Goal: Task Accomplishment & Management: Complete application form

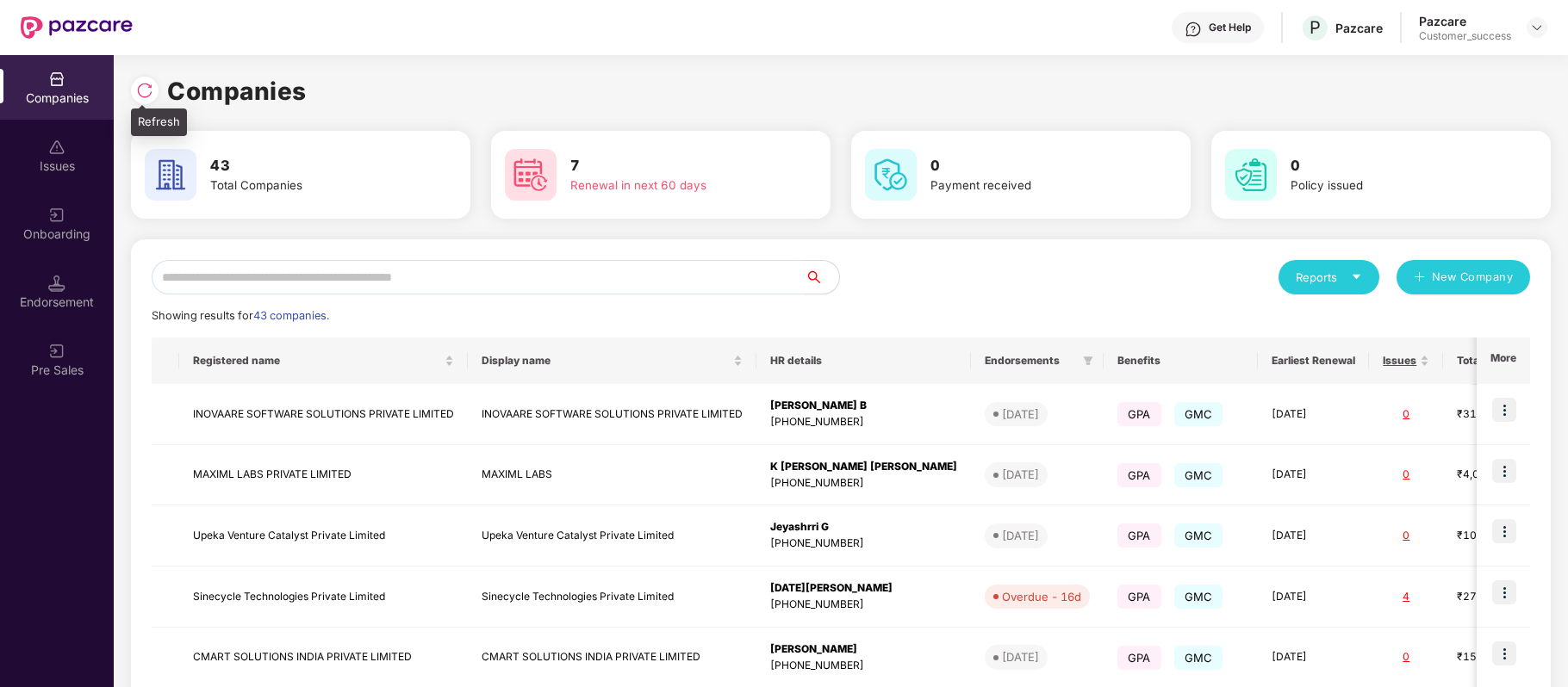
click at [151, 88] on img at bounding box center [145, 91] width 17 height 17
click at [431, 278] on input "text" at bounding box center [478, 277] width 654 height 35
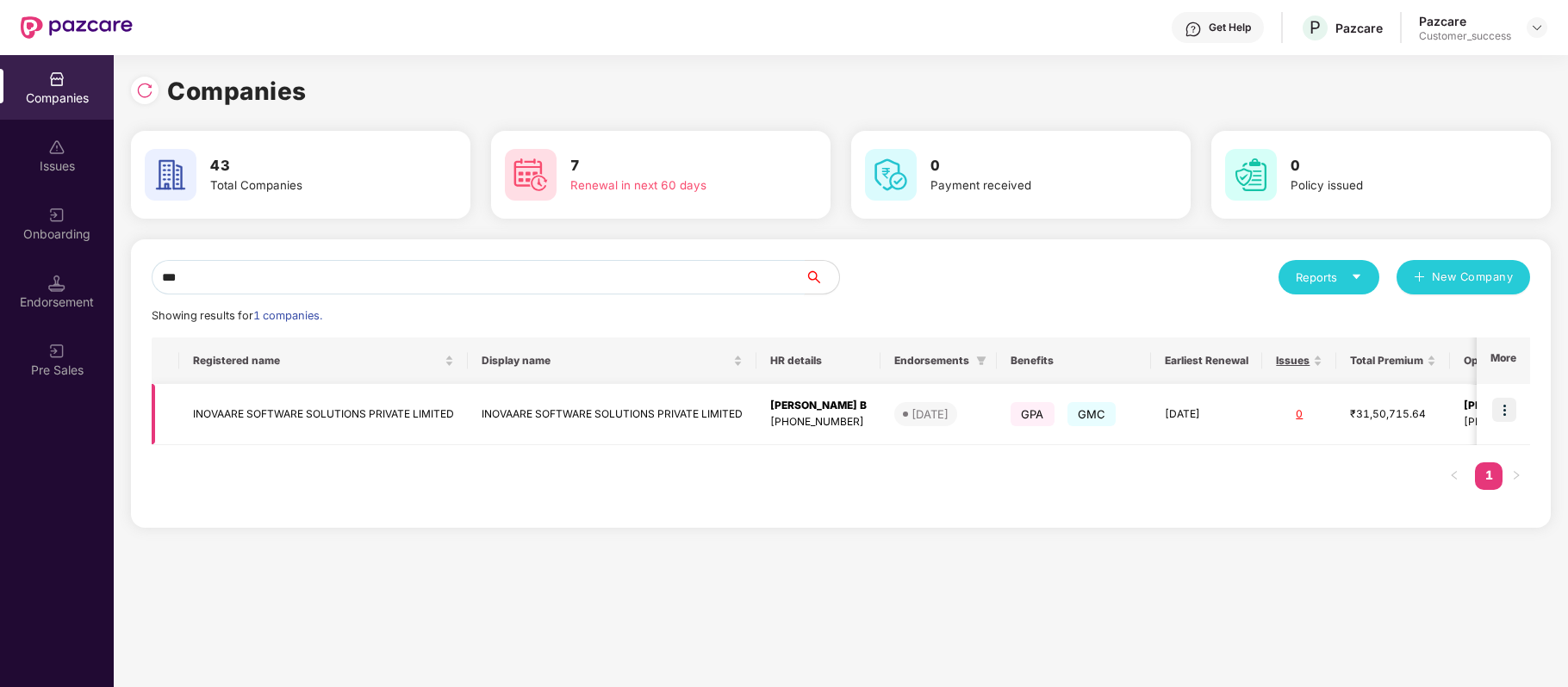
type input "***"
click at [1499, 404] on img at bounding box center [1504, 410] width 24 height 24
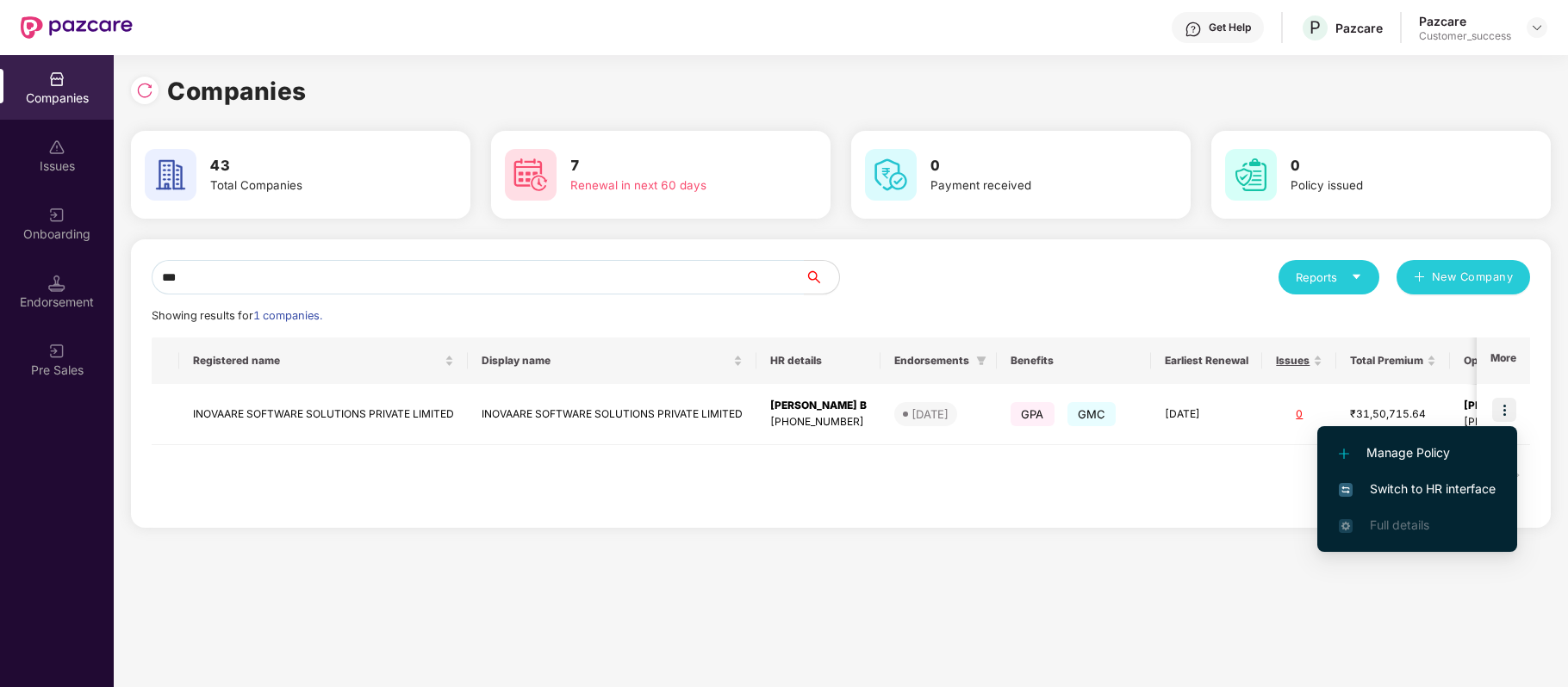
click at [1460, 484] on span "Switch to HR interface" at bounding box center [1417, 489] width 157 height 19
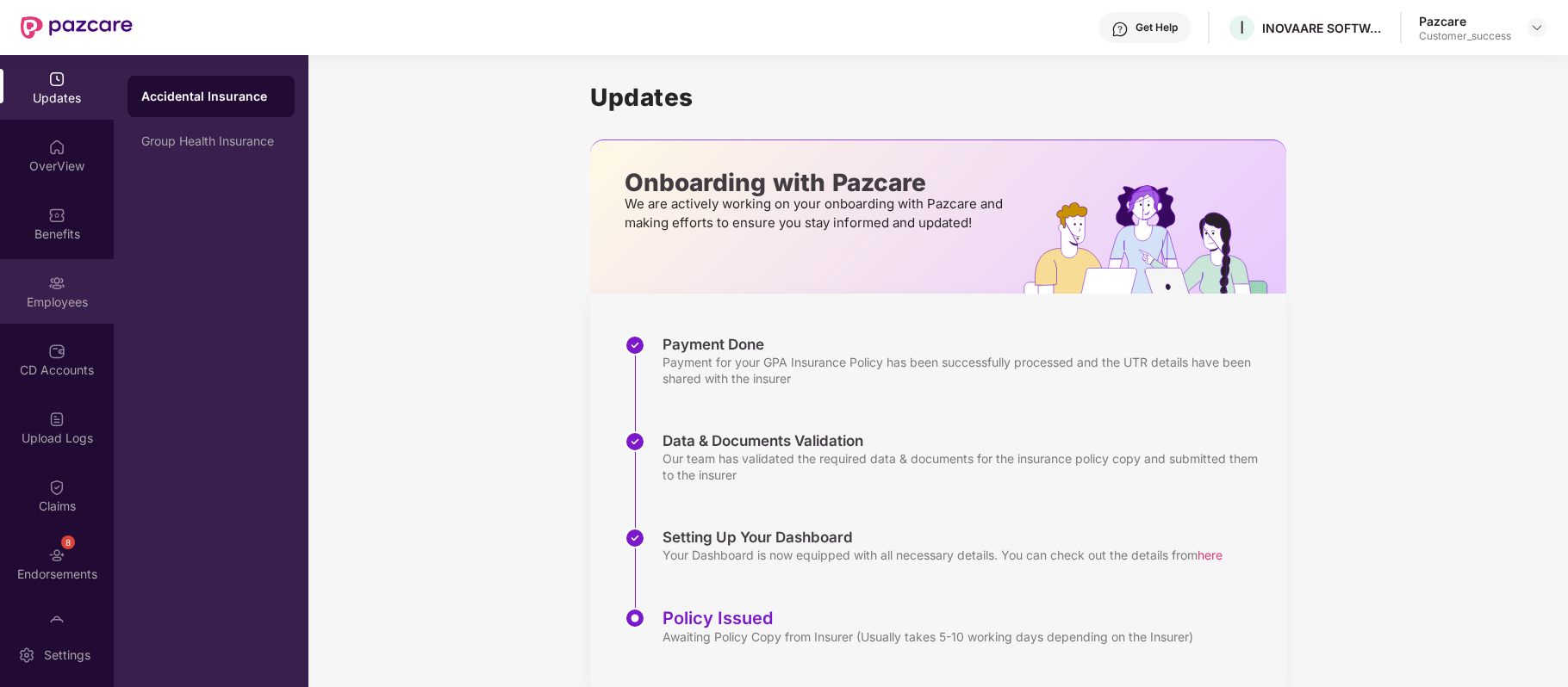
click at [50, 286] on img at bounding box center [57, 283] width 17 height 17
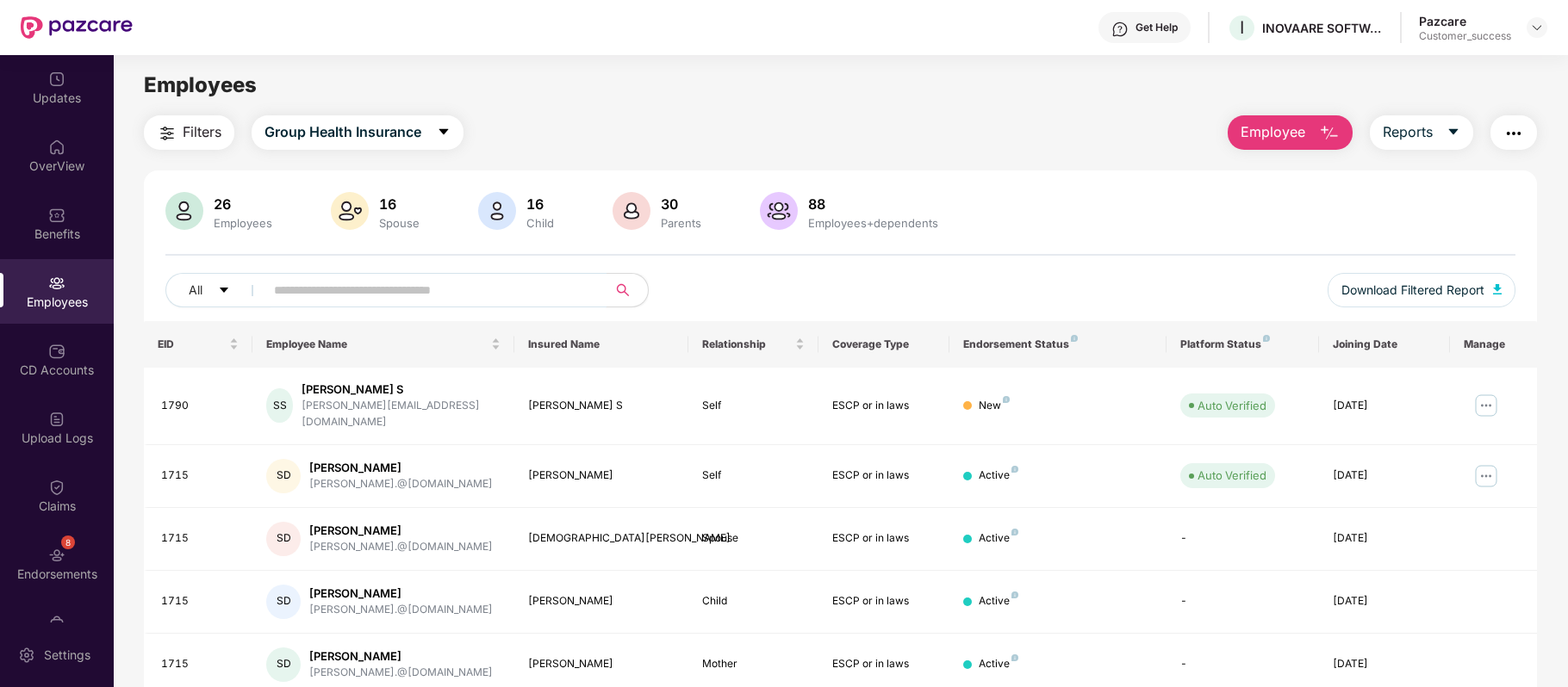
click at [458, 280] on input "text" at bounding box center [428, 291] width 309 height 26
paste input "*******"
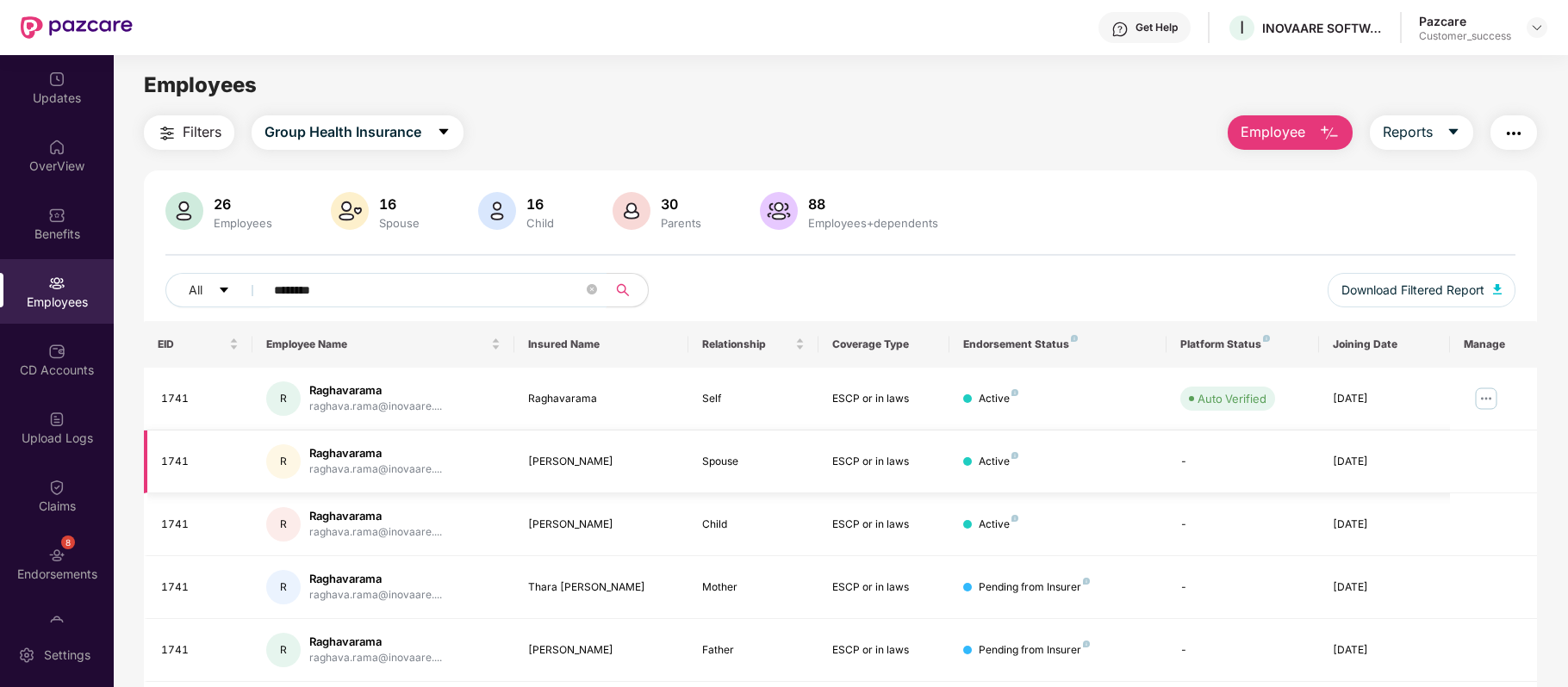
scroll to position [59, 0]
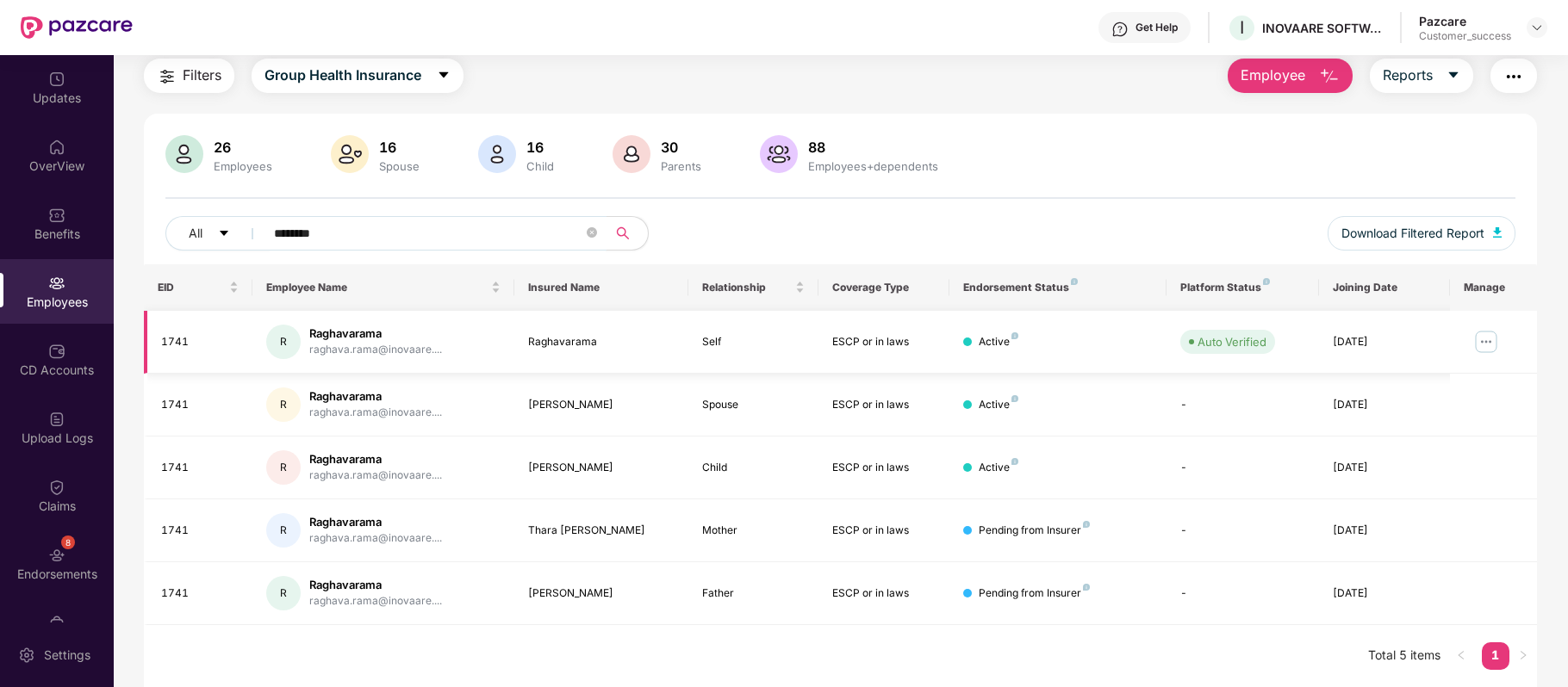
type input "*******"
click at [1486, 336] on img at bounding box center [1486, 341] width 27 height 27
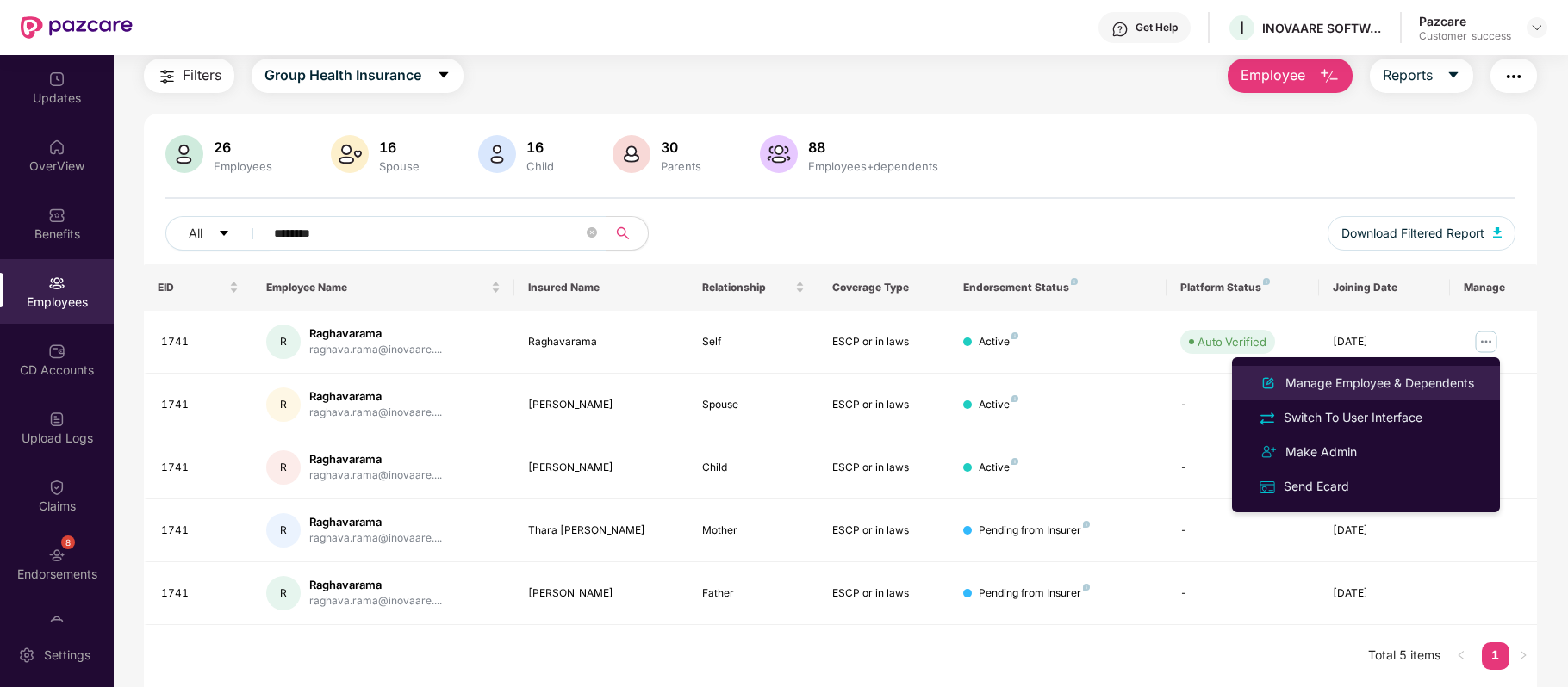
click at [1423, 380] on div "Manage Employee & Dependents" at bounding box center [1379, 383] width 195 height 19
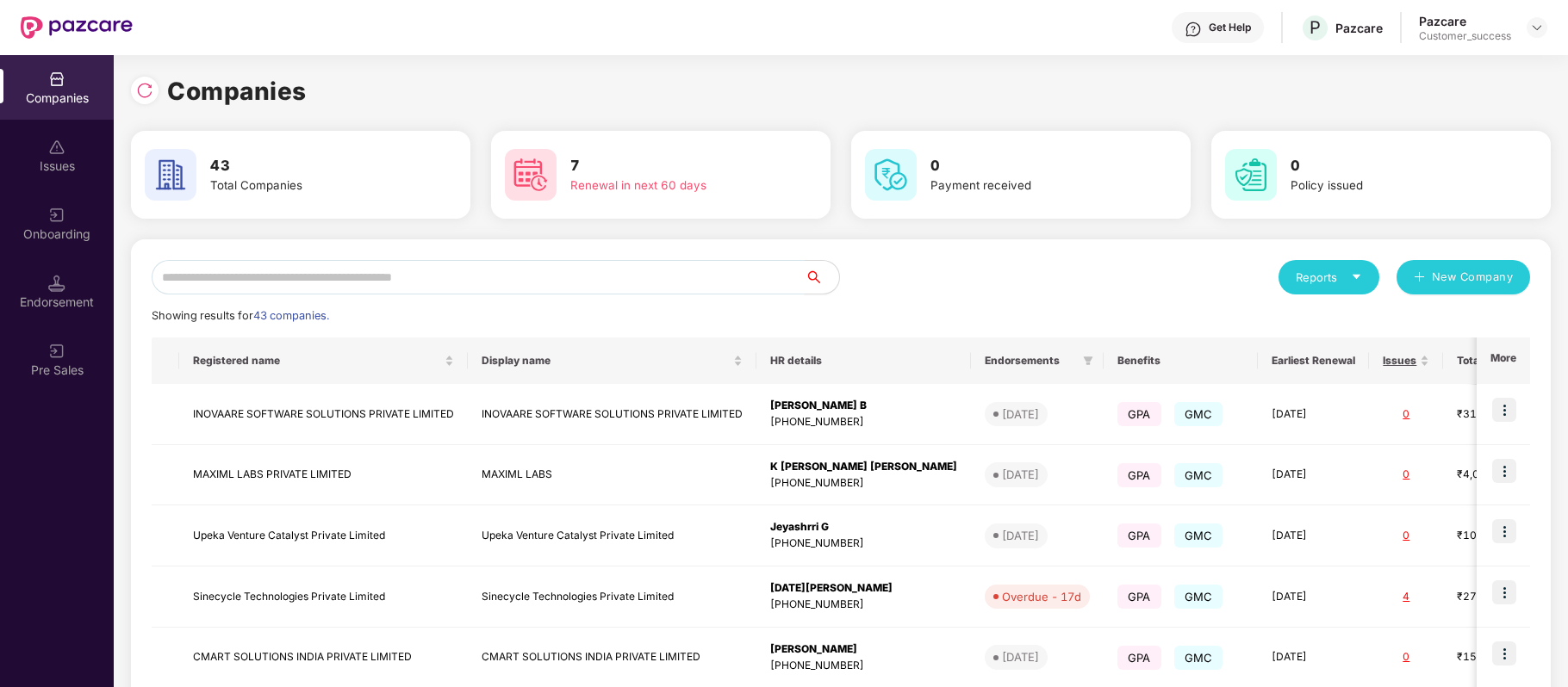
click at [367, 274] on input "text" at bounding box center [478, 277] width 654 height 35
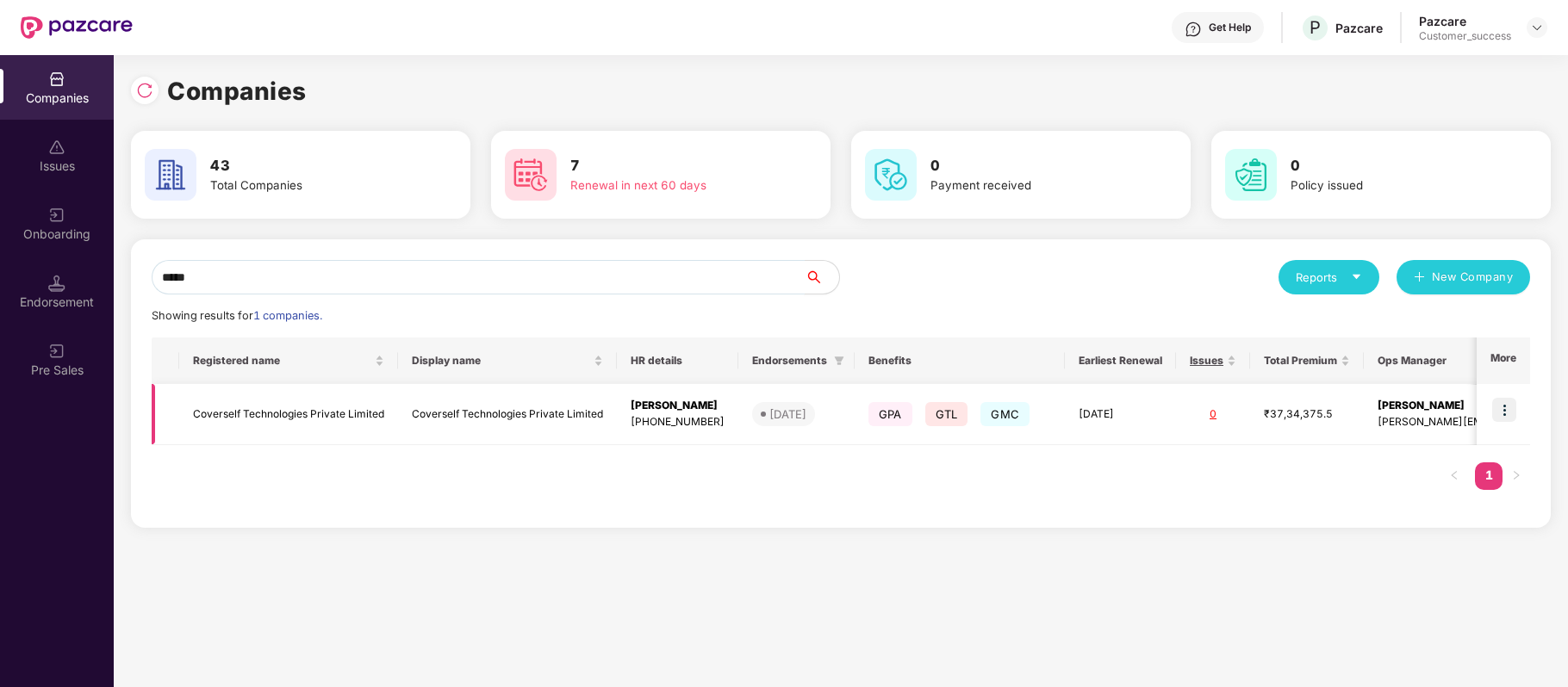
type input "*****"
click at [329, 404] on td "Coverself Technologies Private Limited" at bounding box center [289, 414] width 219 height 61
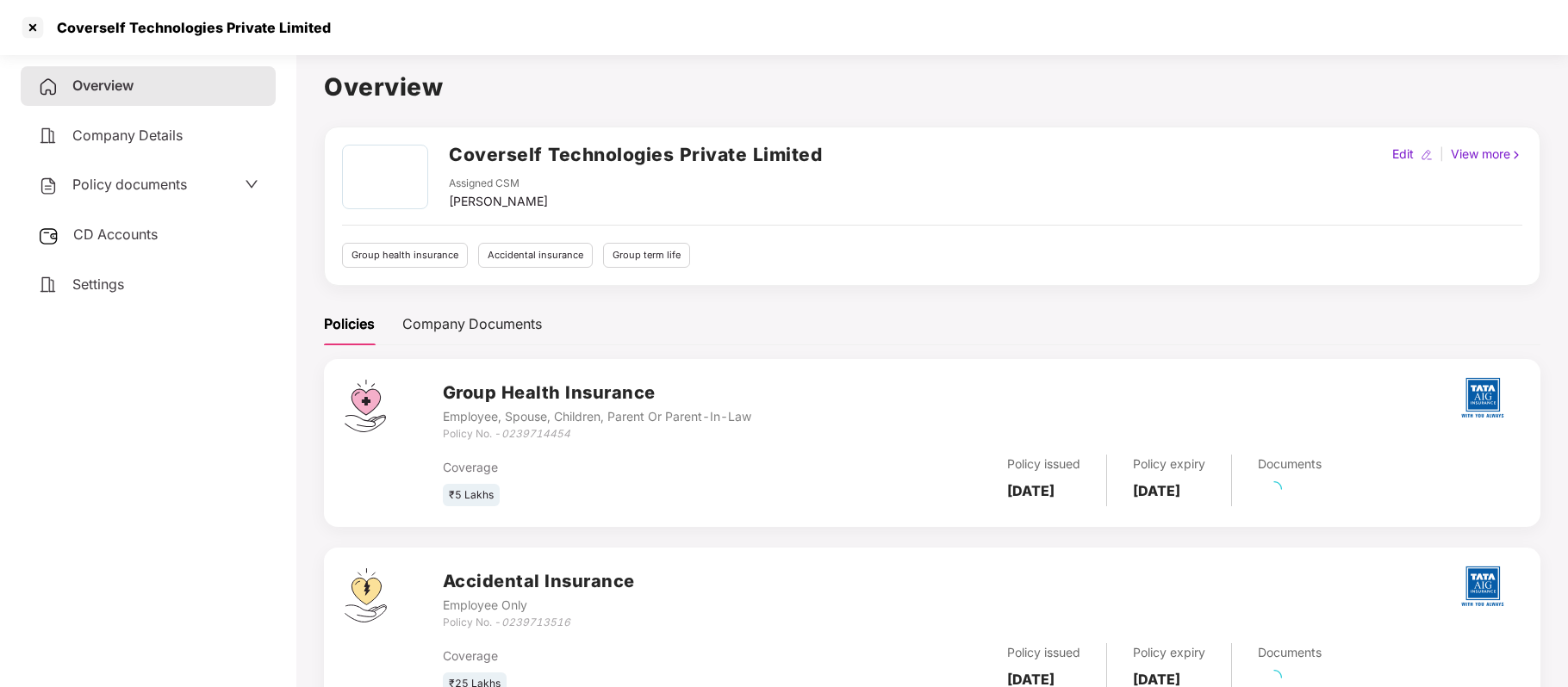
click at [153, 188] on span "Policy documents" at bounding box center [129, 184] width 115 height 17
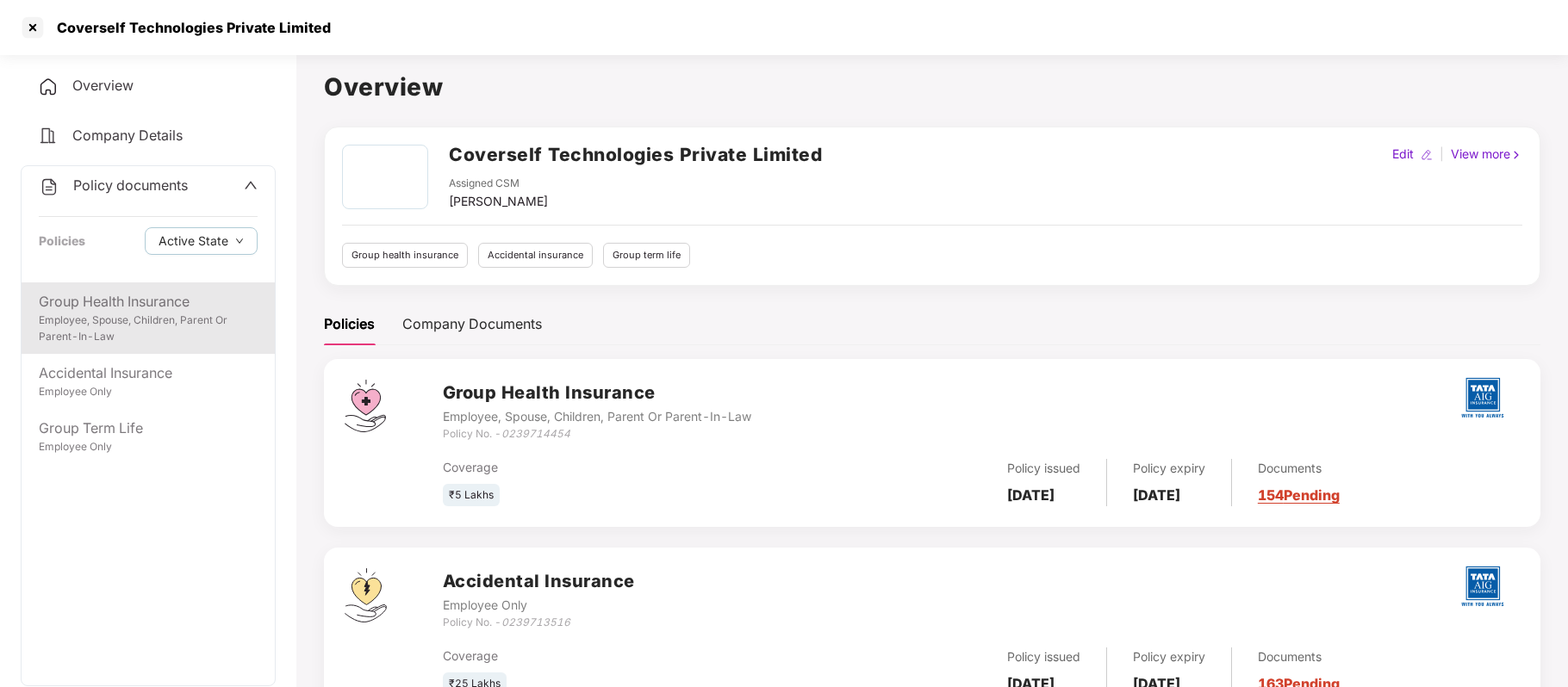
click at [143, 322] on div "Employee, Spouse, Children, Parent Or Parent-In-Law" at bounding box center [148, 329] width 219 height 33
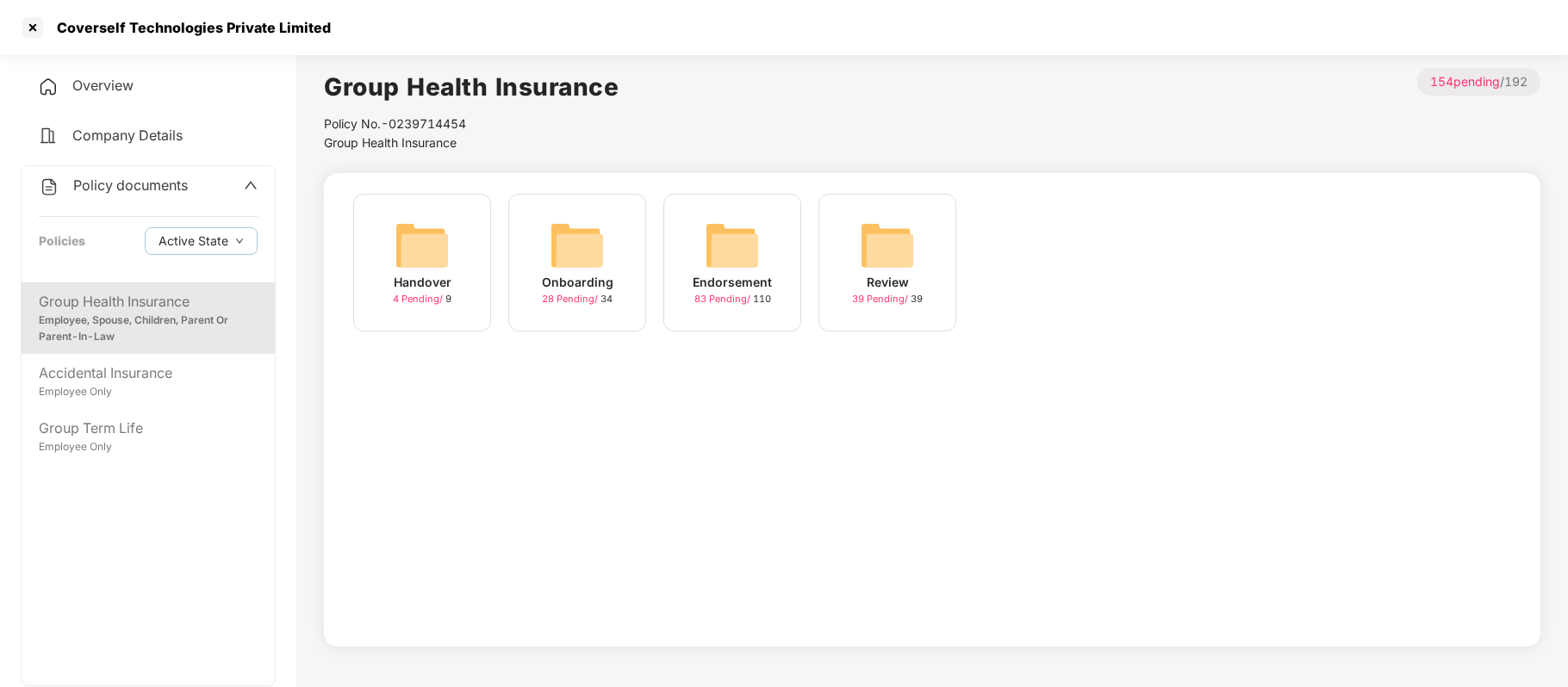
click at [728, 279] on div "Endorsement" at bounding box center [732, 282] width 79 height 19
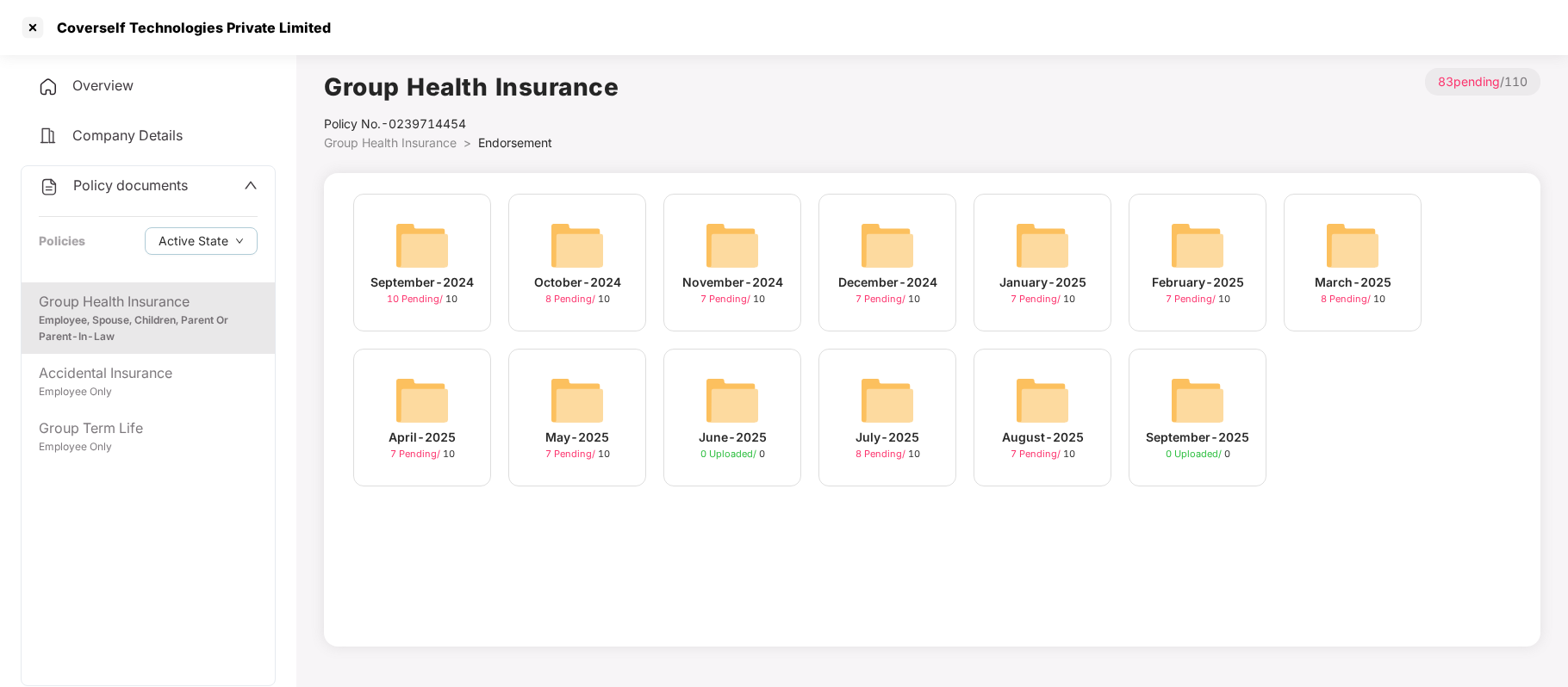
click at [1035, 445] on div "August-2025" at bounding box center [1043, 437] width 82 height 19
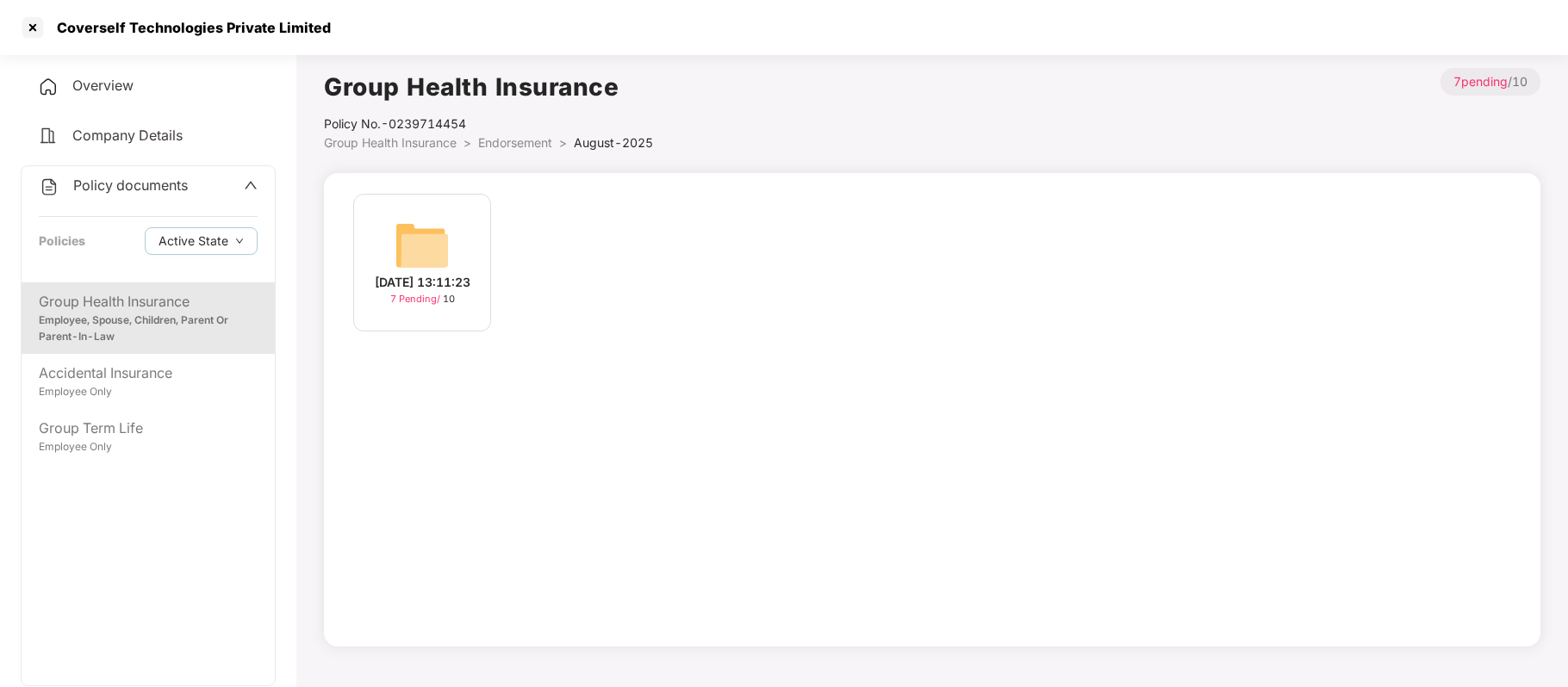
click at [411, 291] on div "20-Aug-2025 13:11:23" at bounding box center [423, 282] width 95 height 19
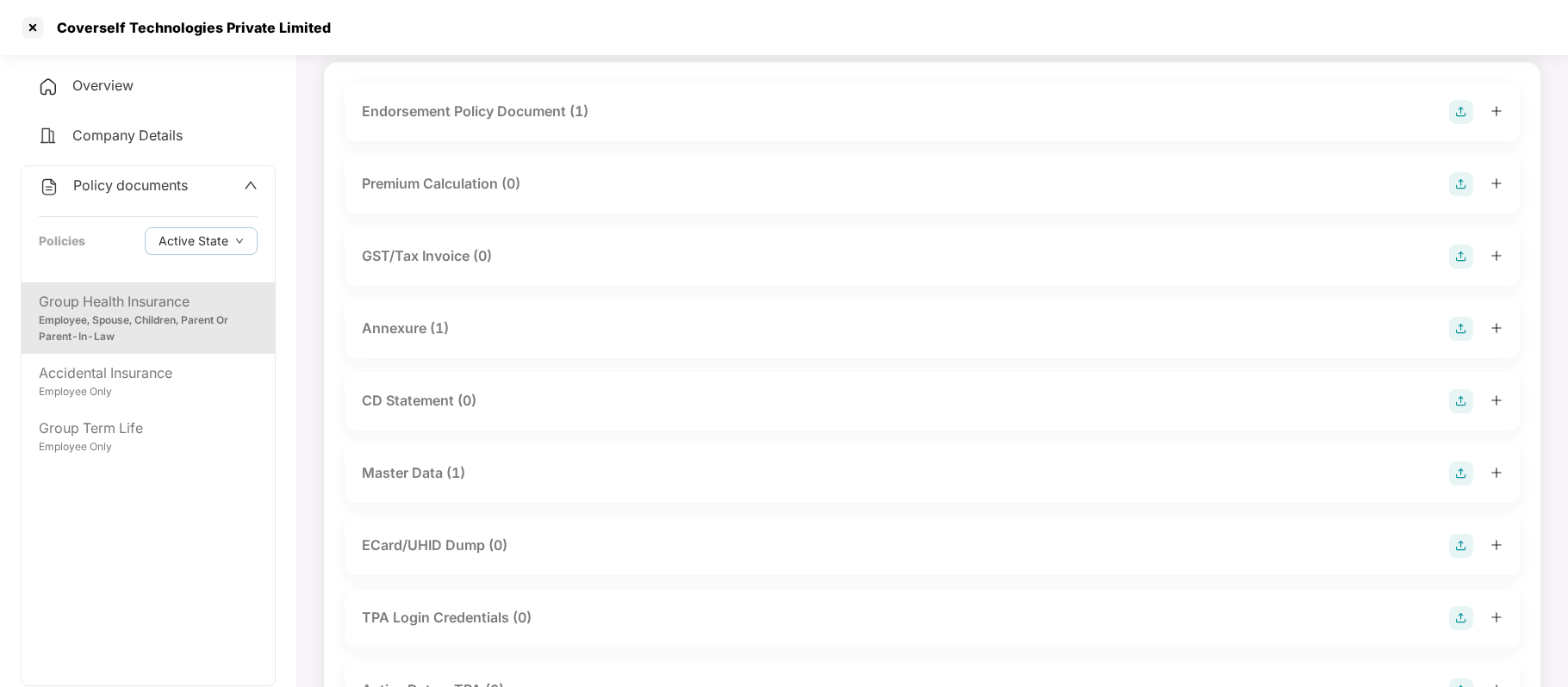
scroll to position [112, 0]
click at [435, 465] on div "Master Data (1)" at bounding box center [413, 472] width 104 height 21
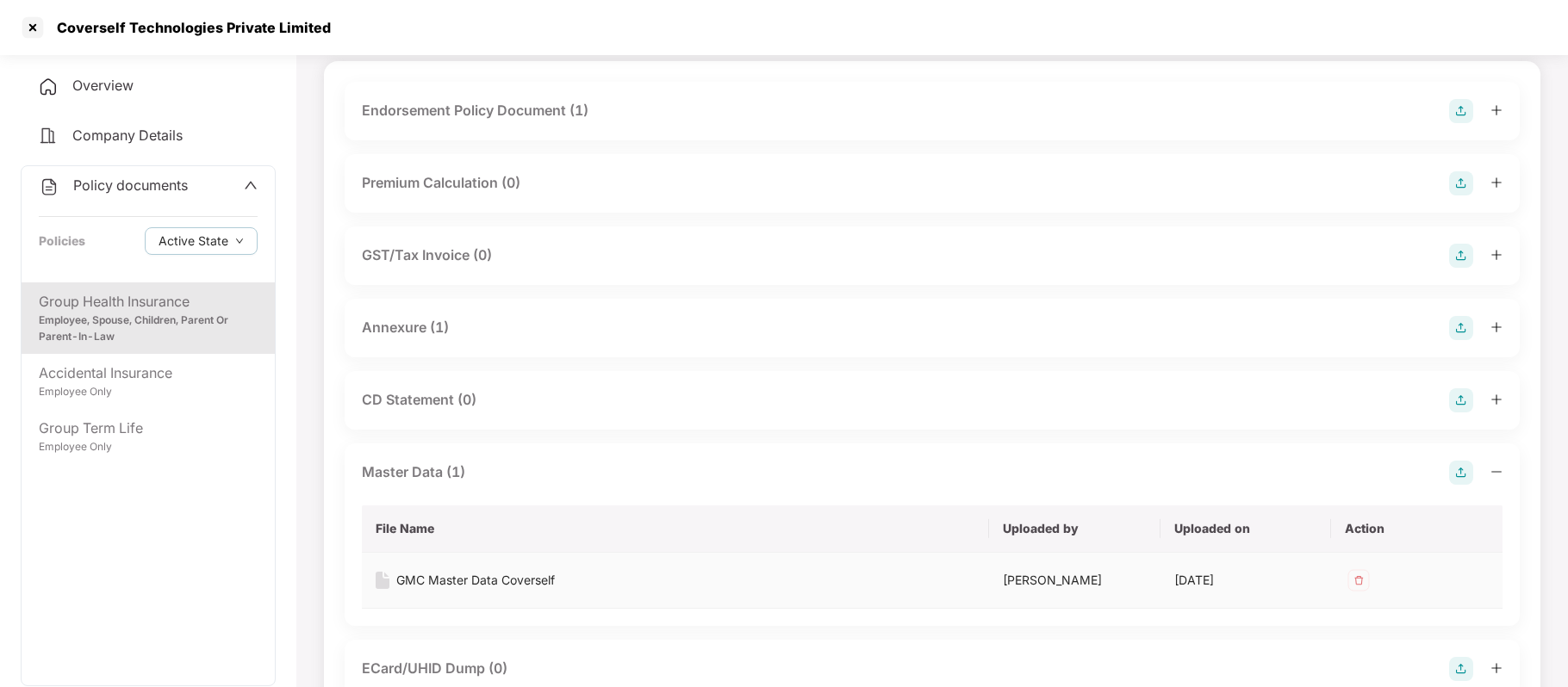
click at [511, 574] on div "GMC Master Data Coverself" at bounding box center [476, 580] width 159 height 19
click at [124, 88] on span "Overview" at bounding box center [102, 85] width 61 height 17
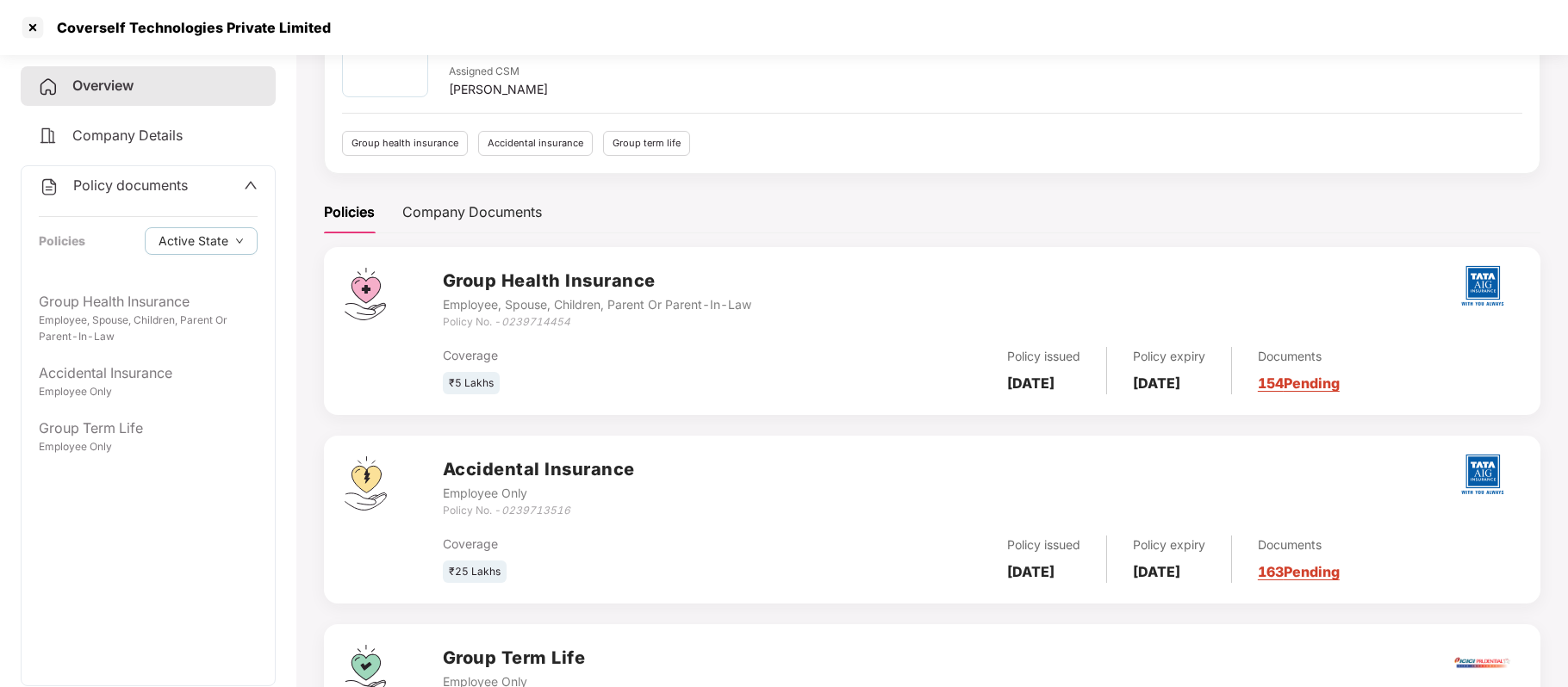
click at [250, 180] on icon "up" at bounding box center [251, 185] width 14 height 14
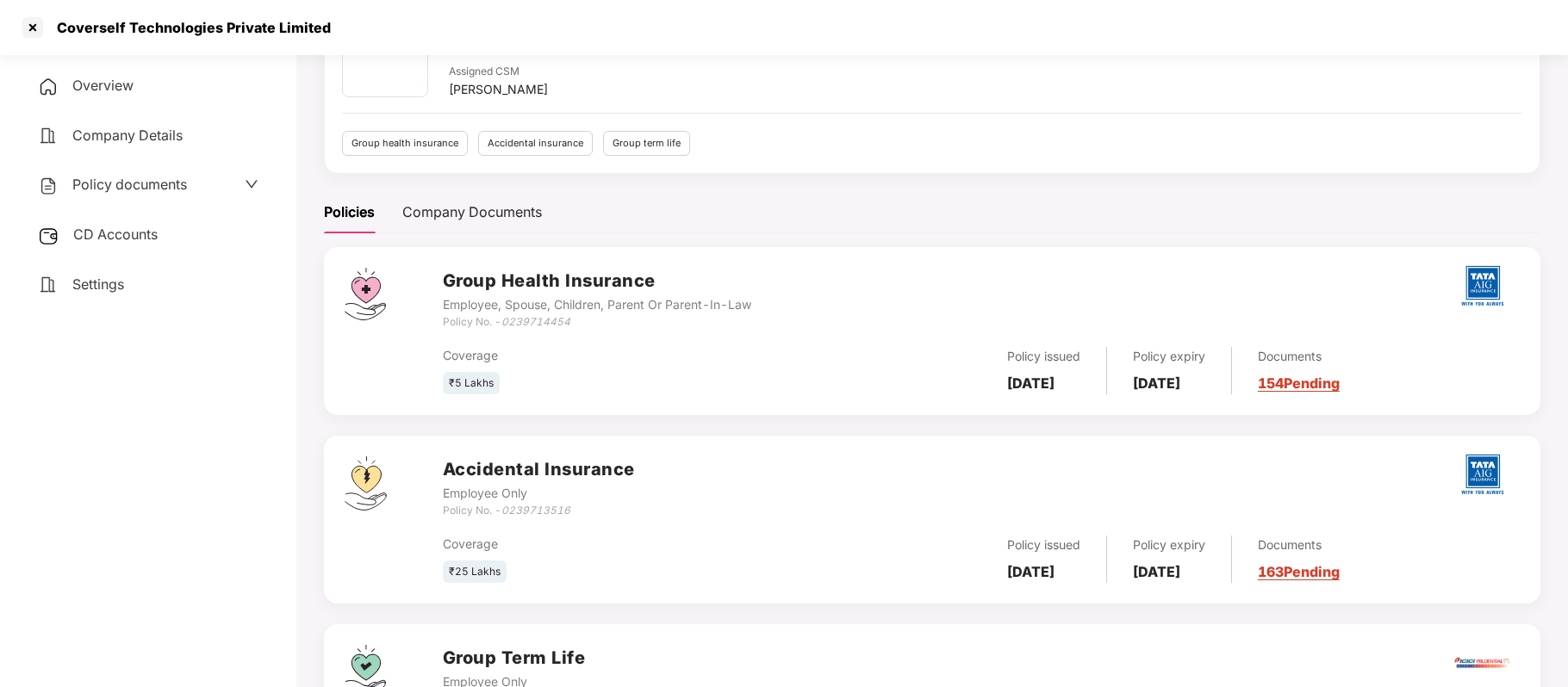
click at [119, 235] on span "CD Accounts" at bounding box center [115, 234] width 84 height 17
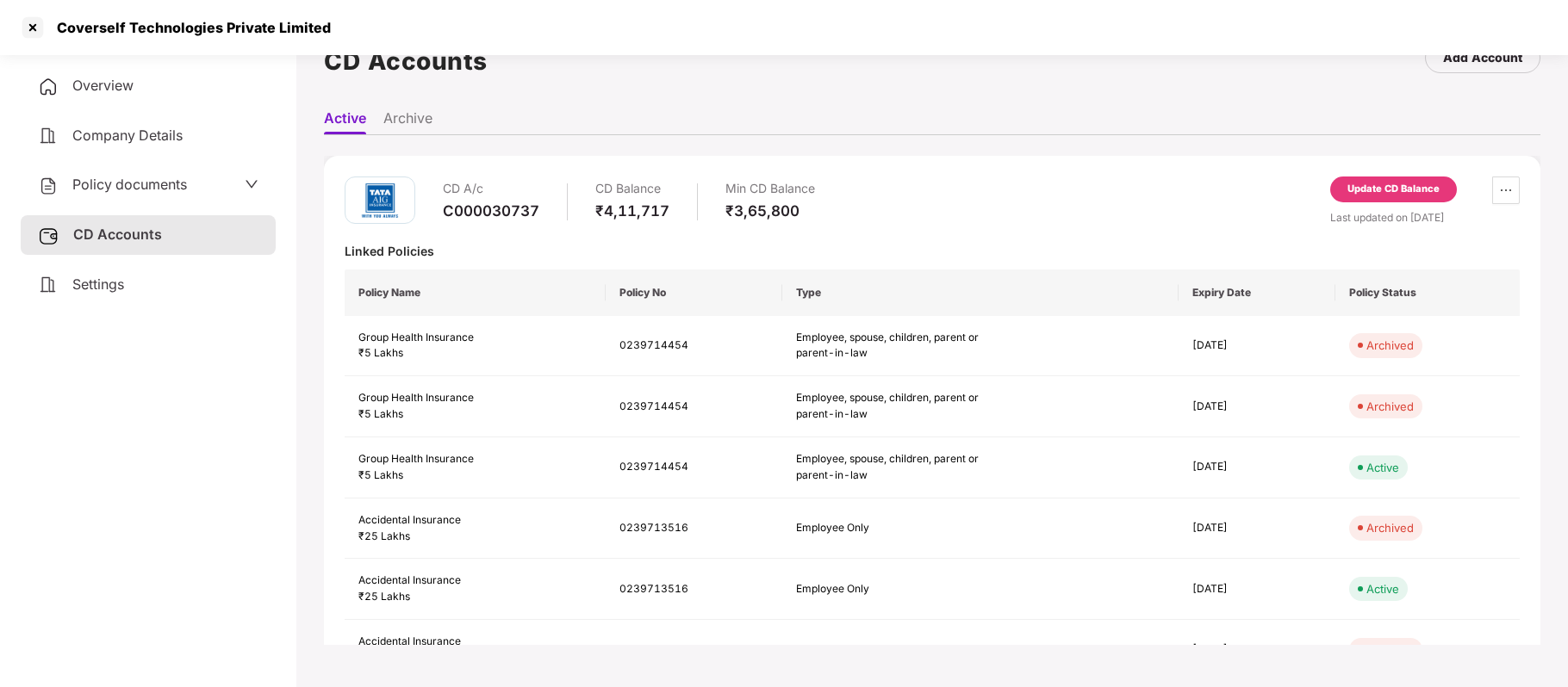
click at [233, 182] on div "Policy documents" at bounding box center [149, 185] width 221 height 22
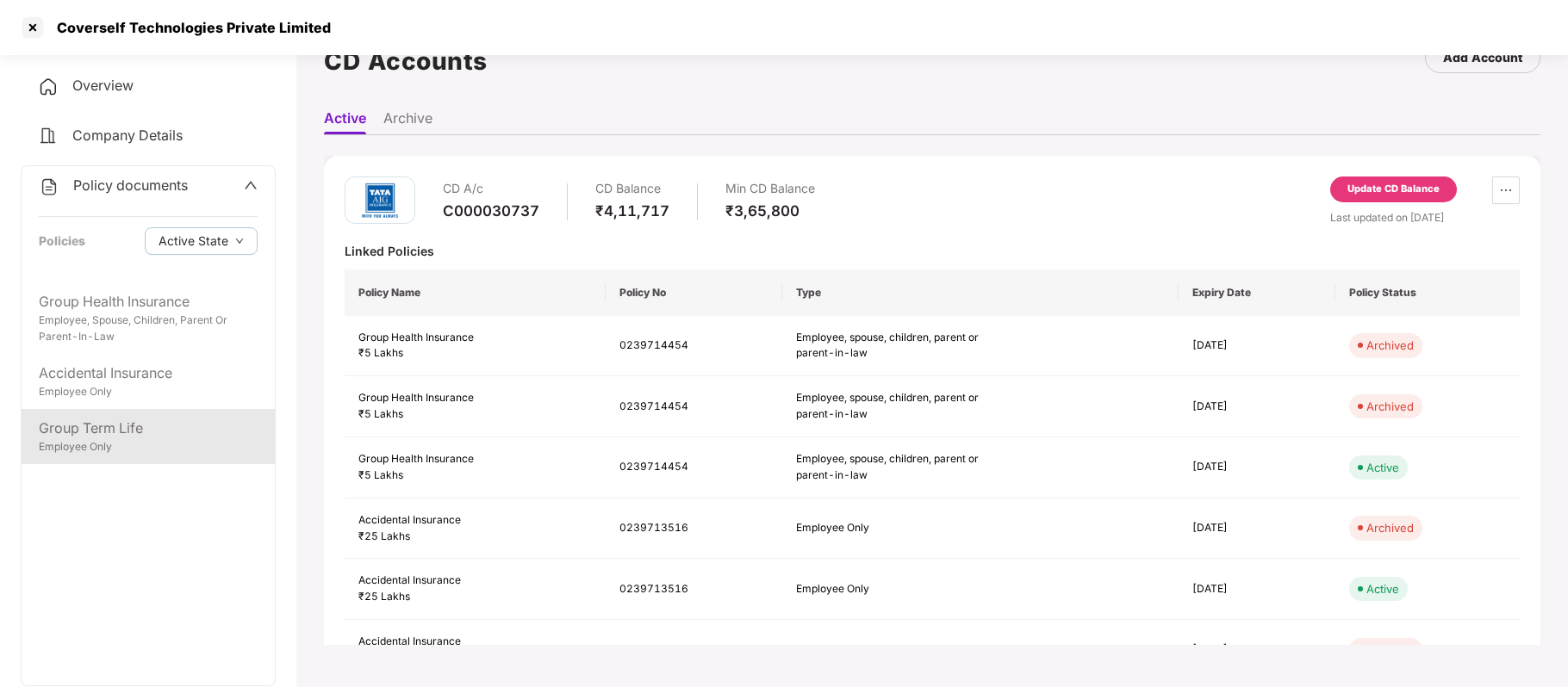
click at [110, 411] on div "Group Term Life Employee Only" at bounding box center [148, 437] width 253 height 55
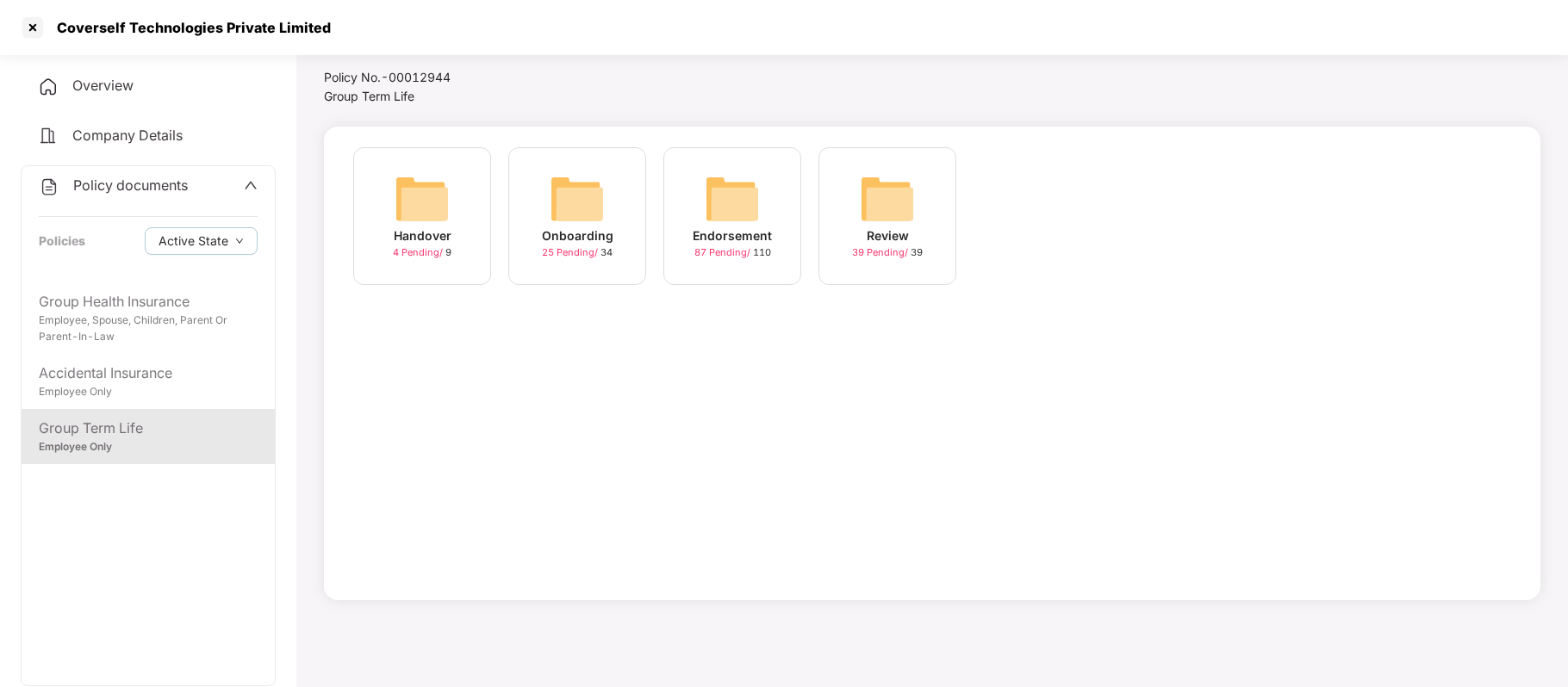
click at [730, 251] on span "87 Pending /" at bounding box center [724, 252] width 59 height 12
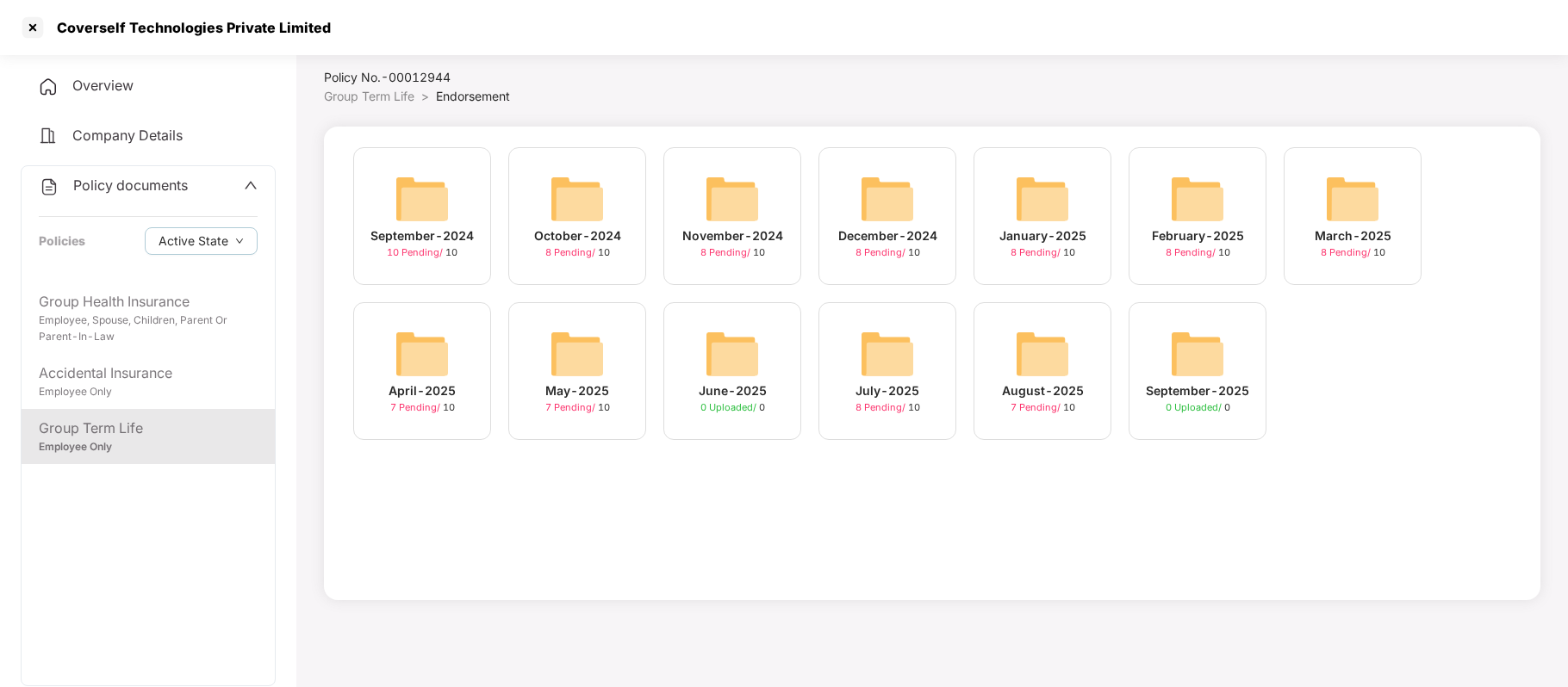
click at [1032, 408] on span "7 Pending /" at bounding box center [1037, 407] width 52 height 12
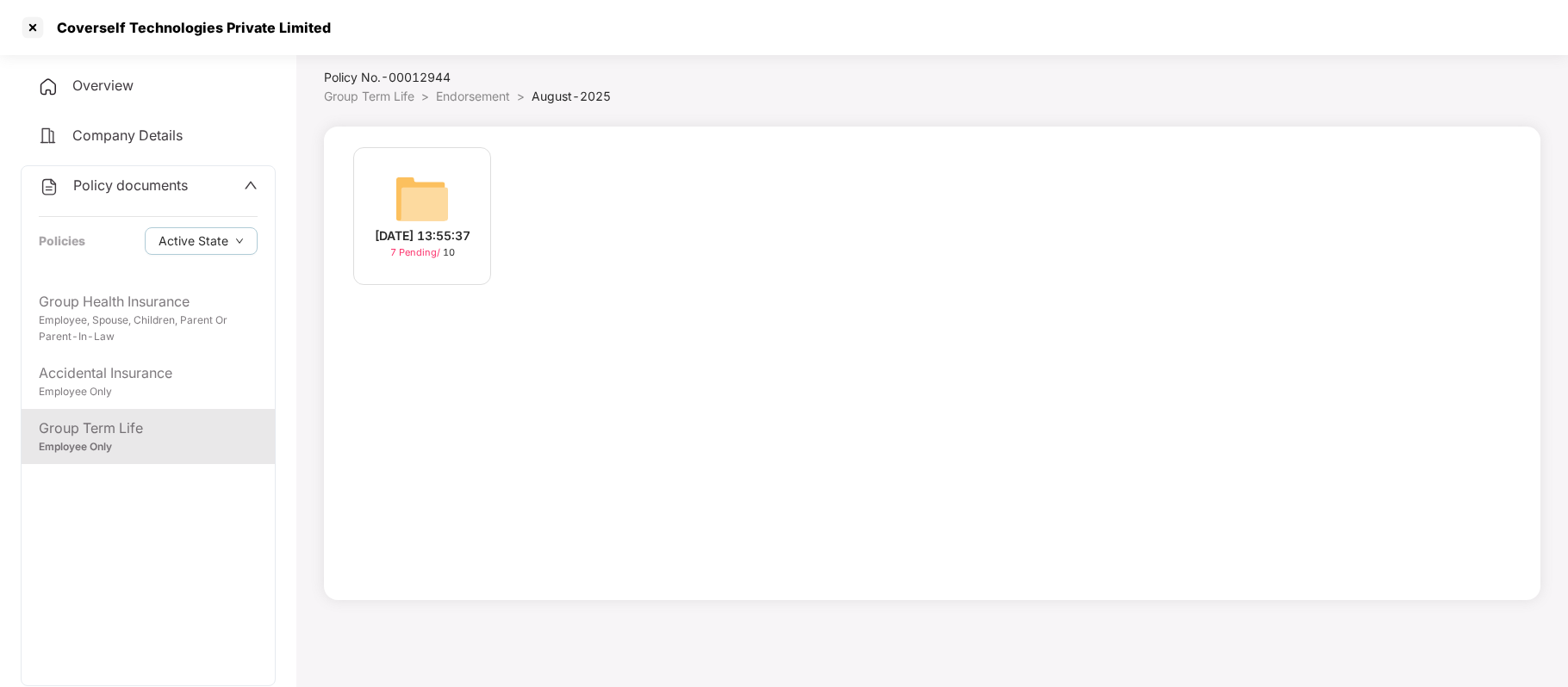
click at [410, 246] on div "20-Aug-2025 13:55:37" at bounding box center [423, 236] width 95 height 19
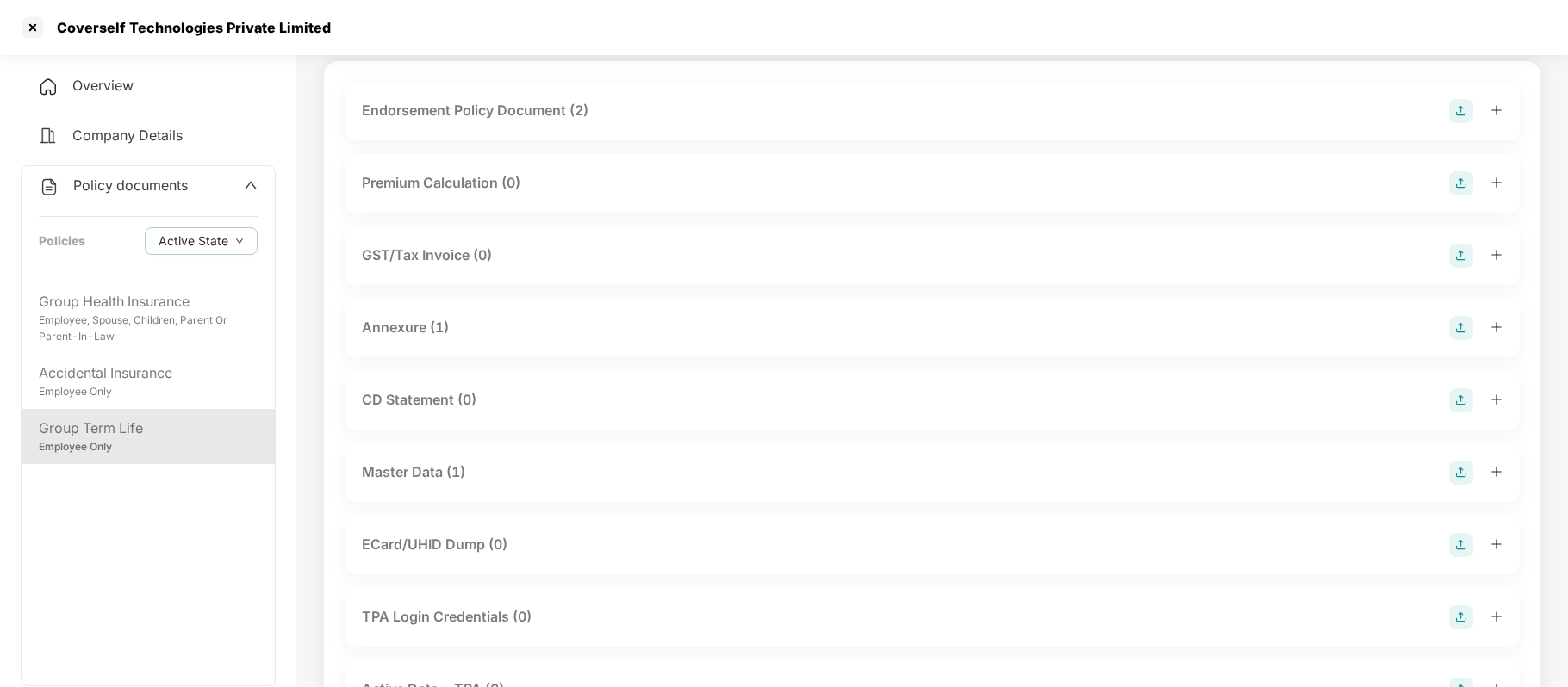
click at [433, 468] on div "Master Data (1)" at bounding box center [413, 472] width 104 height 21
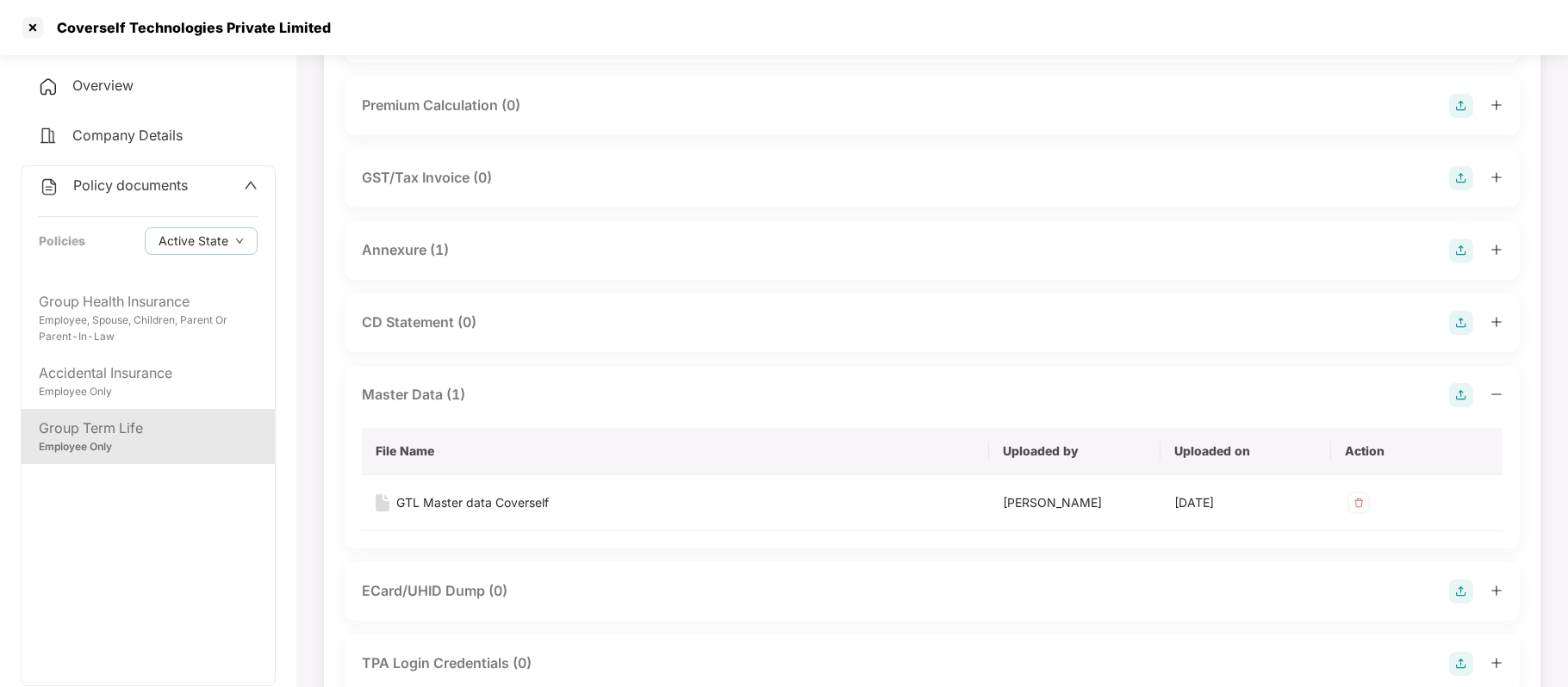
scroll to position [194, 0]
click at [519, 494] on div "GTL Master data Coverself" at bounding box center [472, 498] width 152 height 19
click at [256, 183] on div "Policy documents Policies Active State" at bounding box center [148, 224] width 253 height 116
click at [249, 180] on icon "up" at bounding box center [251, 185] width 14 height 14
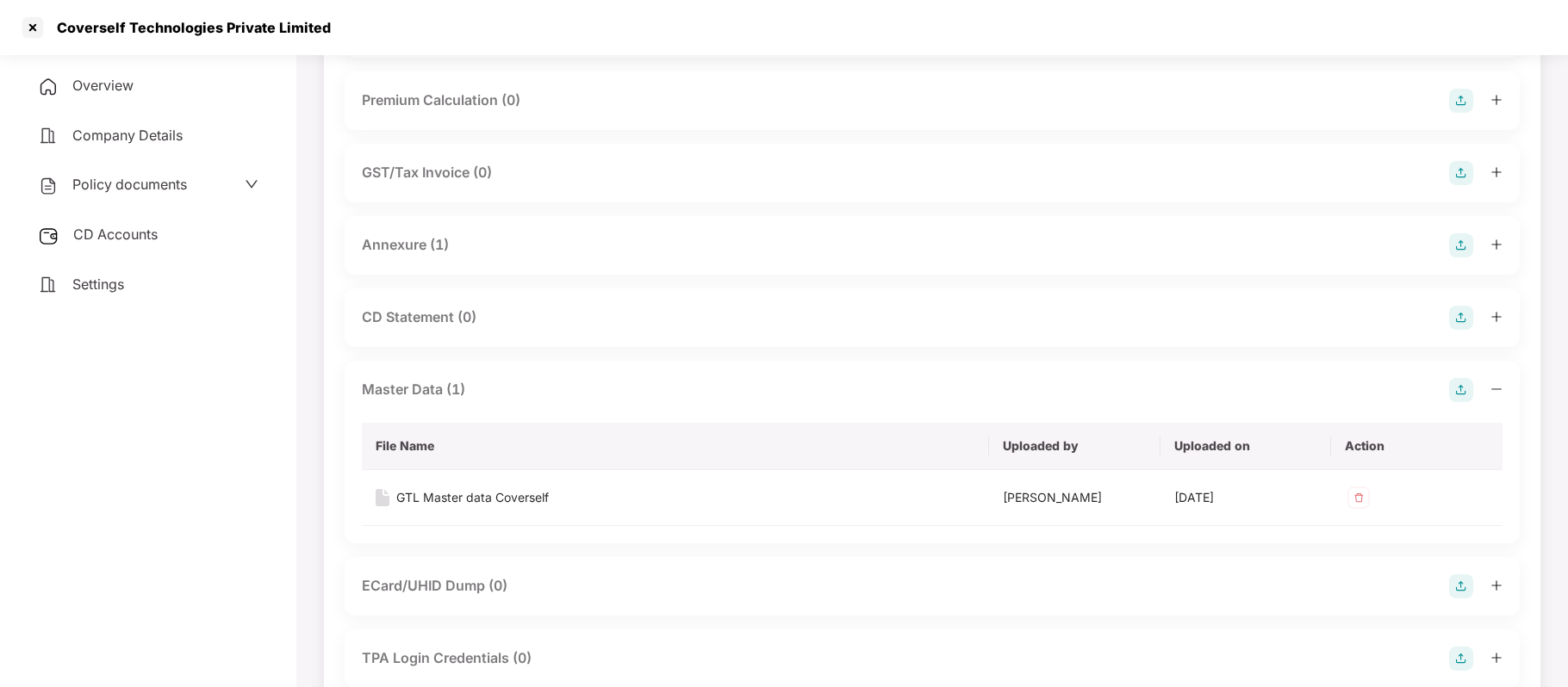
click at [133, 233] on span "CD Accounts" at bounding box center [115, 234] width 84 height 17
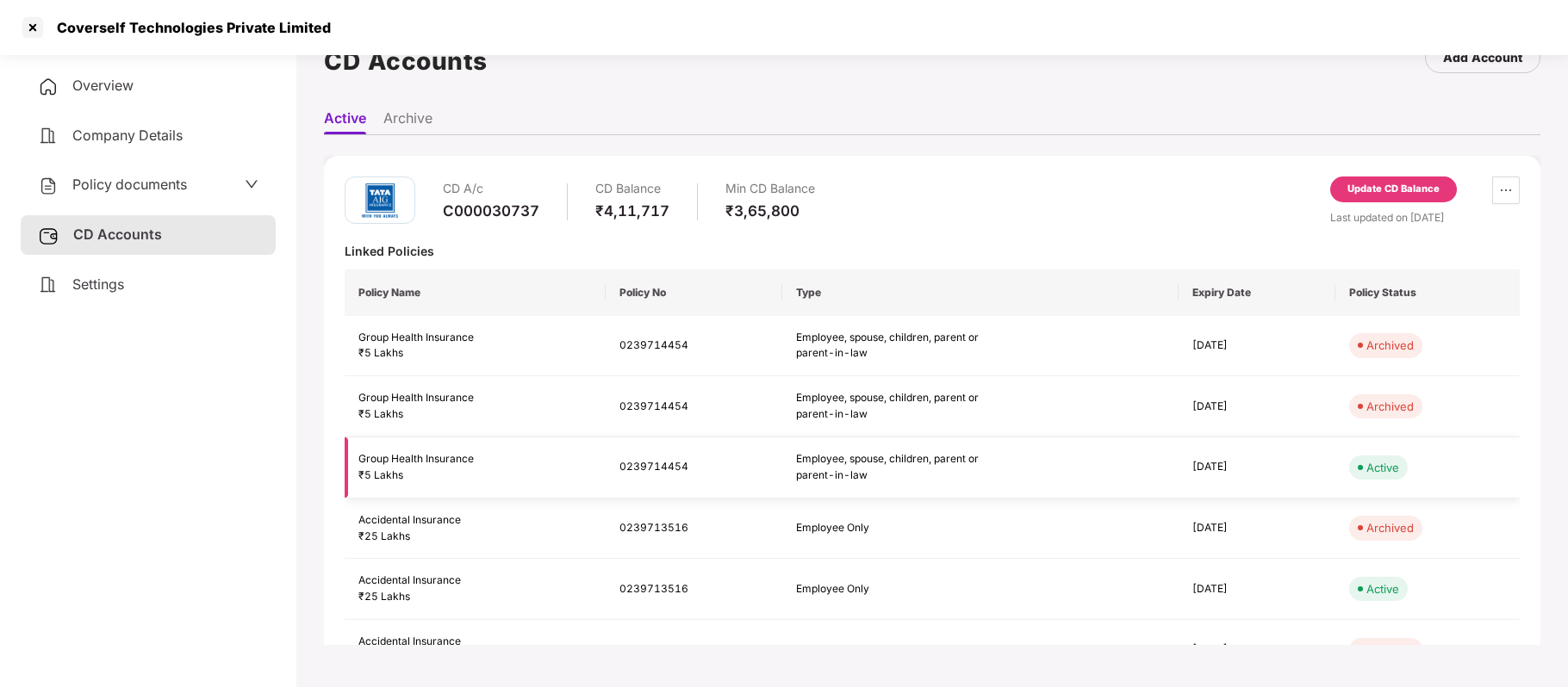
scroll to position [339, 0]
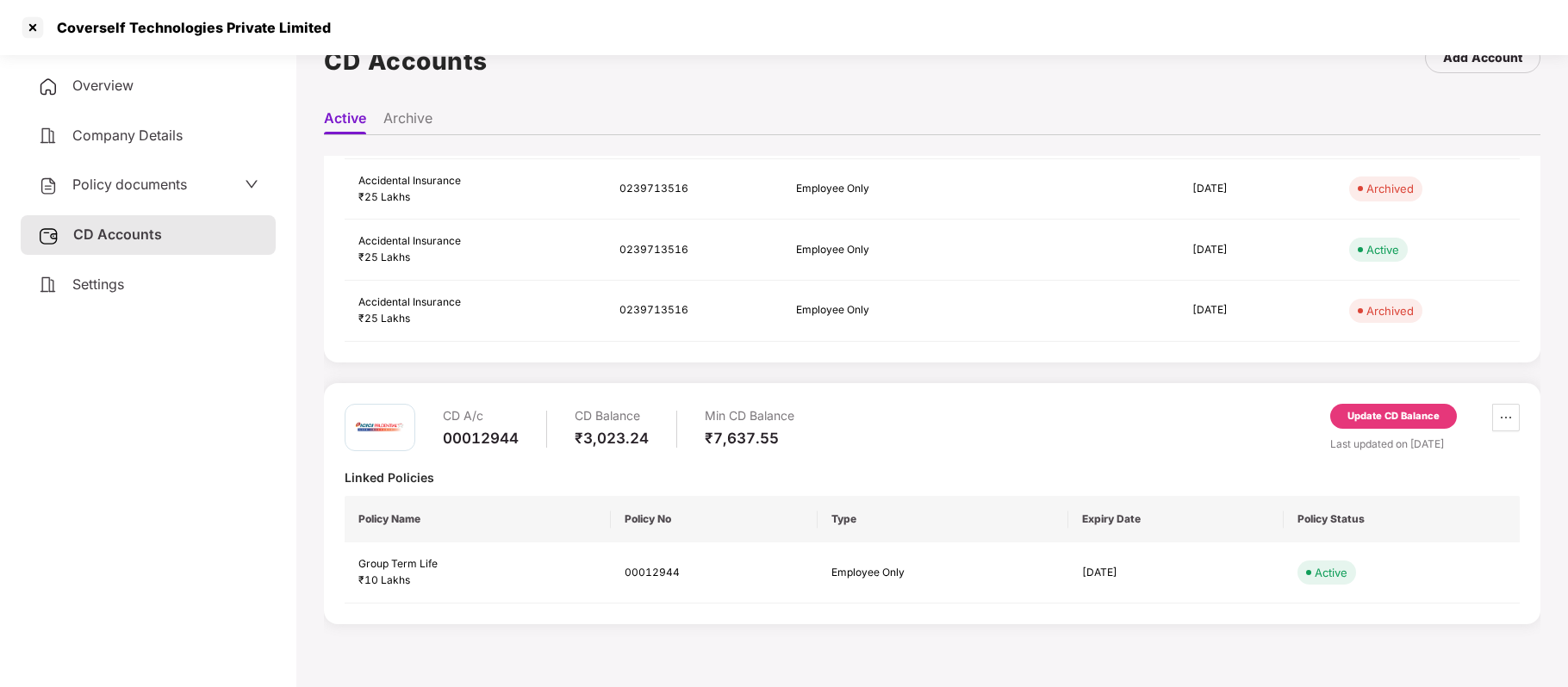
click at [222, 186] on div "Policy documents" at bounding box center [149, 185] width 221 height 22
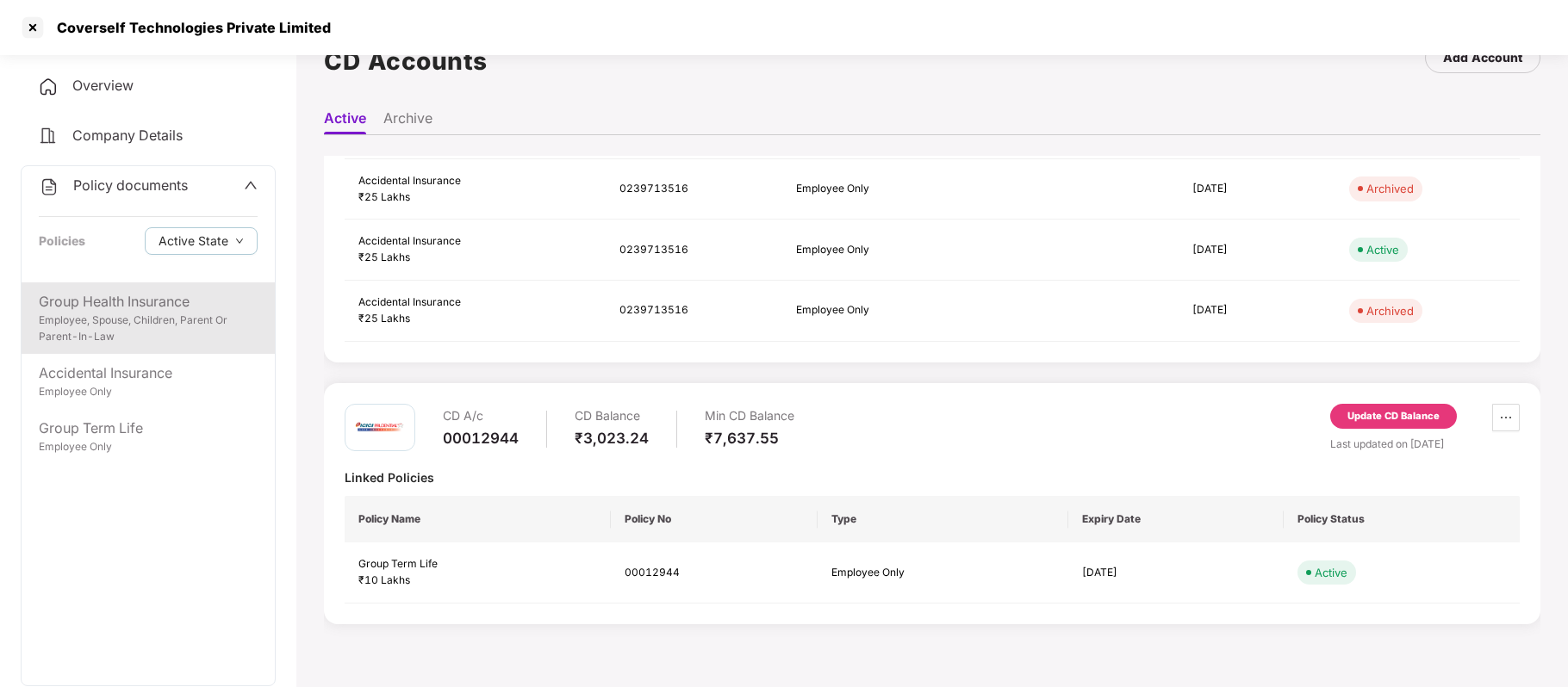
click at [137, 313] on div "Employee, Spouse, Children, Parent Or Parent-In-Law" at bounding box center [148, 329] width 219 height 33
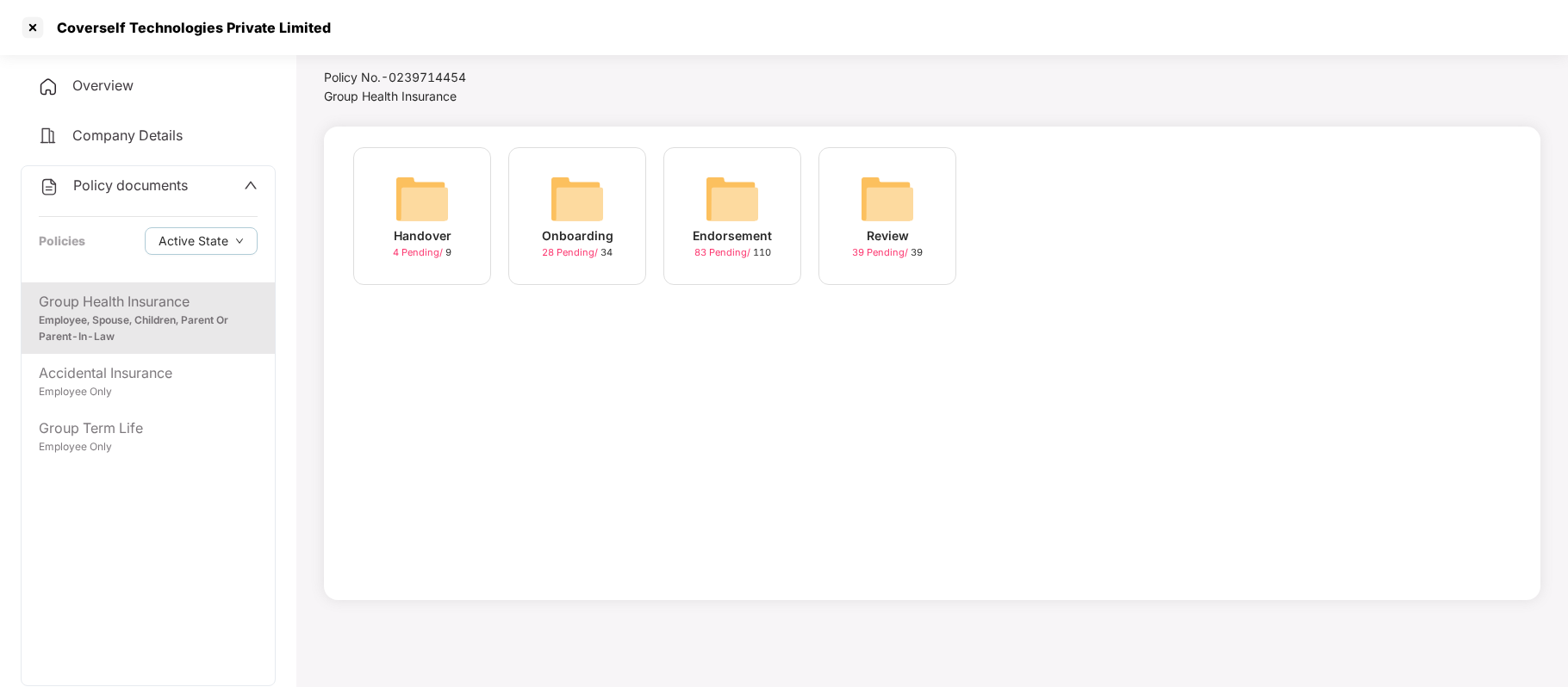
click at [725, 232] on div "Endorsement" at bounding box center [732, 236] width 79 height 19
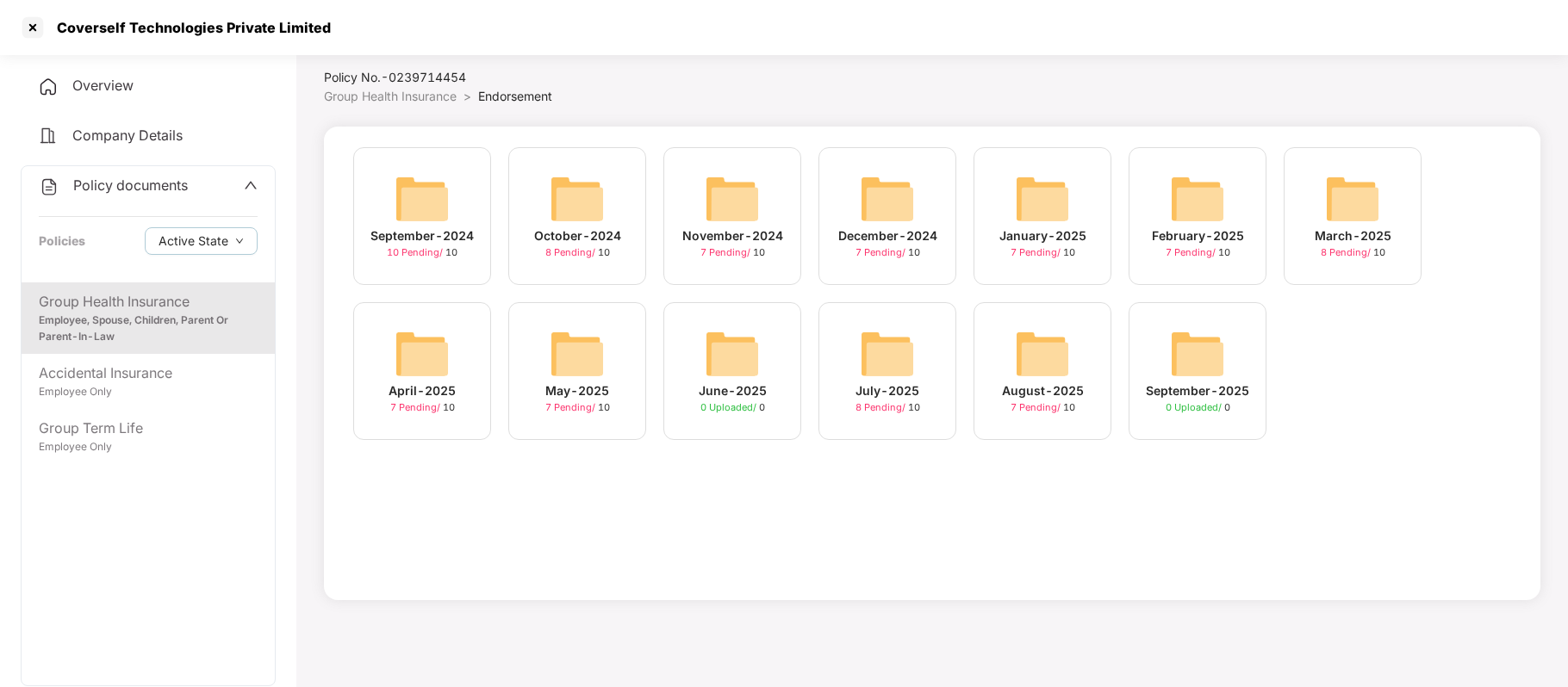
click at [413, 391] on div "April-2025" at bounding box center [423, 391] width 67 height 19
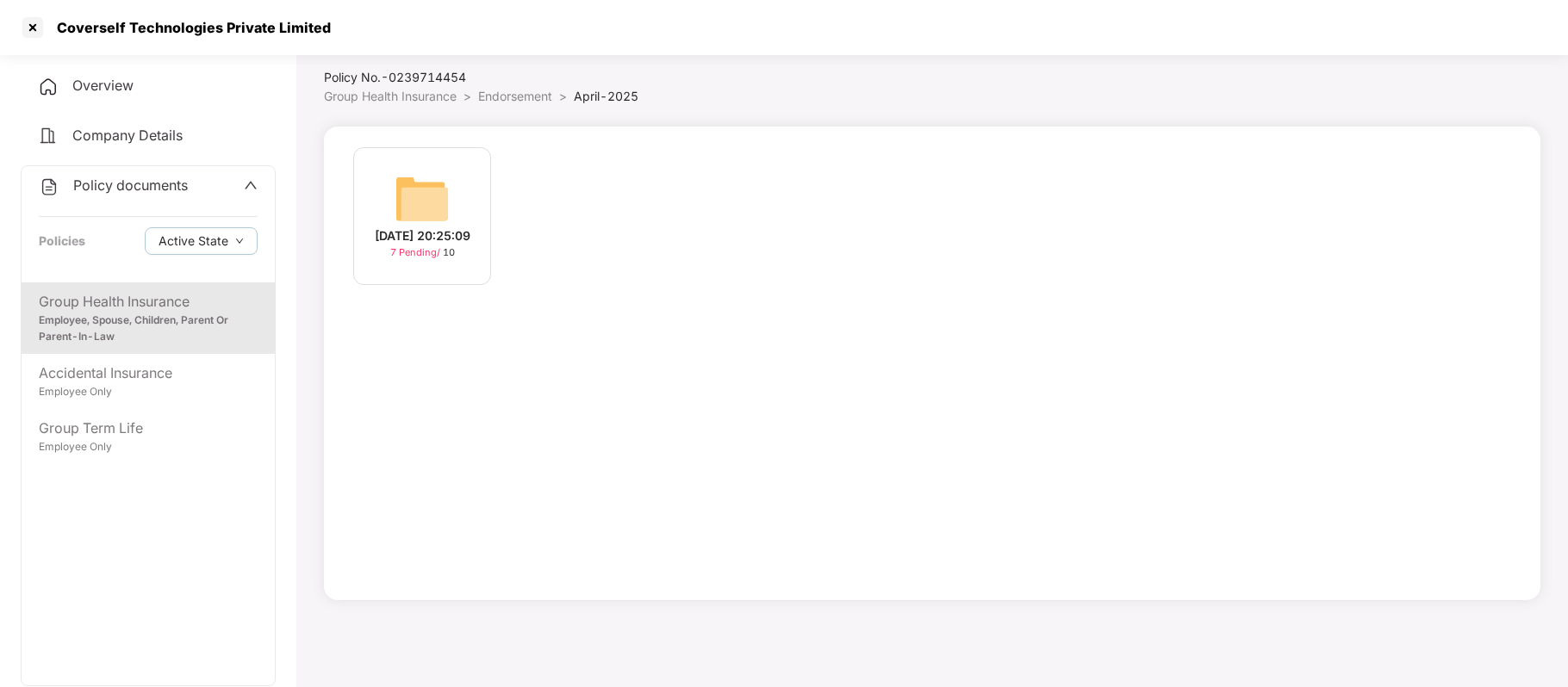
click at [452, 239] on div "27-Apr-2025 20:25:09" at bounding box center [423, 236] width 95 height 19
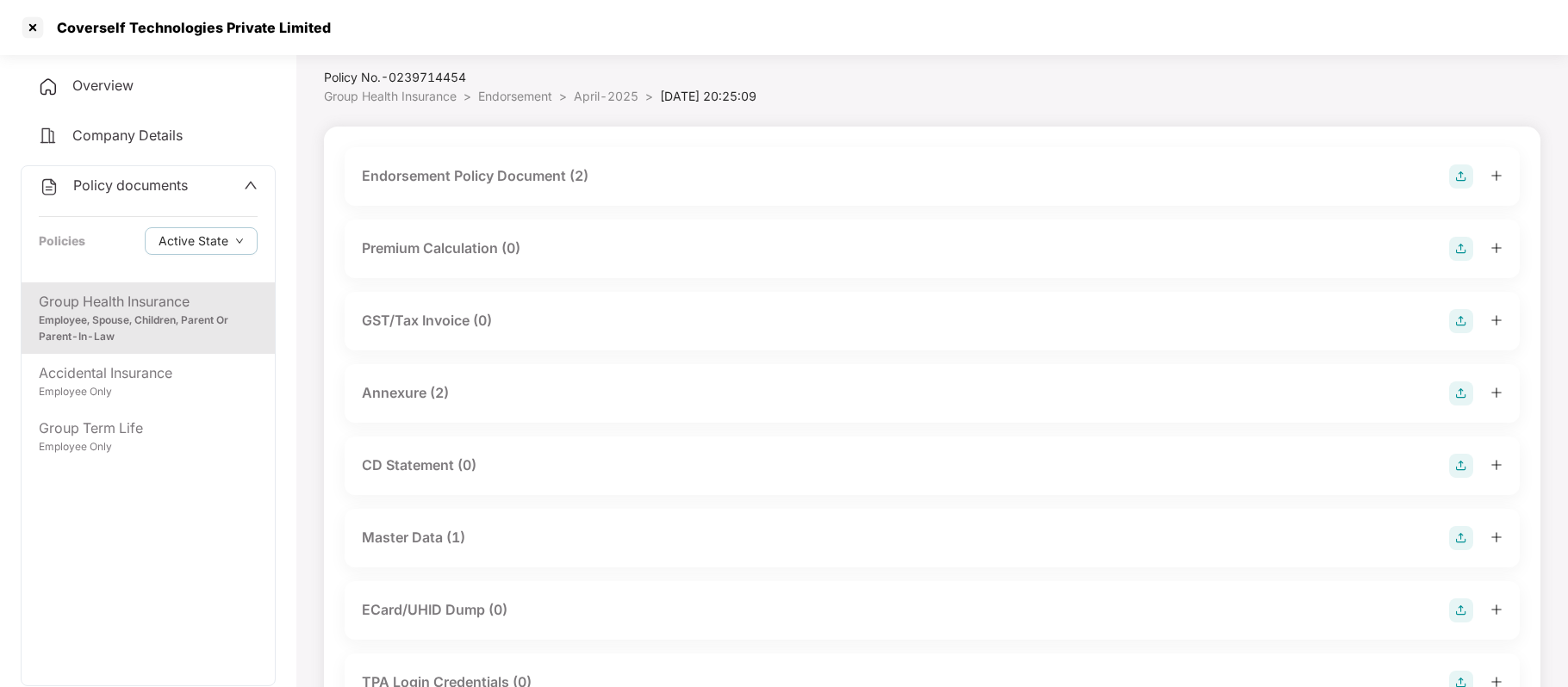
click at [500, 176] on div "Endorsement Policy Document (2)" at bounding box center [475, 176] width 226 height 21
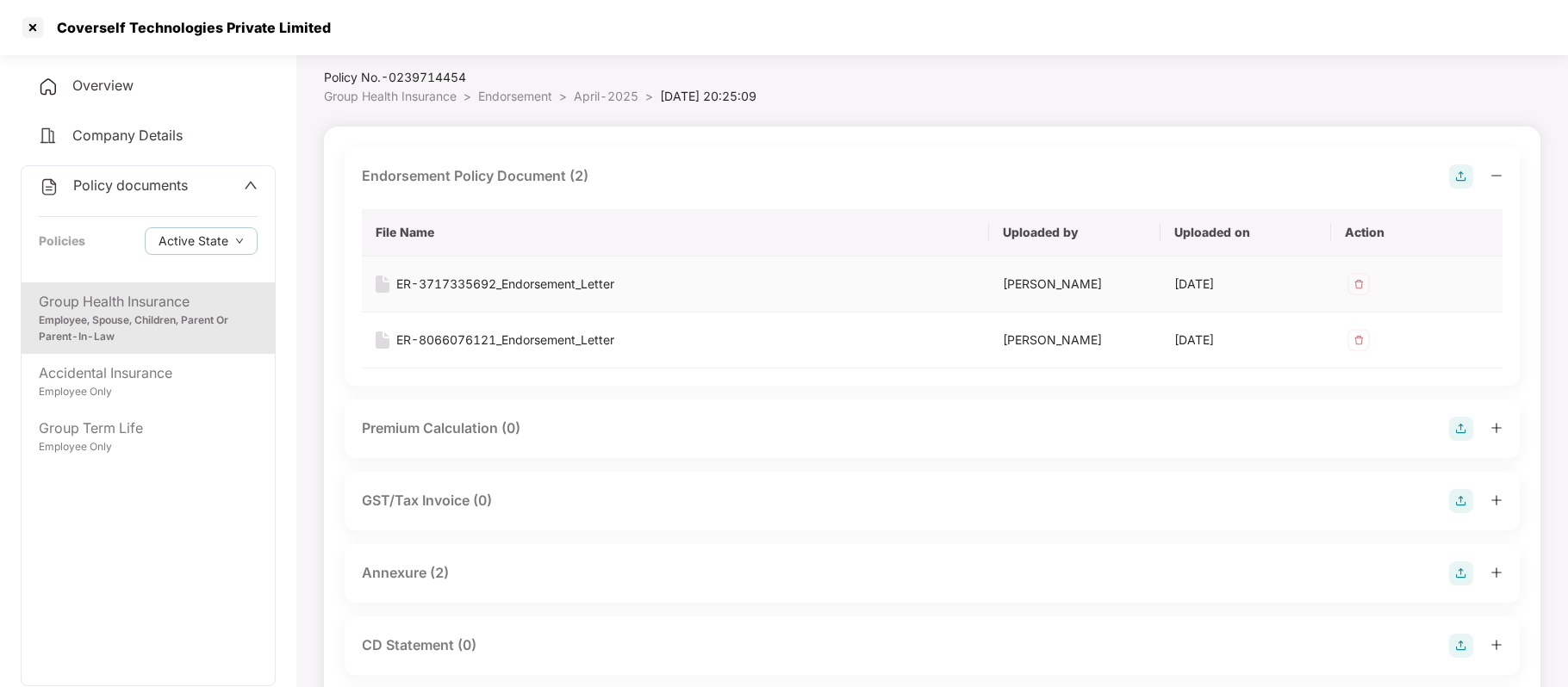
click at [511, 284] on div "ER-3717335692_Endorsement_Letter" at bounding box center [505, 284] width 218 height 19
click at [519, 332] on div "ER-8066076121_Endorsement_Letter" at bounding box center [505, 340] width 218 height 19
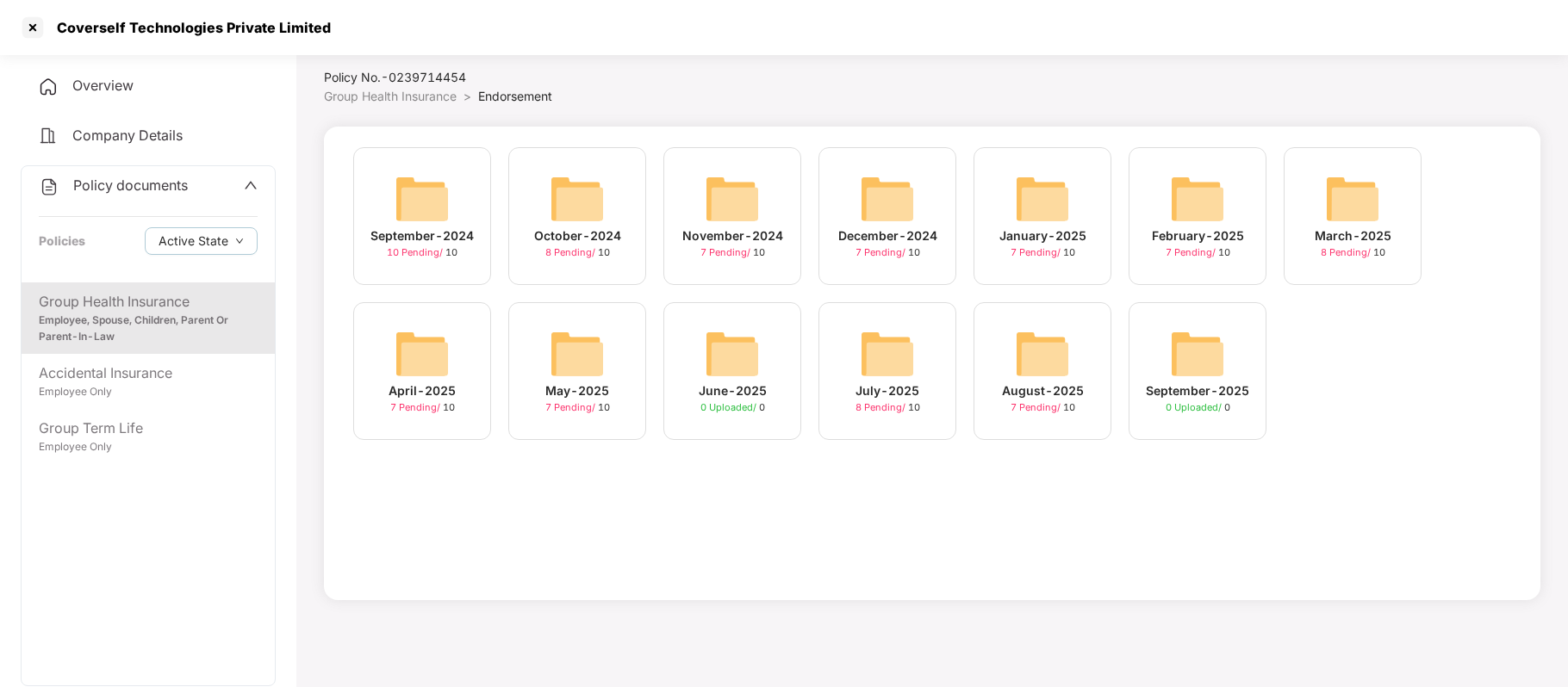
click at [601, 379] on img at bounding box center [577, 353] width 55 height 55
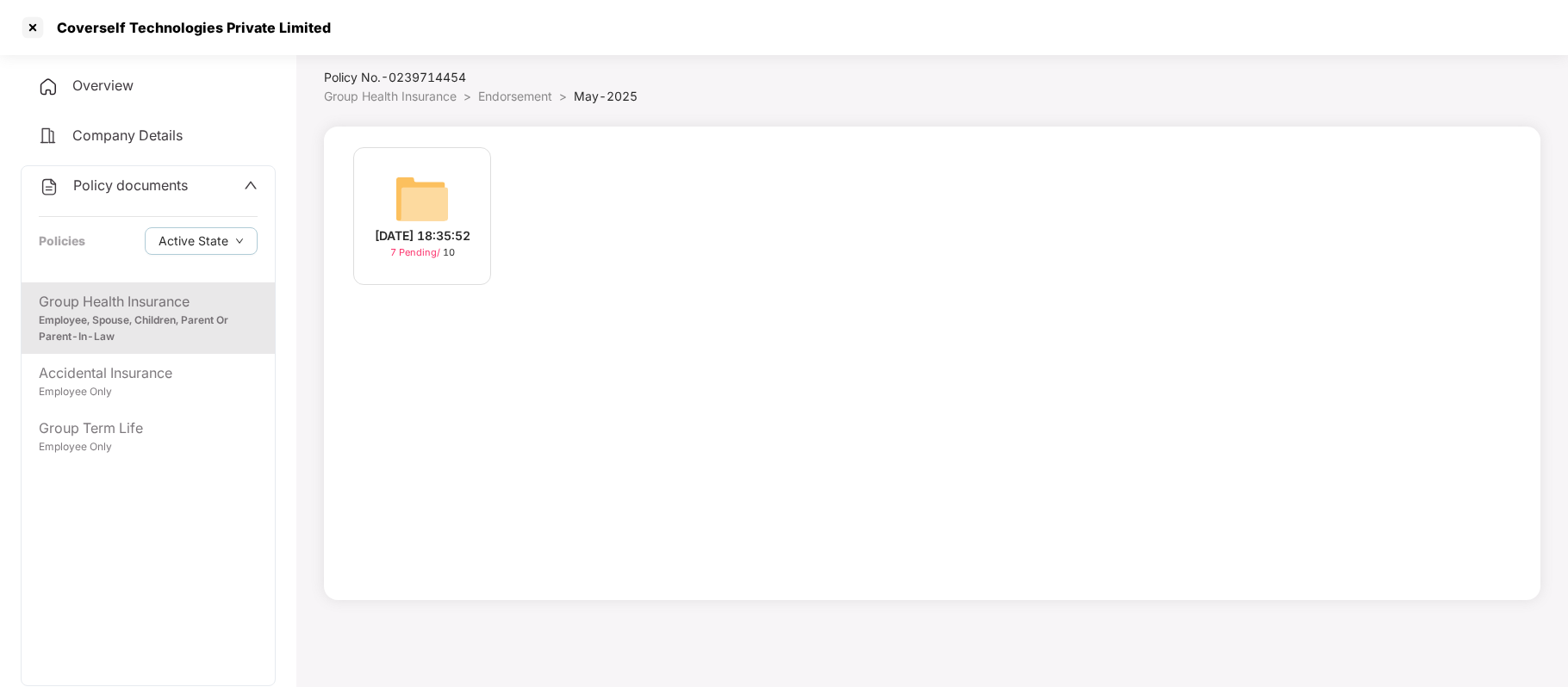
click at [421, 232] on div "19-May-2025 18:35:52" at bounding box center [423, 236] width 95 height 19
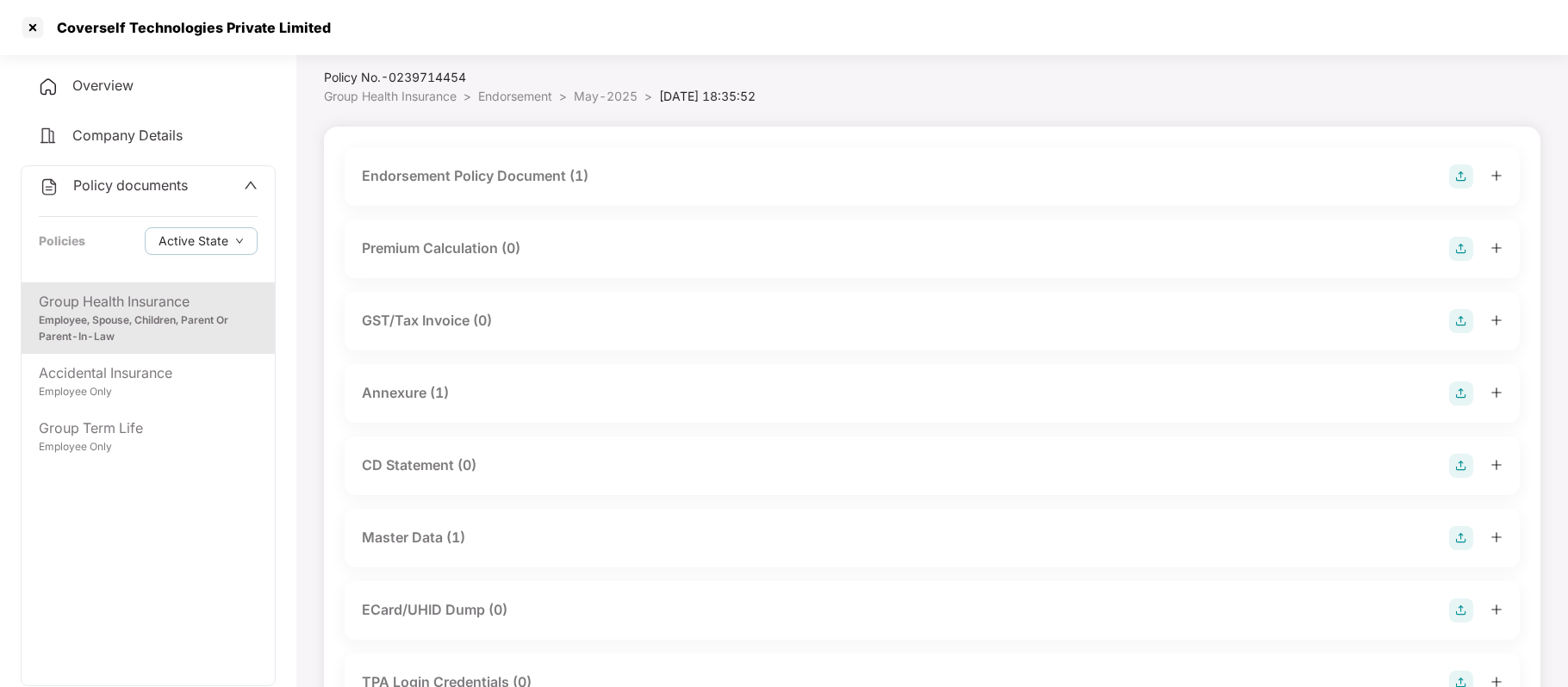
click at [448, 176] on div "Endorsement Policy Document (1)" at bounding box center [475, 176] width 226 height 21
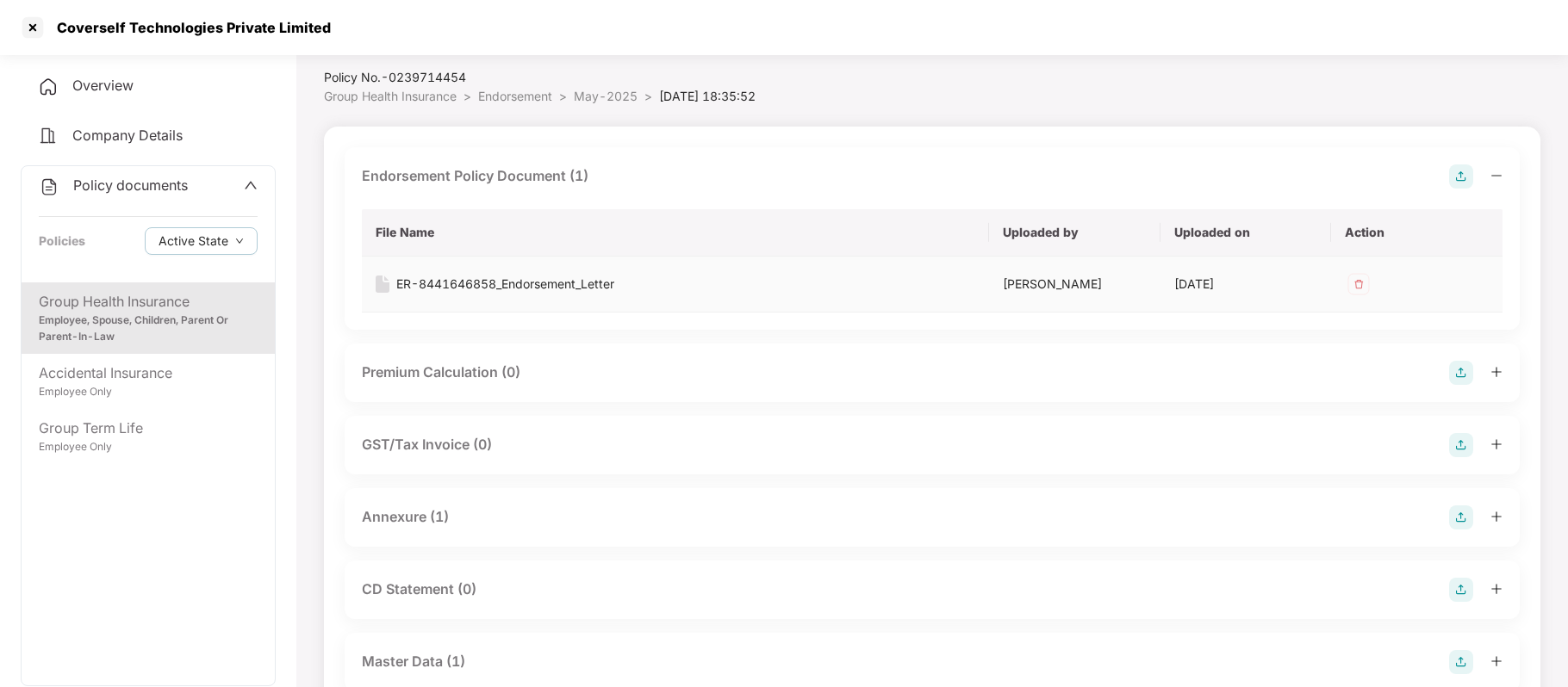
click at [450, 288] on div "ER-8441646858_Endorsement_Letter" at bounding box center [505, 284] width 218 height 19
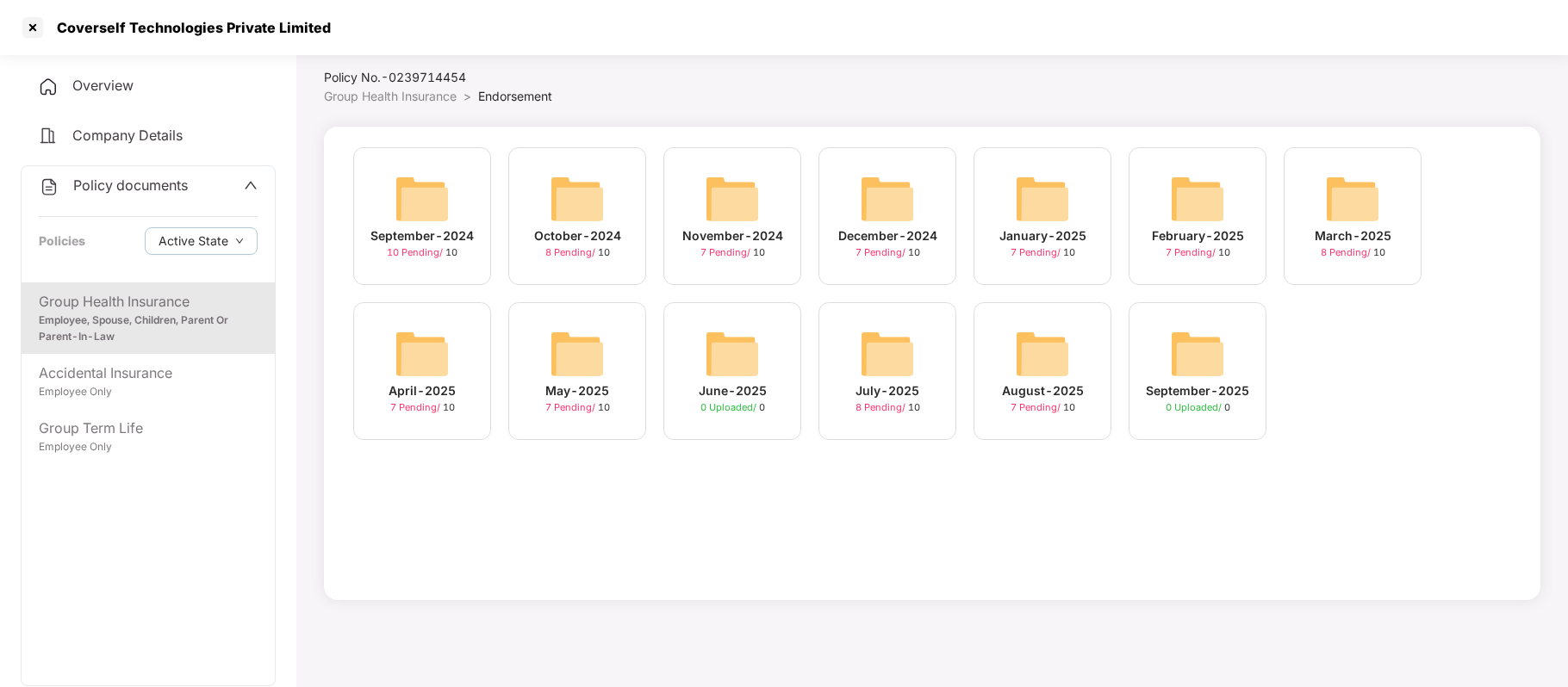
click at [903, 397] on div "July-2025" at bounding box center [887, 391] width 64 height 19
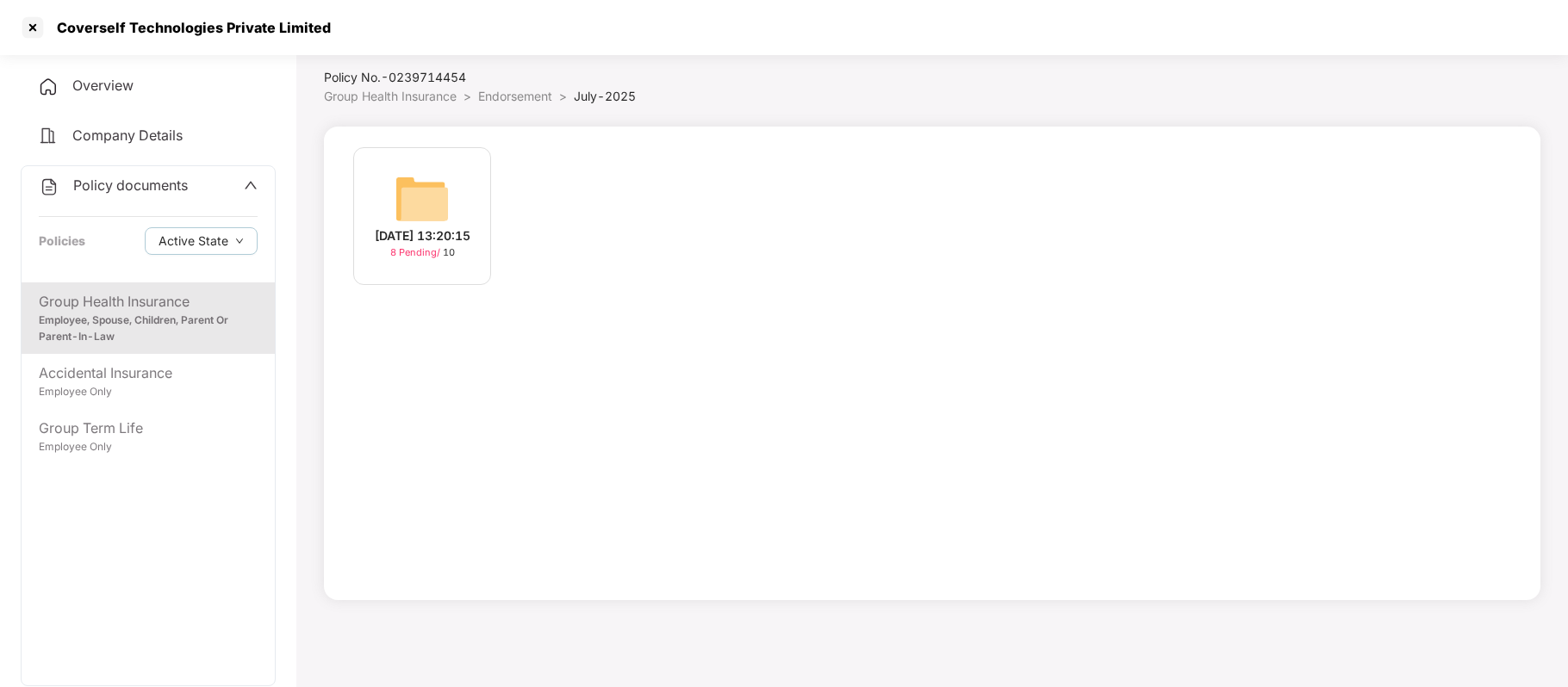
click at [427, 226] on div "23-Jul-2025 13:20:15" at bounding box center [423, 236] width 95 height 19
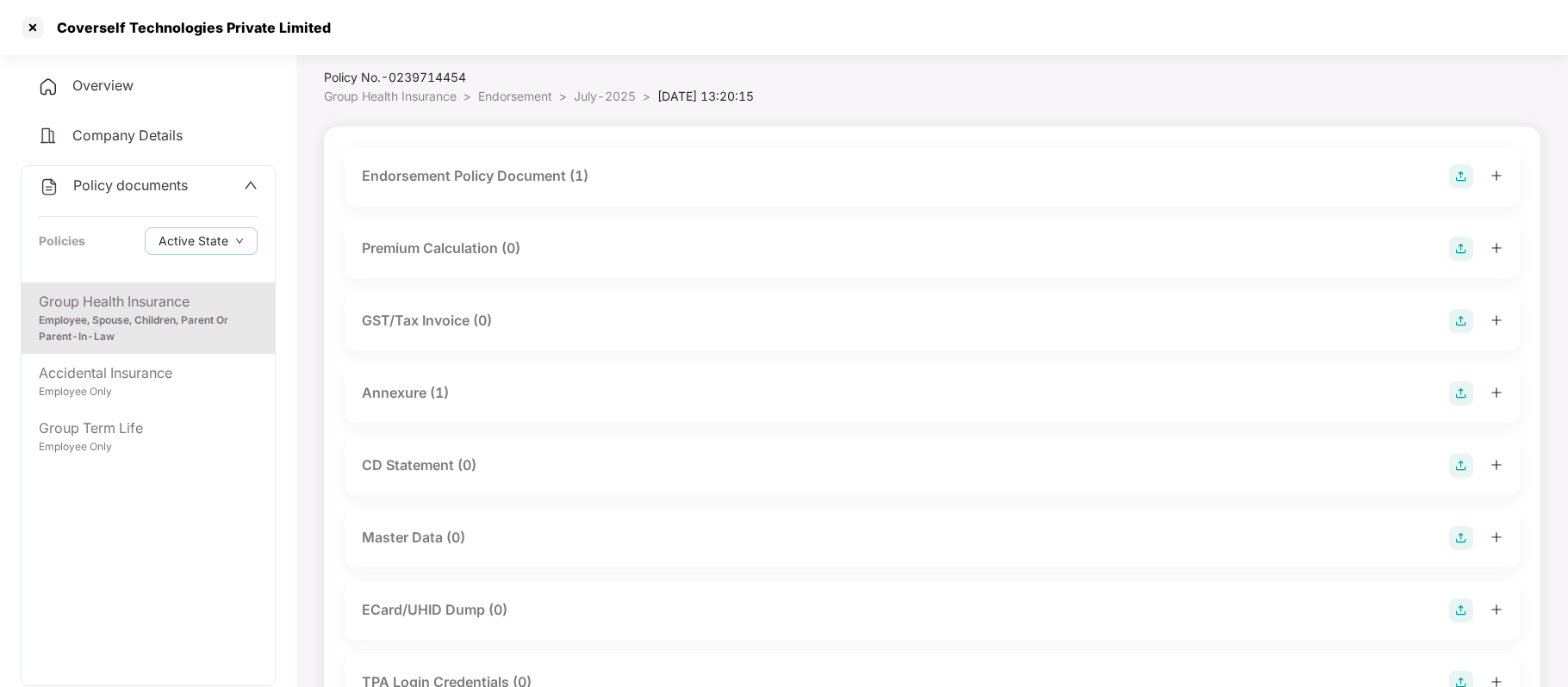
click at [467, 176] on div "Endorsement Policy Document (1)" at bounding box center [475, 176] width 226 height 21
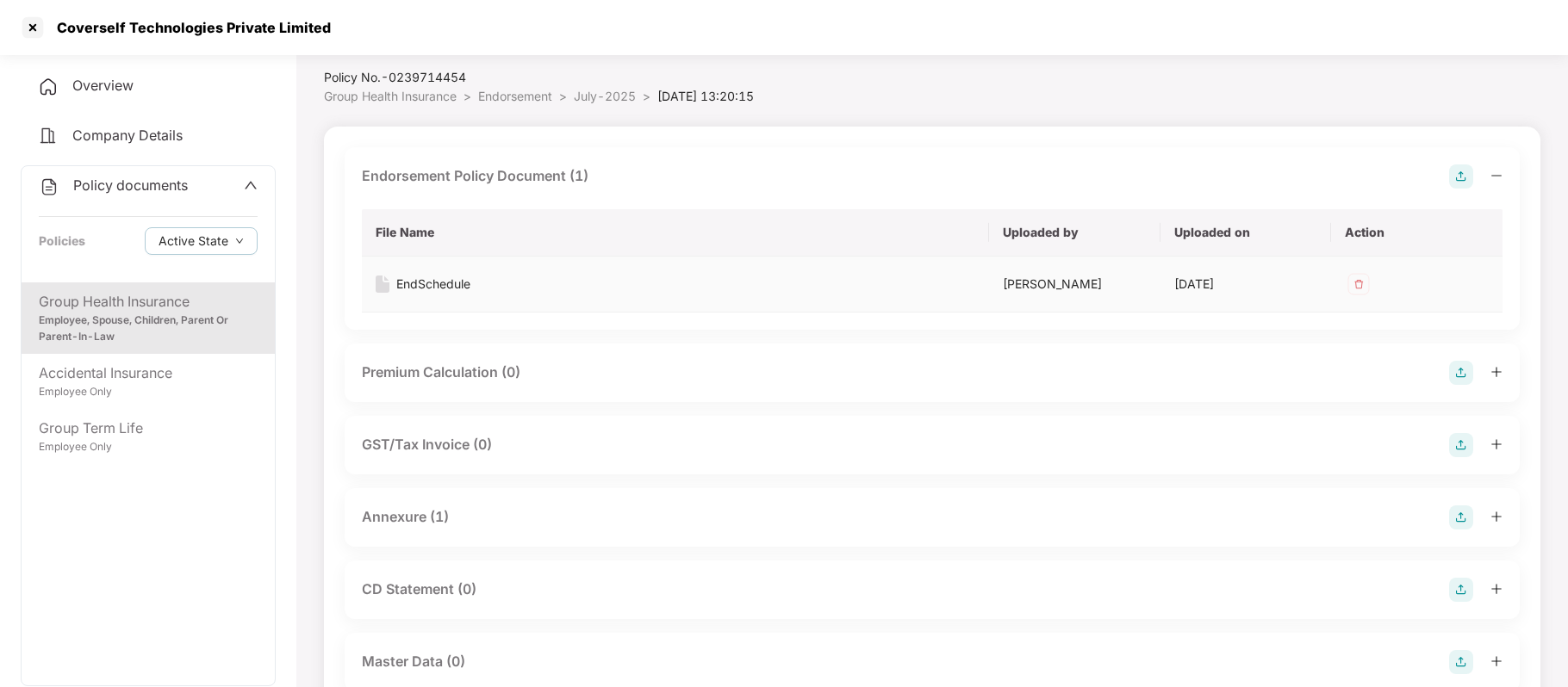
click at [455, 279] on div "EndSchedule" at bounding box center [433, 284] width 74 height 19
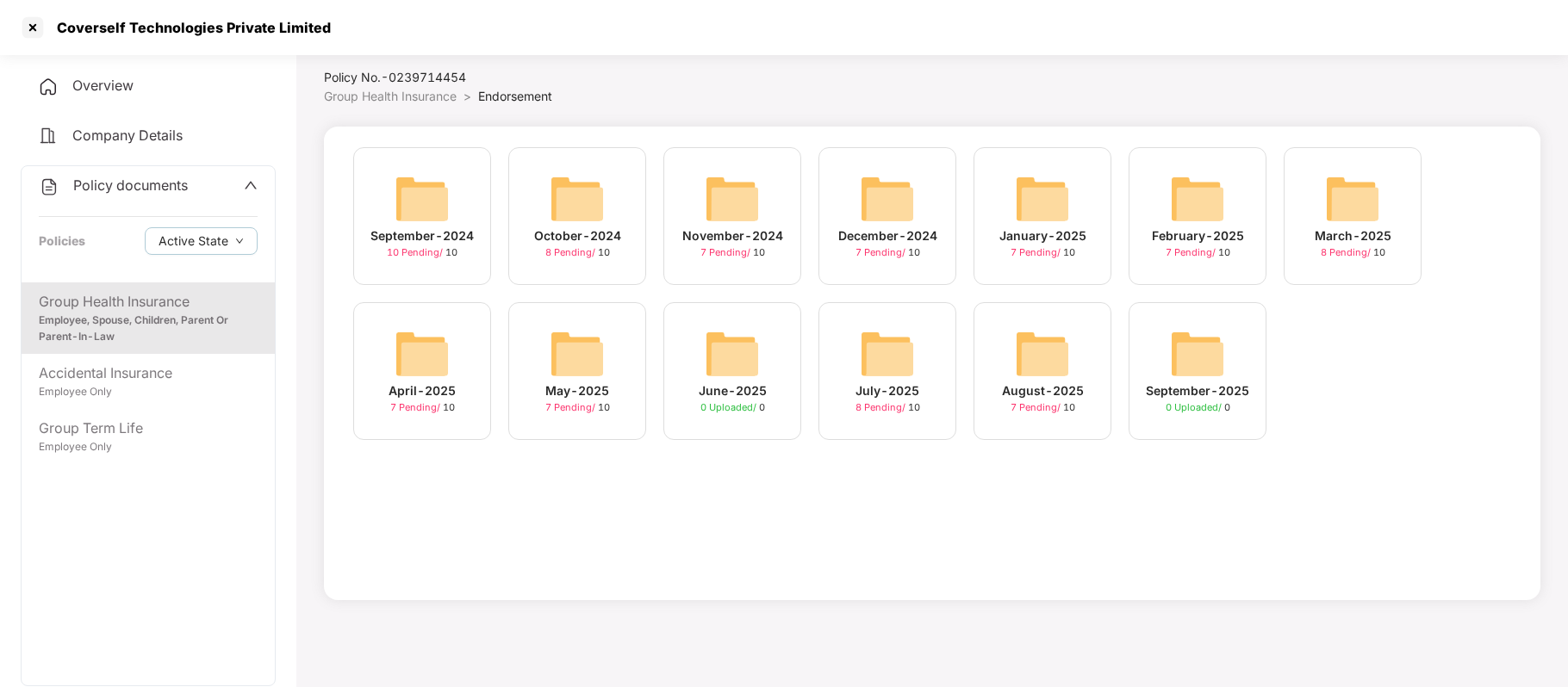
click at [938, 527] on div "September-2024 10 Pending / 10 October-2024 8 Pending / 10 November-2024 7 Pend…" at bounding box center [931, 363] width 1216 height 474
click at [1065, 386] on div "August-2025" at bounding box center [1043, 391] width 82 height 19
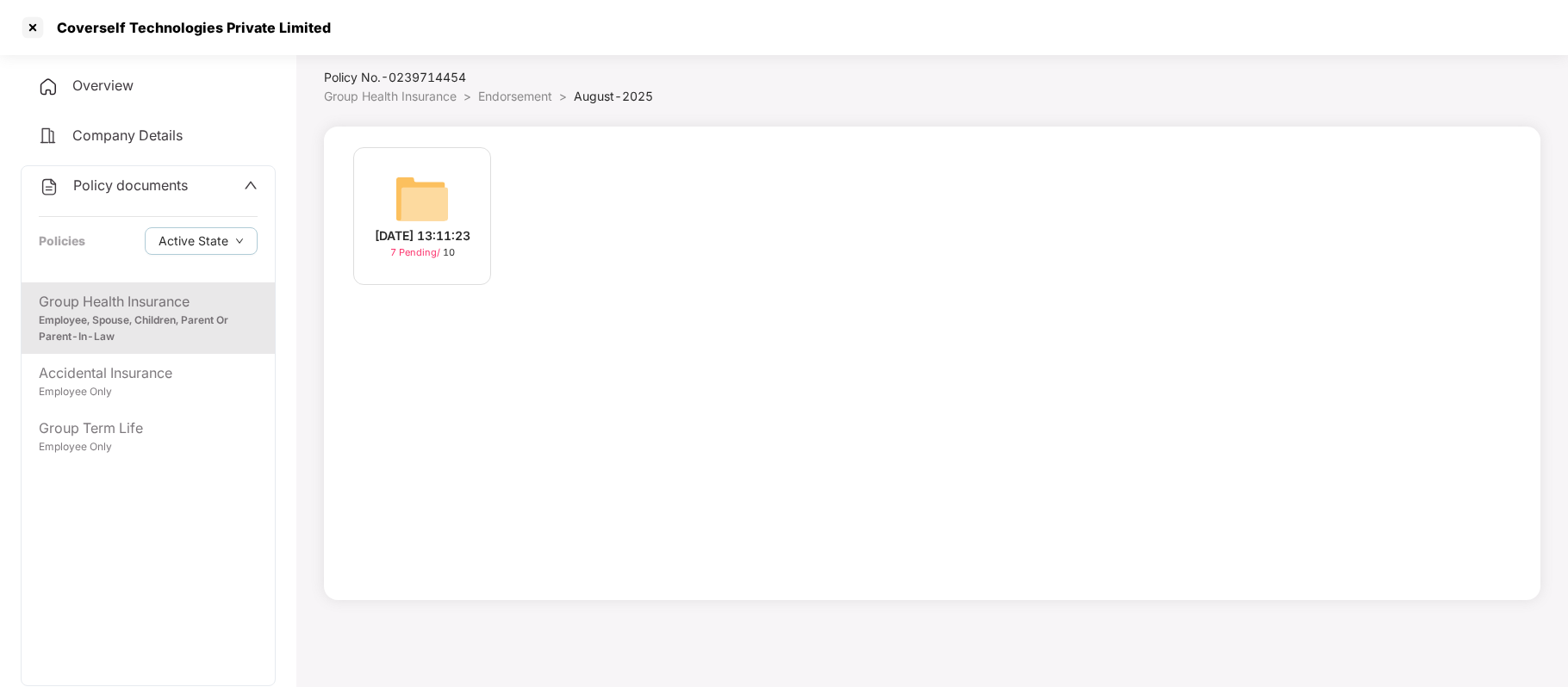
click at [439, 246] on div "20-Aug-2025 13:11:23" at bounding box center [423, 236] width 95 height 19
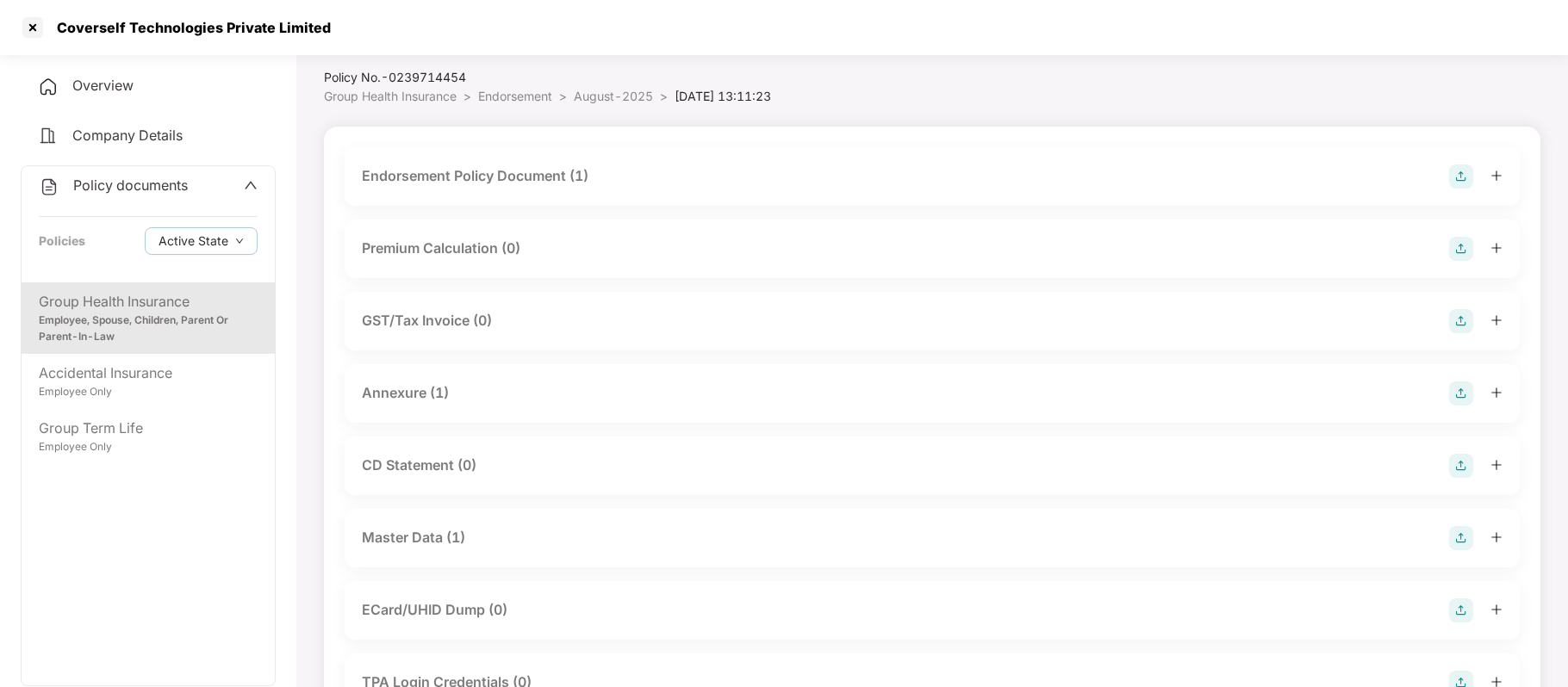
click at [482, 176] on div "Endorsement Policy Document (1)" at bounding box center [475, 176] width 226 height 21
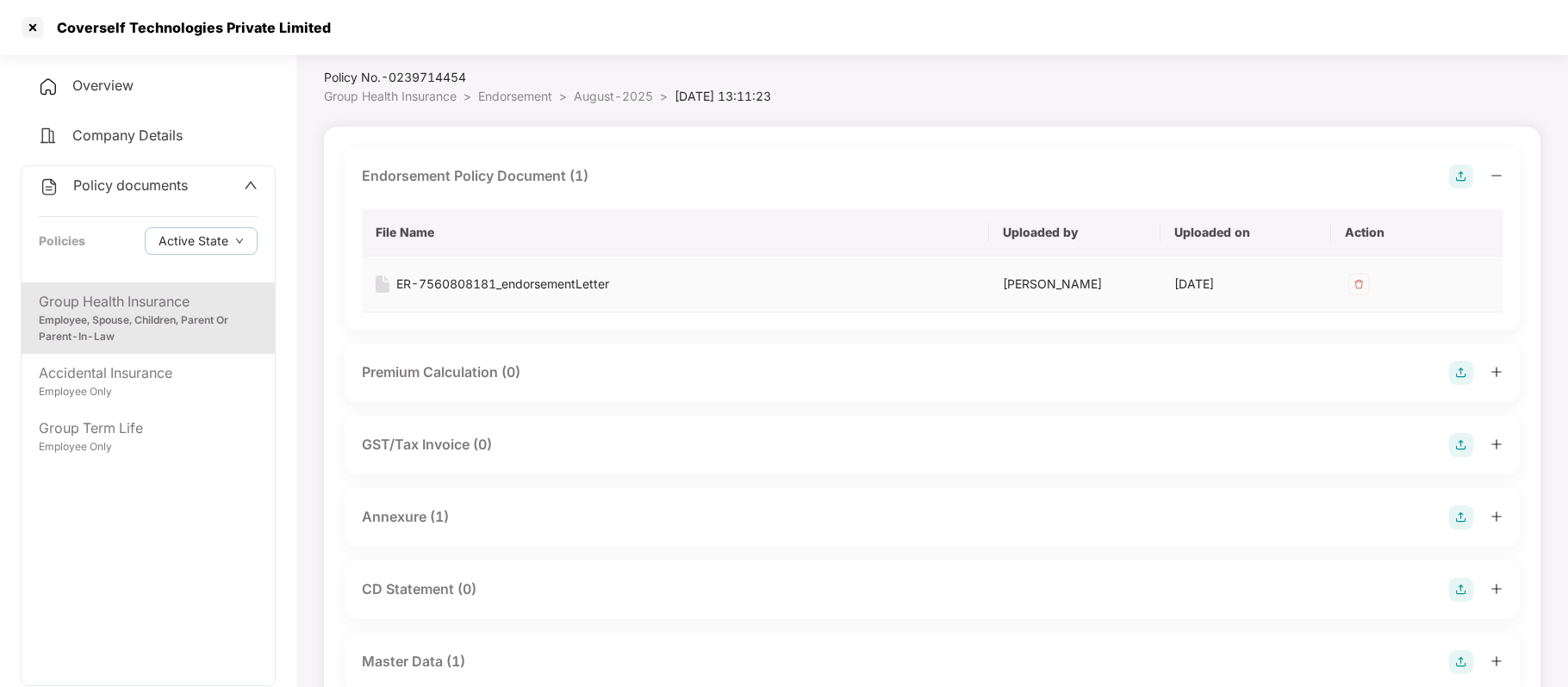
click at [478, 279] on div "ER-7560808181_endorsementLetter" at bounding box center [503, 284] width 213 height 19
click at [172, 363] on div "Accidental Insurance" at bounding box center [148, 373] width 219 height 21
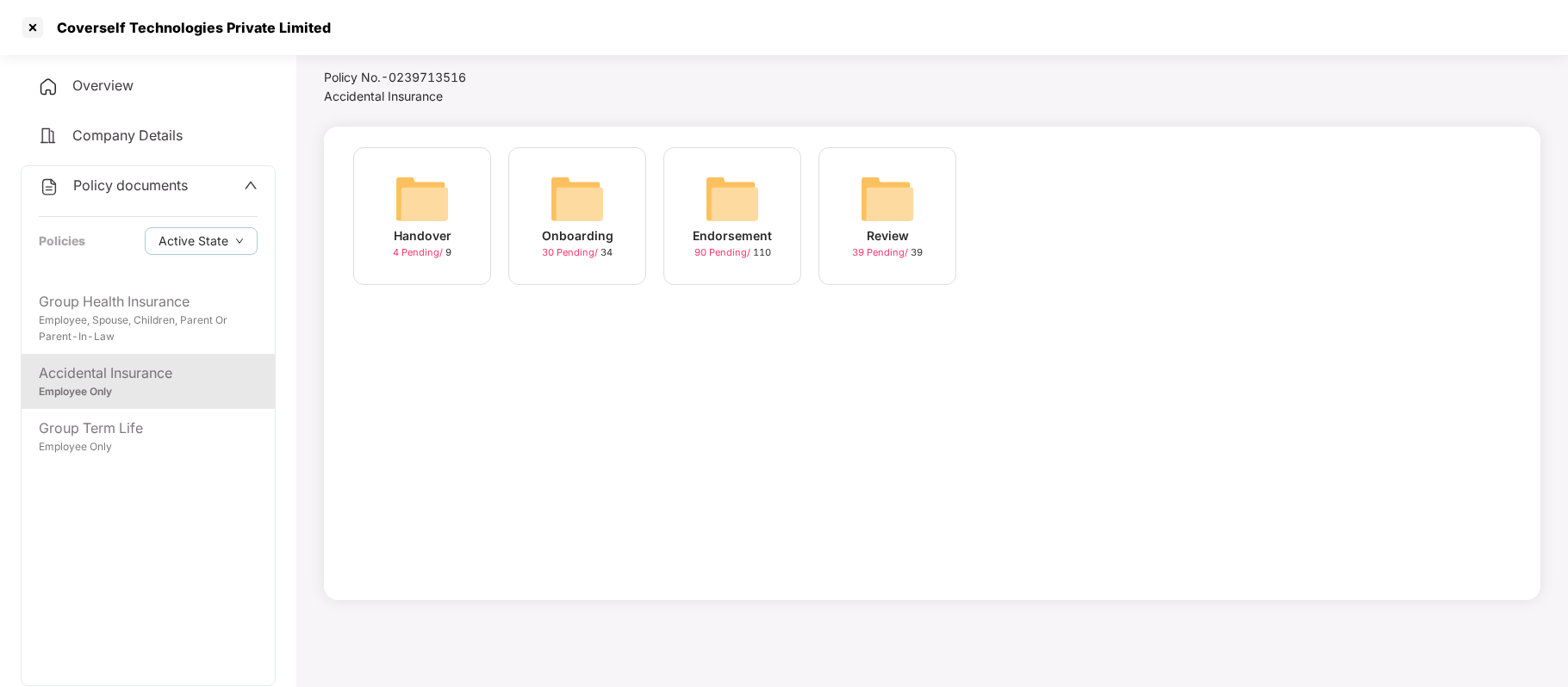
click at [728, 248] on span "90 Pending /" at bounding box center [724, 252] width 59 height 12
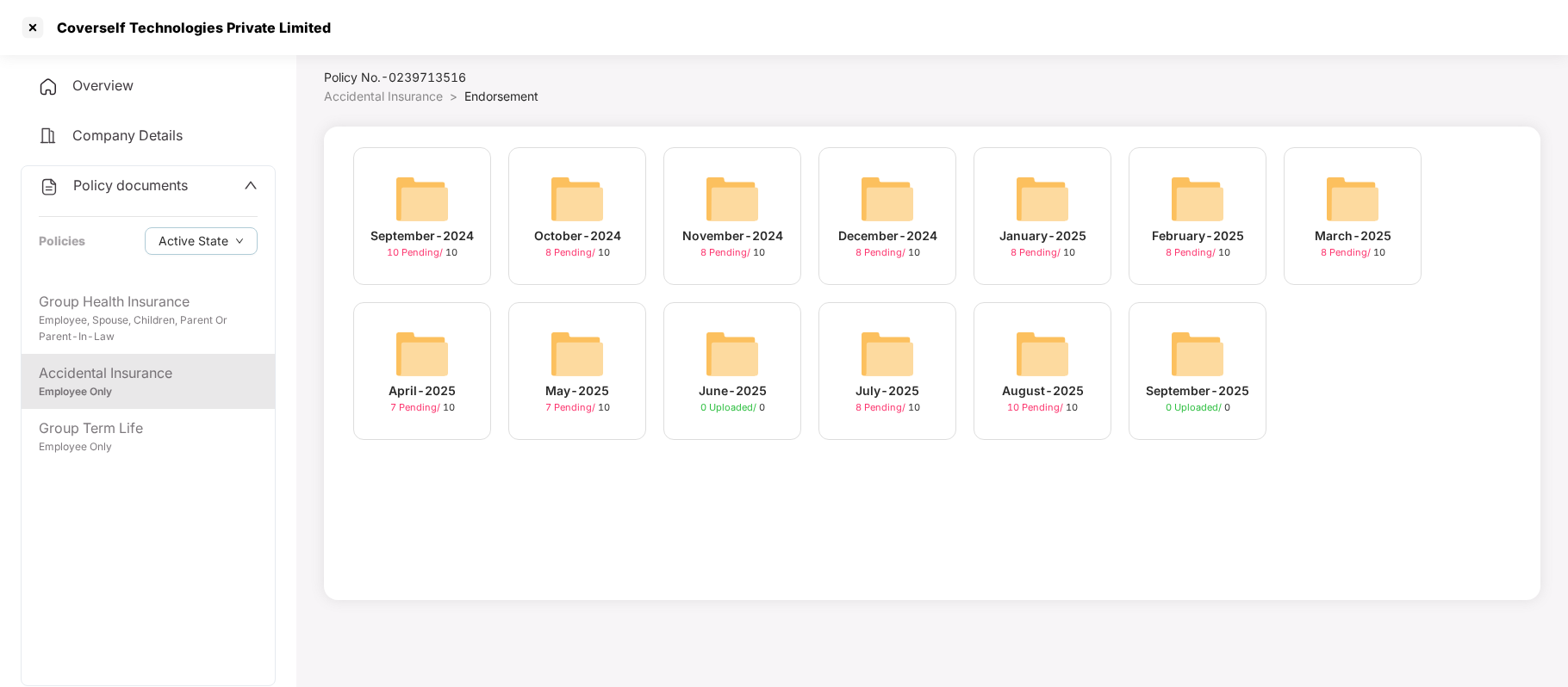
click at [400, 393] on div "April-2025" at bounding box center [423, 391] width 67 height 19
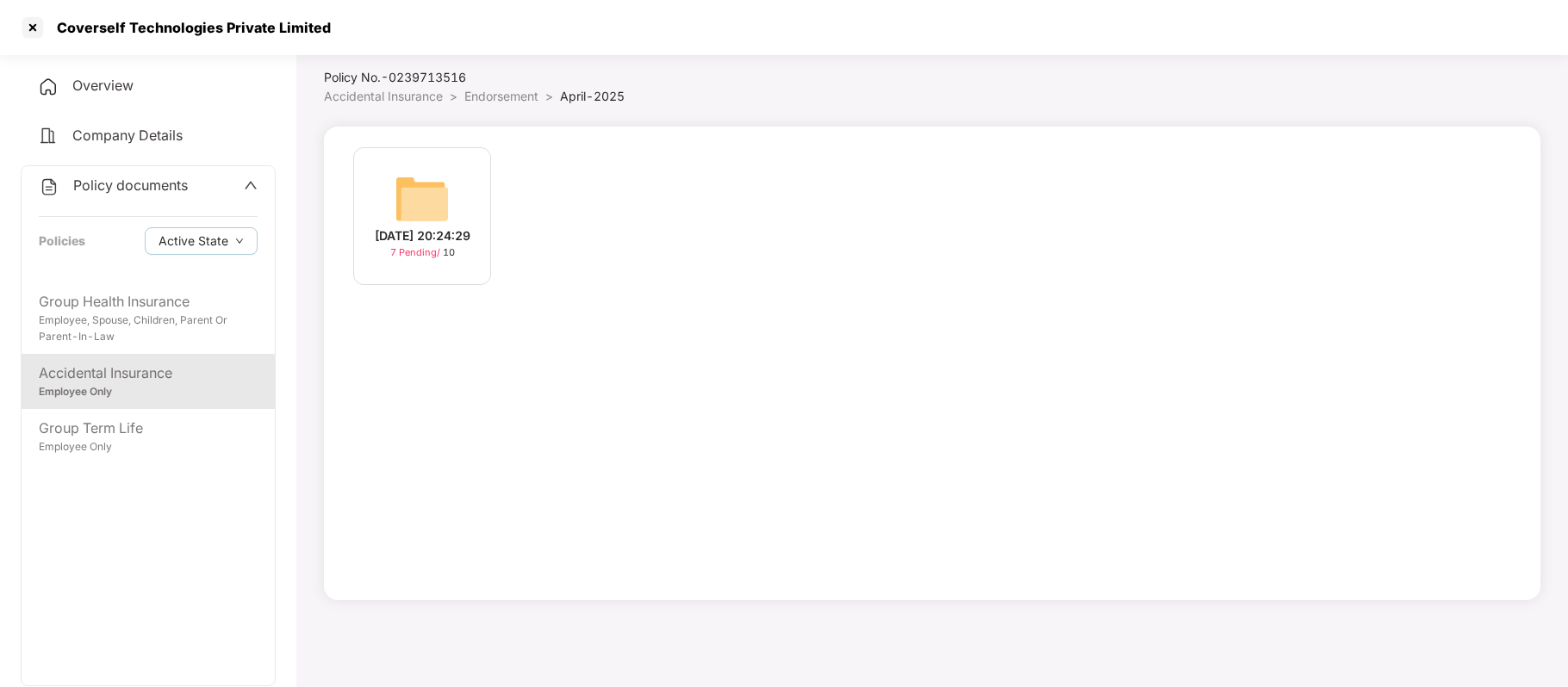
click at [408, 236] on div "27-Apr-2025 20:24:29" at bounding box center [423, 236] width 95 height 19
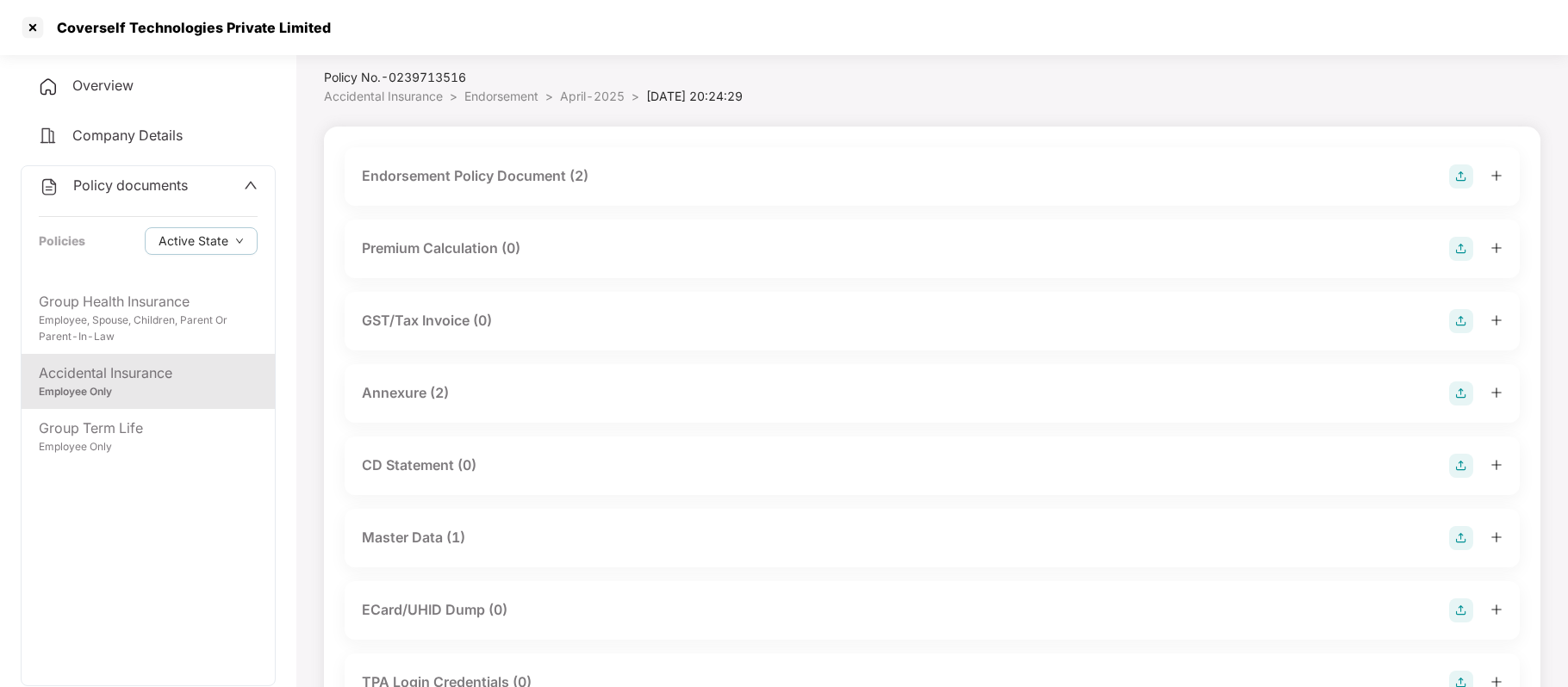
click at [507, 176] on div "Endorsement Policy Document (2)" at bounding box center [475, 176] width 226 height 21
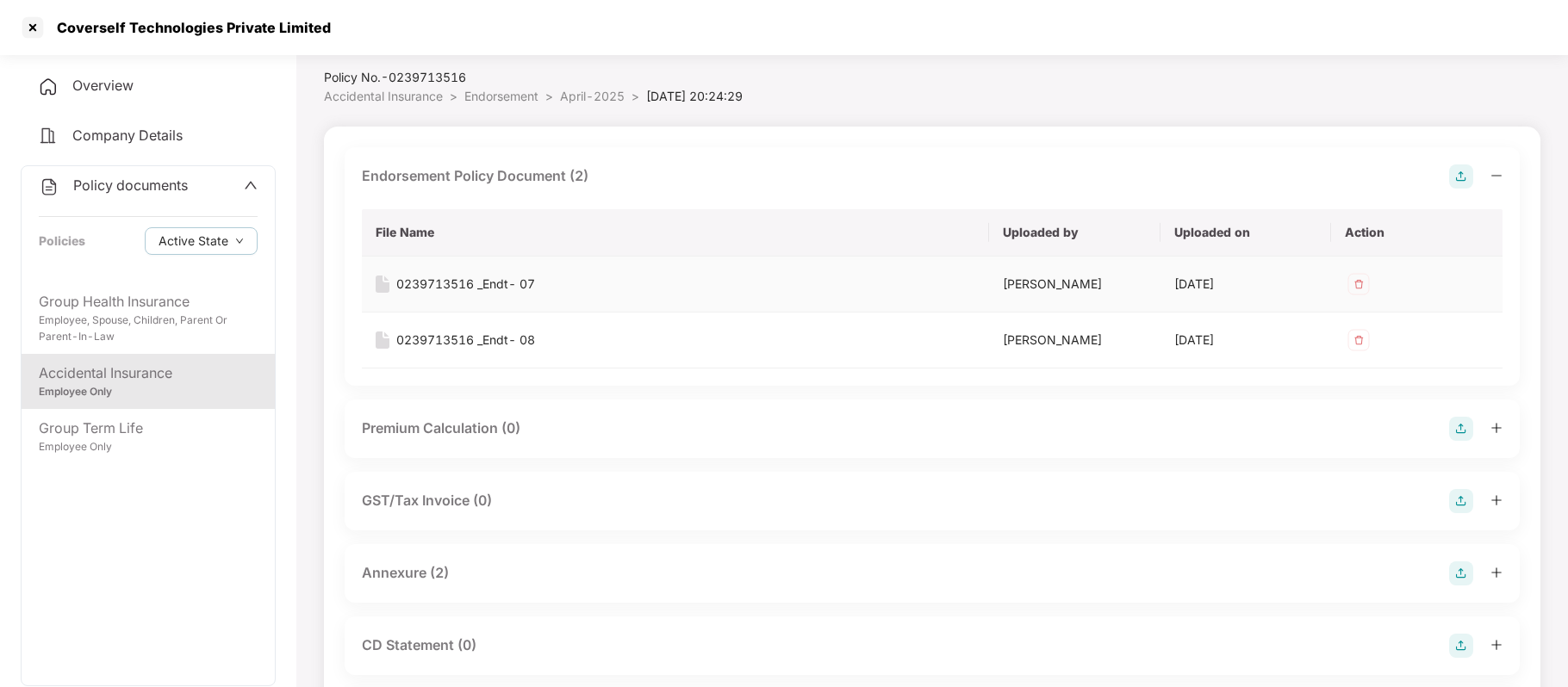
click at [480, 282] on div "0239713516 _Endt- 07" at bounding box center [466, 284] width 138 height 19
click at [474, 332] on div "0239713516 _Endt- 08" at bounding box center [466, 340] width 138 height 19
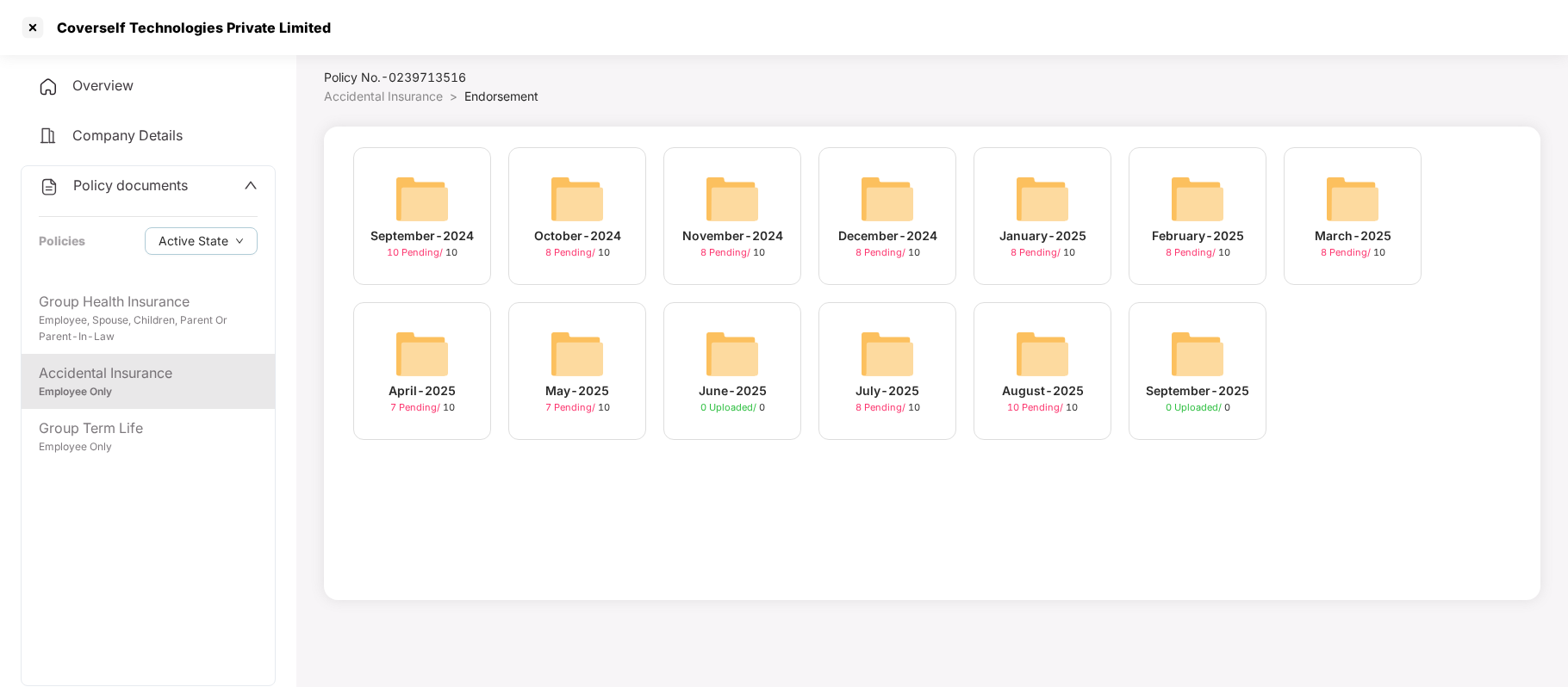
click at [576, 381] on div "May-2025" at bounding box center [577, 391] width 64 height 19
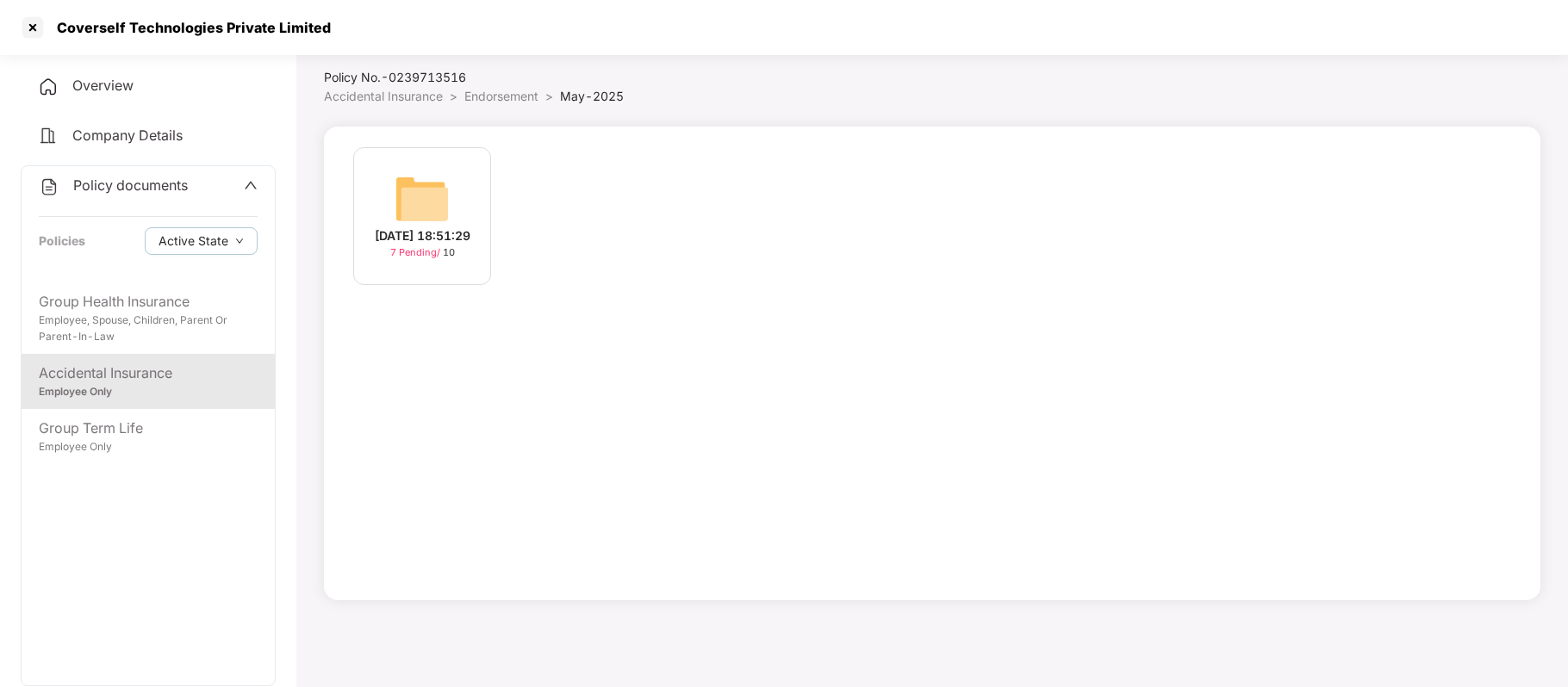
click at [429, 256] on span "7 Pending /" at bounding box center [416, 252] width 52 height 12
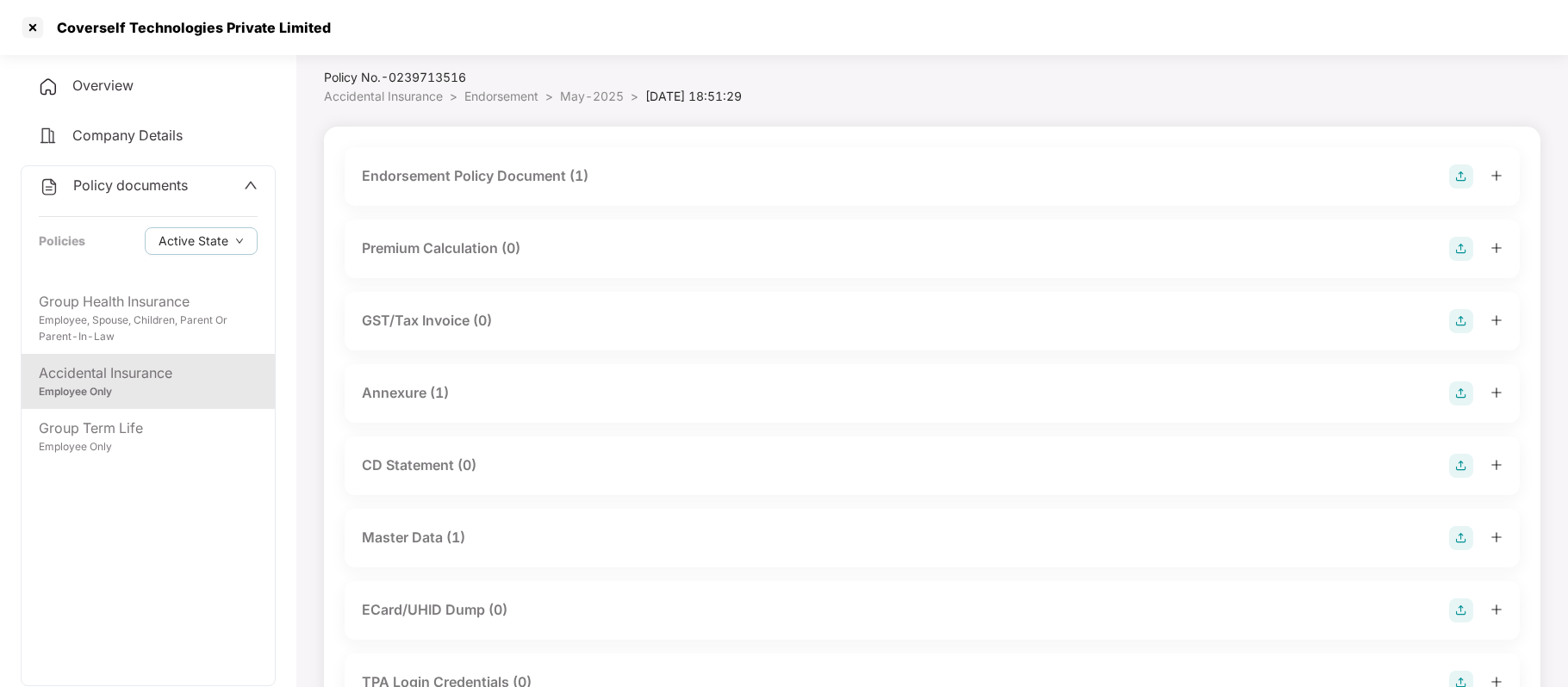
click at [473, 174] on div "Endorsement Policy Document (1)" at bounding box center [475, 176] width 226 height 21
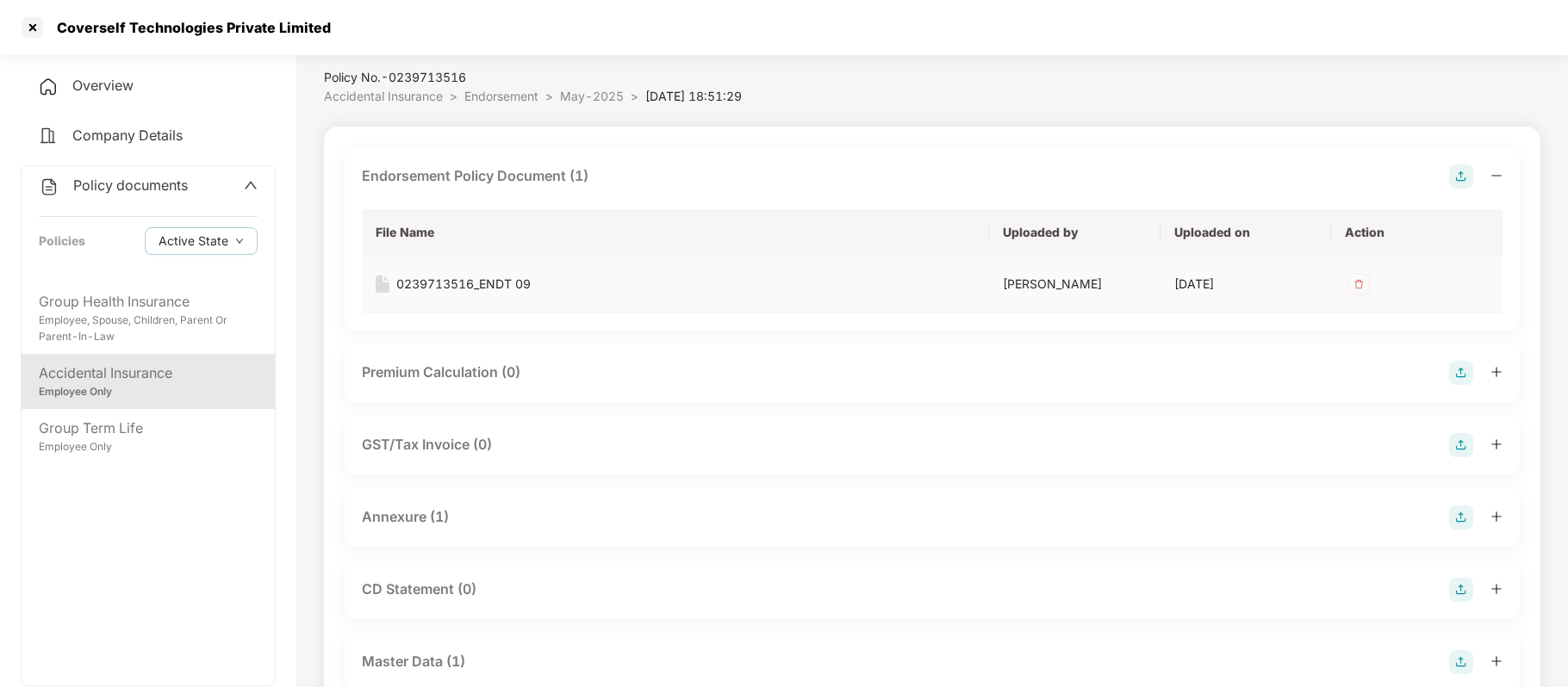
click at [472, 283] on div "0239713516_ENDT 09" at bounding box center [464, 284] width 135 height 19
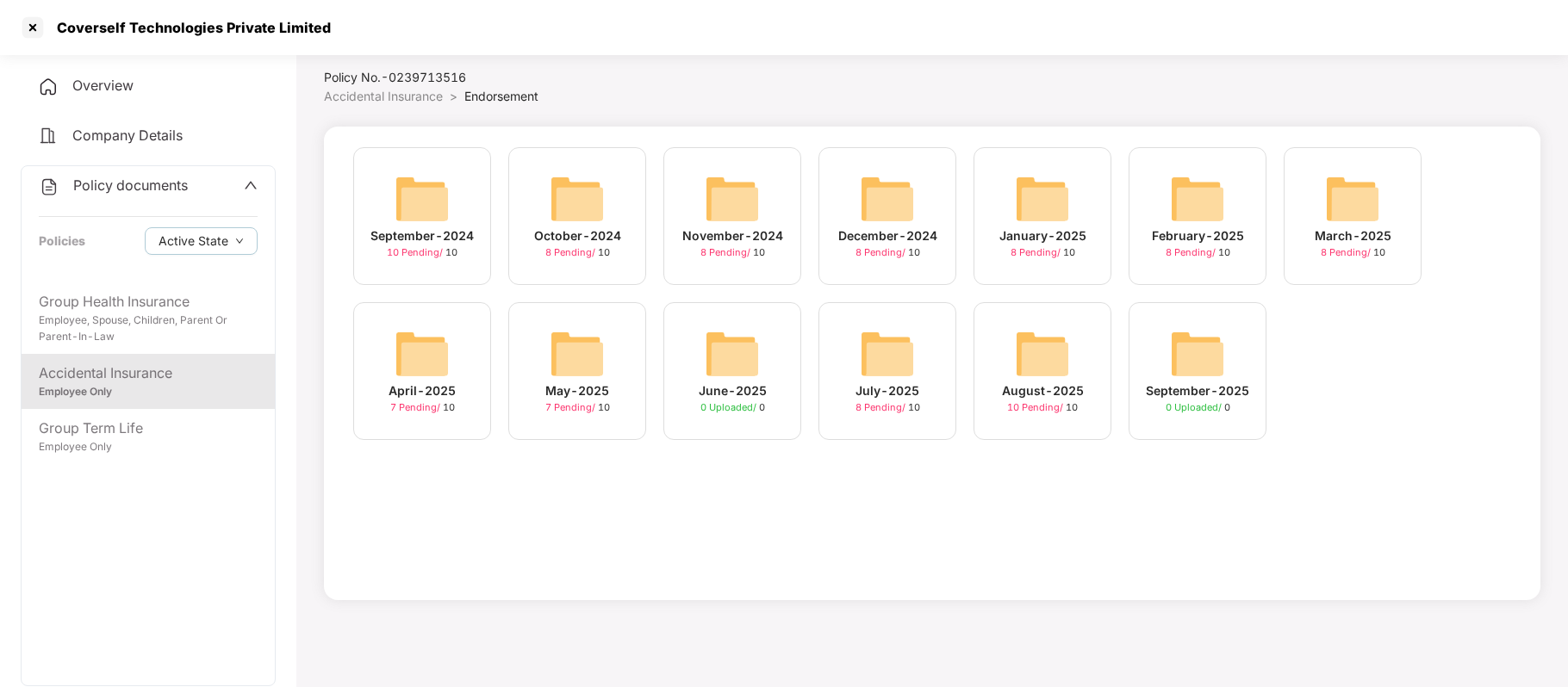
click at [870, 403] on span "8 Pending /" at bounding box center [882, 407] width 52 height 12
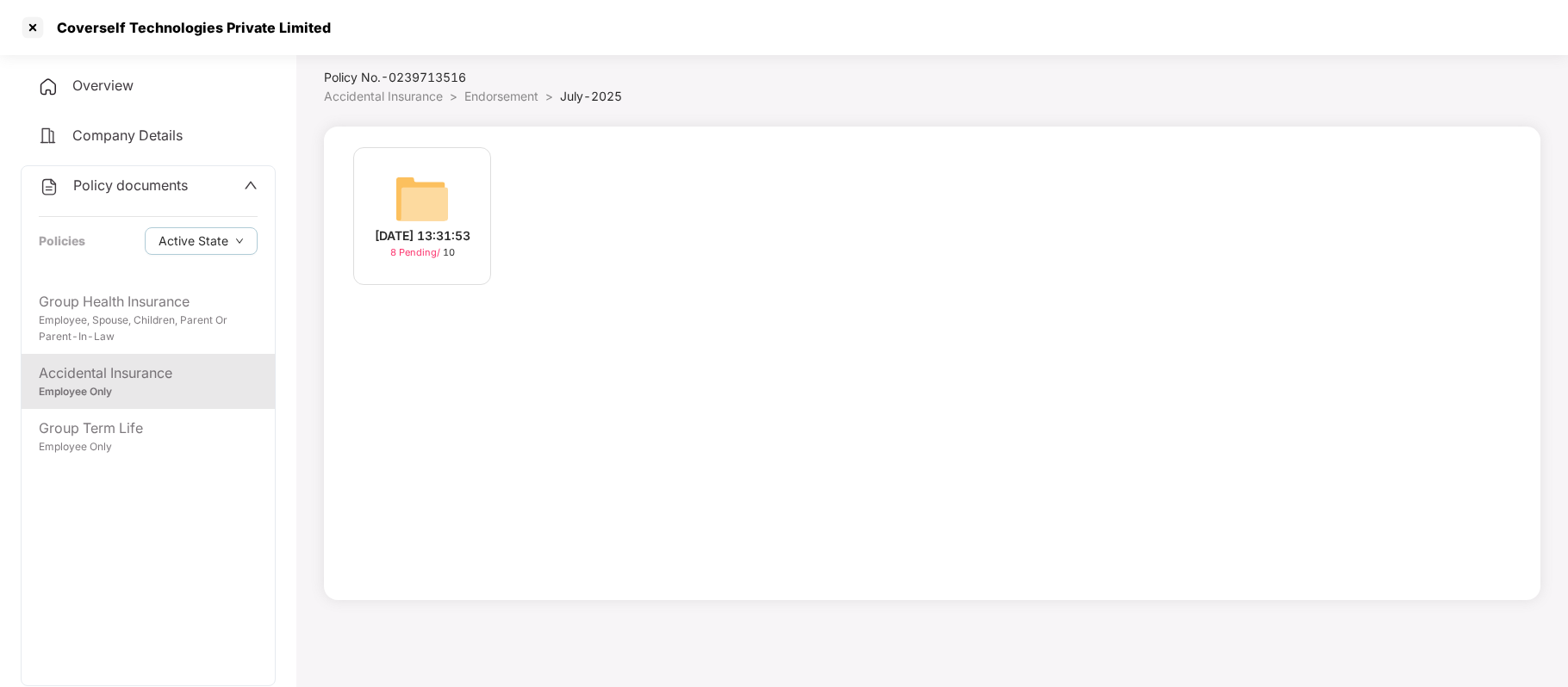
click at [429, 237] on div "23-Jul-2025 13:31:53" at bounding box center [423, 236] width 95 height 19
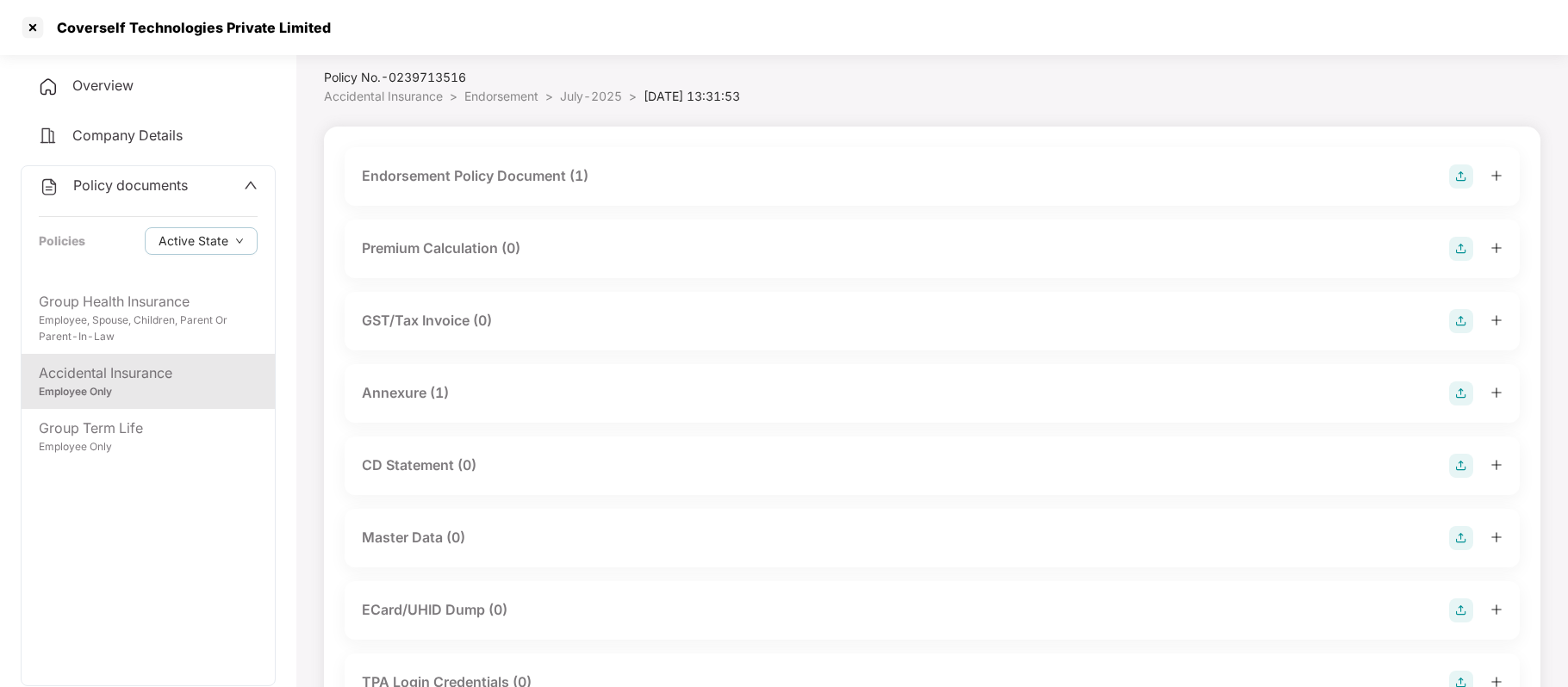
click at [434, 174] on div "Endorsement Policy Document (1)" at bounding box center [475, 176] width 226 height 21
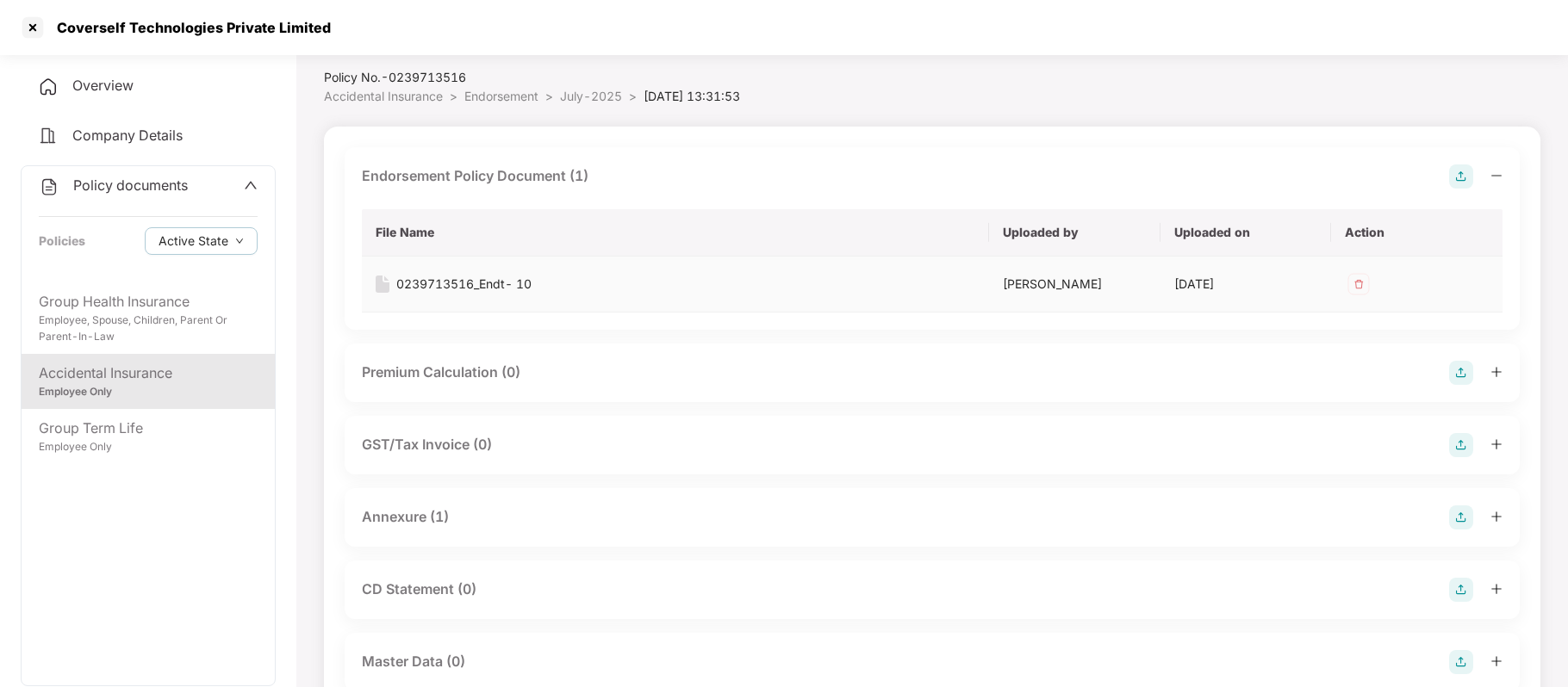
click at [445, 286] on div "0239713516_Endt- 10" at bounding box center [464, 284] width 136 height 19
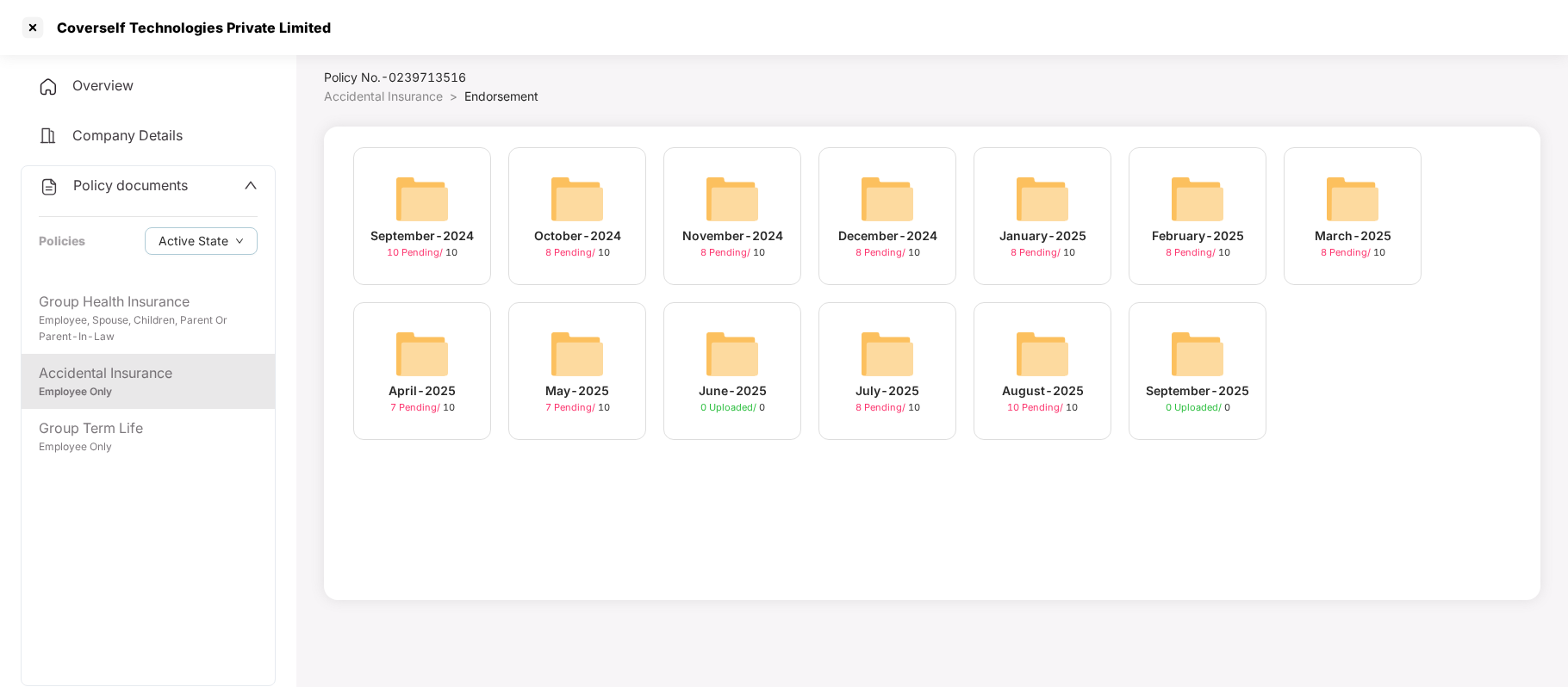
click at [829, 493] on div "September-2024 10 Pending / 10 October-2024 8 Pending / 10 November-2024 8 Pend…" at bounding box center [931, 363] width 1216 height 474
click at [1055, 390] on div "August-2025" at bounding box center [1043, 391] width 82 height 19
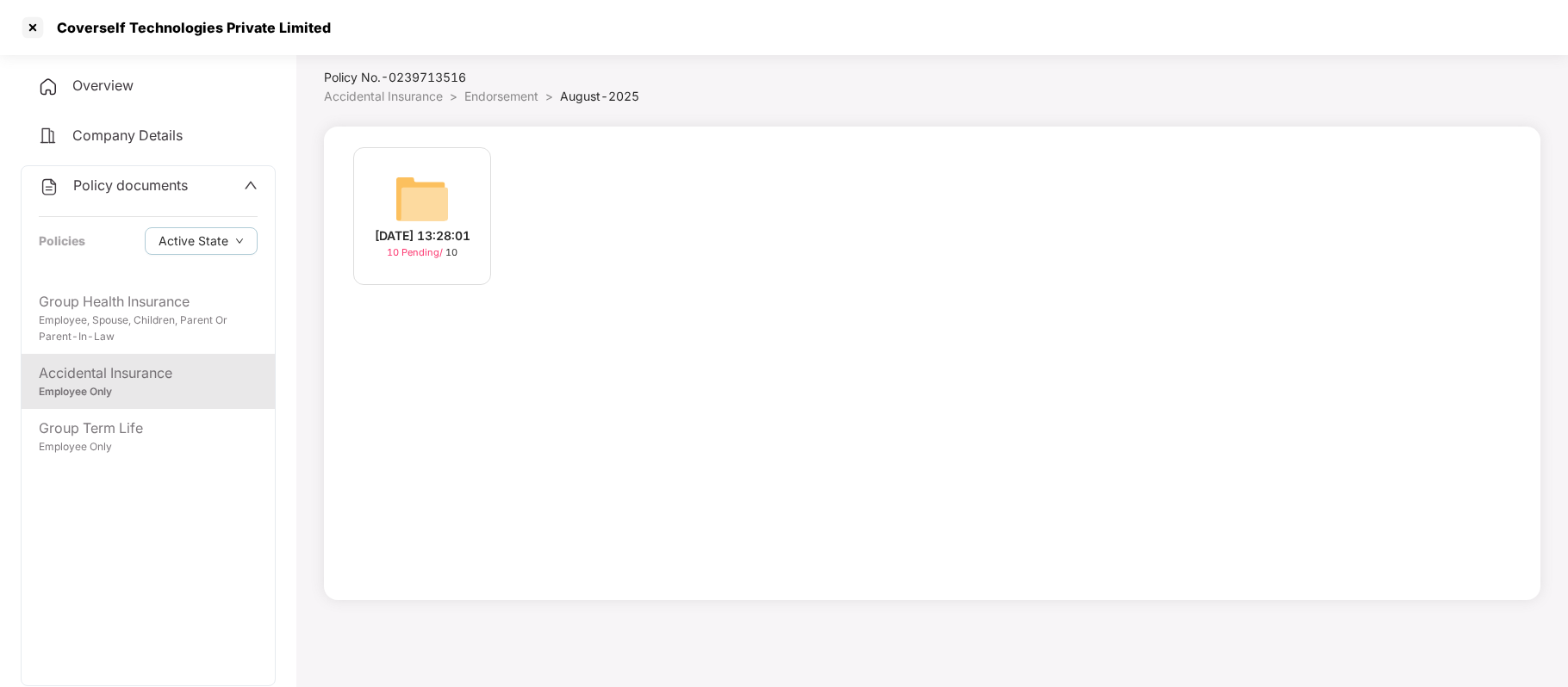
click at [418, 226] on div "20-Aug-2025 13:28:01" at bounding box center [423, 236] width 95 height 19
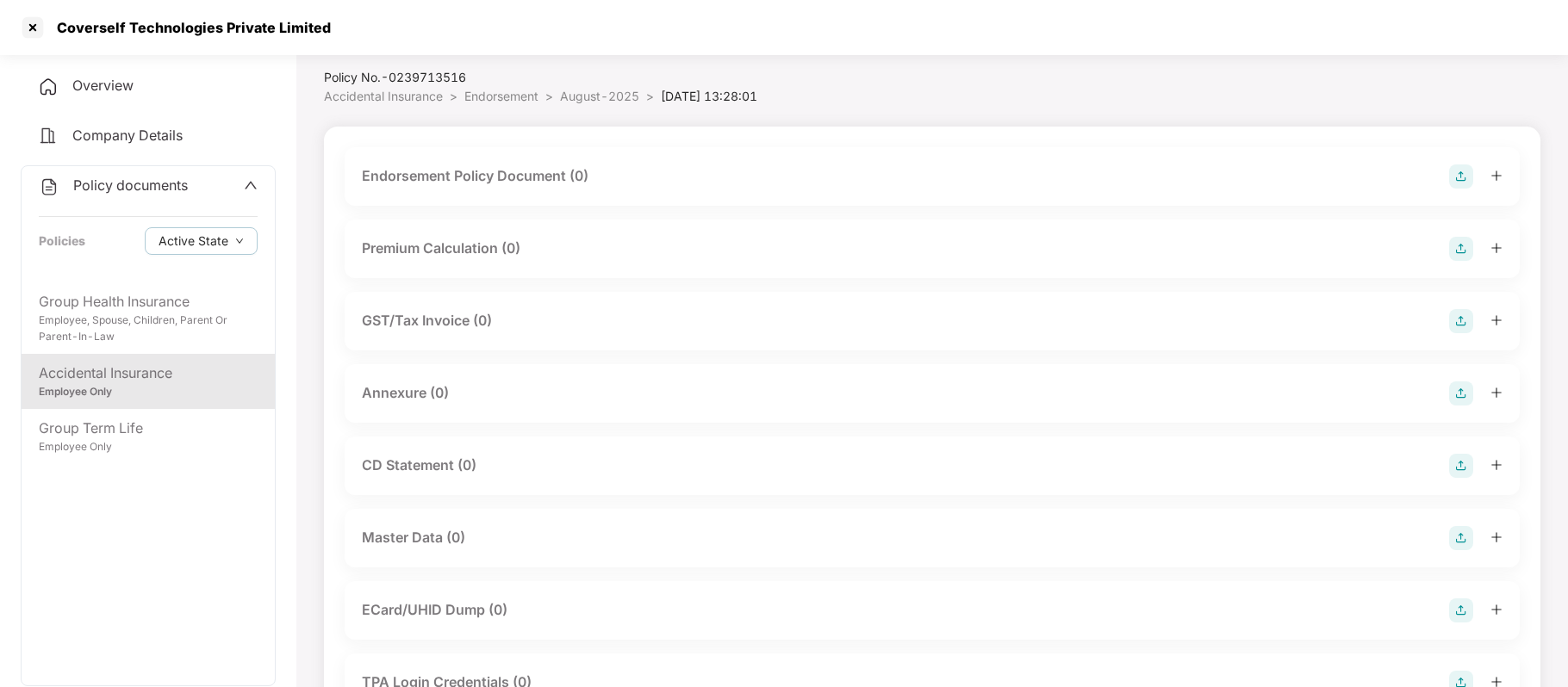
click at [418, 173] on div "Endorsement Policy Document (0)" at bounding box center [475, 176] width 226 height 21
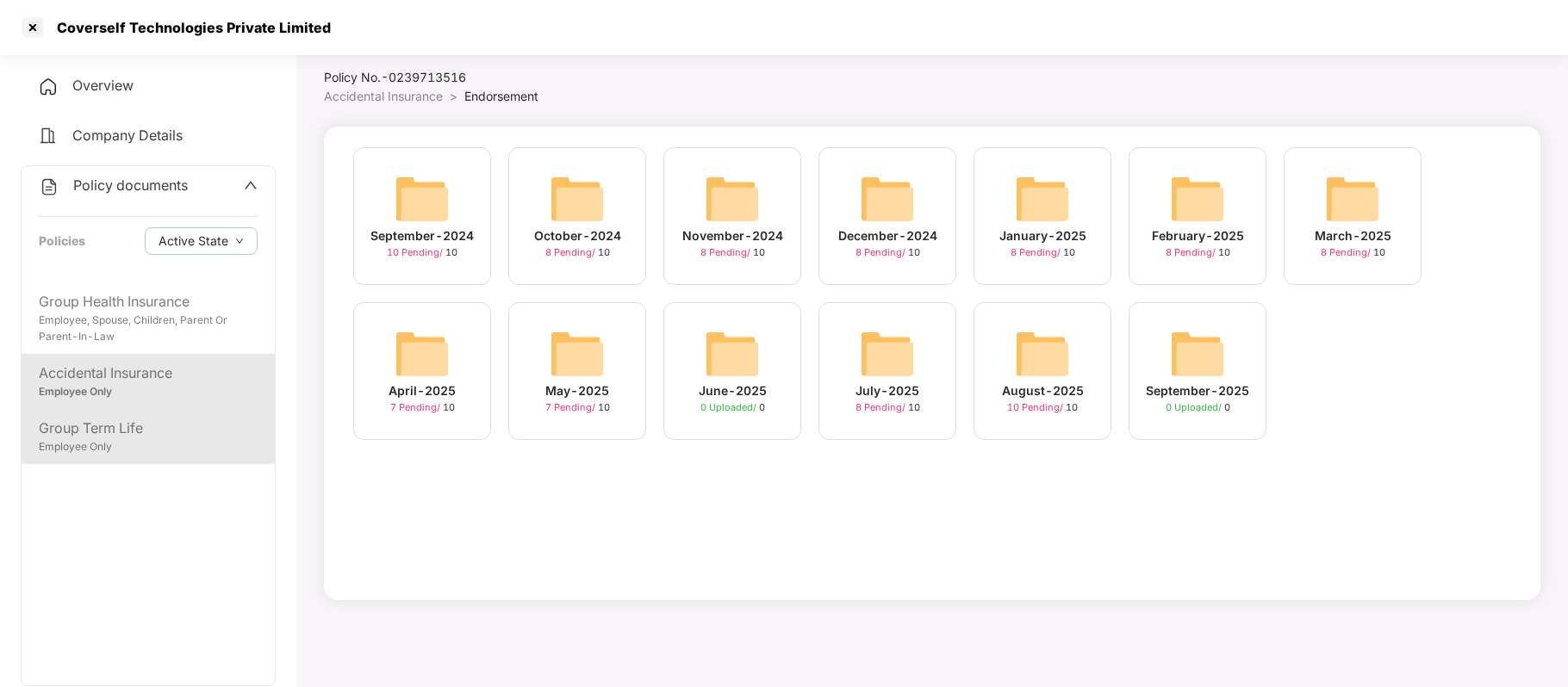
click at [105, 423] on div "Group Term Life" at bounding box center [148, 428] width 219 height 21
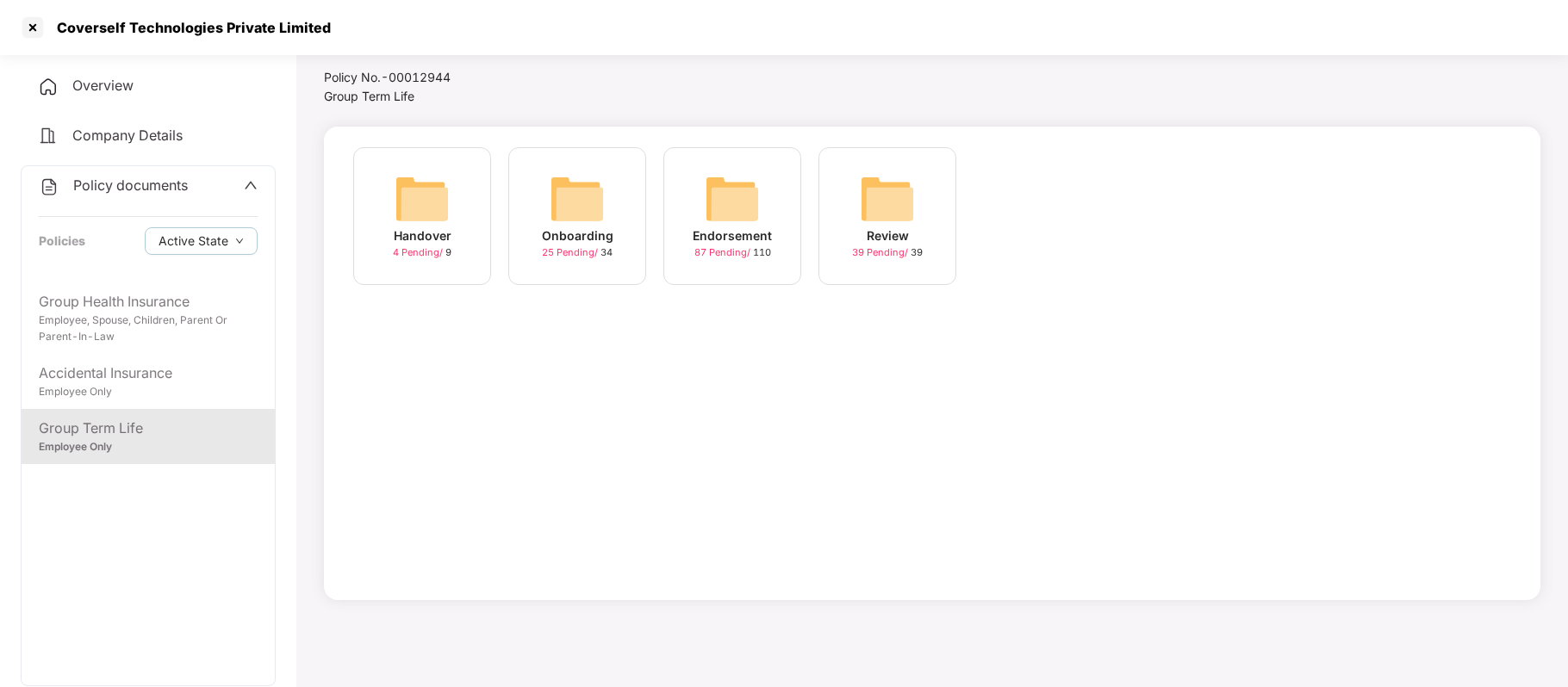
click at [720, 247] on span "87 Pending /" at bounding box center [724, 252] width 59 height 12
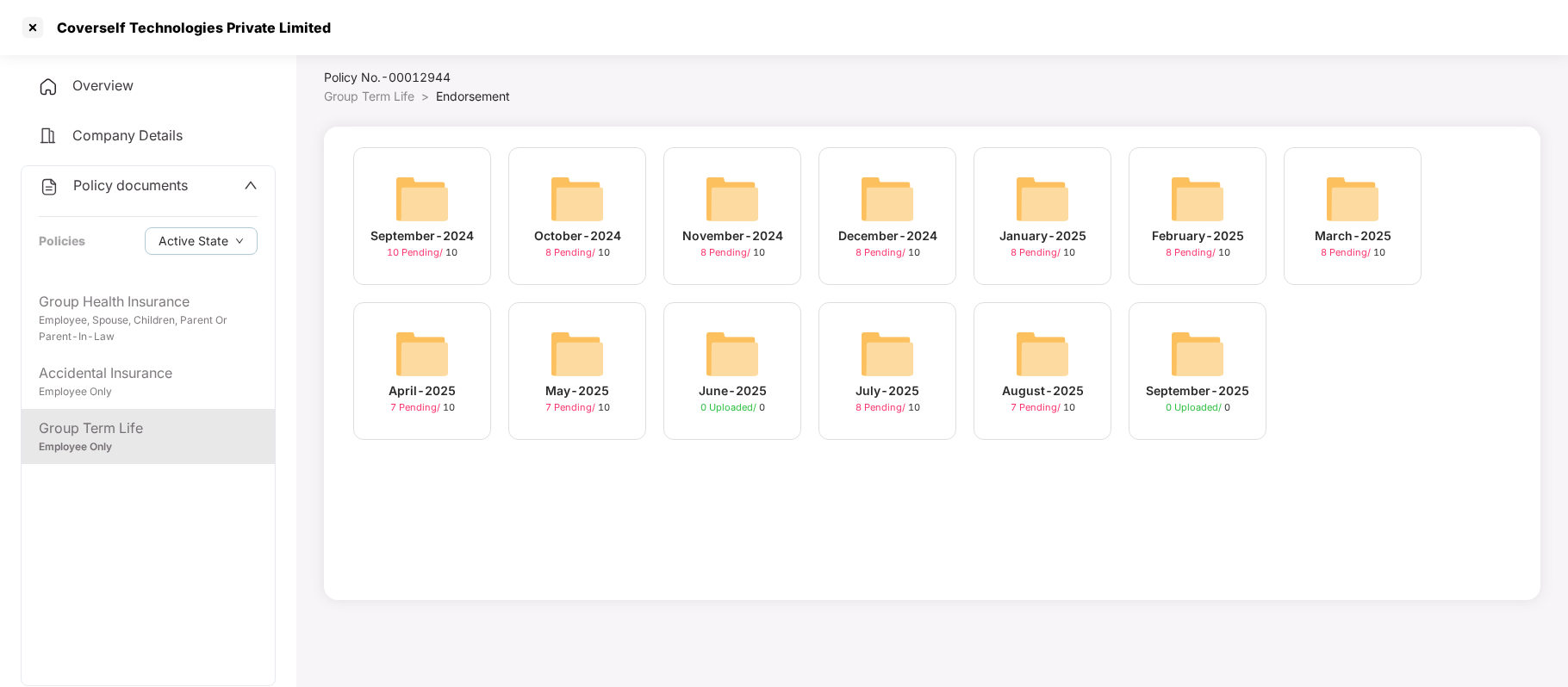
click at [433, 390] on div "April-2025" at bounding box center [423, 391] width 67 height 19
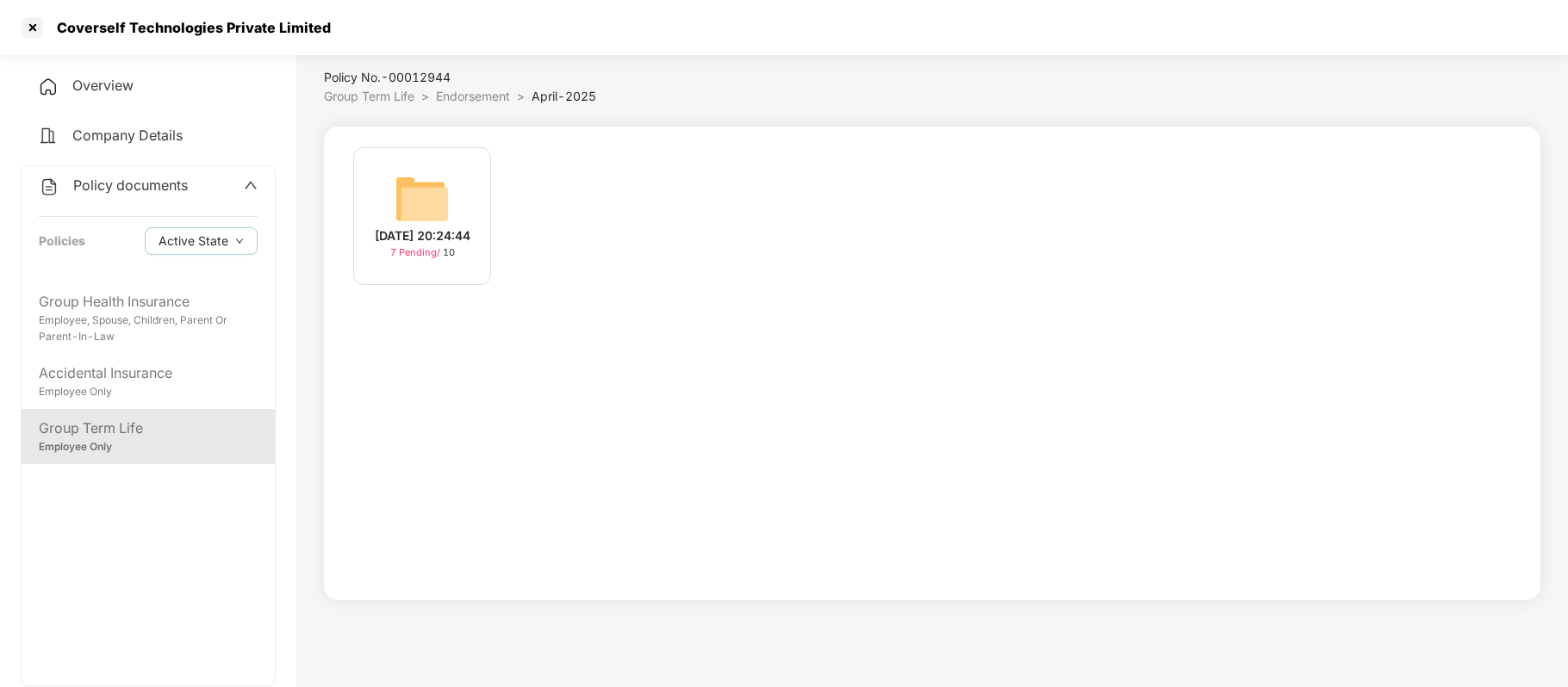
click at [424, 246] on div "27-Apr-2025 20:24:44" at bounding box center [423, 236] width 95 height 19
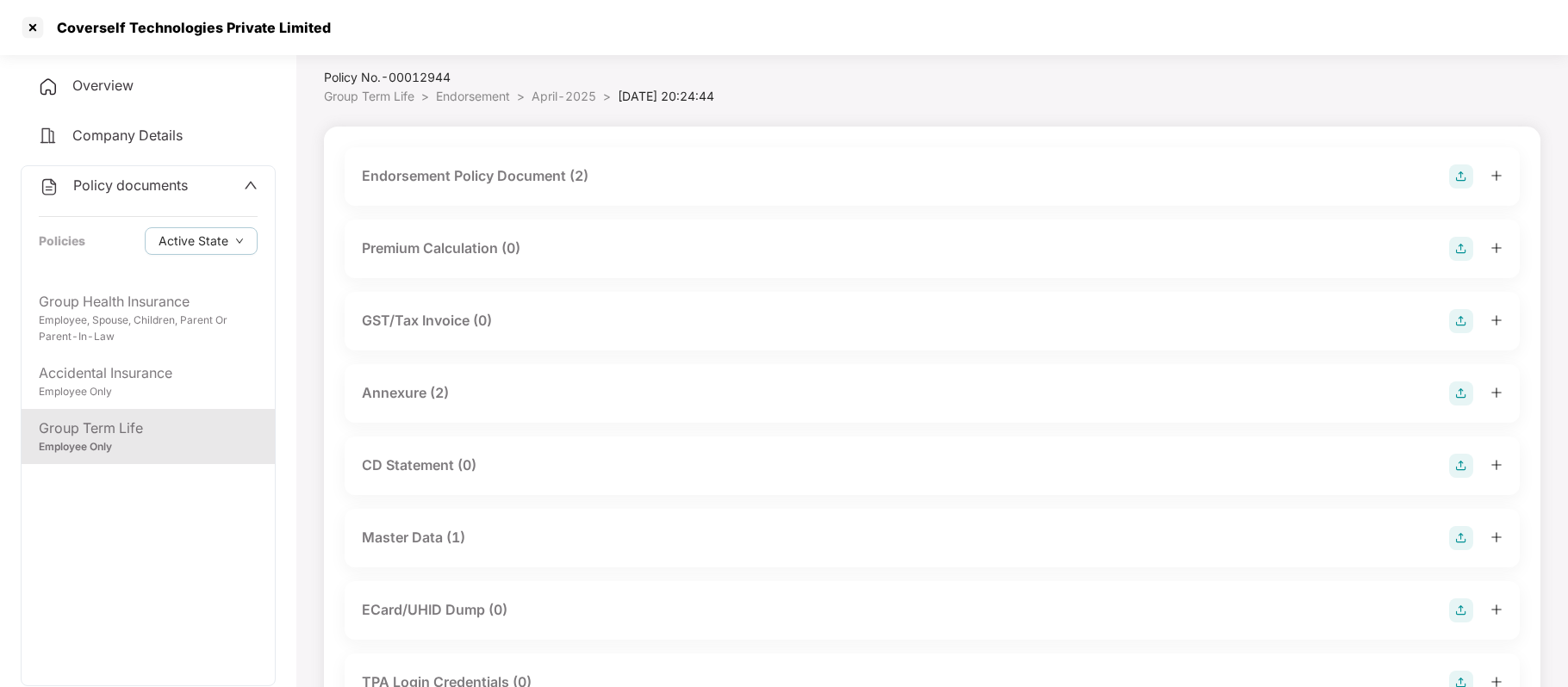
click at [449, 165] on div "Endorsement Policy Document (2)" at bounding box center [475, 176] width 226 height 21
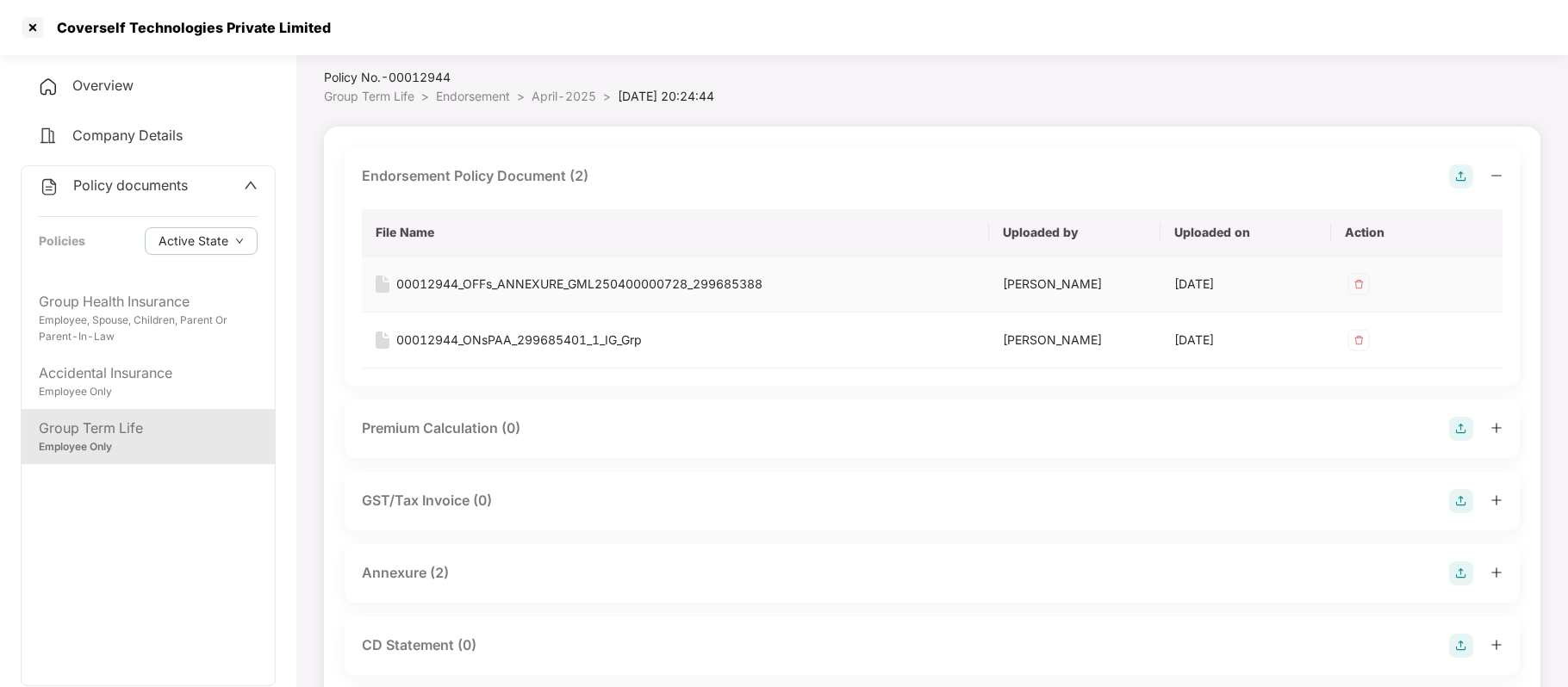
click at [445, 279] on div "00012944_OFFs_ANNEXURE_GML250400000728_299685388" at bounding box center [580, 284] width 367 height 19
click at [450, 339] on div "00012944_ONsPAA_299685401_1_IG_Grp" at bounding box center [519, 340] width 246 height 19
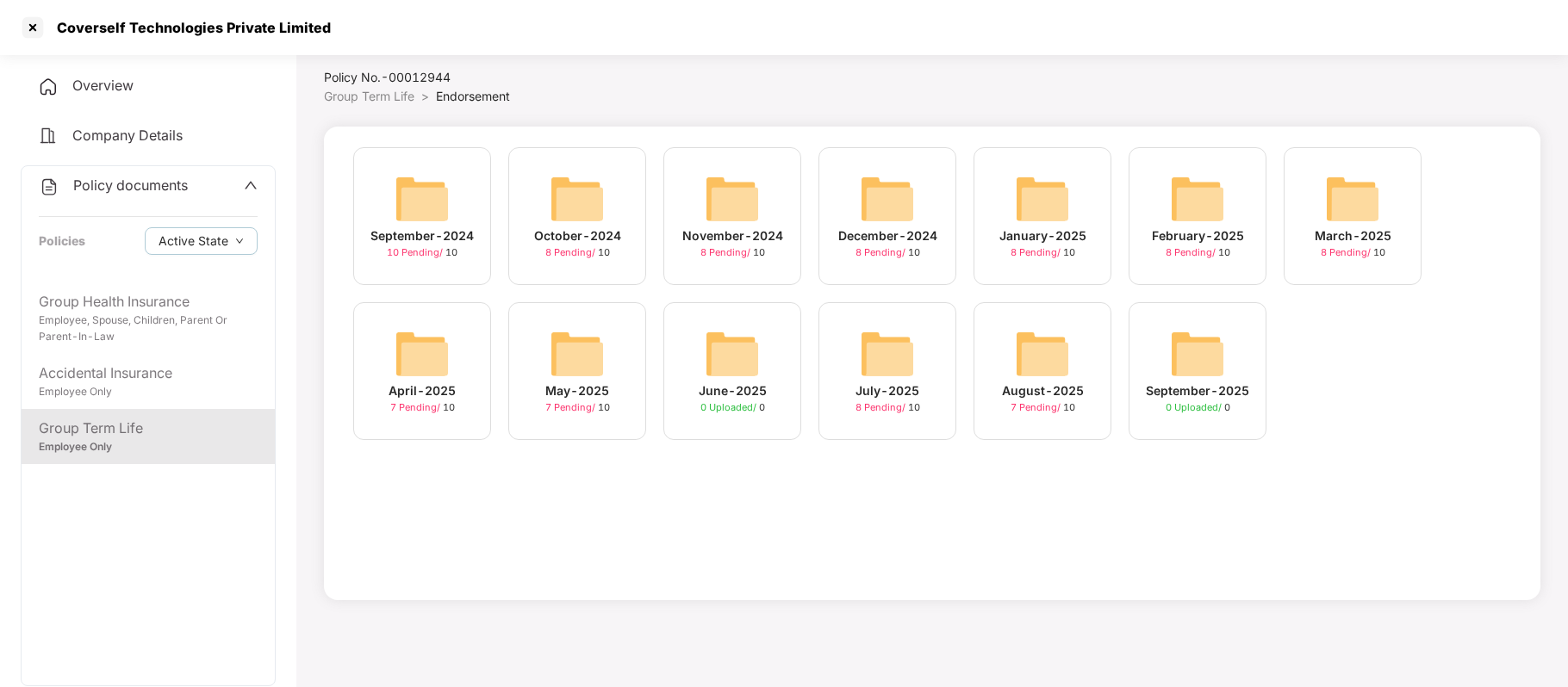
click at [586, 370] on img at bounding box center [577, 353] width 55 height 55
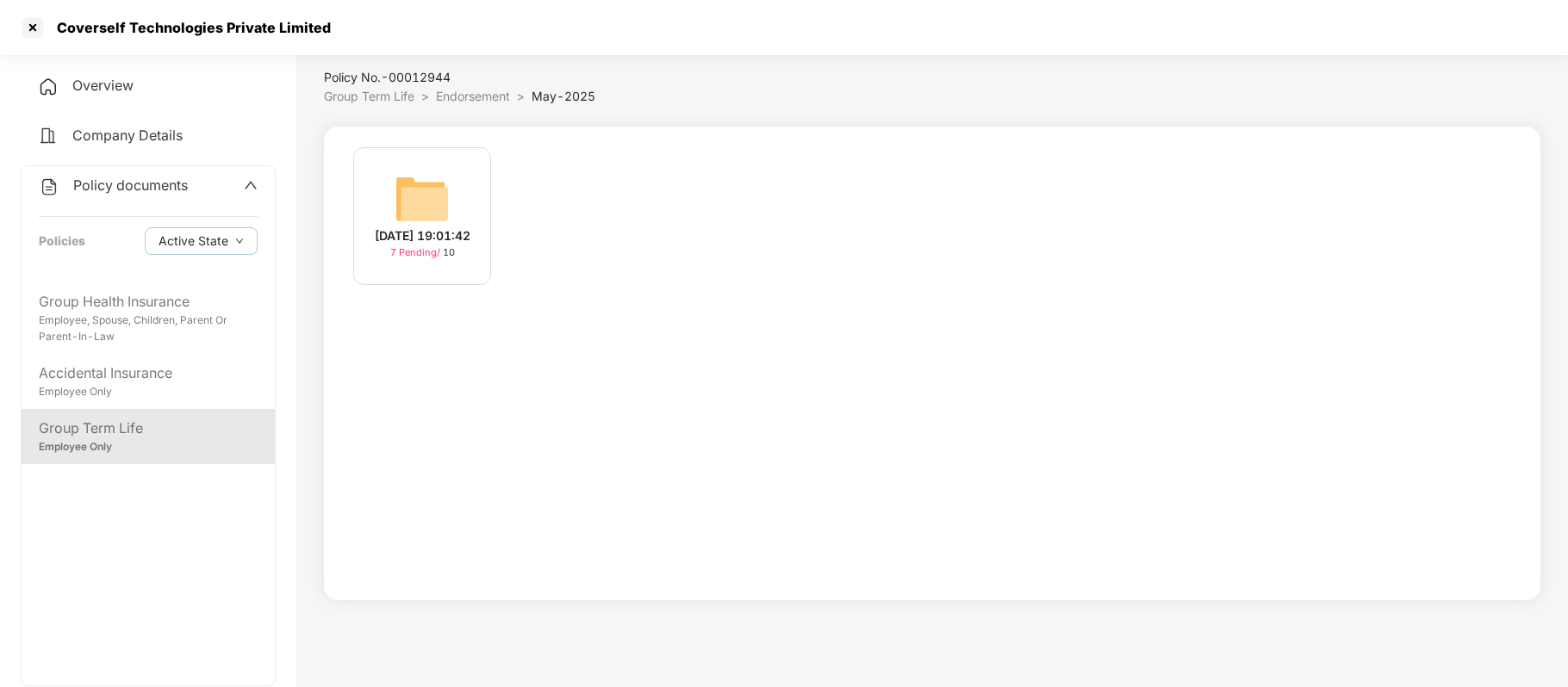
click at [403, 226] on div "19-May-2025 19:01:42" at bounding box center [423, 236] width 95 height 19
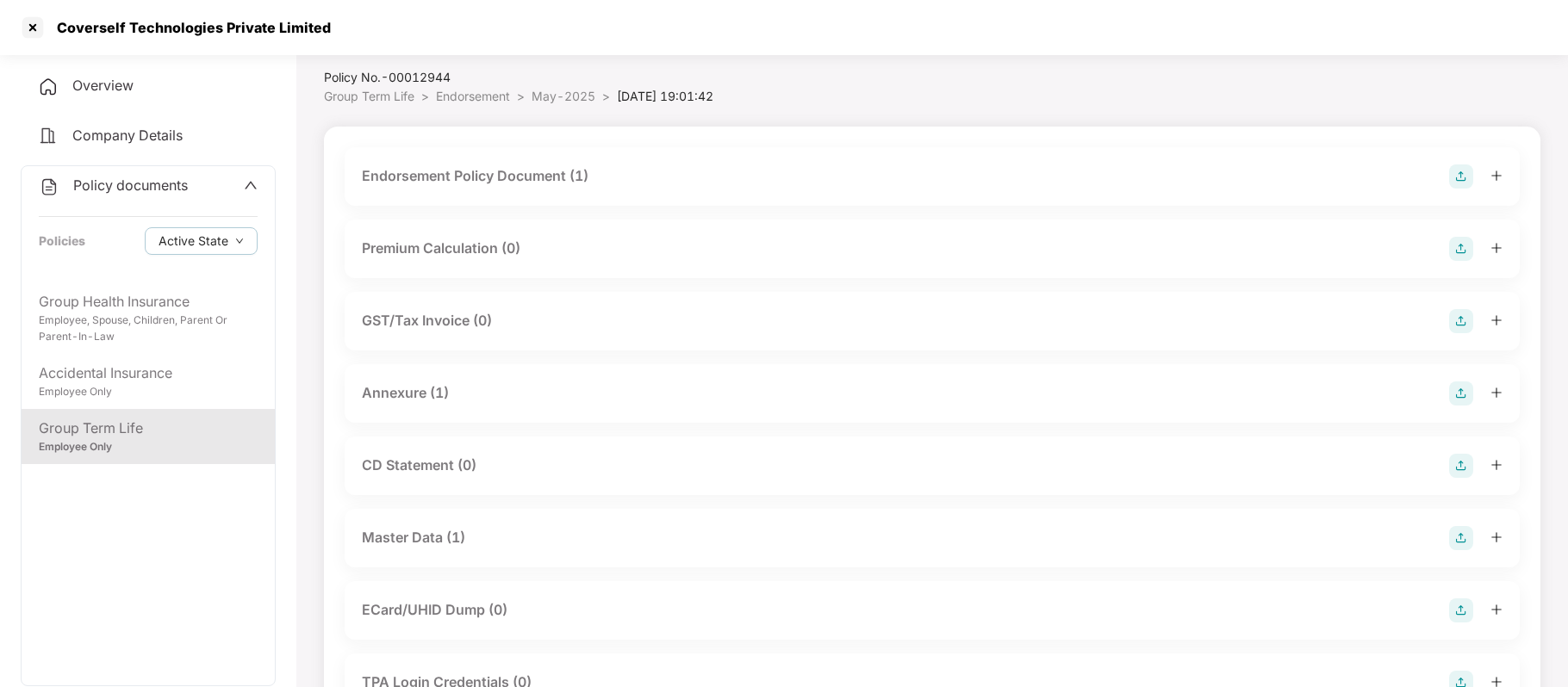
click at [490, 177] on div "Endorsement Policy Document (1)" at bounding box center [475, 176] width 226 height 21
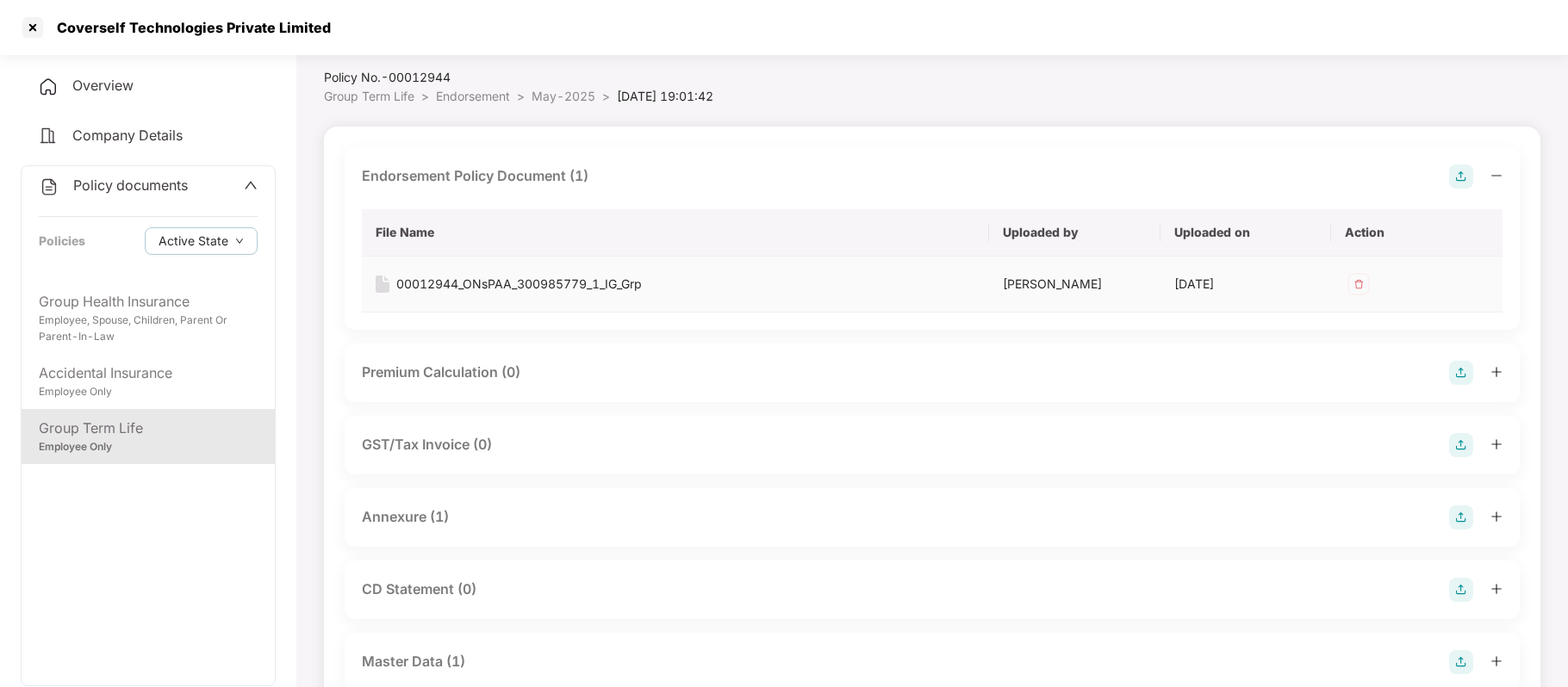
click at [470, 279] on div "00012944_ONsPAA_300985779_1_IG_Grp" at bounding box center [519, 284] width 246 height 19
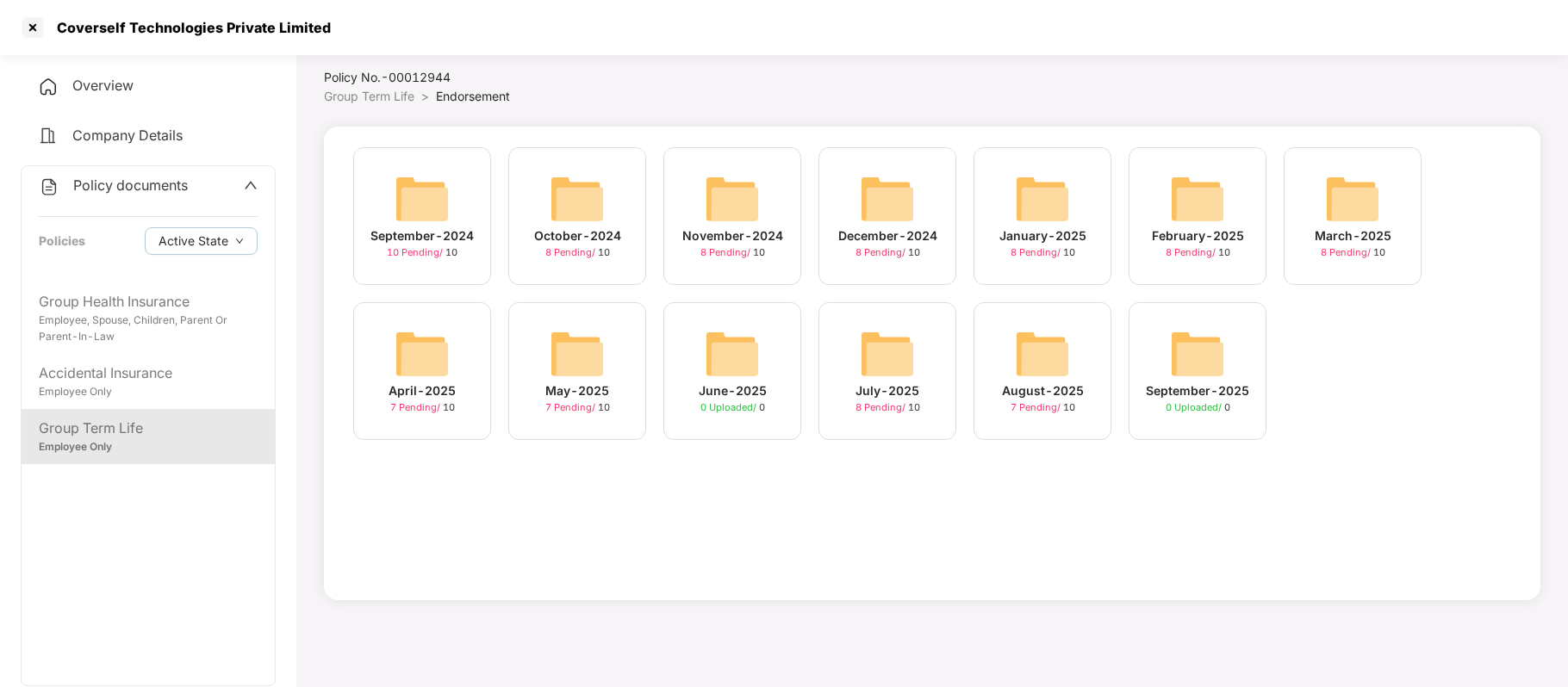
click at [894, 388] on div "July-2025" at bounding box center [887, 391] width 64 height 19
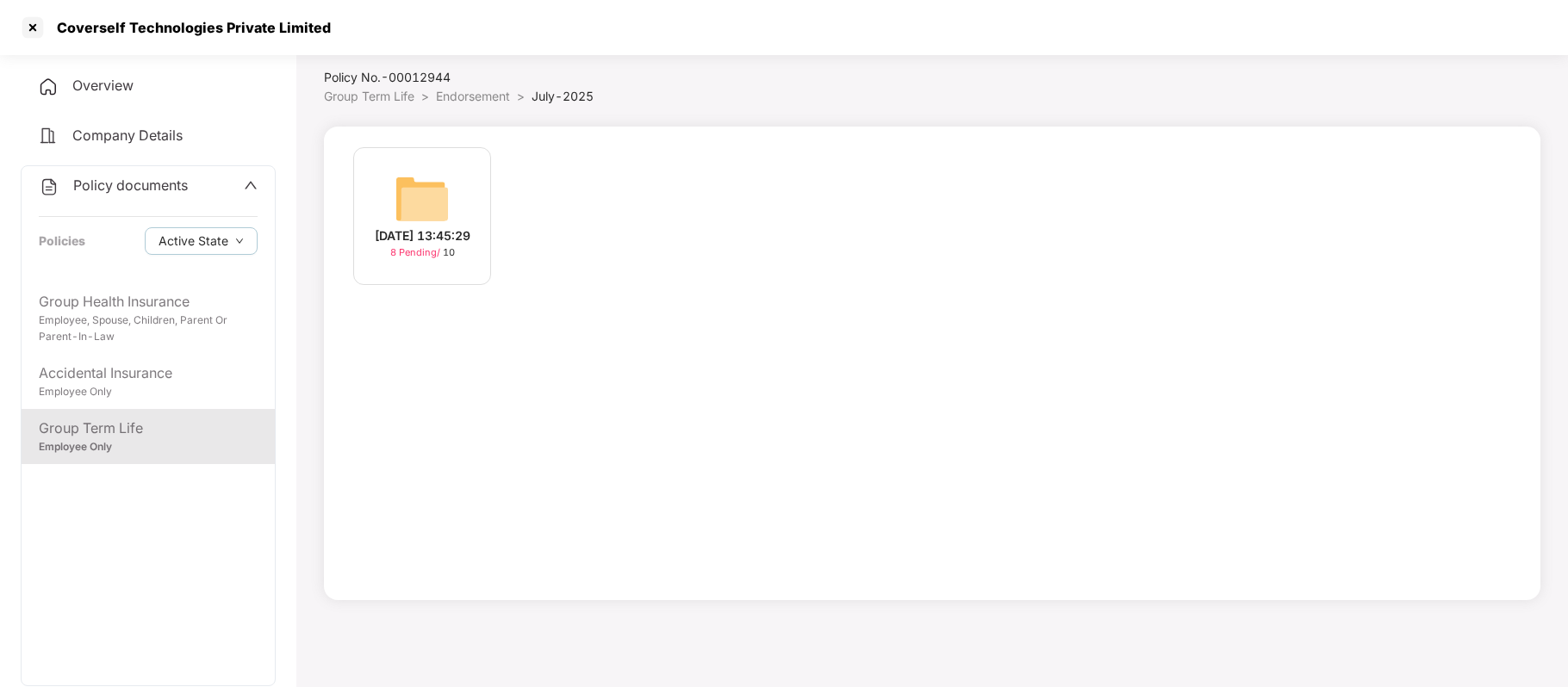
click at [414, 256] on span "8 Pending /" at bounding box center [416, 252] width 52 height 12
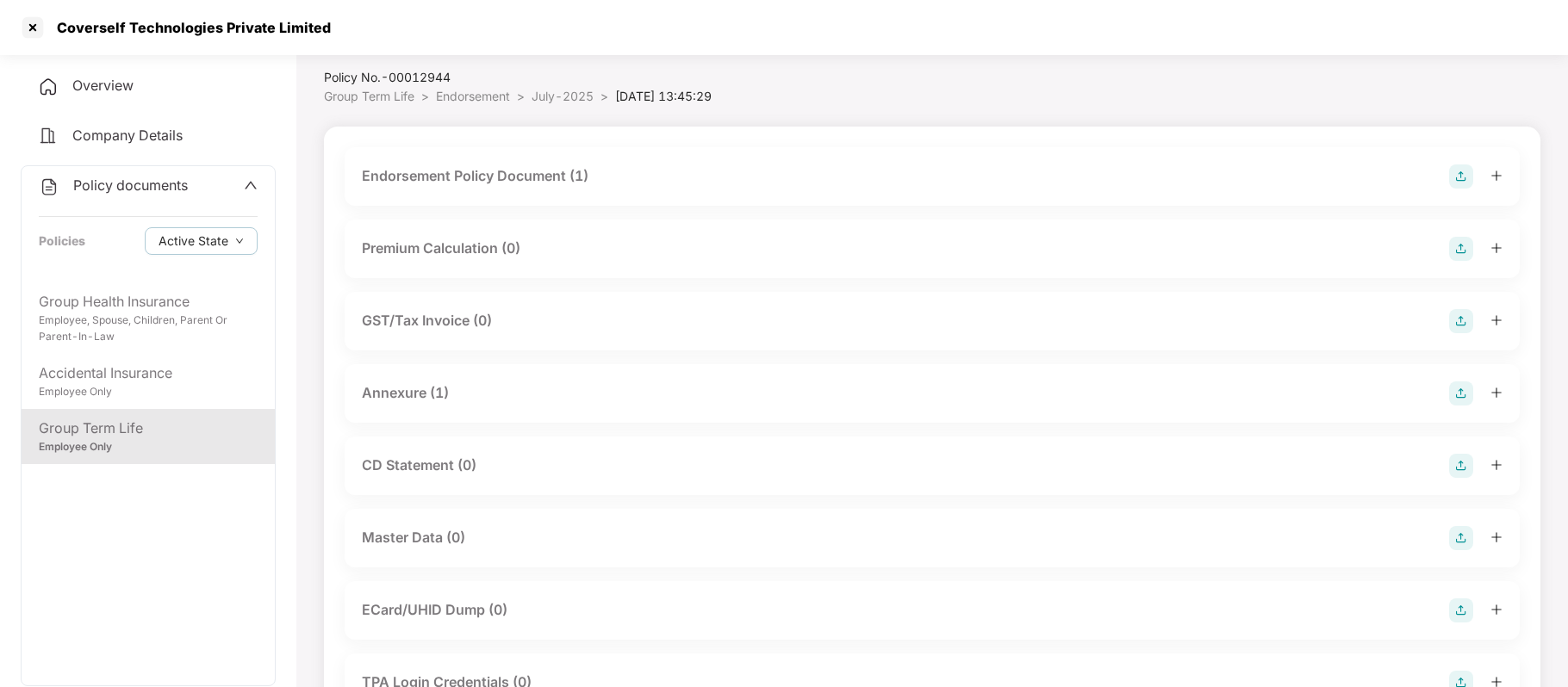
click at [467, 181] on div "Endorsement Policy Document (1)" at bounding box center [475, 176] width 226 height 21
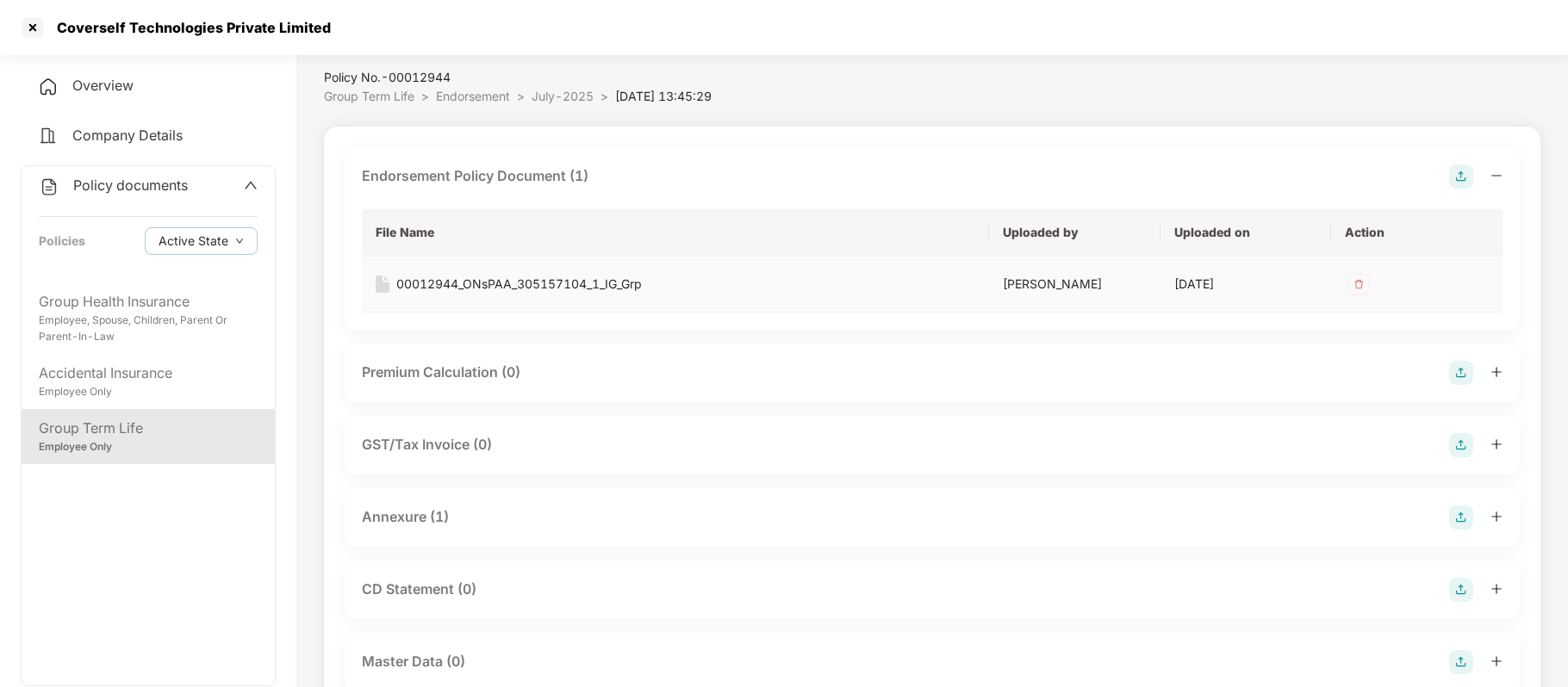
click at [456, 280] on div "00012944_ONsPAA_305157104_1_IG_Grp" at bounding box center [519, 284] width 246 height 19
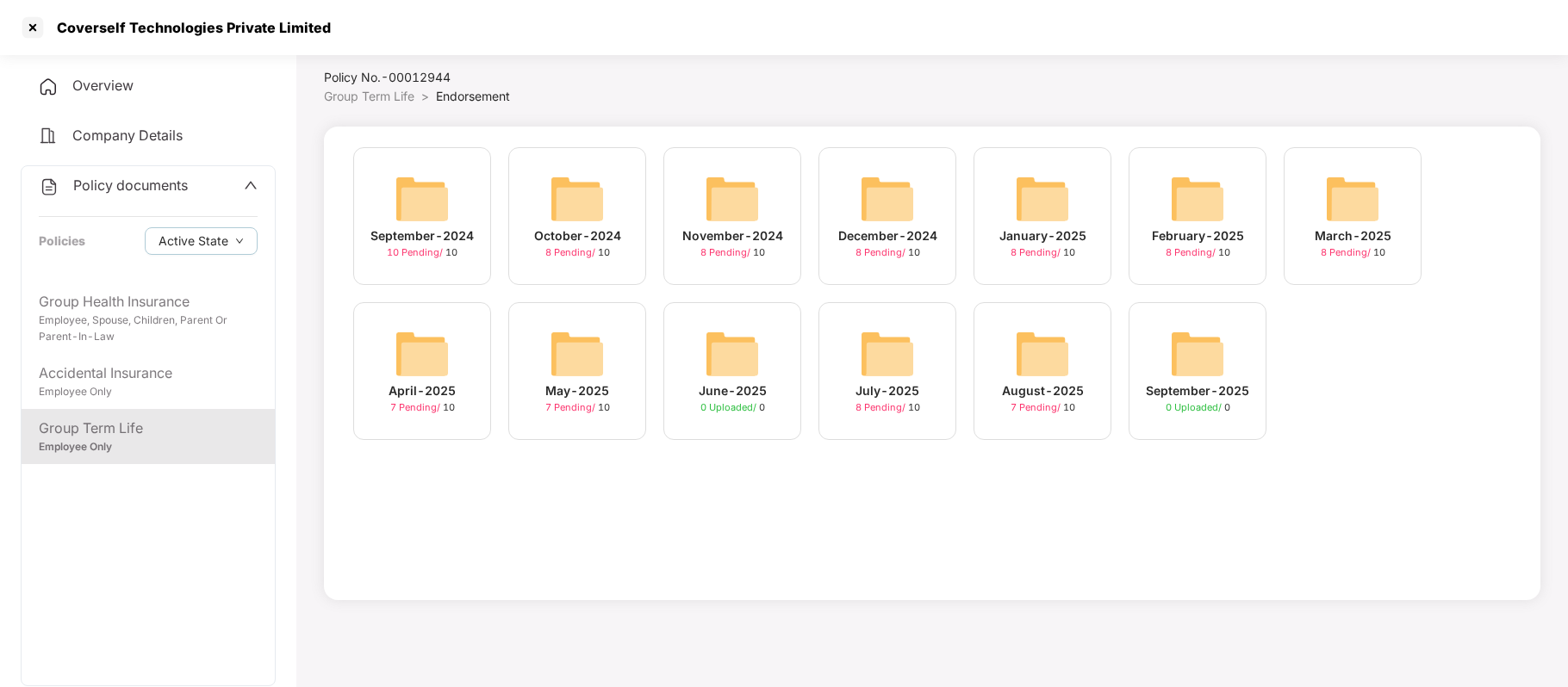
click at [835, 499] on div "September-2024 10 Pending / 10 October-2024 8 Pending / 10 November-2024 8 Pend…" at bounding box center [931, 363] width 1216 height 474
click at [1056, 404] on span "7 Pending /" at bounding box center [1037, 407] width 52 height 12
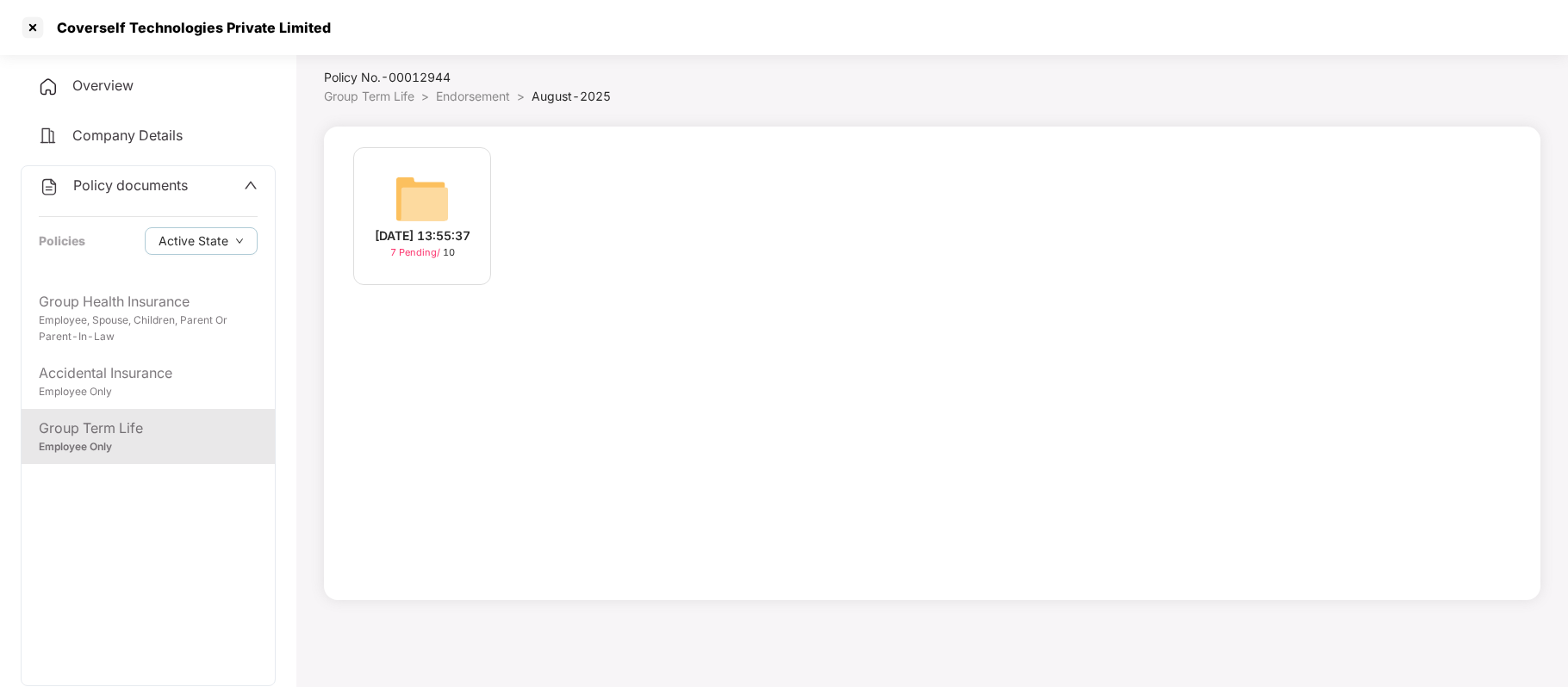
click at [455, 246] on div "20-Aug-2025 13:55:37" at bounding box center [423, 236] width 95 height 19
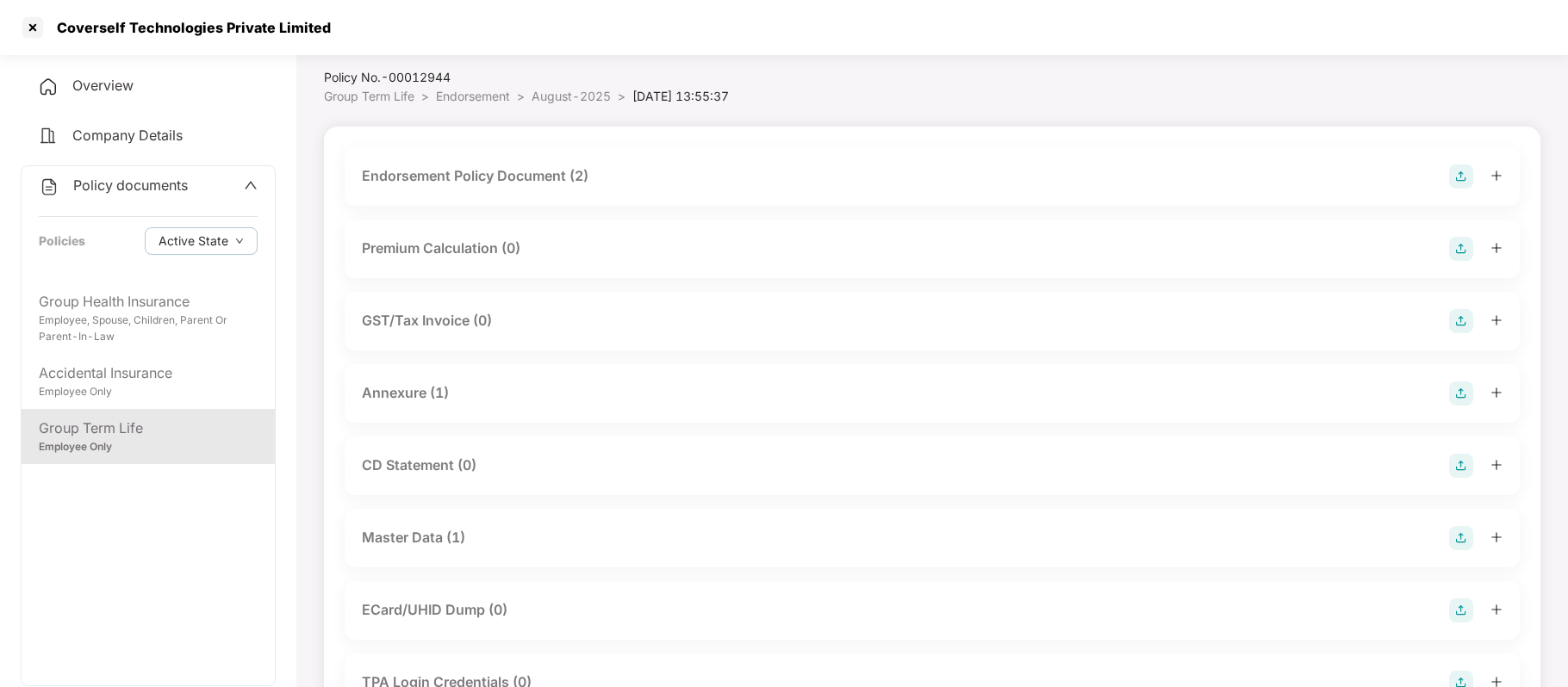
click at [459, 173] on div "Endorsement Policy Document (2)" at bounding box center [475, 176] width 226 height 21
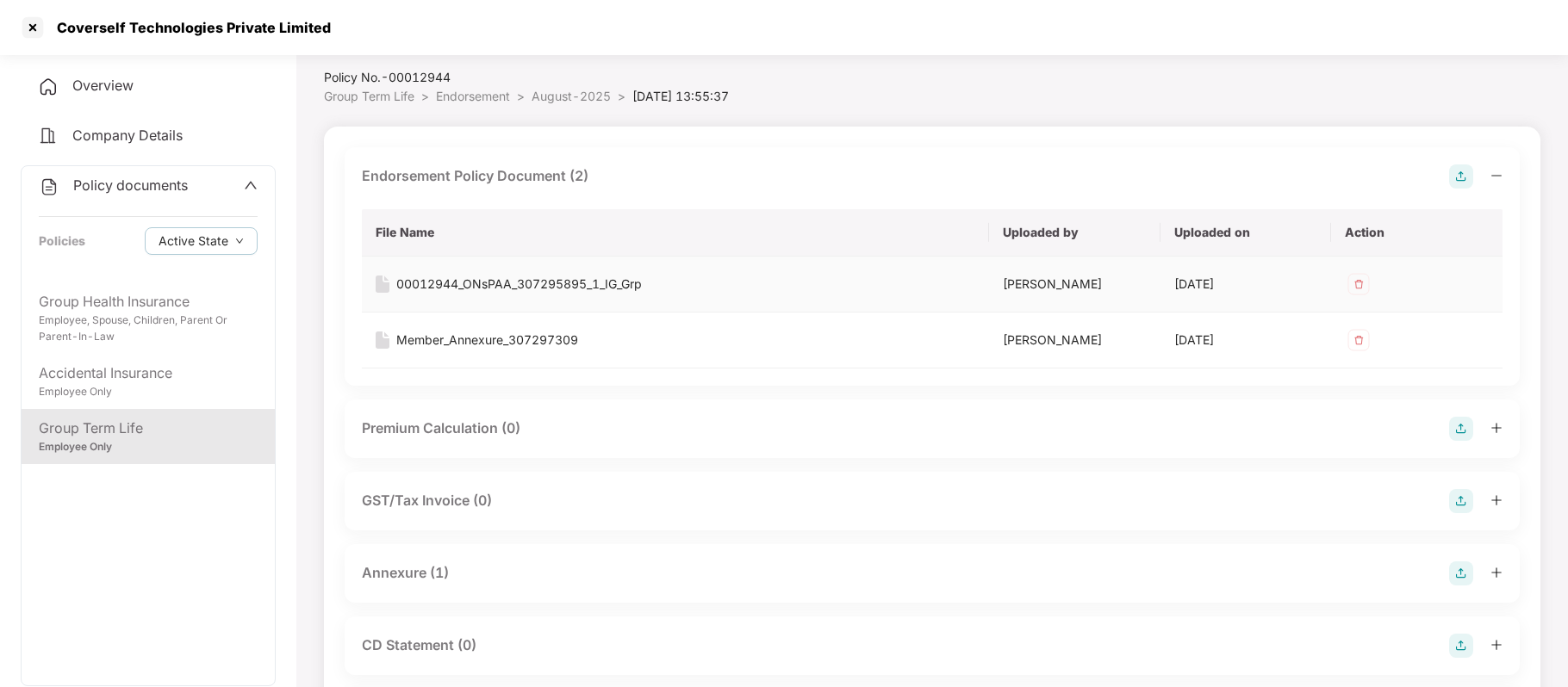
click at [480, 276] on div "00012944_ONsPAA_307295895_1_IG_Grp" at bounding box center [519, 284] width 246 height 19
click at [32, 25] on div at bounding box center [32, 27] width 27 height 27
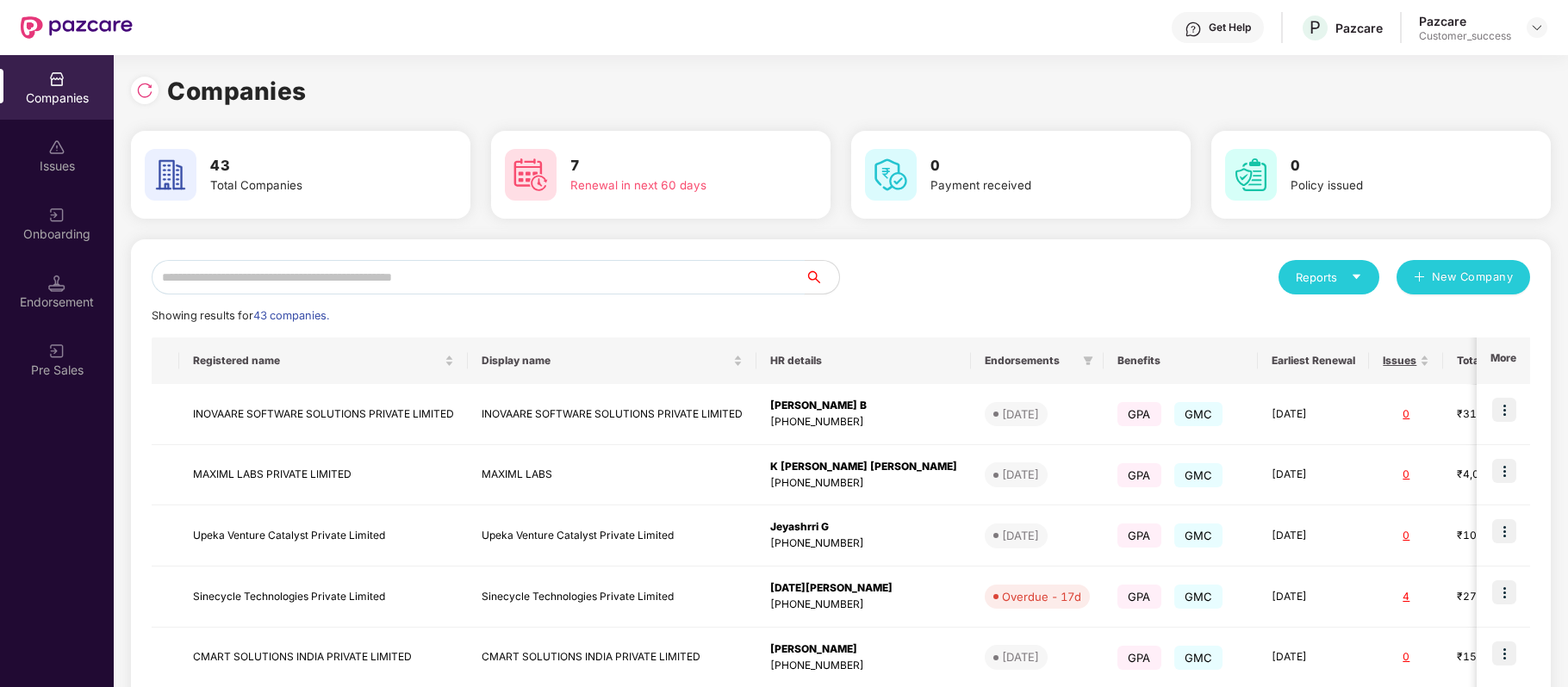
click at [413, 283] on input "text" at bounding box center [478, 277] width 654 height 35
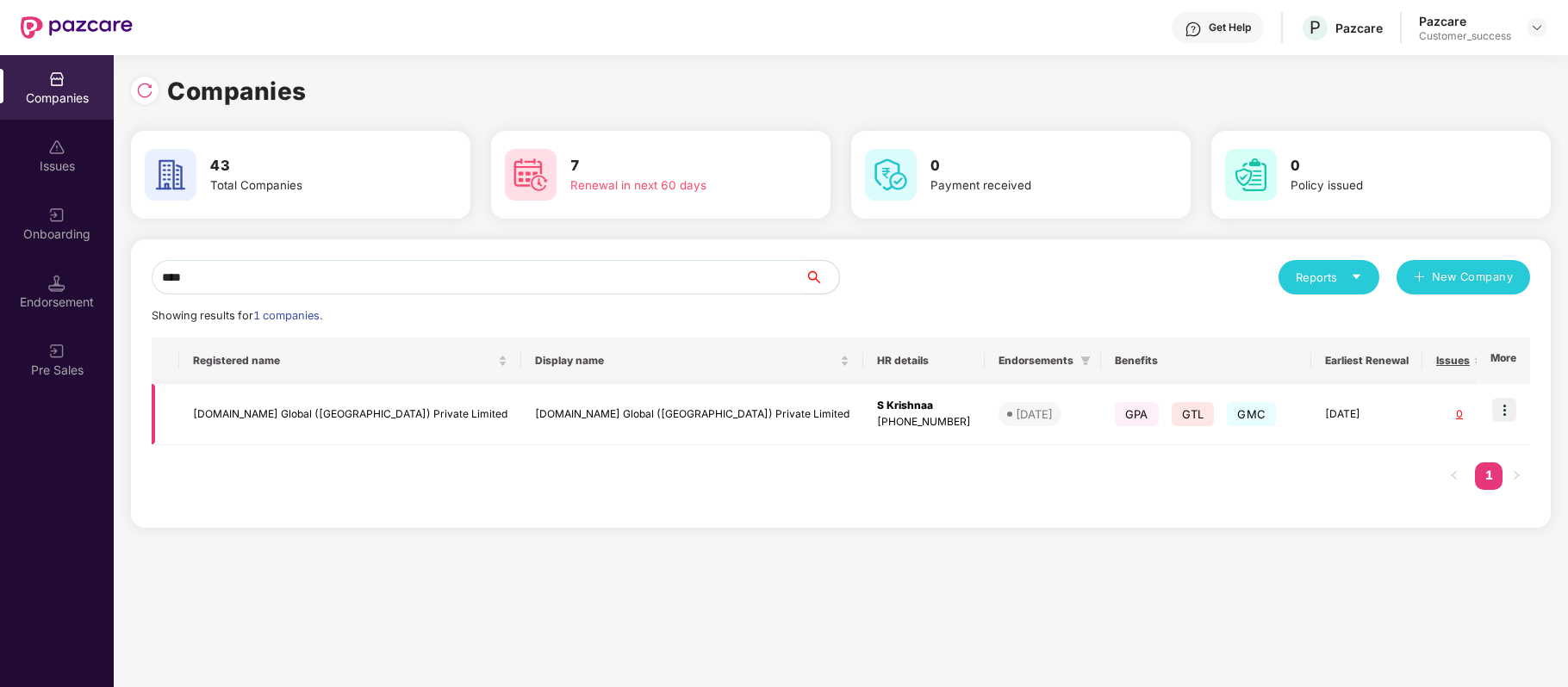
type input "****"
click at [1500, 411] on img at bounding box center [1504, 410] width 24 height 24
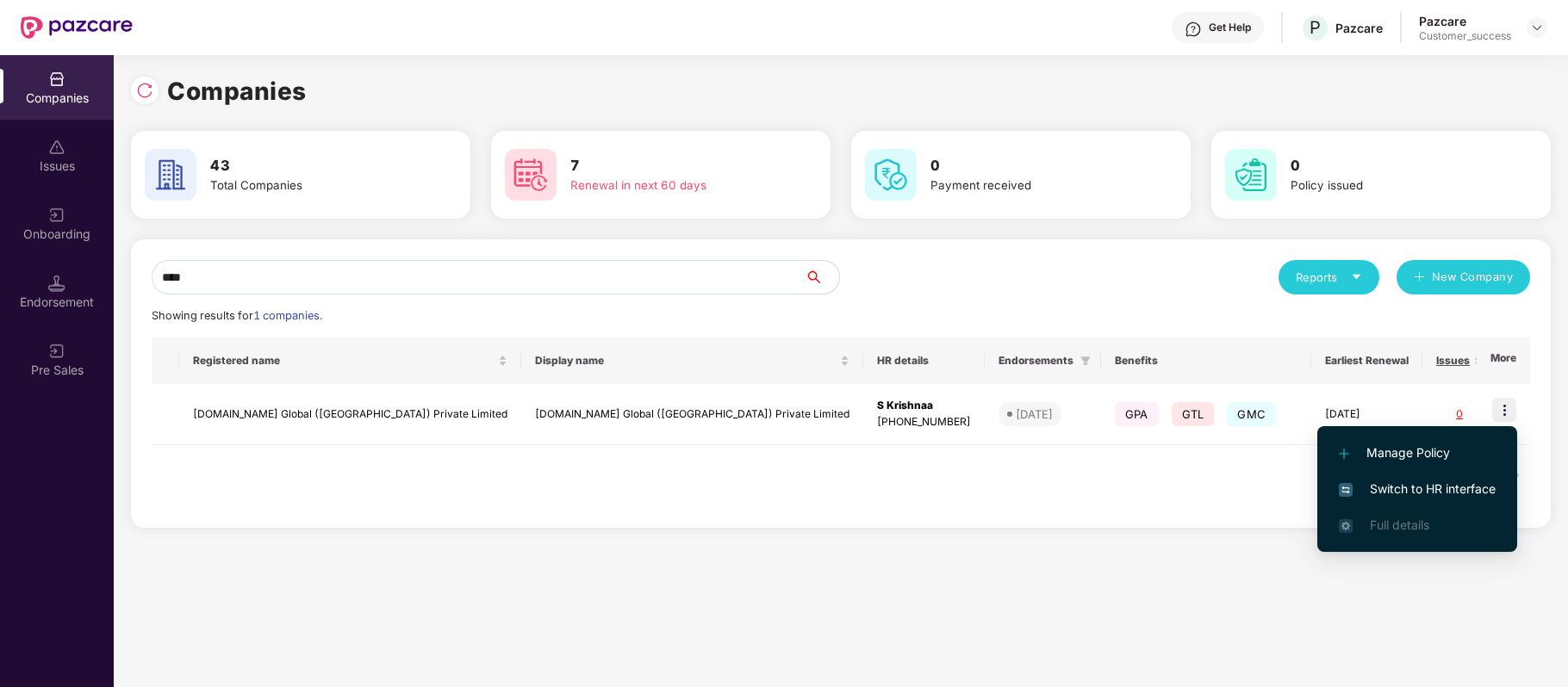
click at [1486, 474] on li "Switch to HR interface" at bounding box center [1417, 489] width 200 height 36
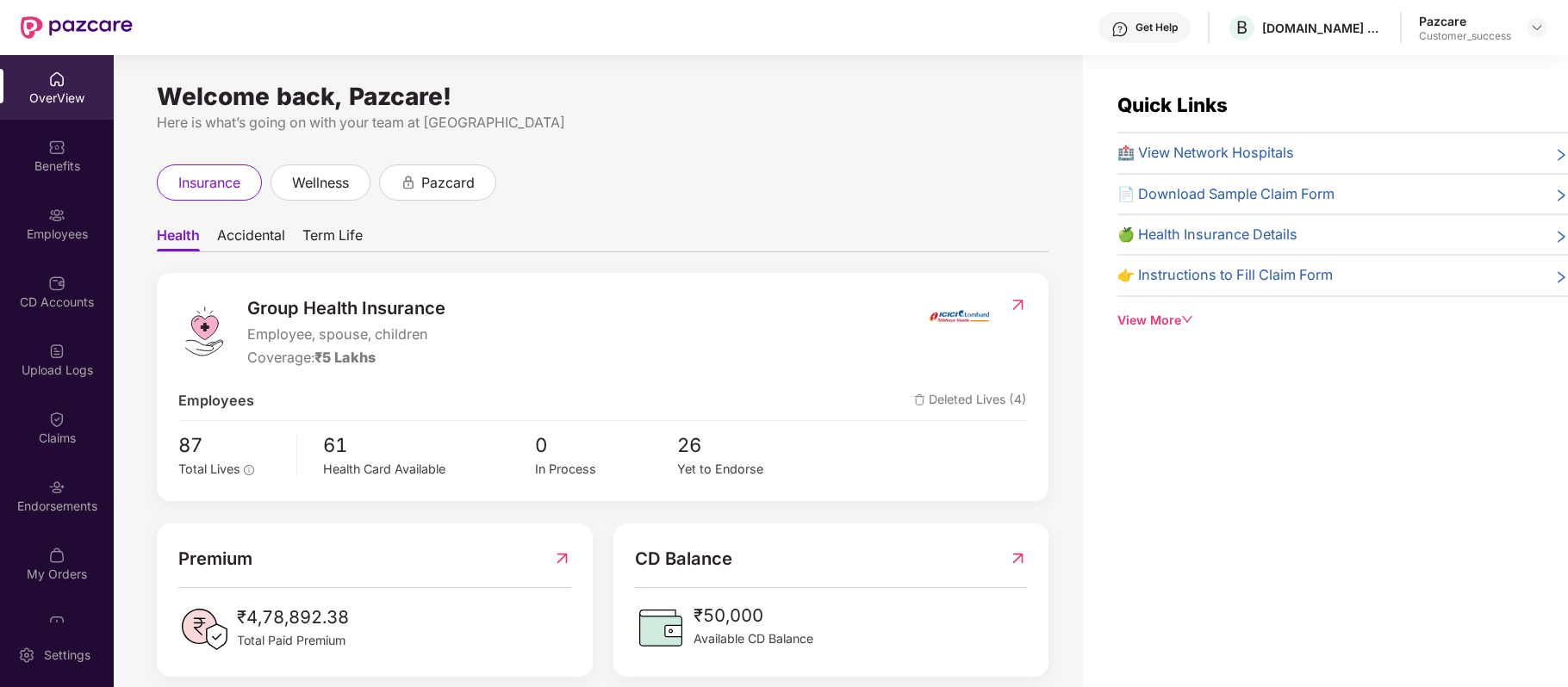
click at [59, 288] on img at bounding box center [57, 283] width 17 height 17
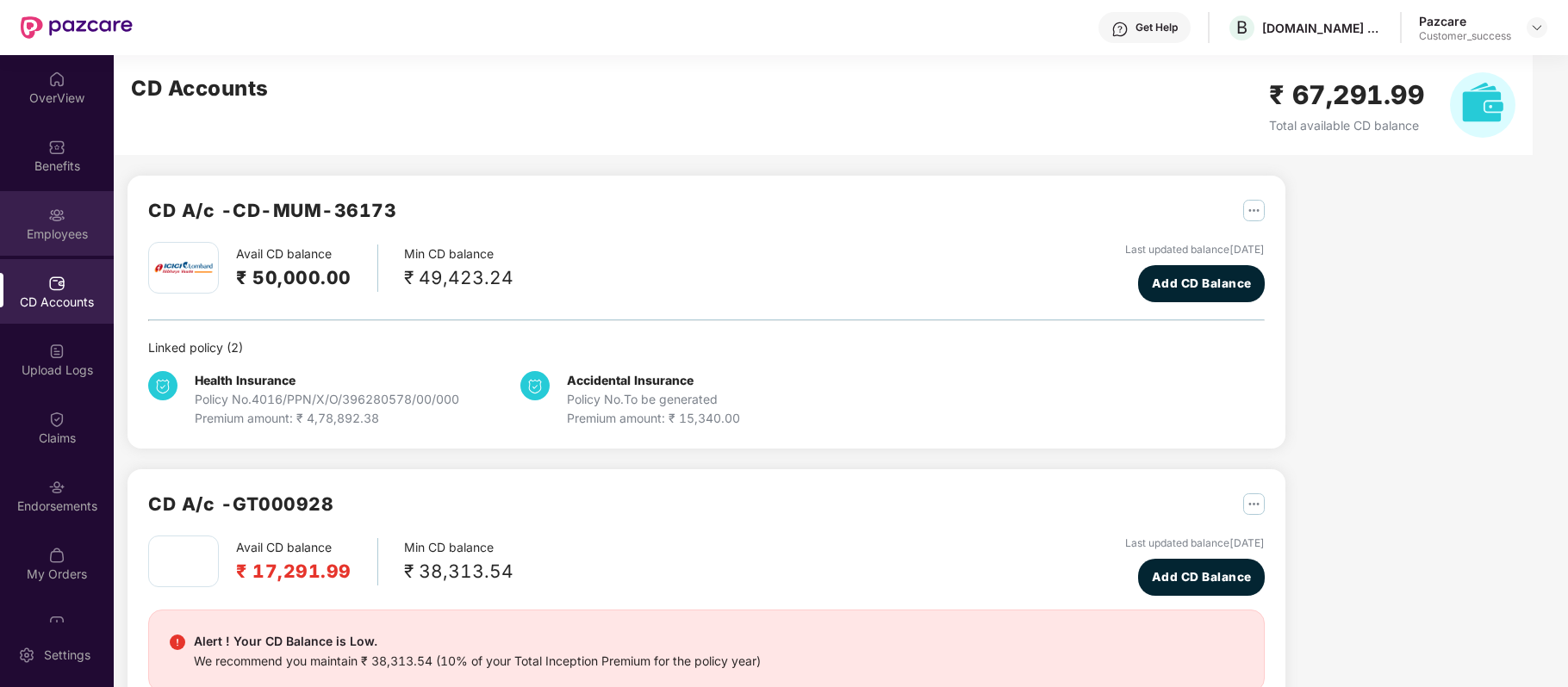
click at [67, 228] on div "Employees" at bounding box center [57, 234] width 114 height 17
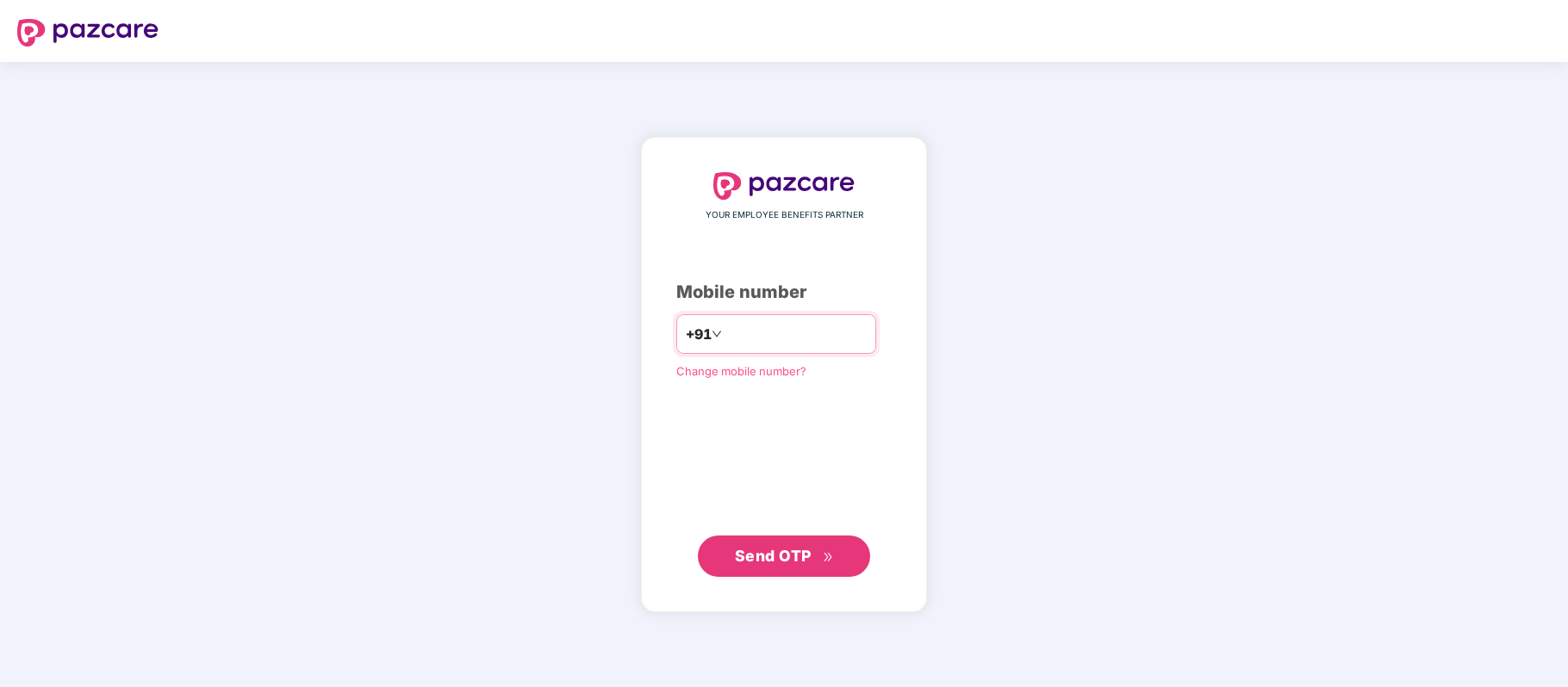
paste input "**********"
type input "**********"
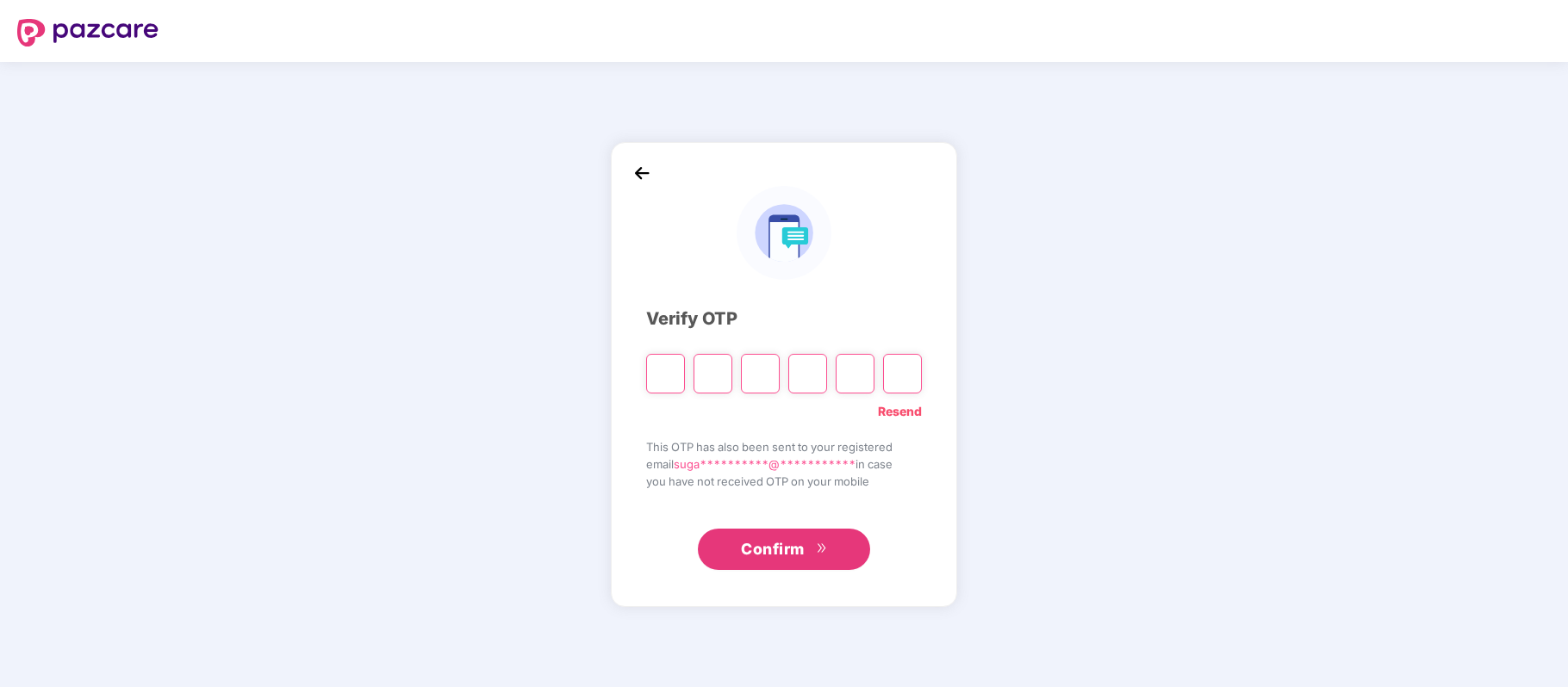
paste input "*"
type input "*"
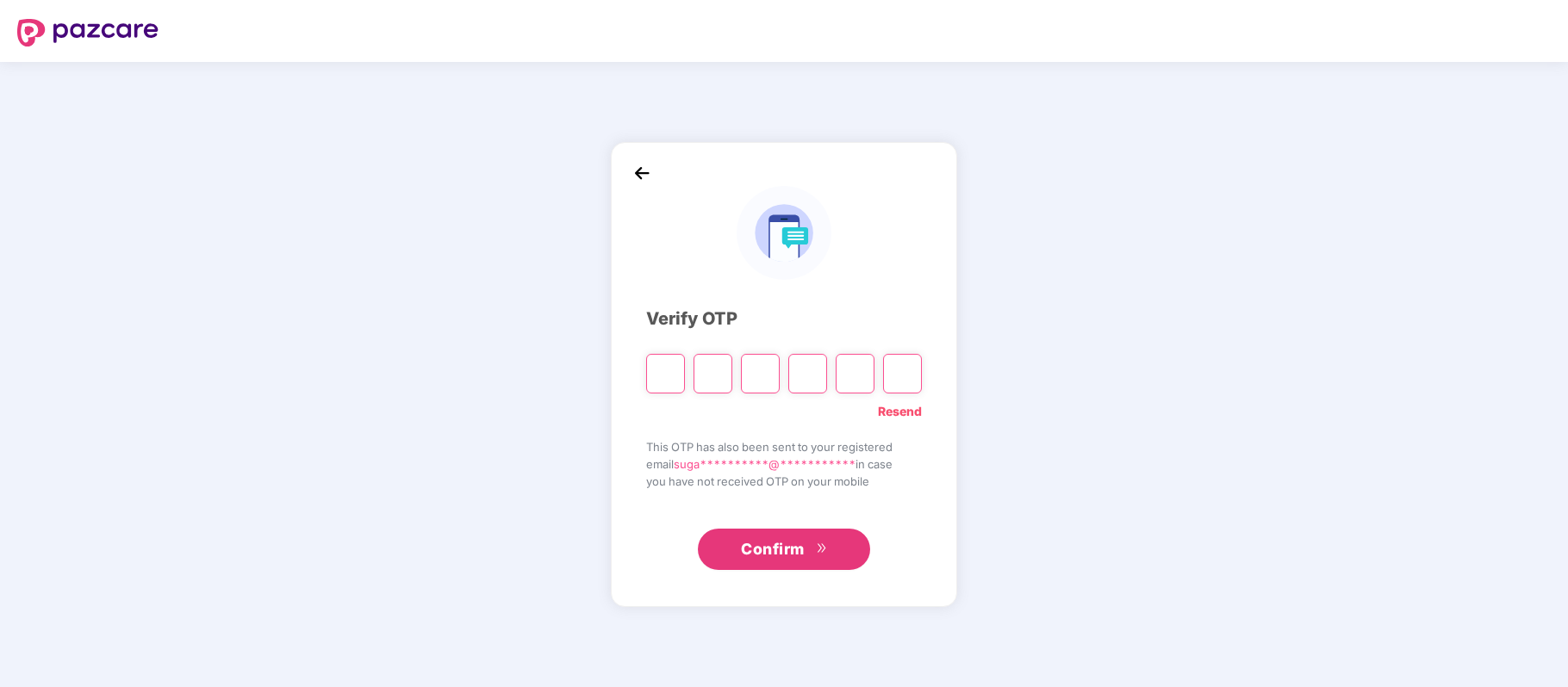
type input "*"
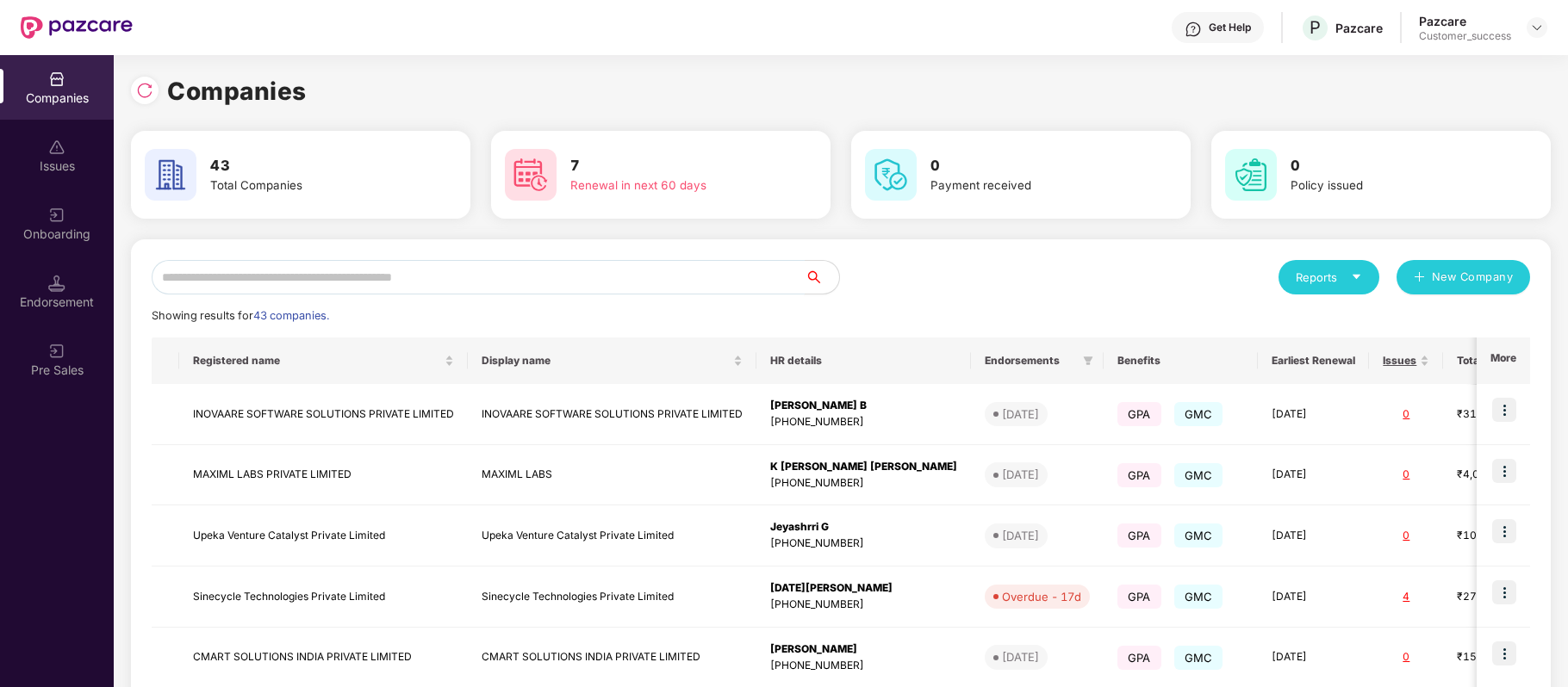
click at [427, 270] on input "text" at bounding box center [478, 277] width 654 height 35
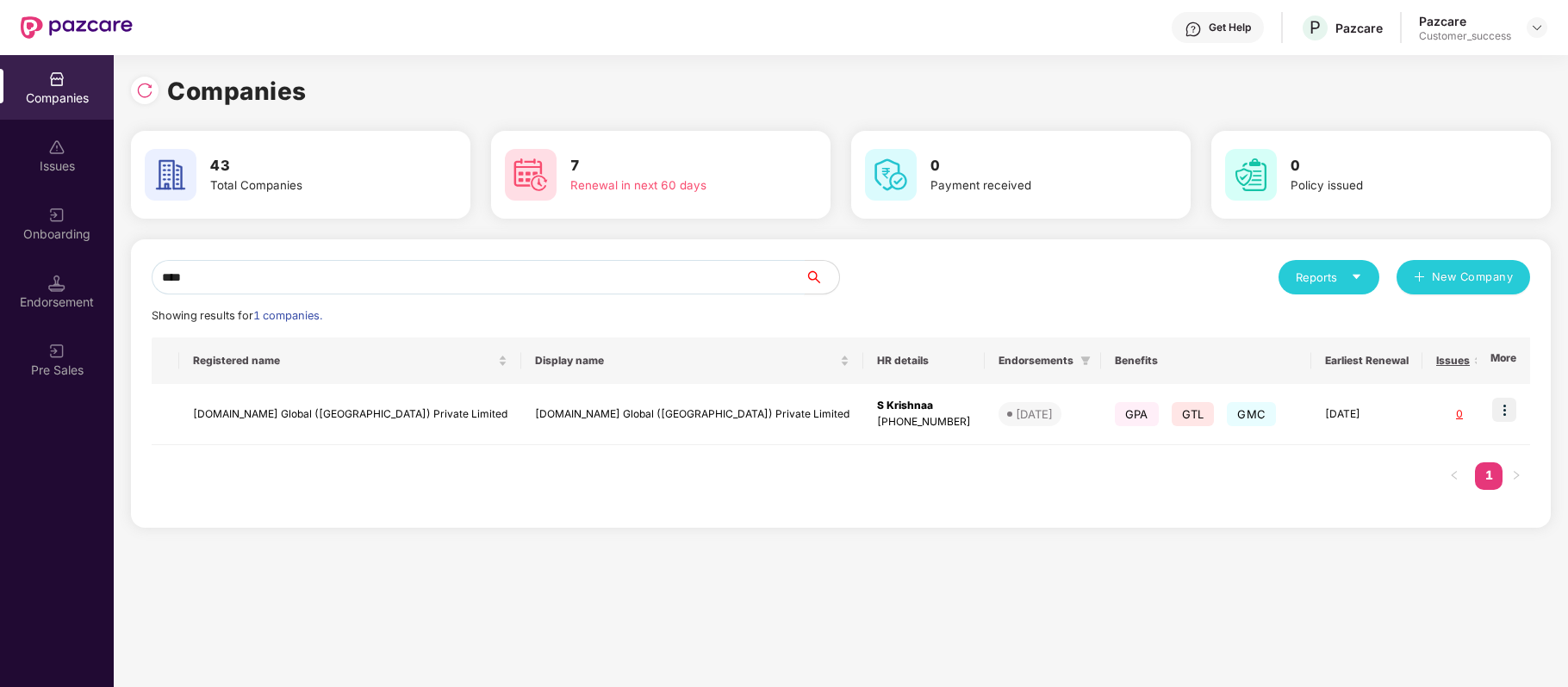
type input "****"
click at [1503, 411] on img at bounding box center [1504, 410] width 24 height 24
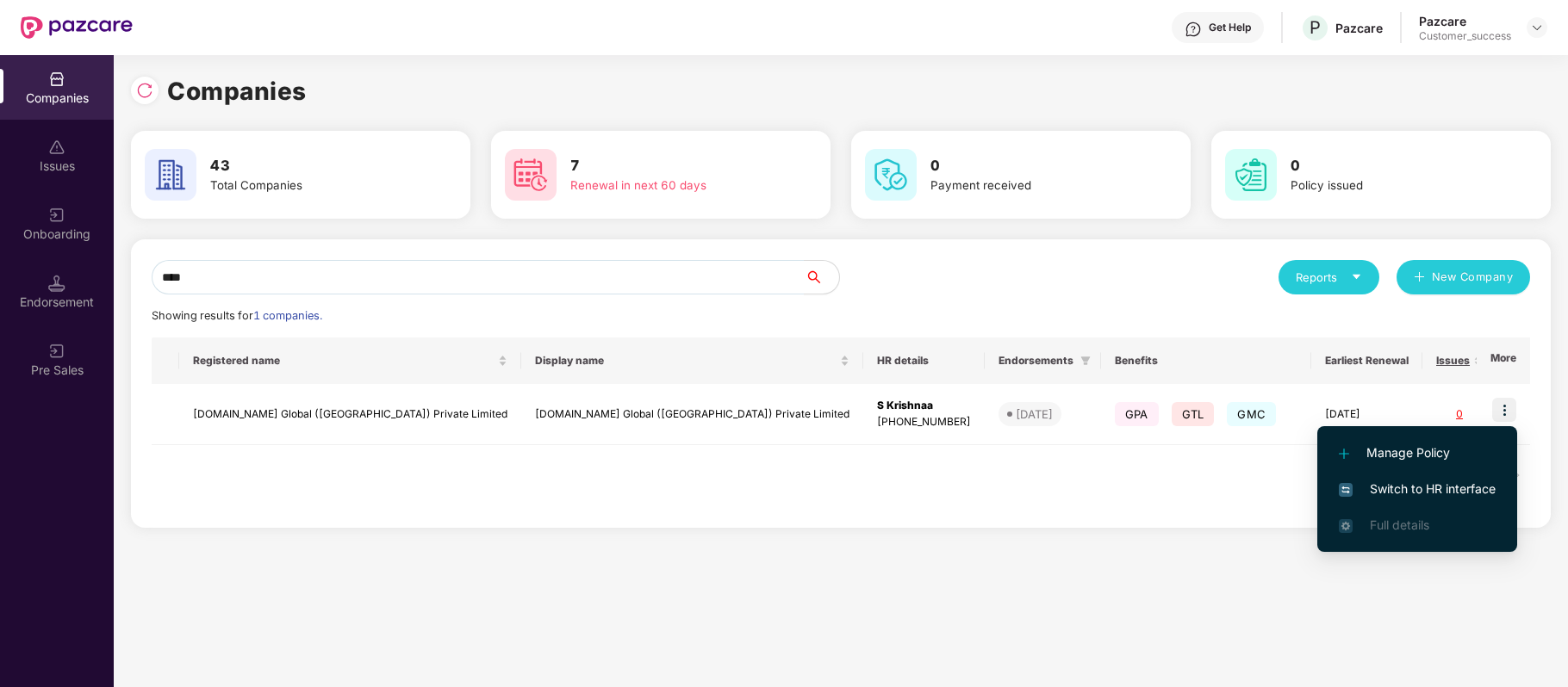
click at [1468, 490] on span "Switch to HR interface" at bounding box center [1417, 489] width 157 height 19
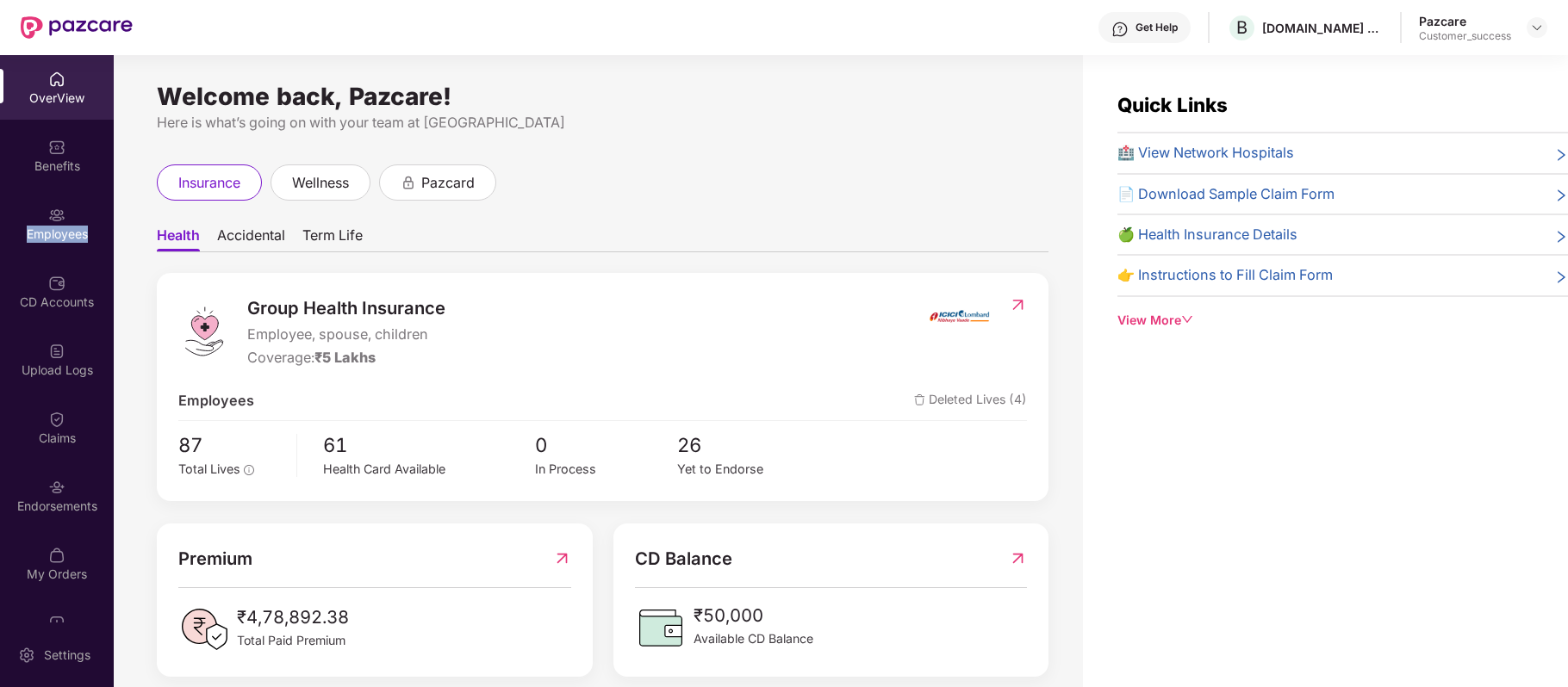
click at [56, 238] on div "Employees" at bounding box center [57, 234] width 114 height 17
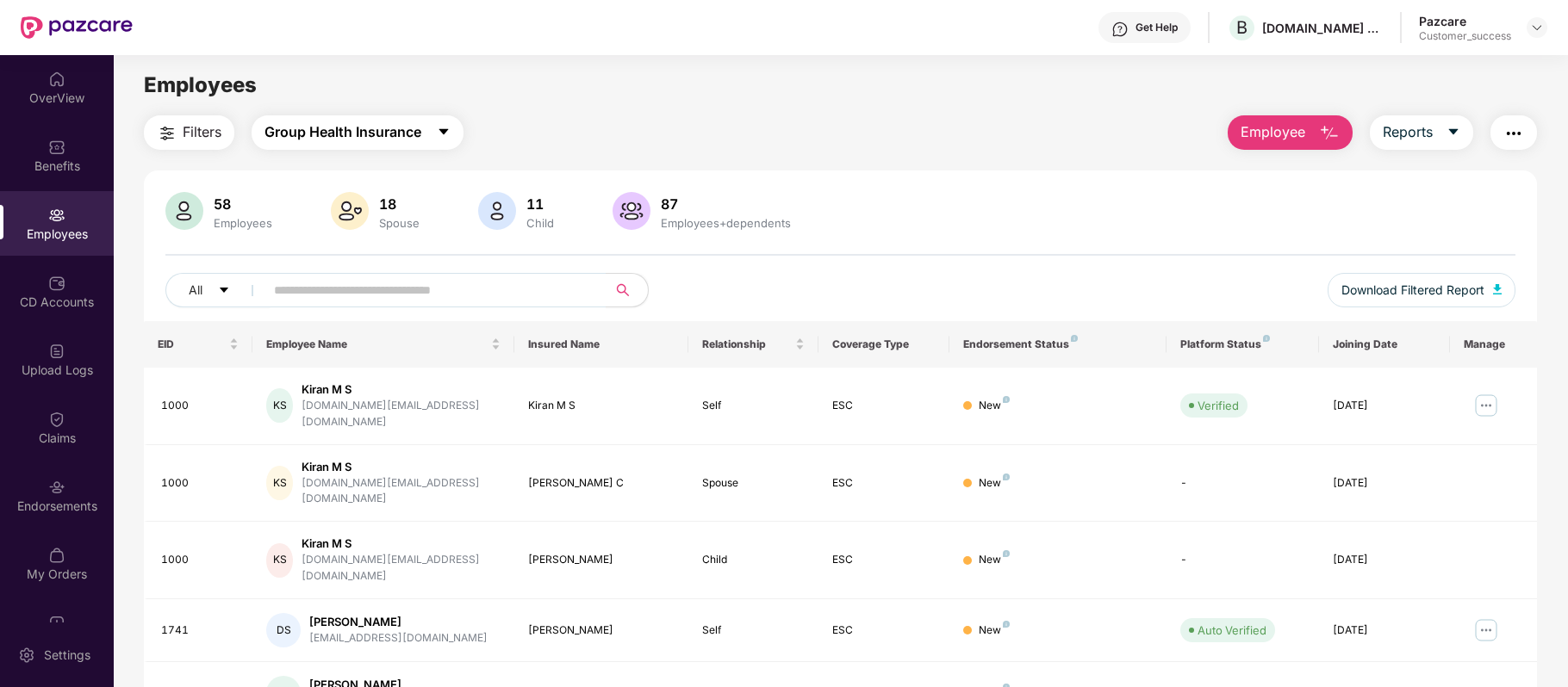
click at [446, 133] on icon "caret-down" at bounding box center [443, 132] width 14 height 14
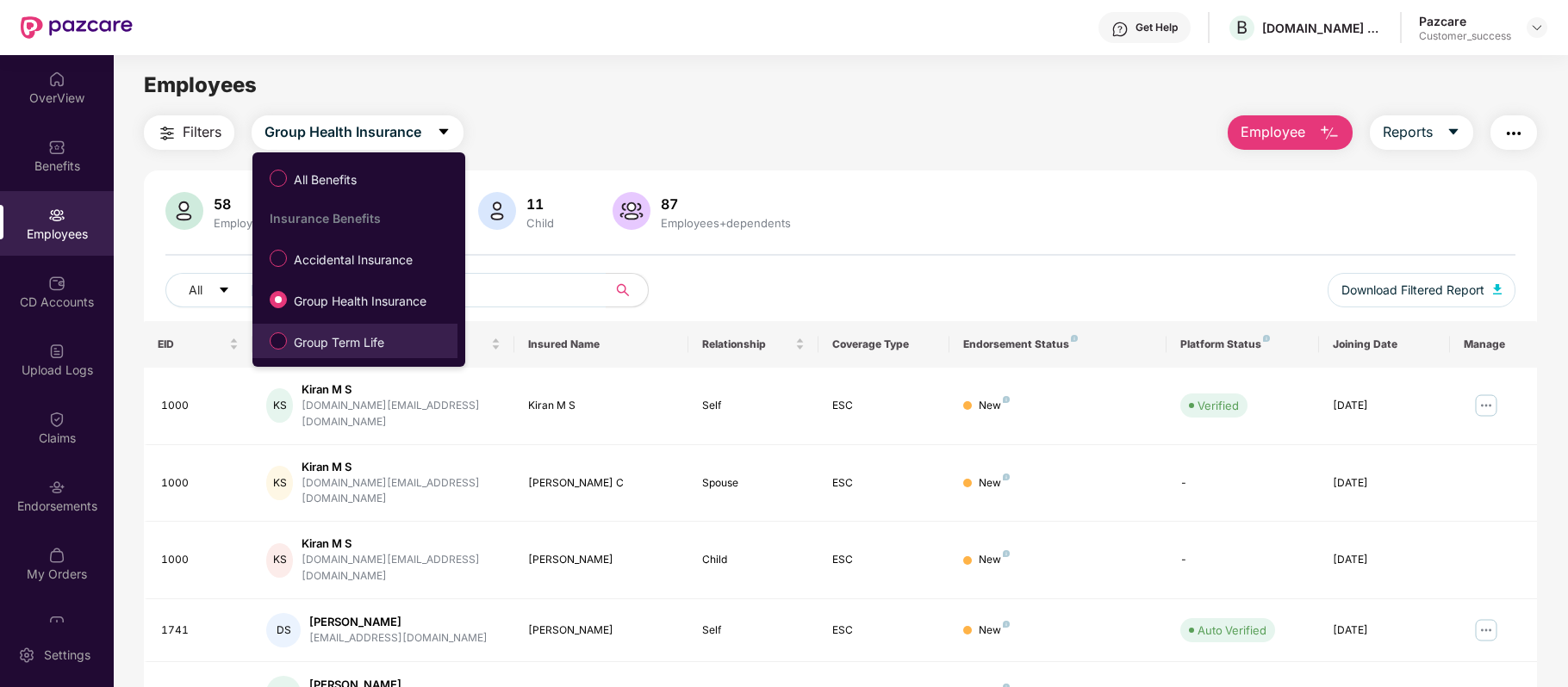
click at [317, 338] on span "Group Term Life" at bounding box center [339, 343] width 105 height 19
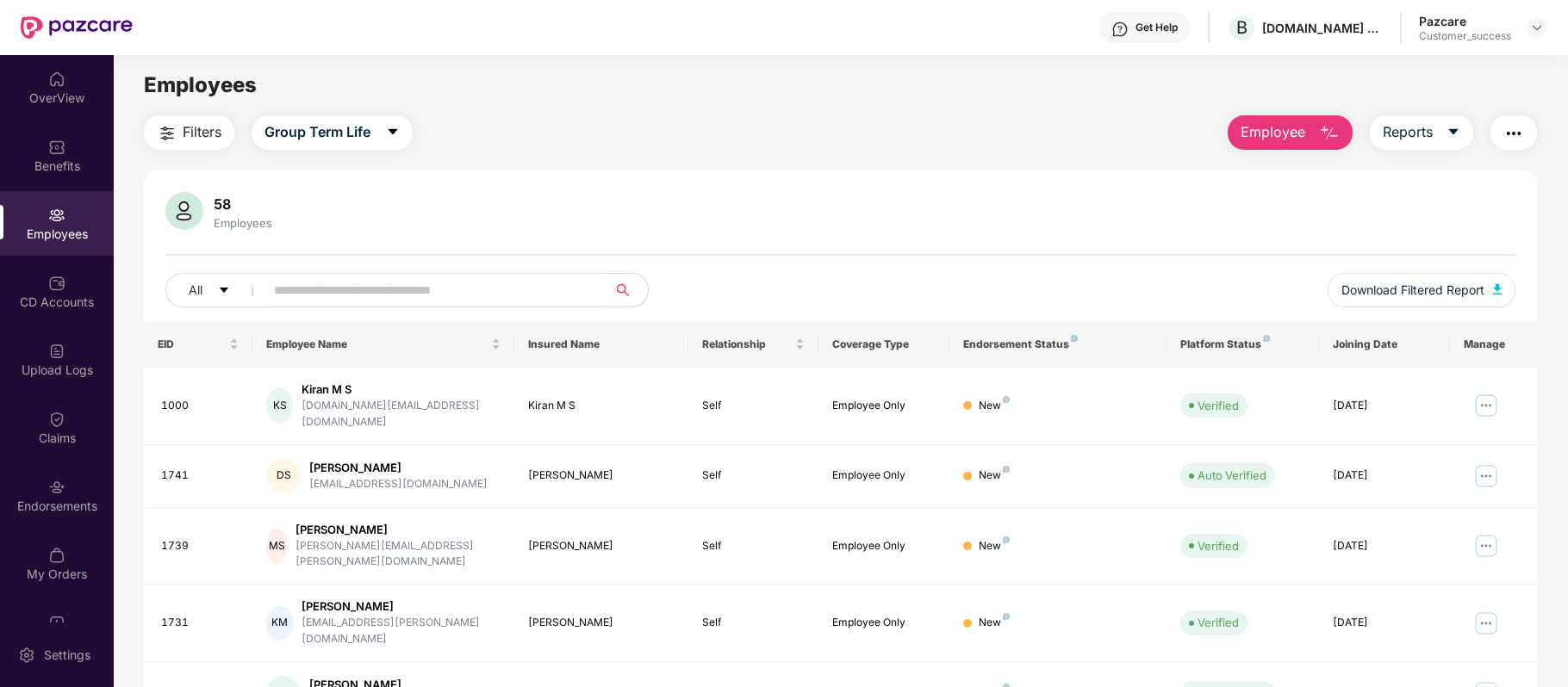
click at [539, 290] on input "text" at bounding box center [428, 291] width 309 height 26
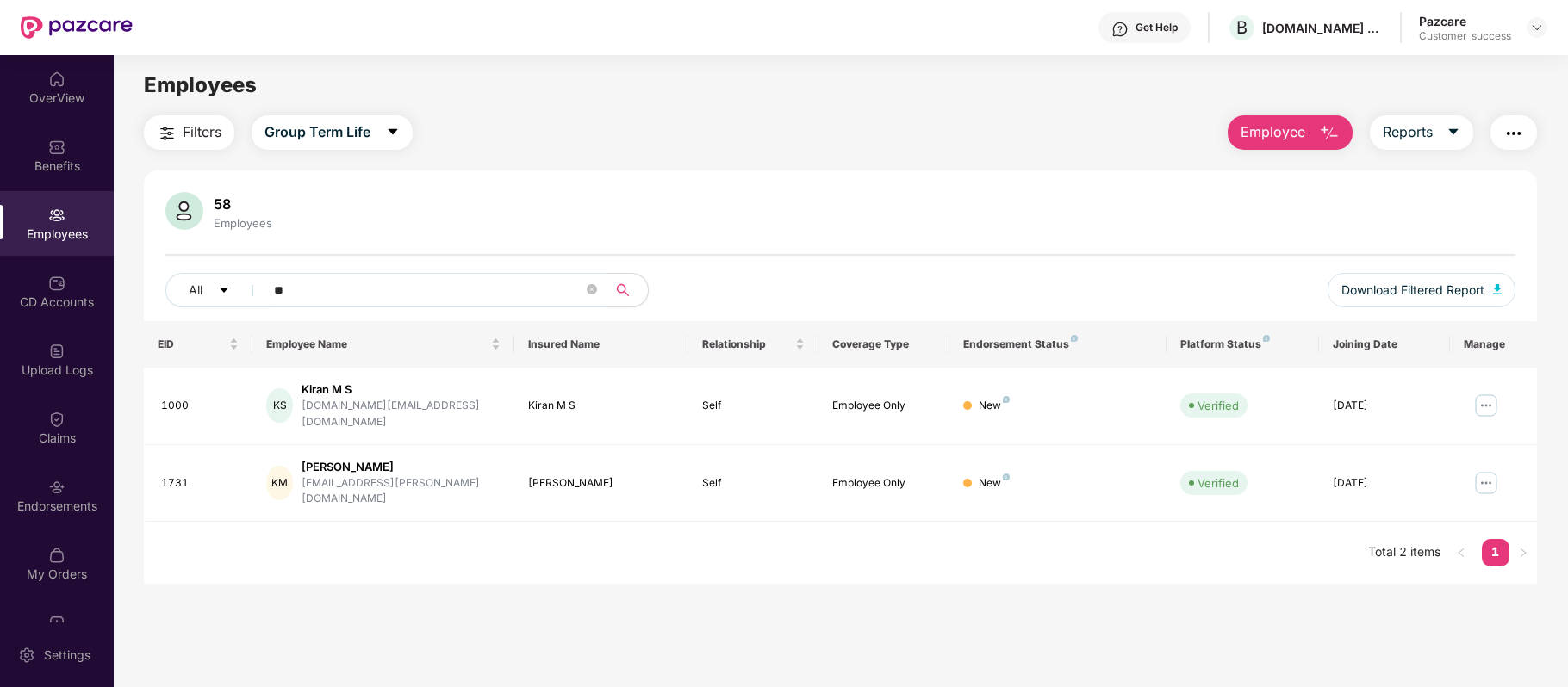
type input "*"
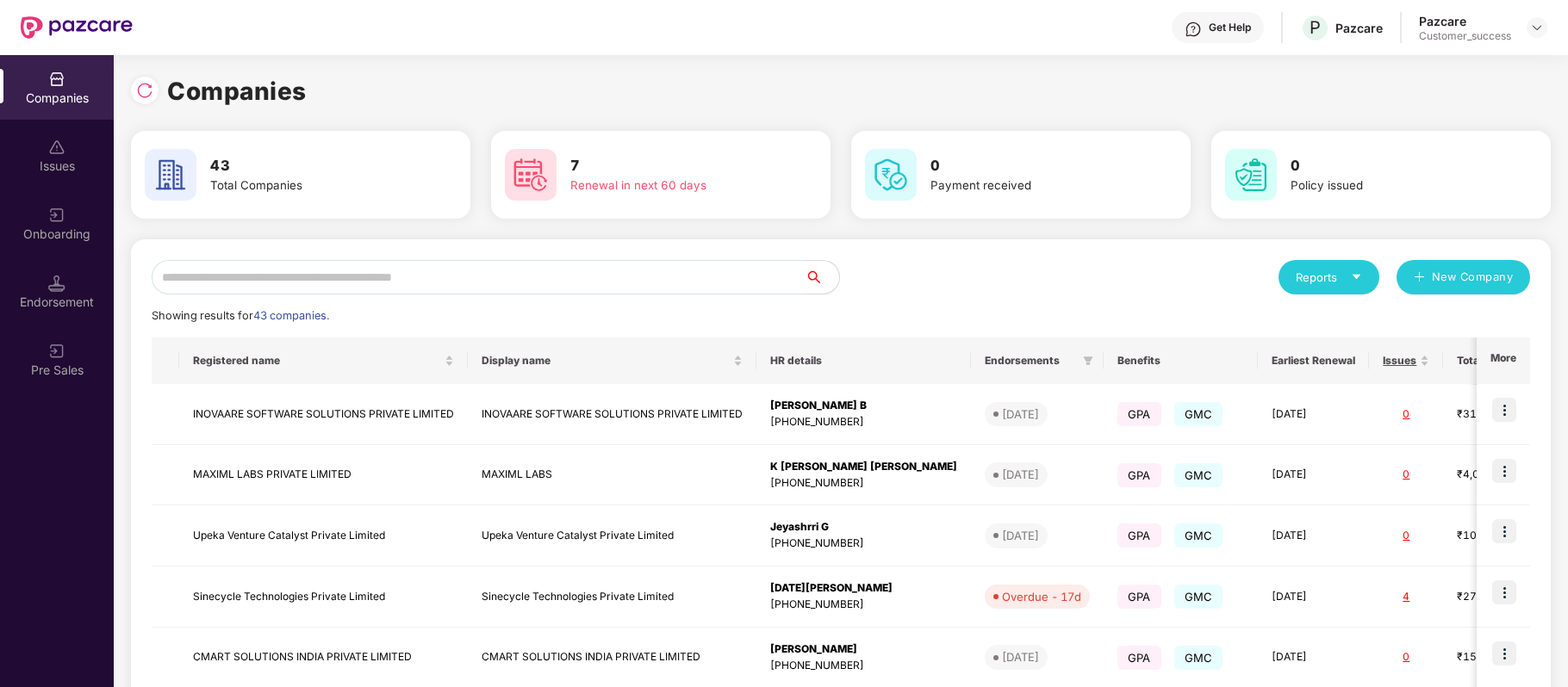
click at [400, 267] on input "text" at bounding box center [478, 277] width 654 height 35
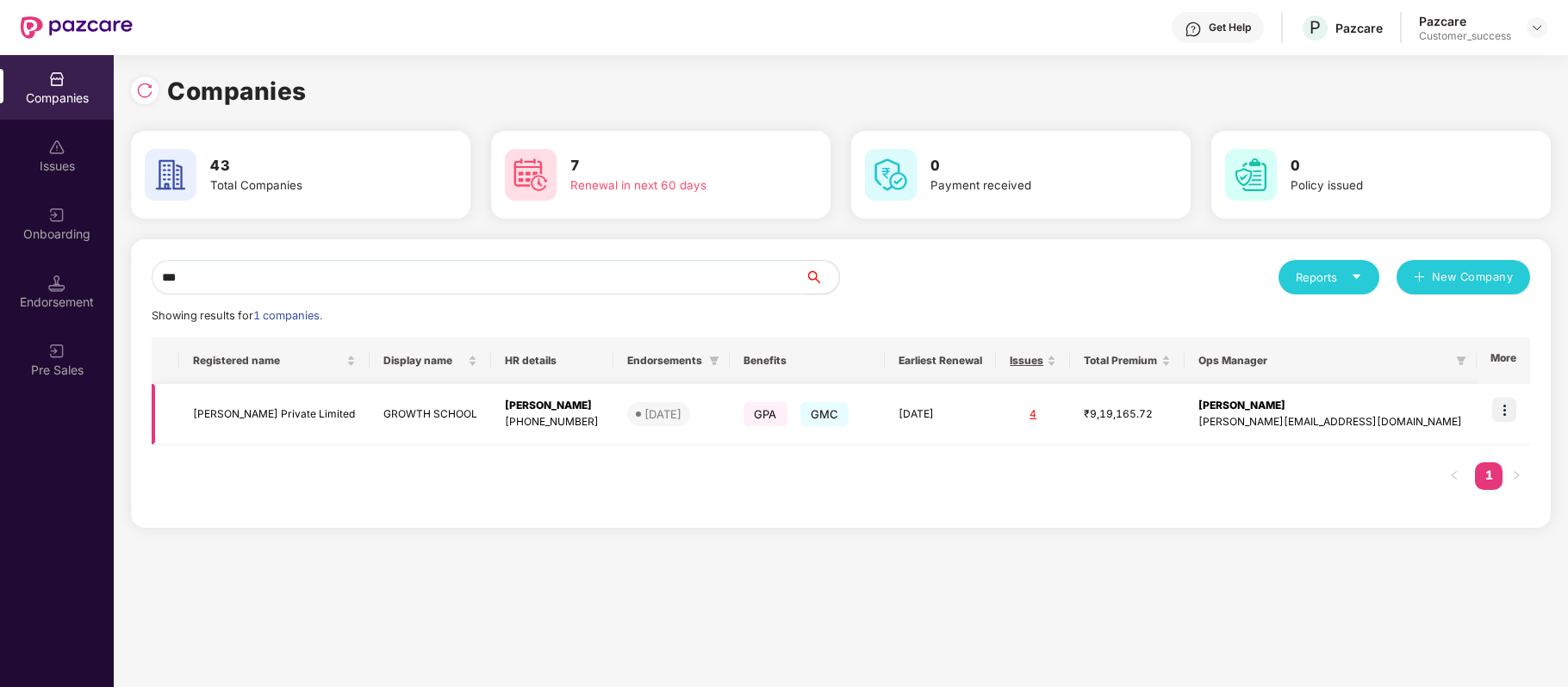
type input "***"
click at [1506, 405] on img at bounding box center [1504, 410] width 24 height 24
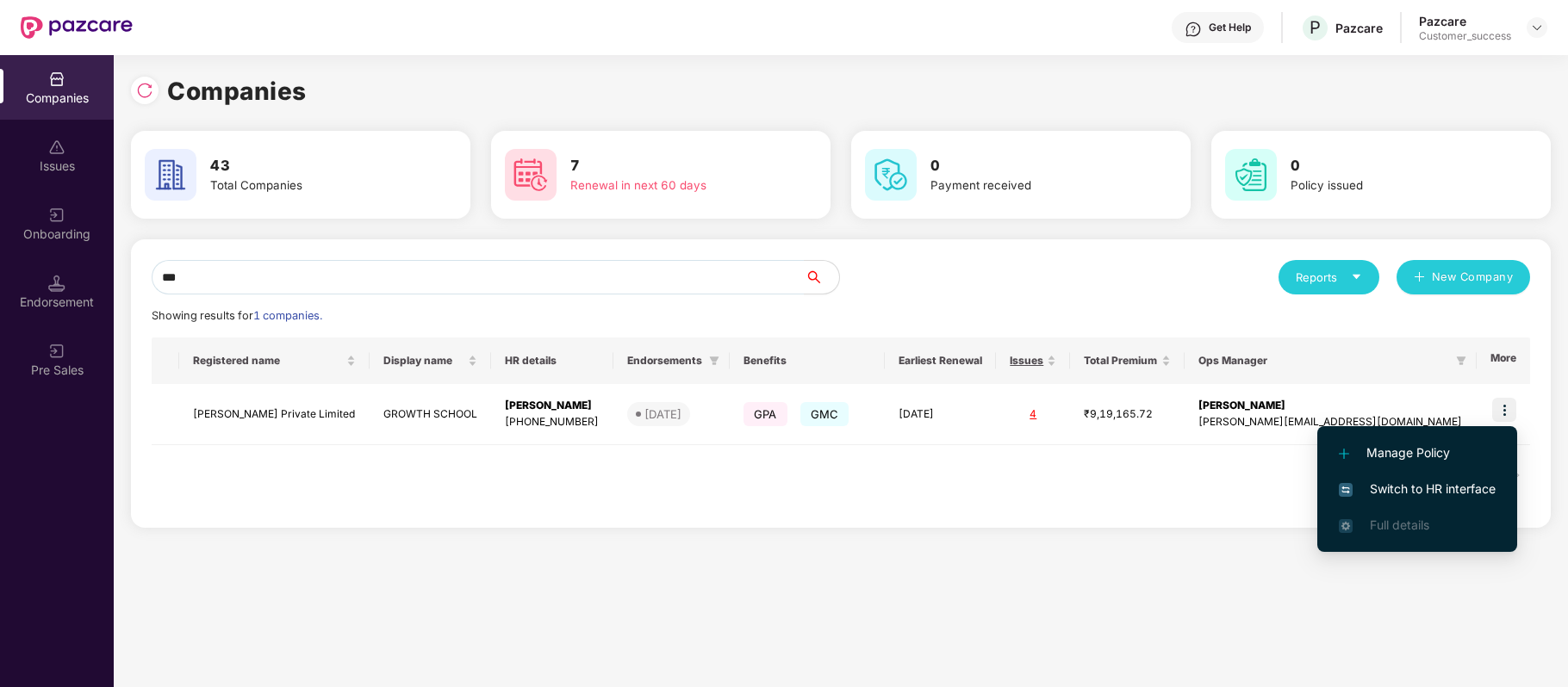
click at [1445, 496] on span "Switch to HR interface" at bounding box center [1417, 489] width 157 height 19
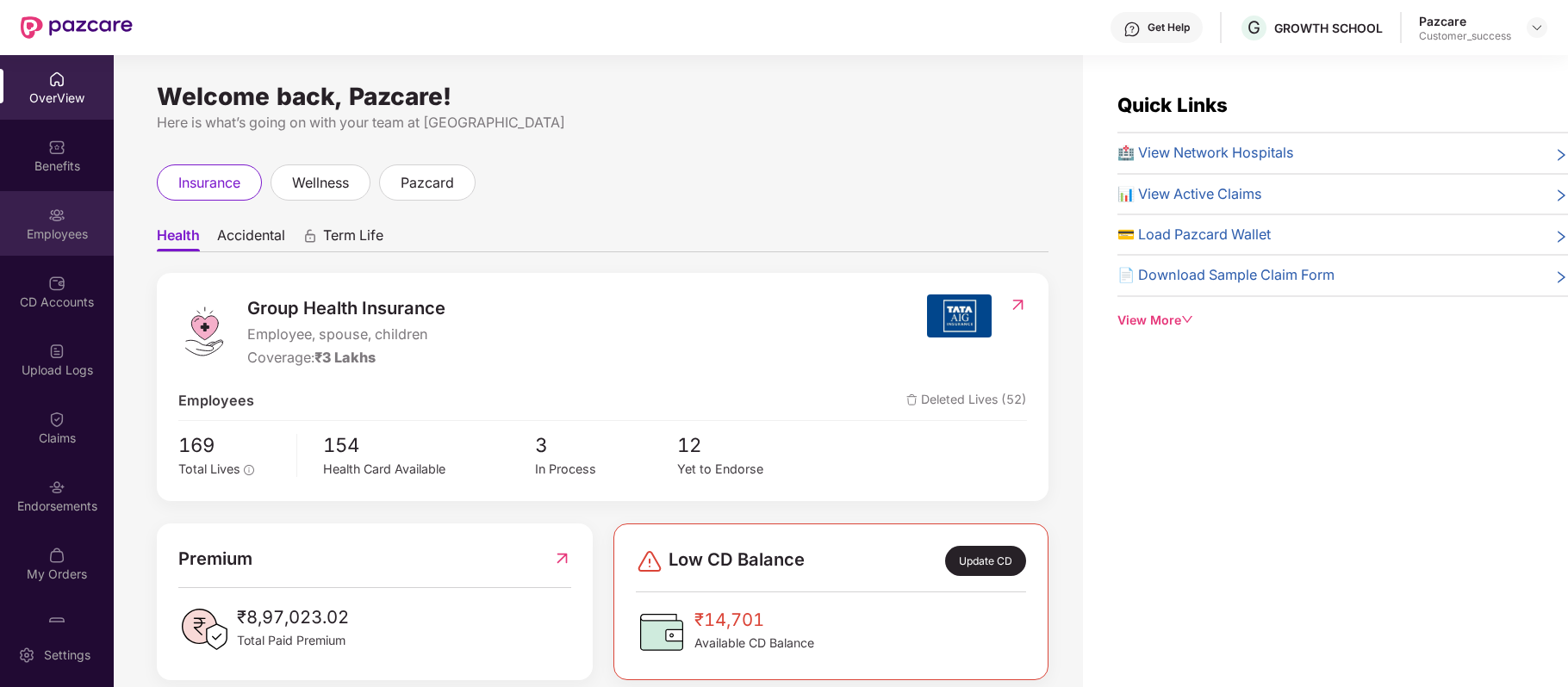
click at [69, 232] on div "Employees" at bounding box center [57, 234] width 114 height 17
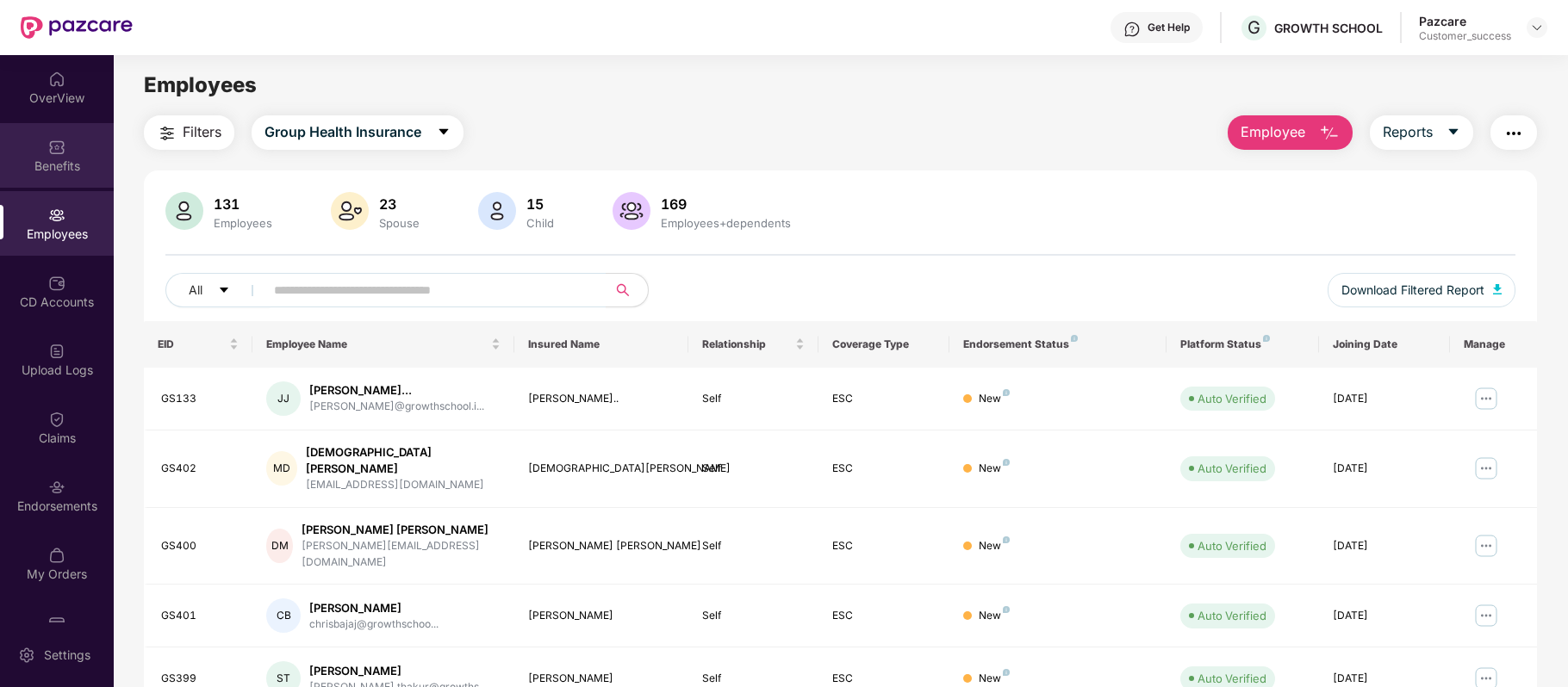
click at [45, 160] on div "Benefits" at bounding box center [57, 166] width 114 height 17
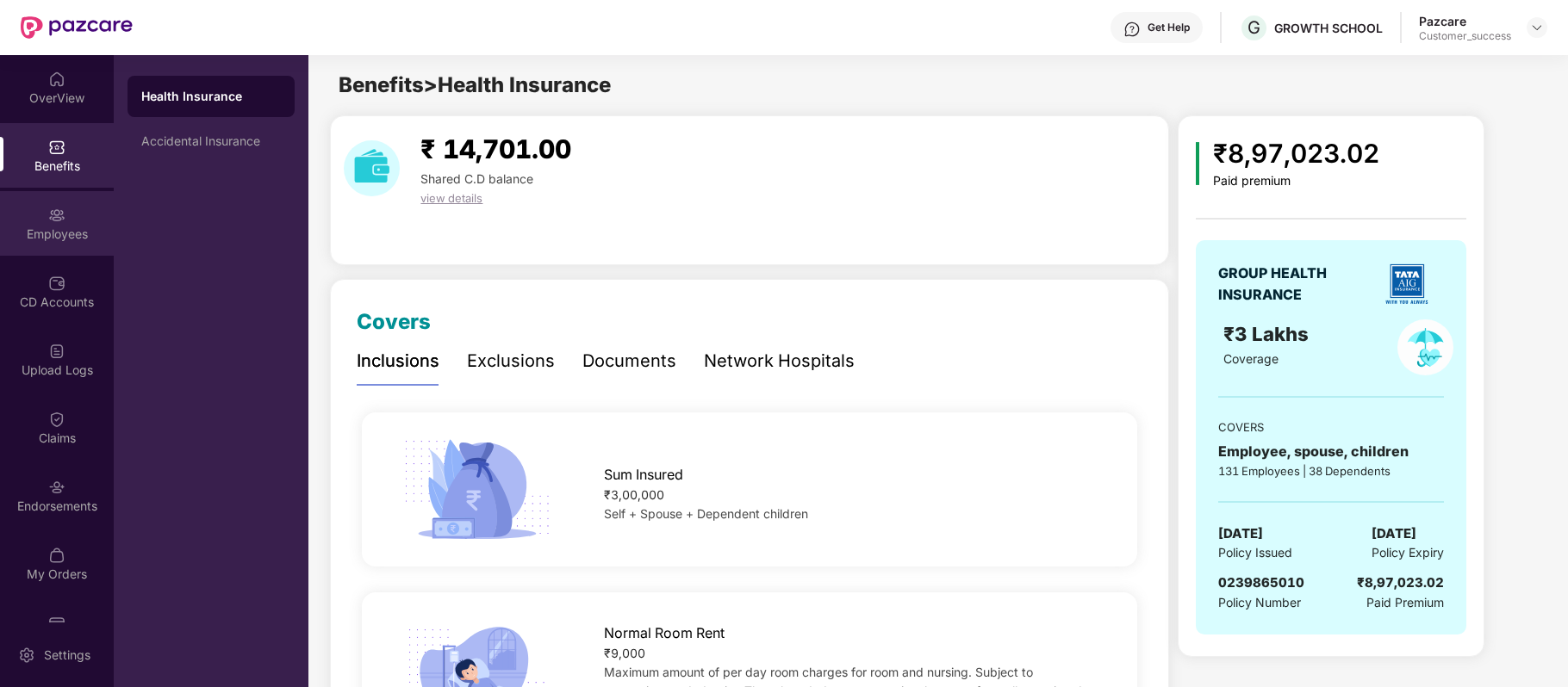
click at [52, 219] on img at bounding box center [57, 215] width 17 height 17
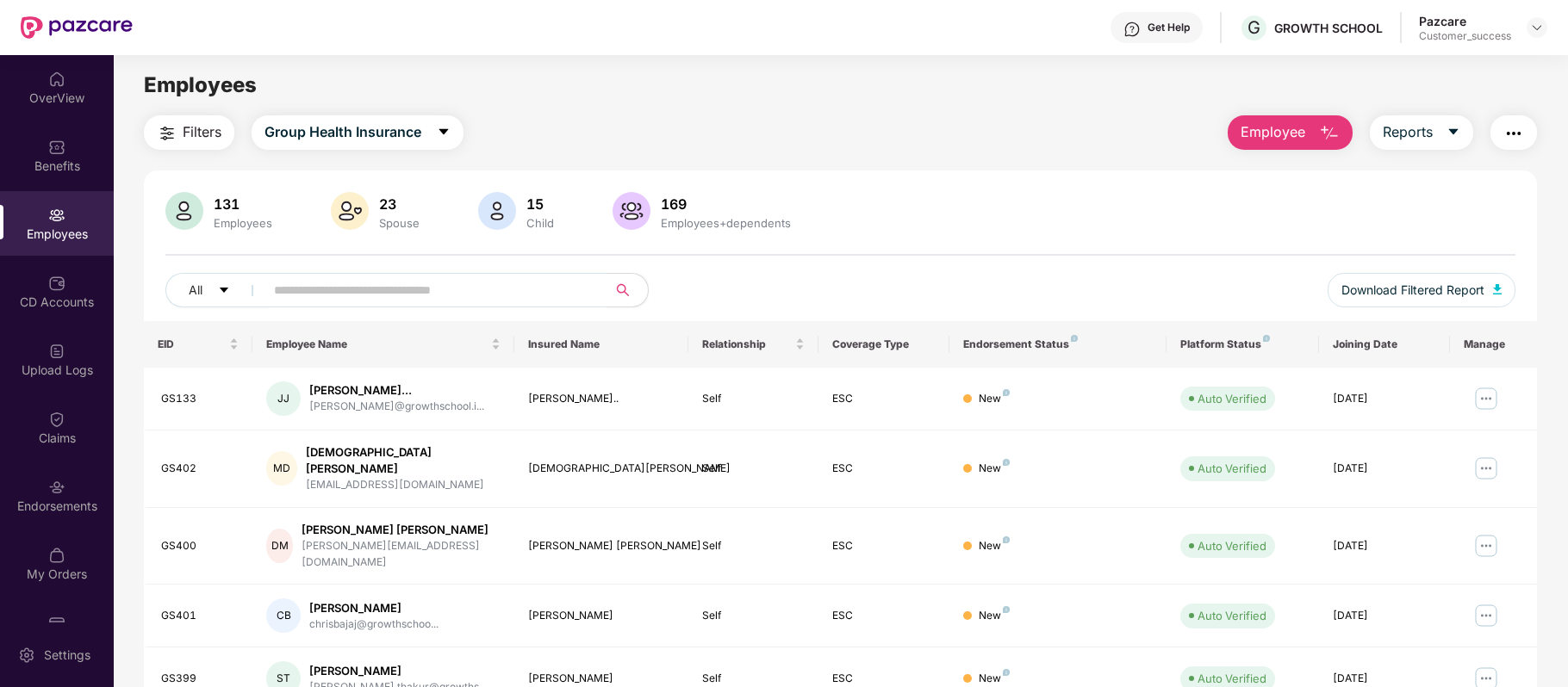
click at [356, 291] on input "text" at bounding box center [428, 291] width 309 height 26
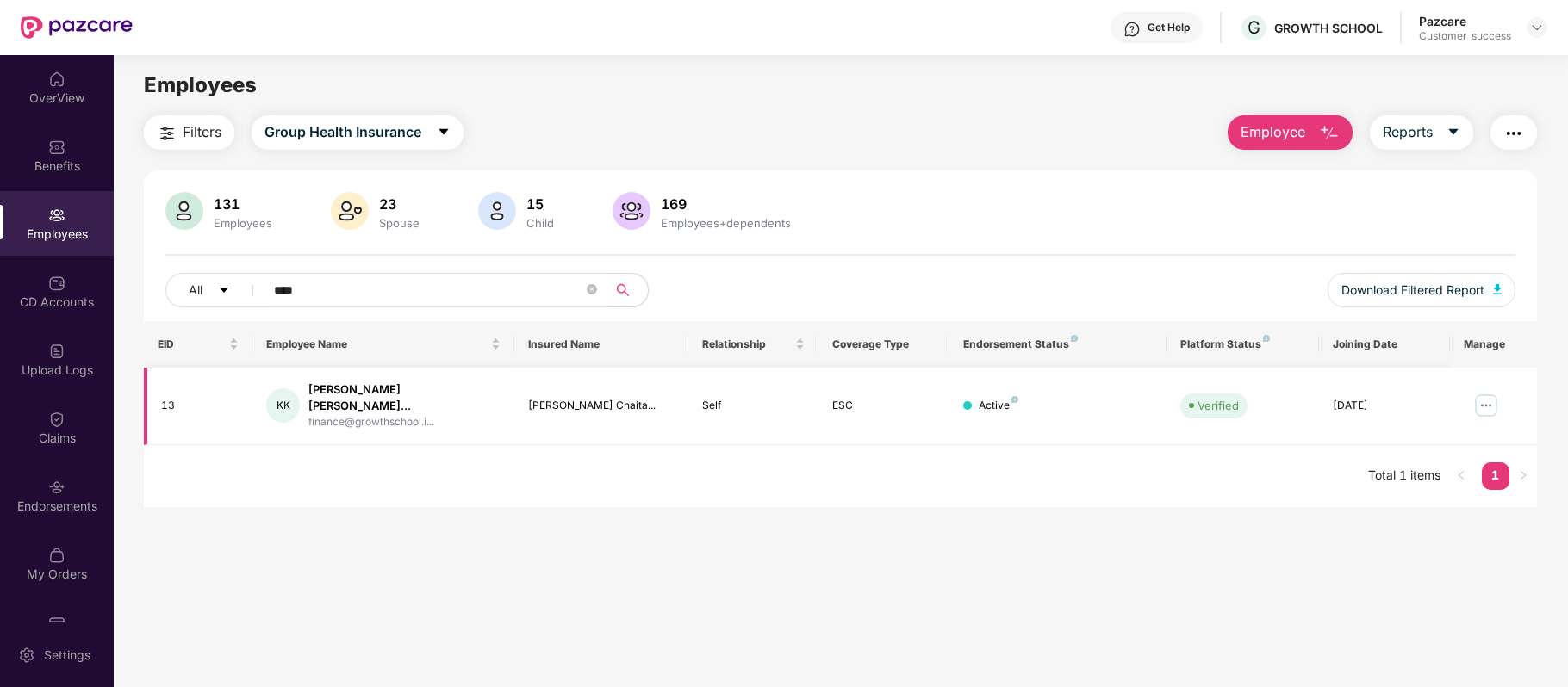
type input "****"
click at [1488, 403] on img at bounding box center [1486, 405] width 27 height 27
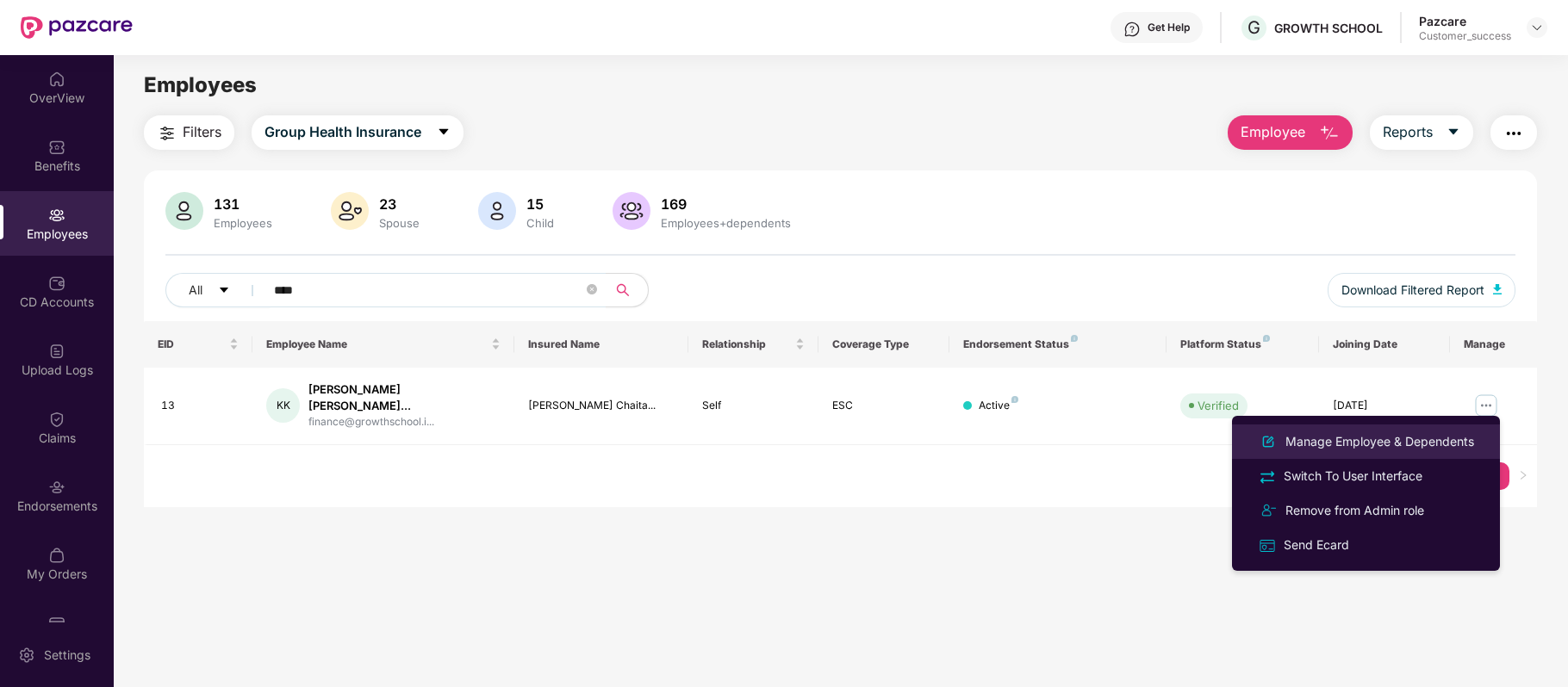
click at [1370, 439] on div "Manage Employee & Dependents" at bounding box center [1379, 442] width 195 height 19
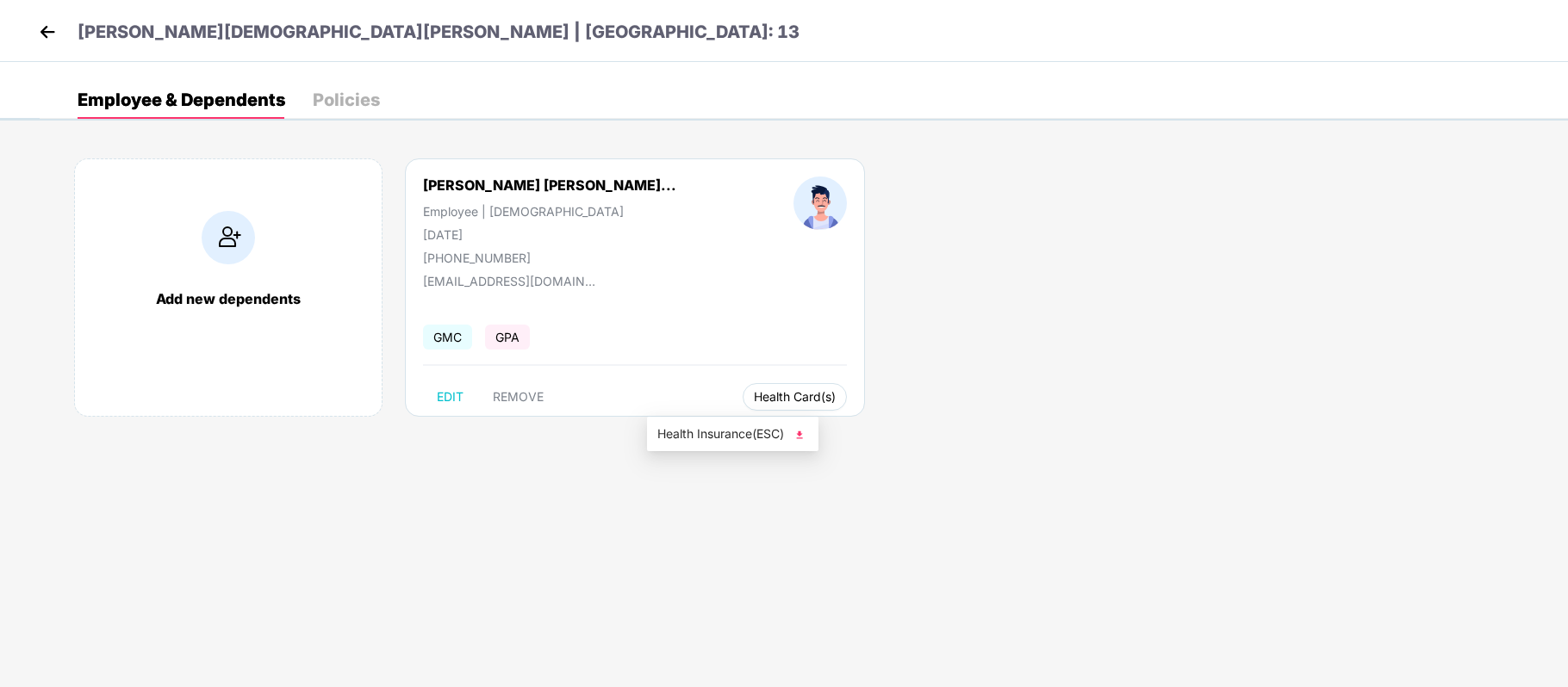
click at [754, 401] on span "Health Card(s)" at bounding box center [795, 396] width 82 height 8
click at [735, 438] on span "Health Insurance(ESC)" at bounding box center [732, 434] width 151 height 19
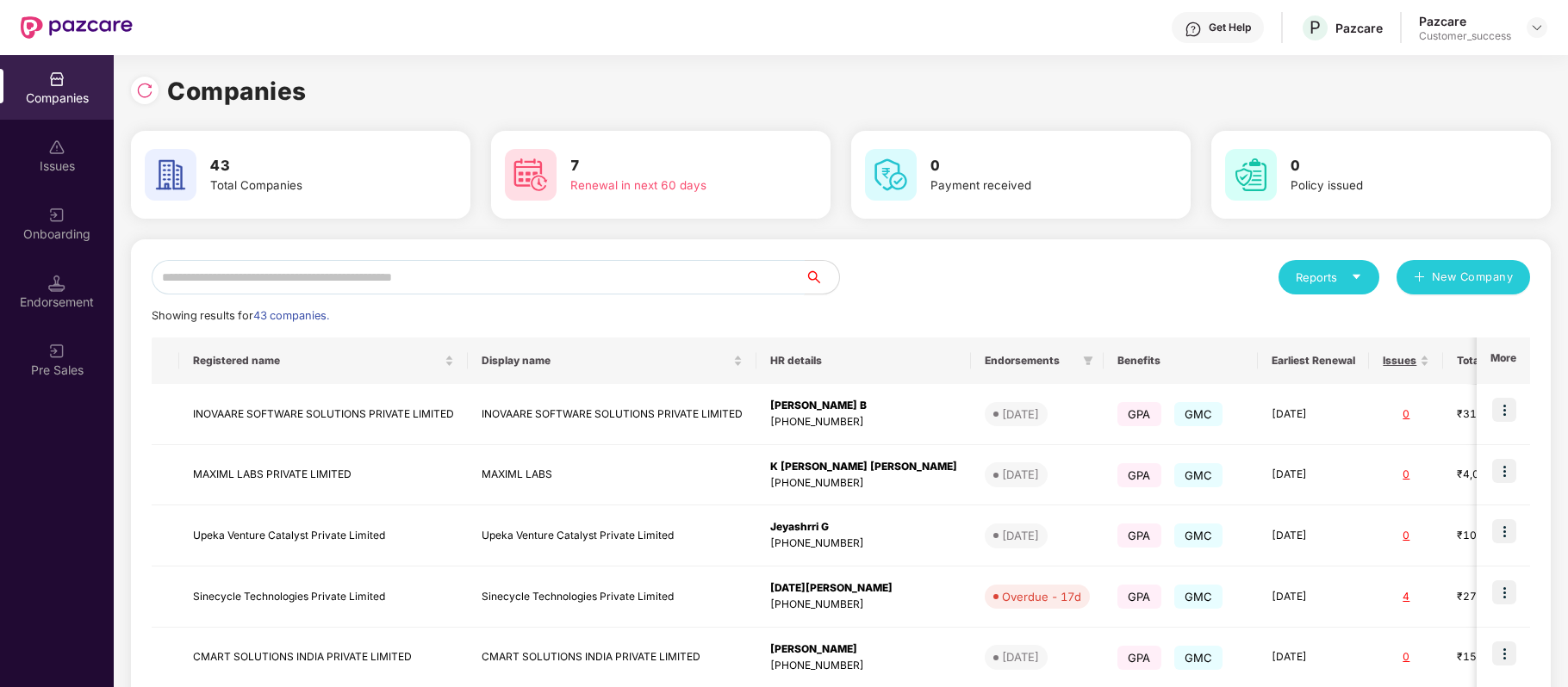
click at [445, 270] on input "text" at bounding box center [478, 277] width 654 height 35
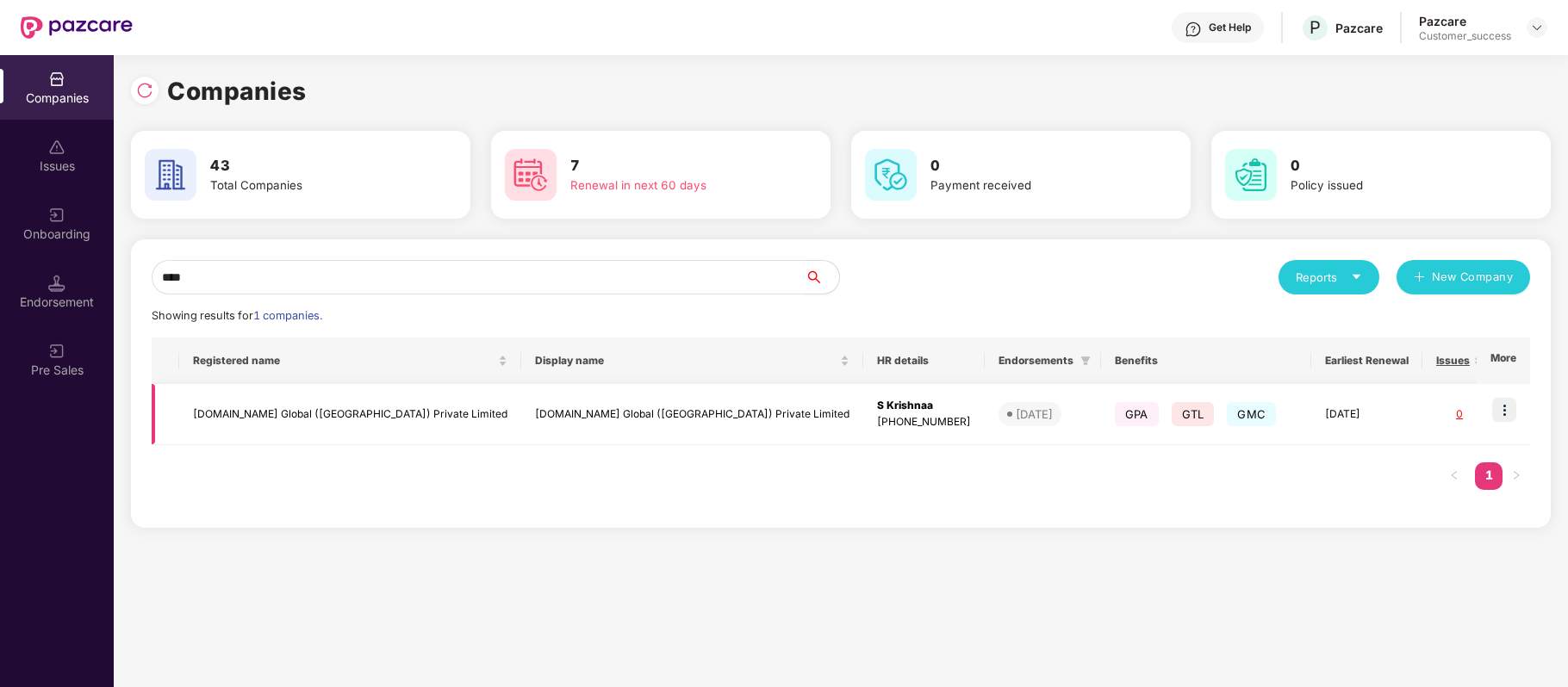
type input "****"
click at [1500, 407] on img at bounding box center [1504, 410] width 24 height 24
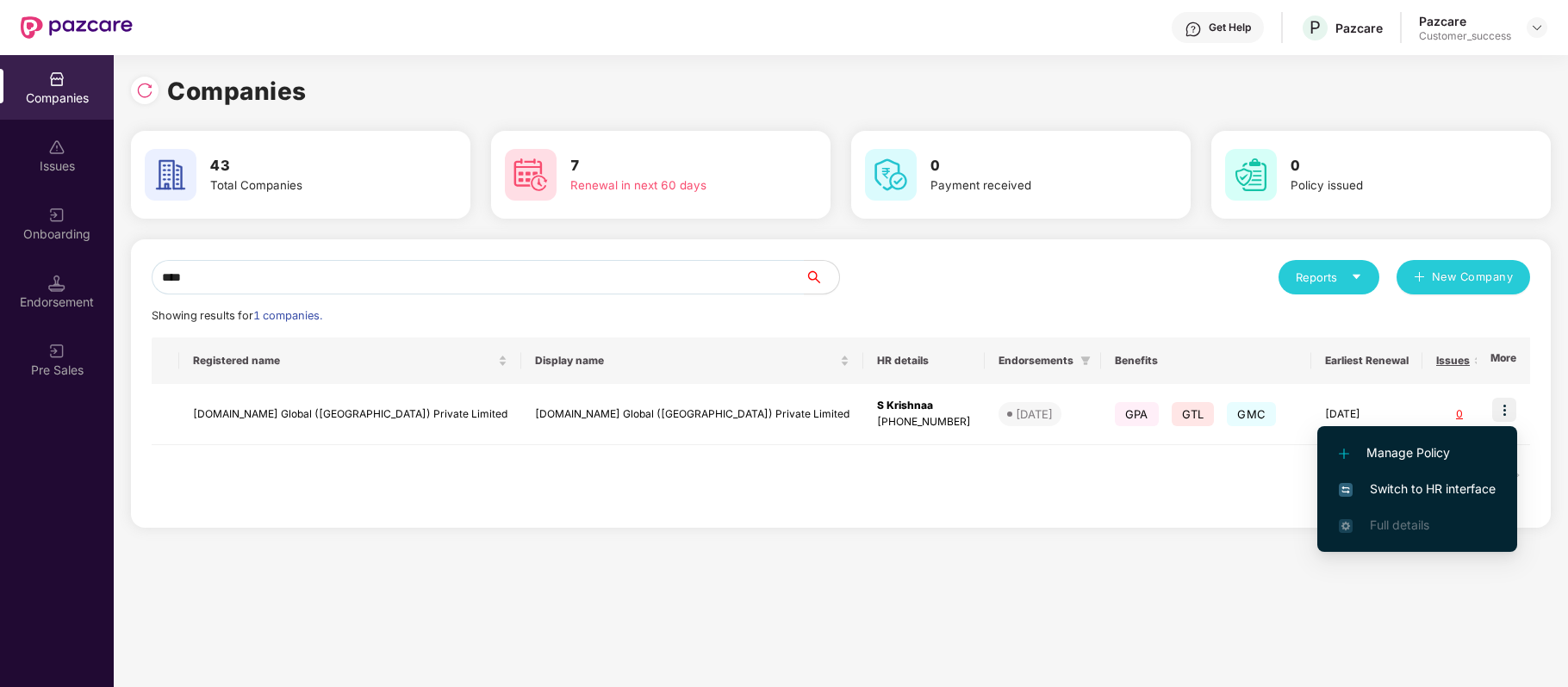
click at [1443, 500] on li "Switch to HR interface" at bounding box center [1417, 489] width 200 height 36
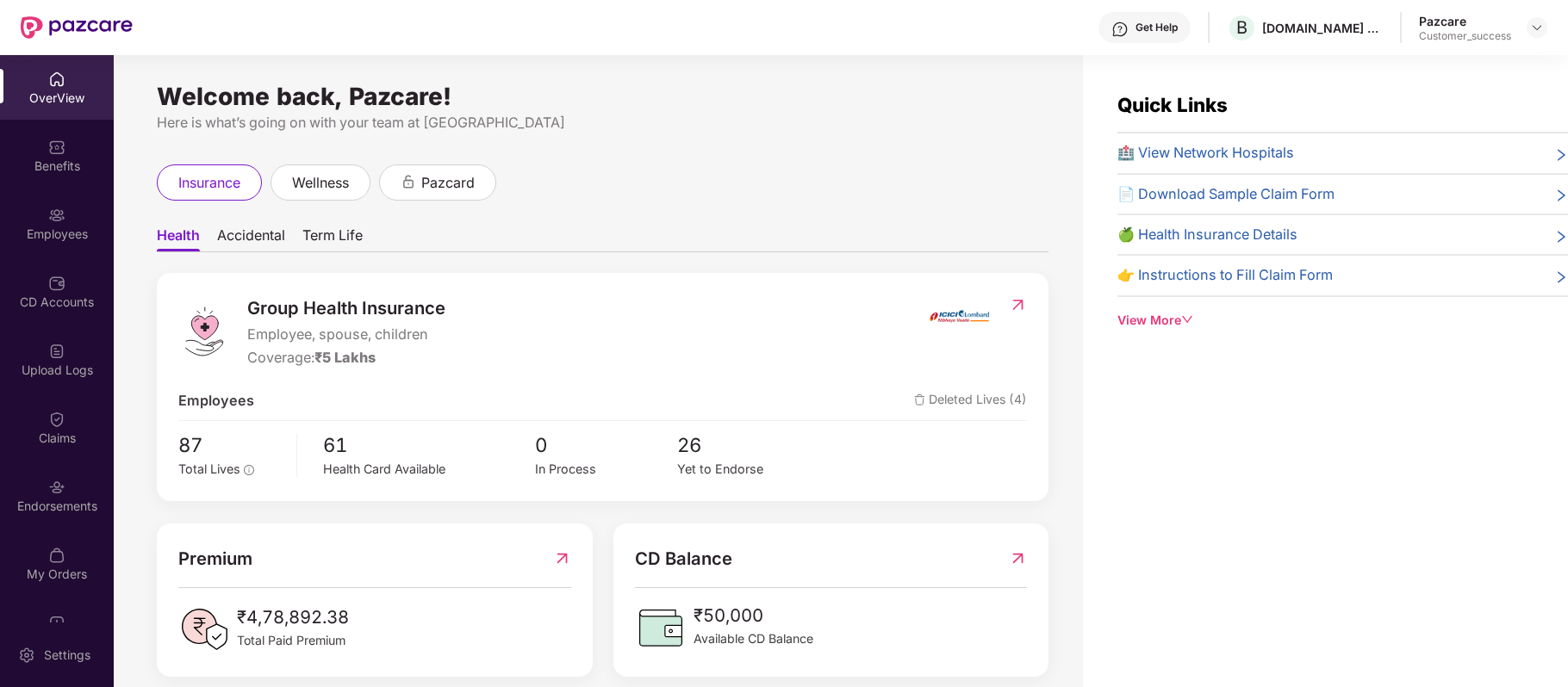
click at [61, 232] on div "Employees" at bounding box center [57, 234] width 114 height 17
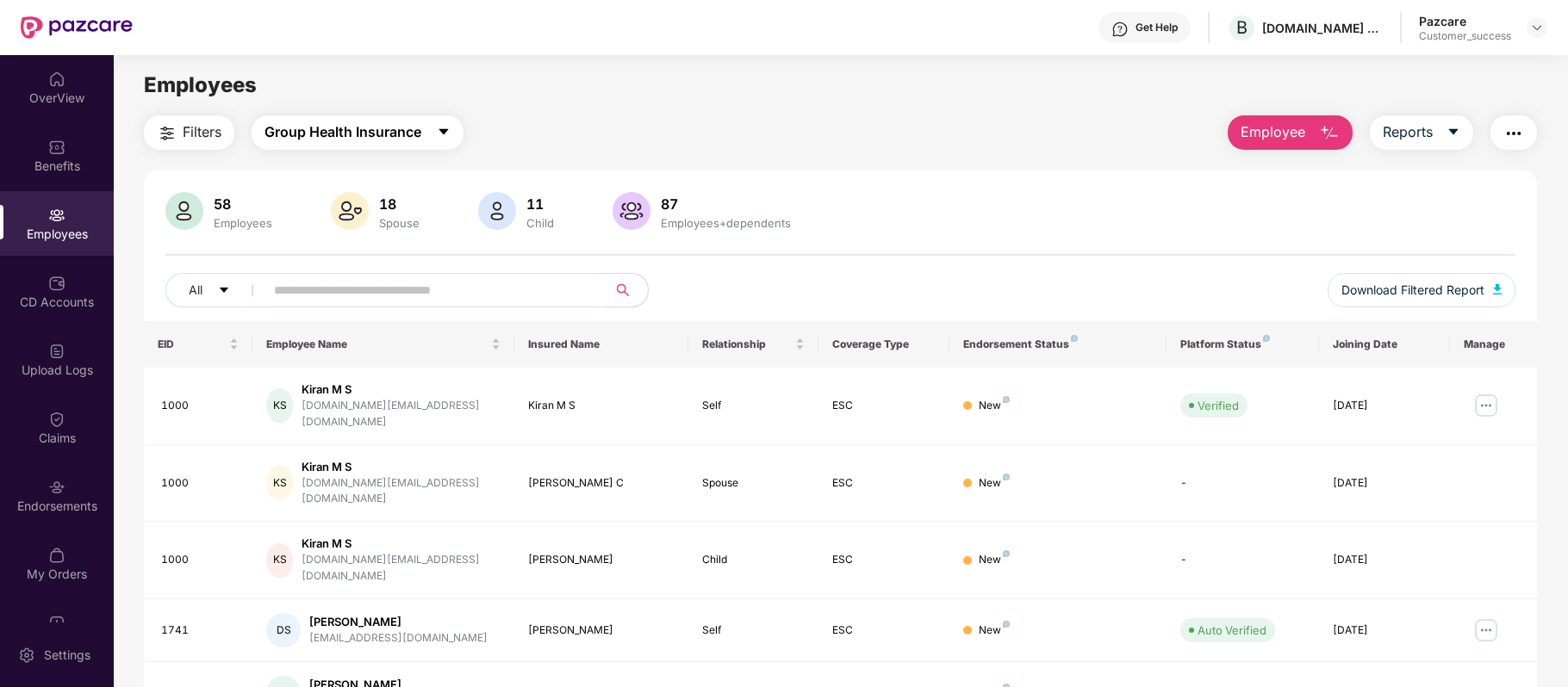
click at [368, 136] on span "Group Health Insurance" at bounding box center [343, 132] width 157 height 21
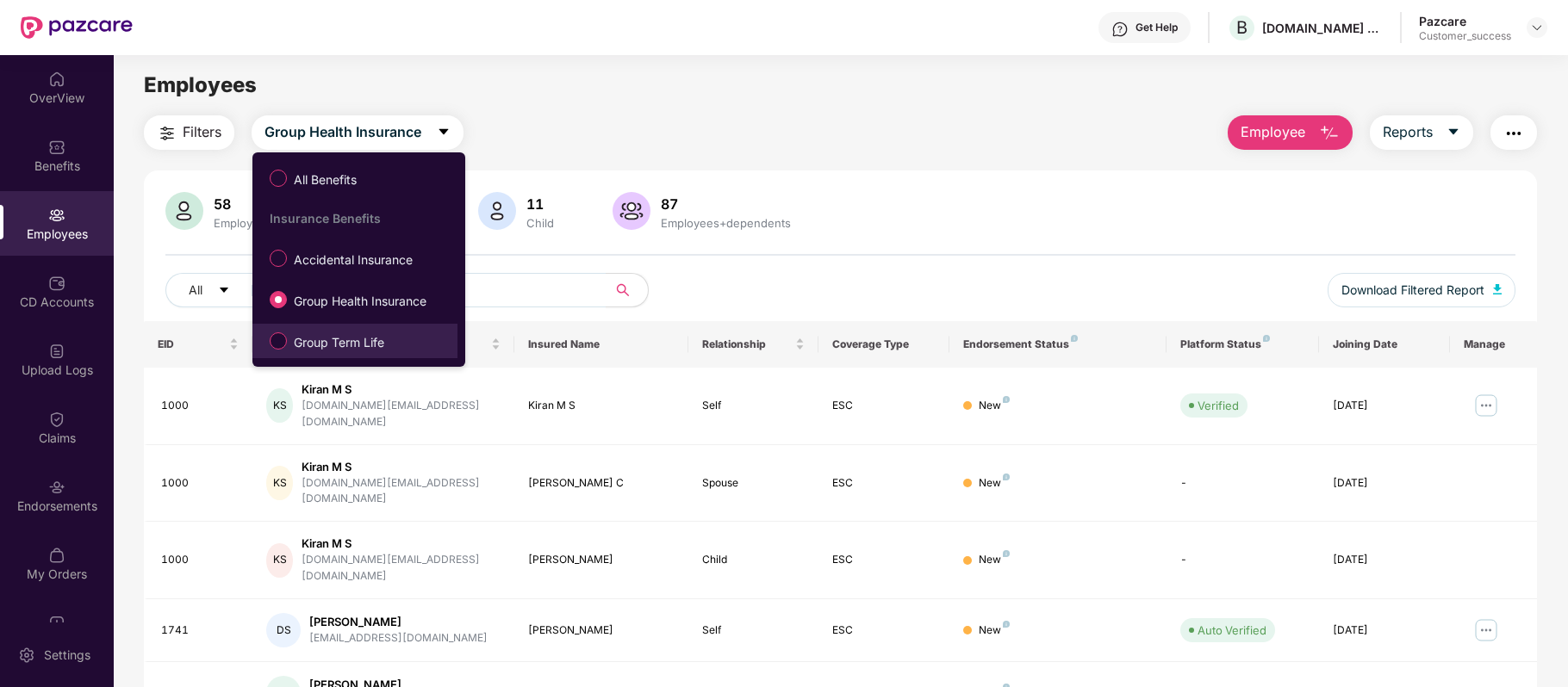
click at [336, 331] on label "Group Term Life" at bounding box center [330, 340] width 138 height 29
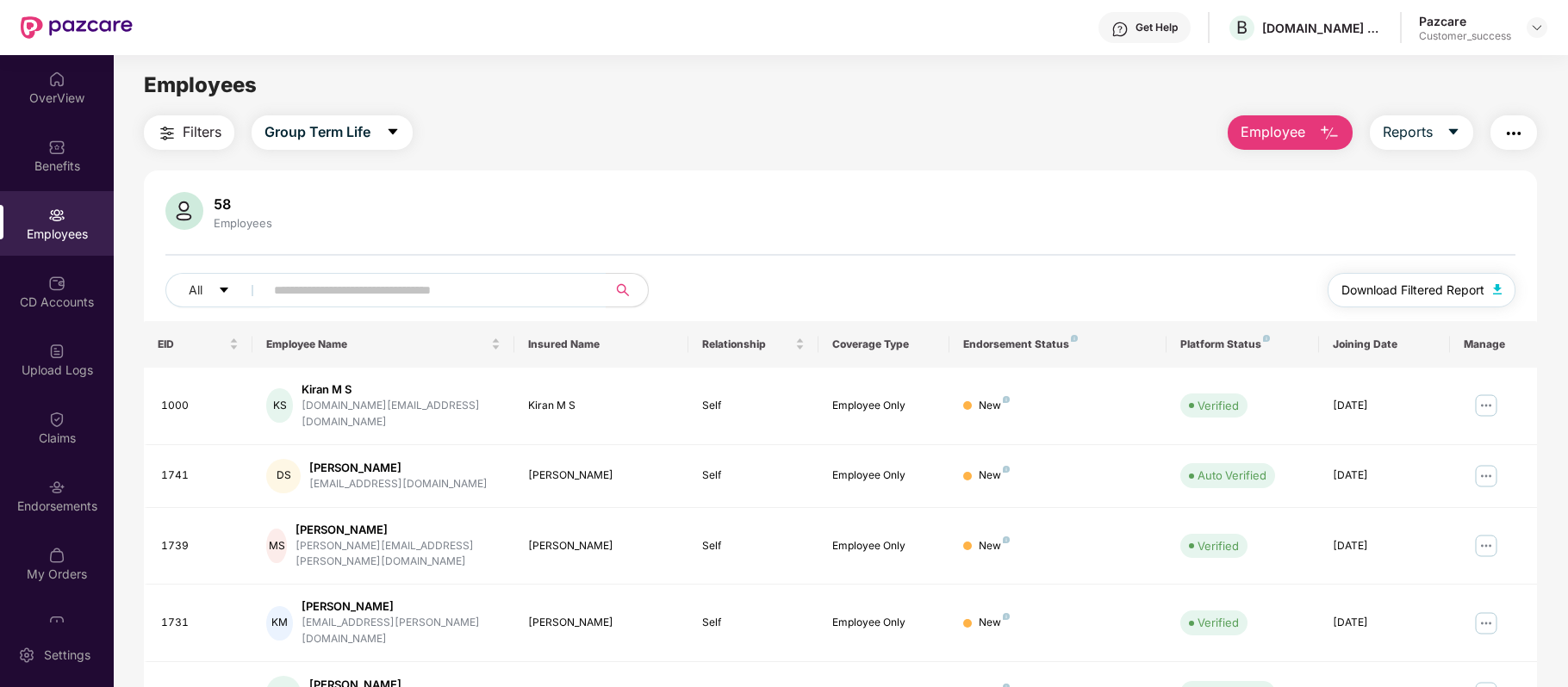
click at [1373, 291] on span "Download Filtered Report" at bounding box center [1413, 290] width 143 height 19
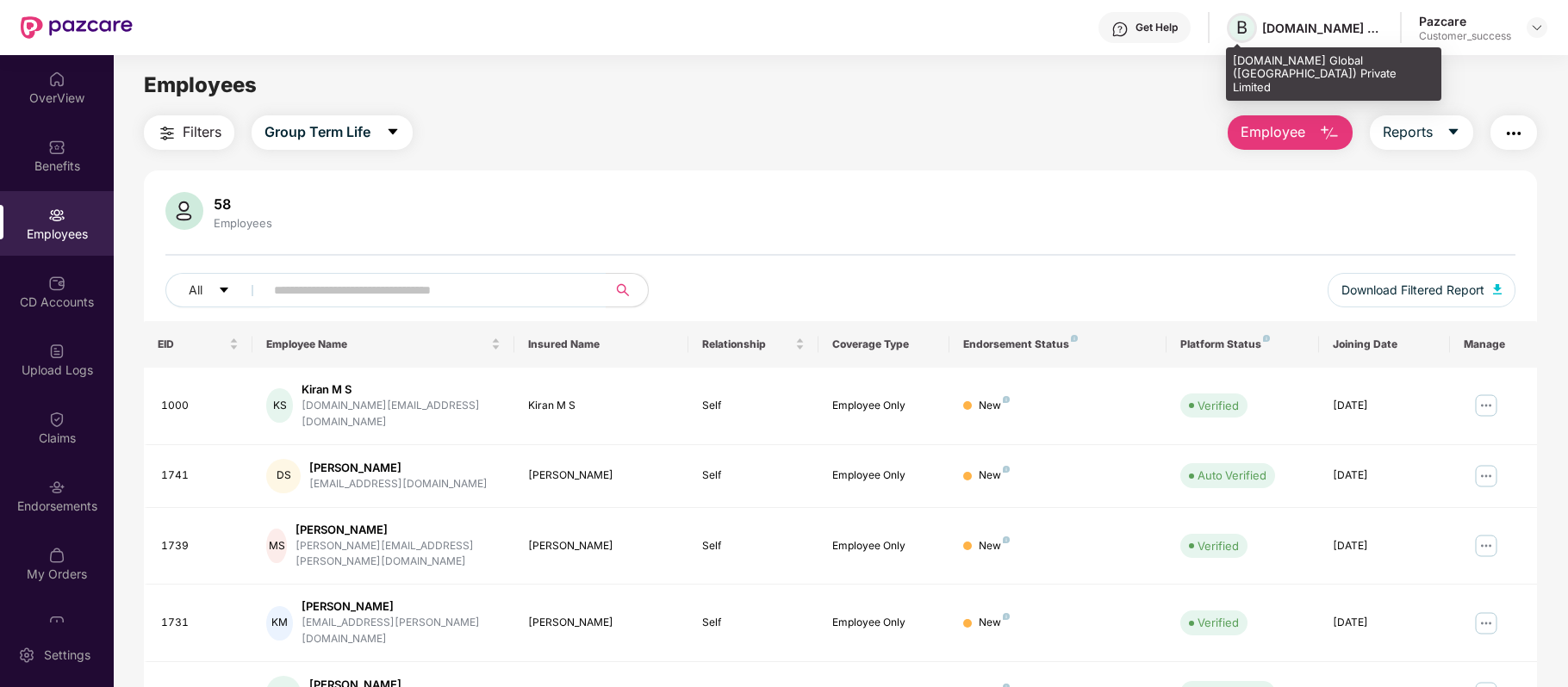
click at [1231, 33] on span "B" at bounding box center [1242, 28] width 30 height 30
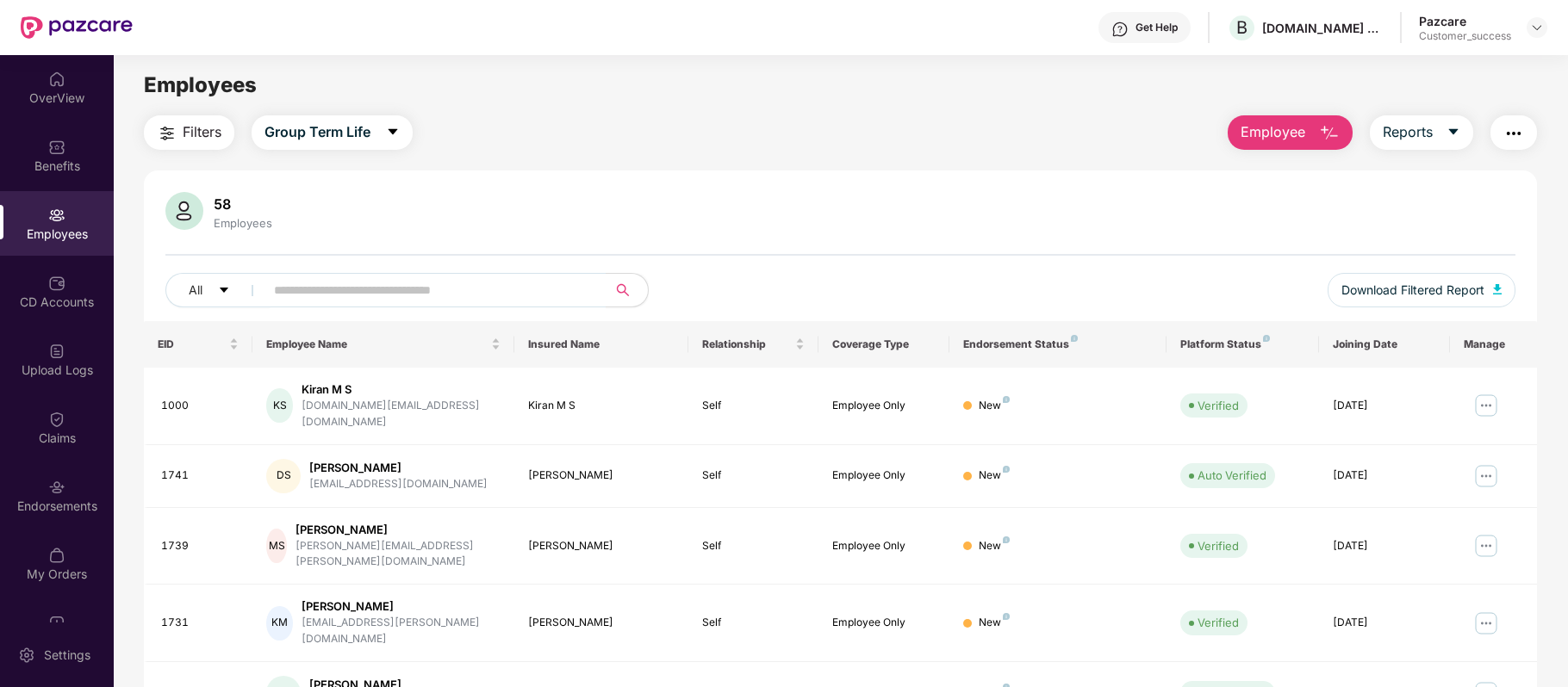
click at [1153, 19] on div "Get Help" at bounding box center [1144, 27] width 93 height 31
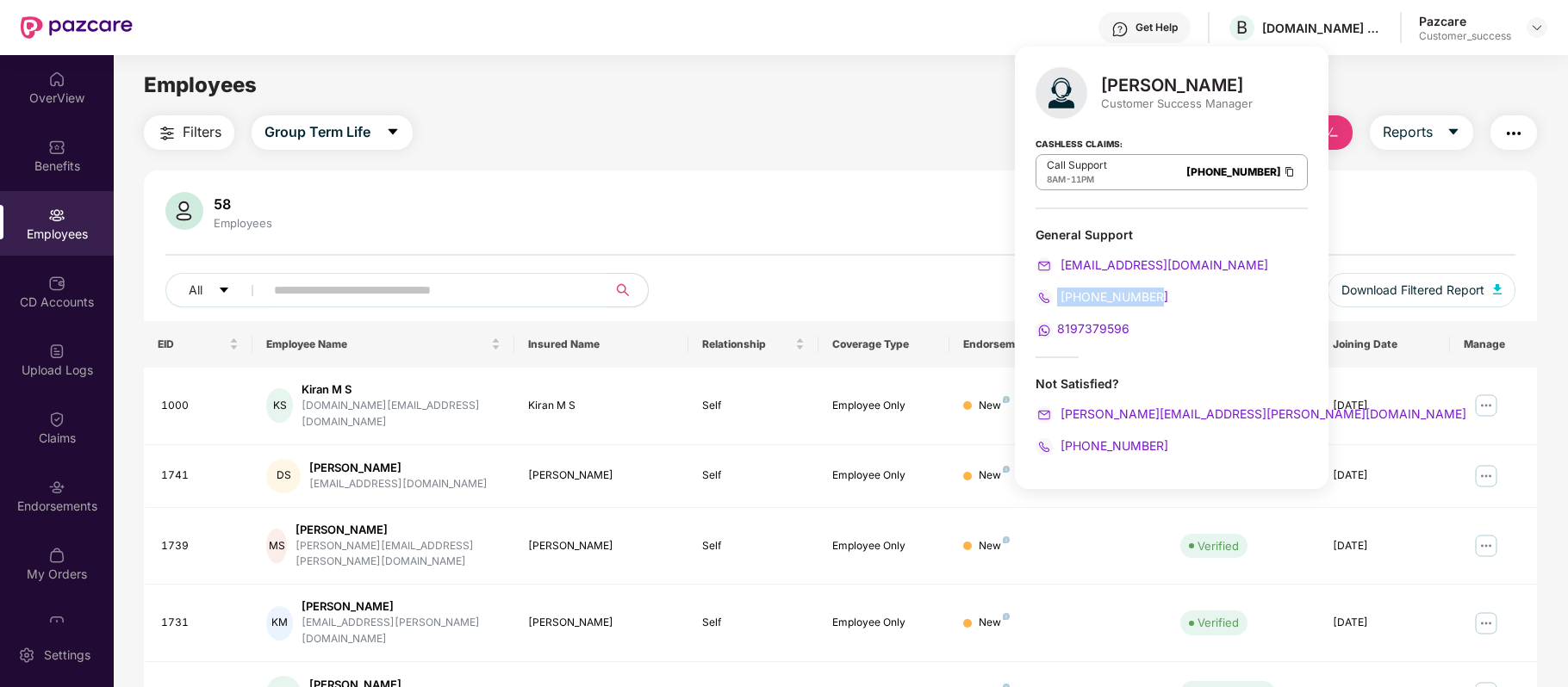
drag, startPoint x: 1161, startPoint y: 291, endPoint x: 1055, endPoint y: 297, distance: 106.2
click at [1055, 297] on div "[PHONE_NUMBER]" at bounding box center [1172, 297] width 272 height 19
copy span "[PHONE_NUMBER]"
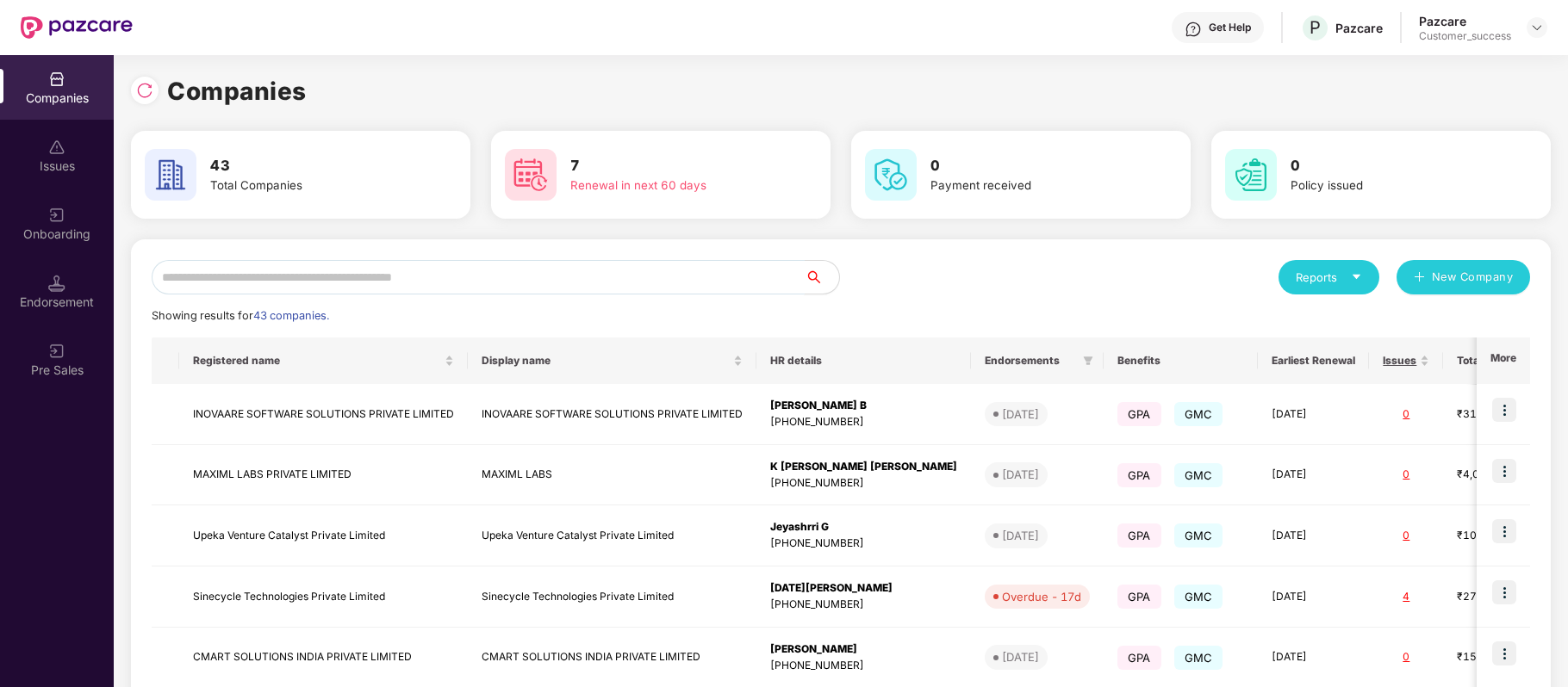
click at [384, 277] on input "text" at bounding box center [478, 277] width 654 height 35
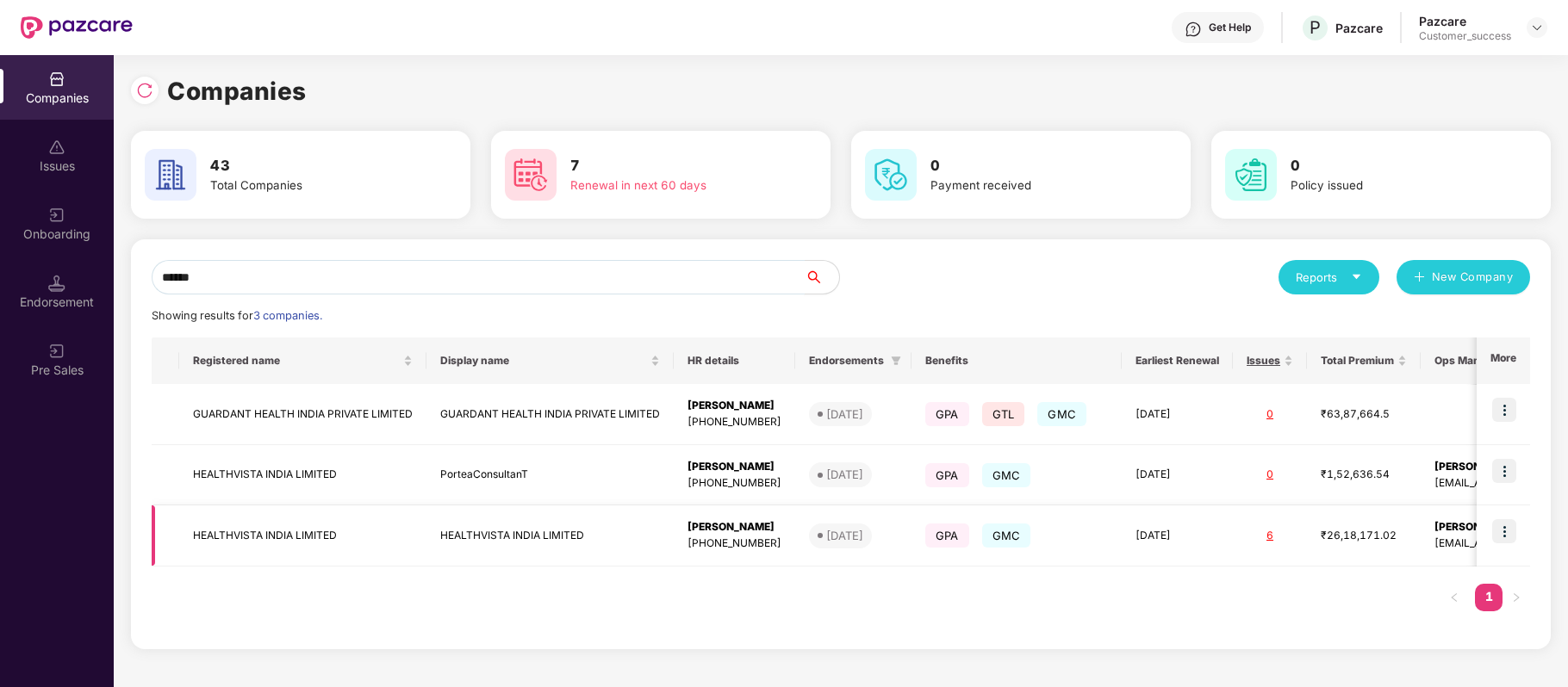
type input "******"
click at [1507, 525] on img at bounding box center [1504, 532] width 24 height 24
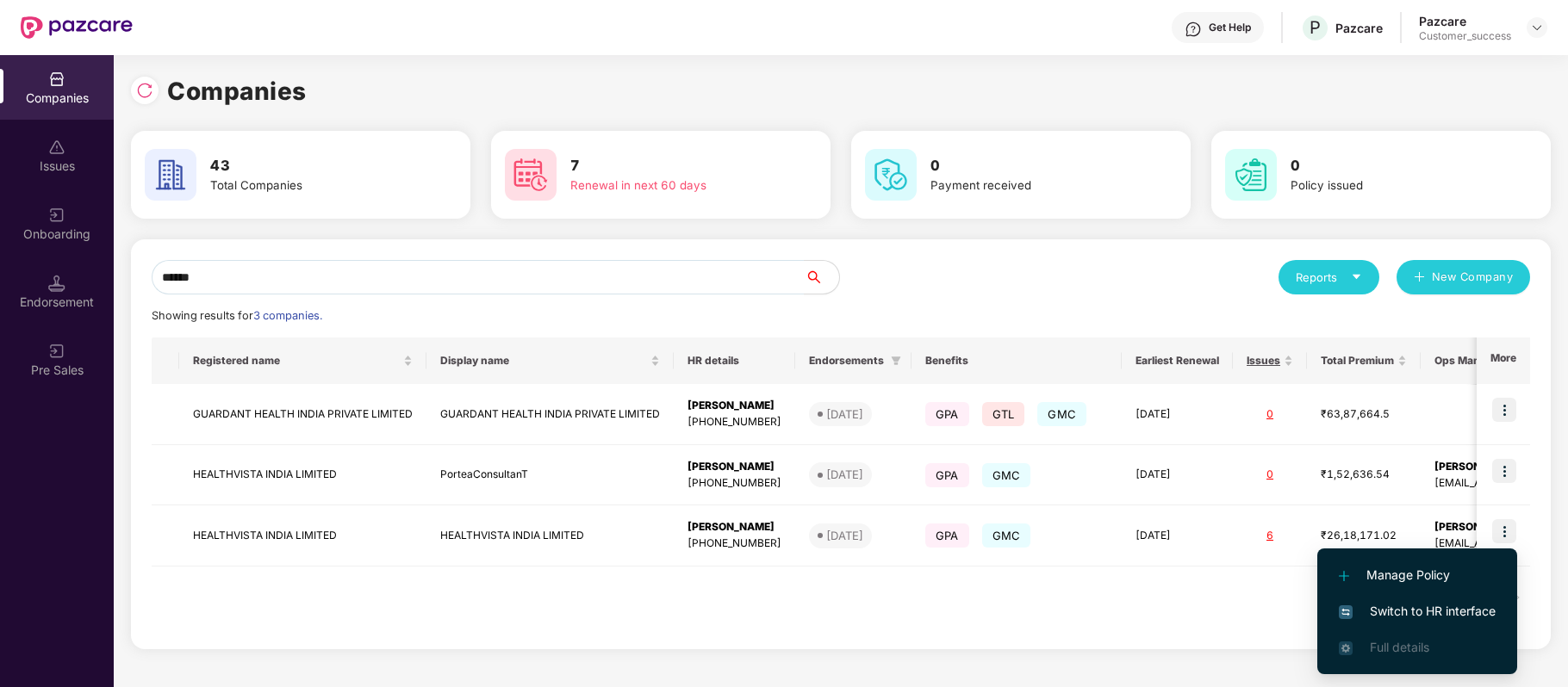
click at [1476, 597] on li "Switch to HR interface" at bounding box center [1417, 611] width 200 height 36
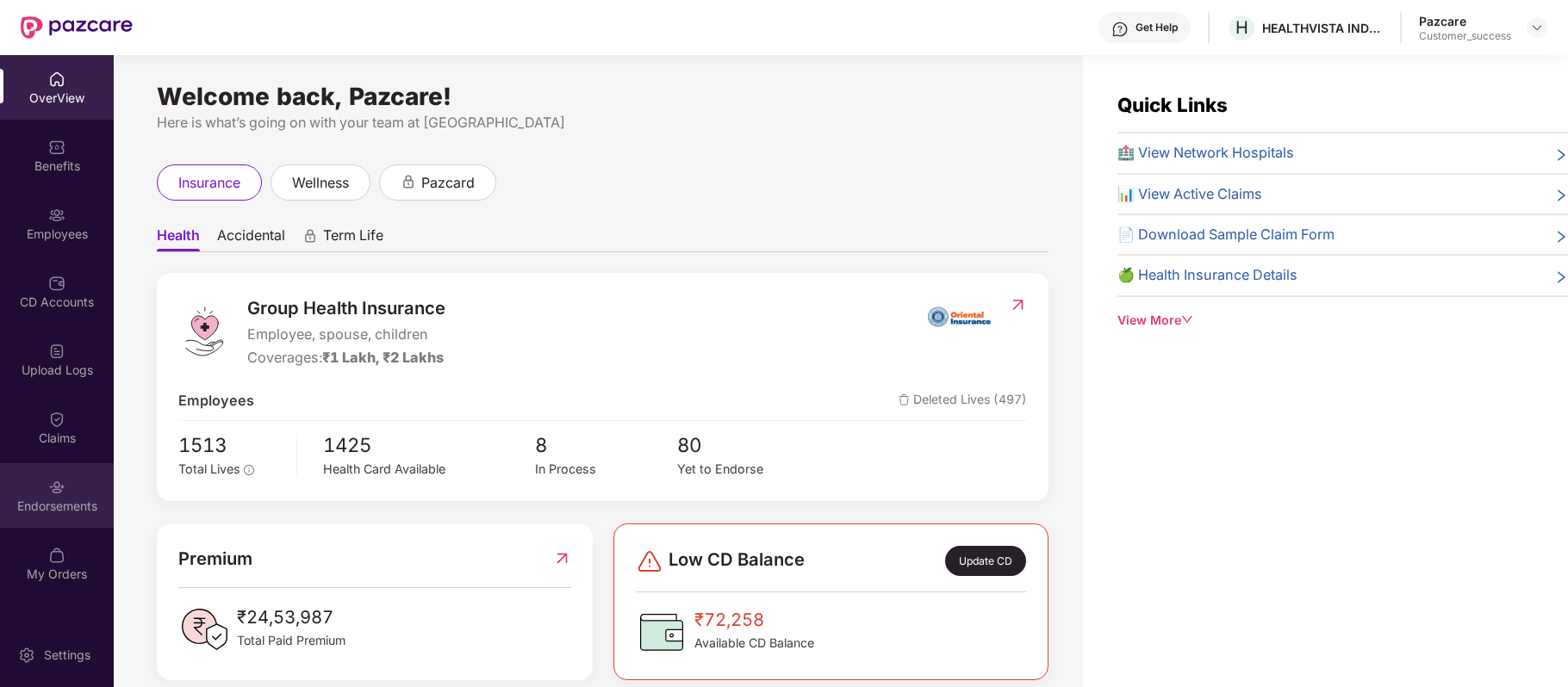
click at [77, 517] on div "Endorsements" at bounding box center [57, 495] width 114 height 64
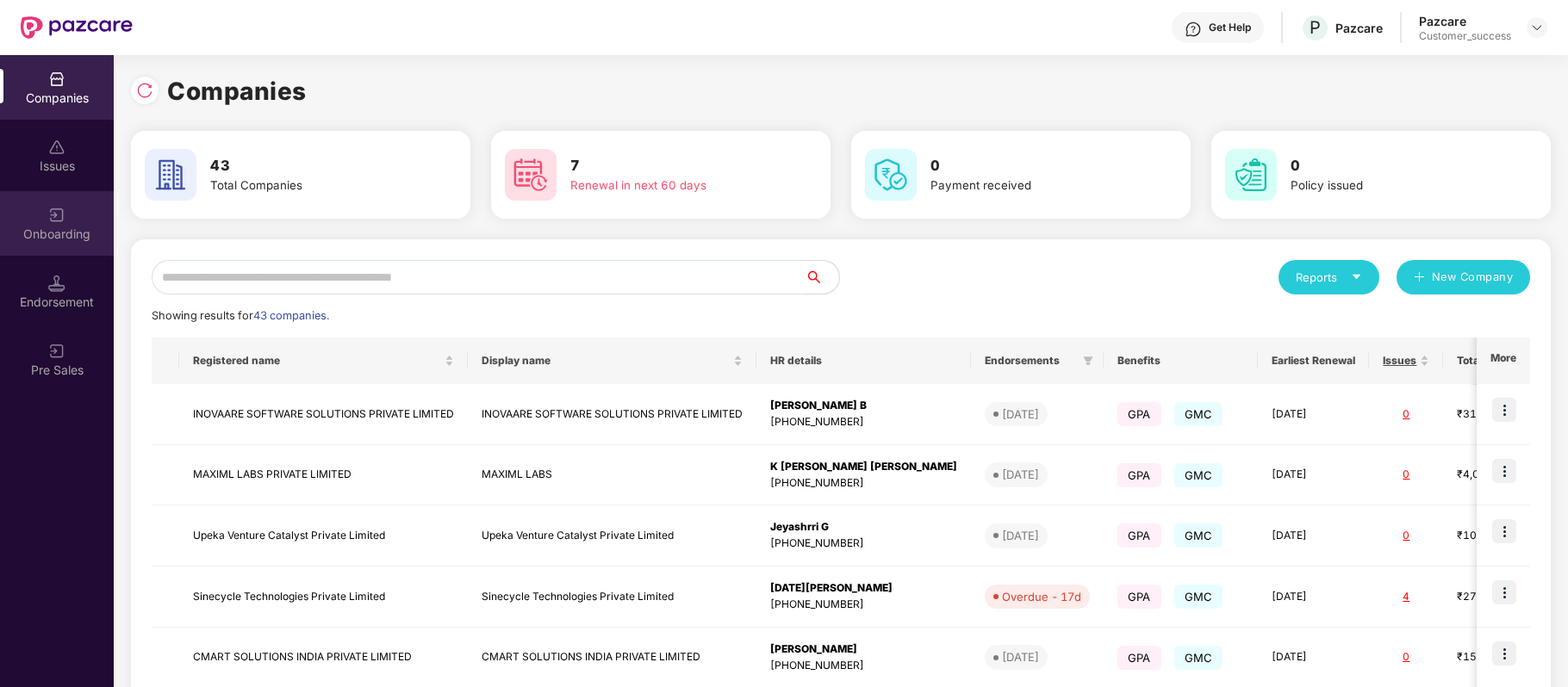
click at [51, 237] on div "Onboarding" at bounding box center [57, 234] width 114 height 17
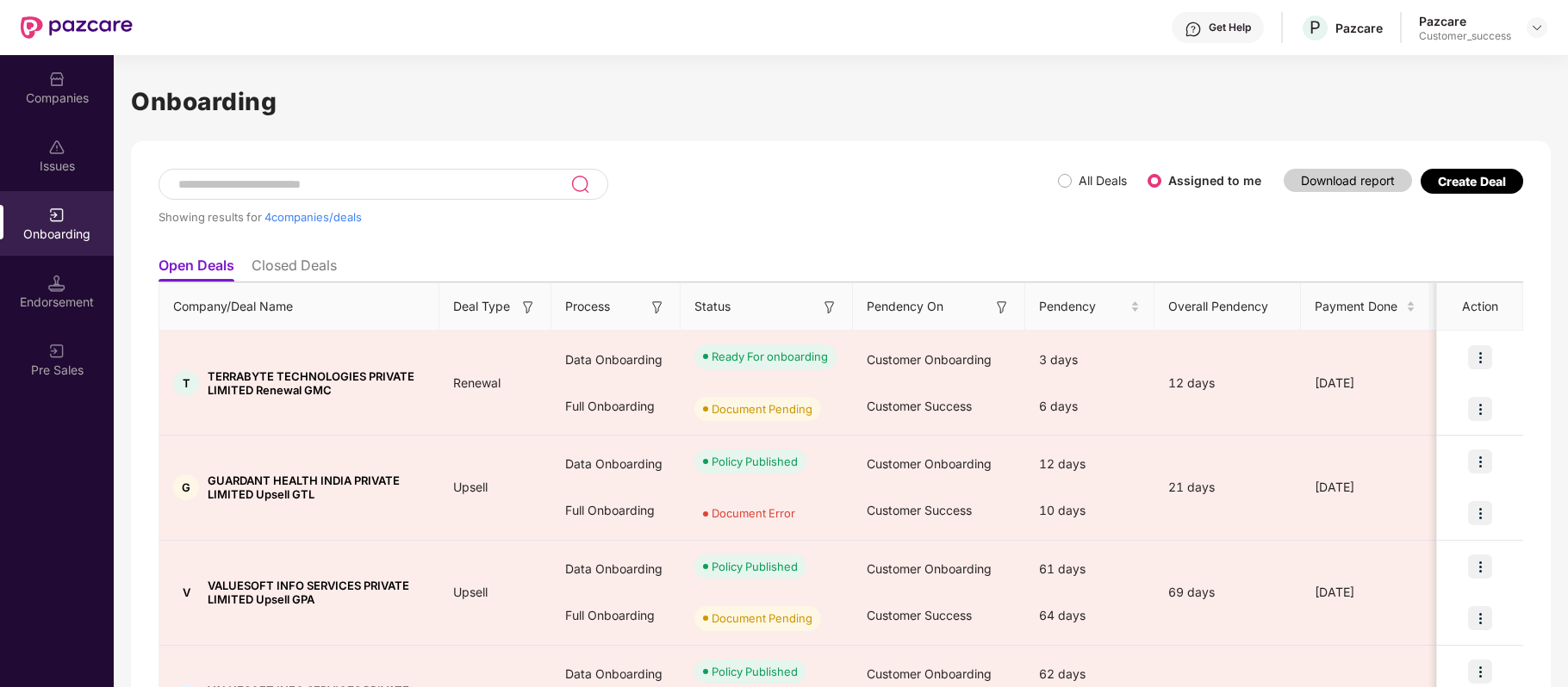
click at [1452, 174] on div "Create Deal" at bounding box center [1472, 181] width 68 height 15
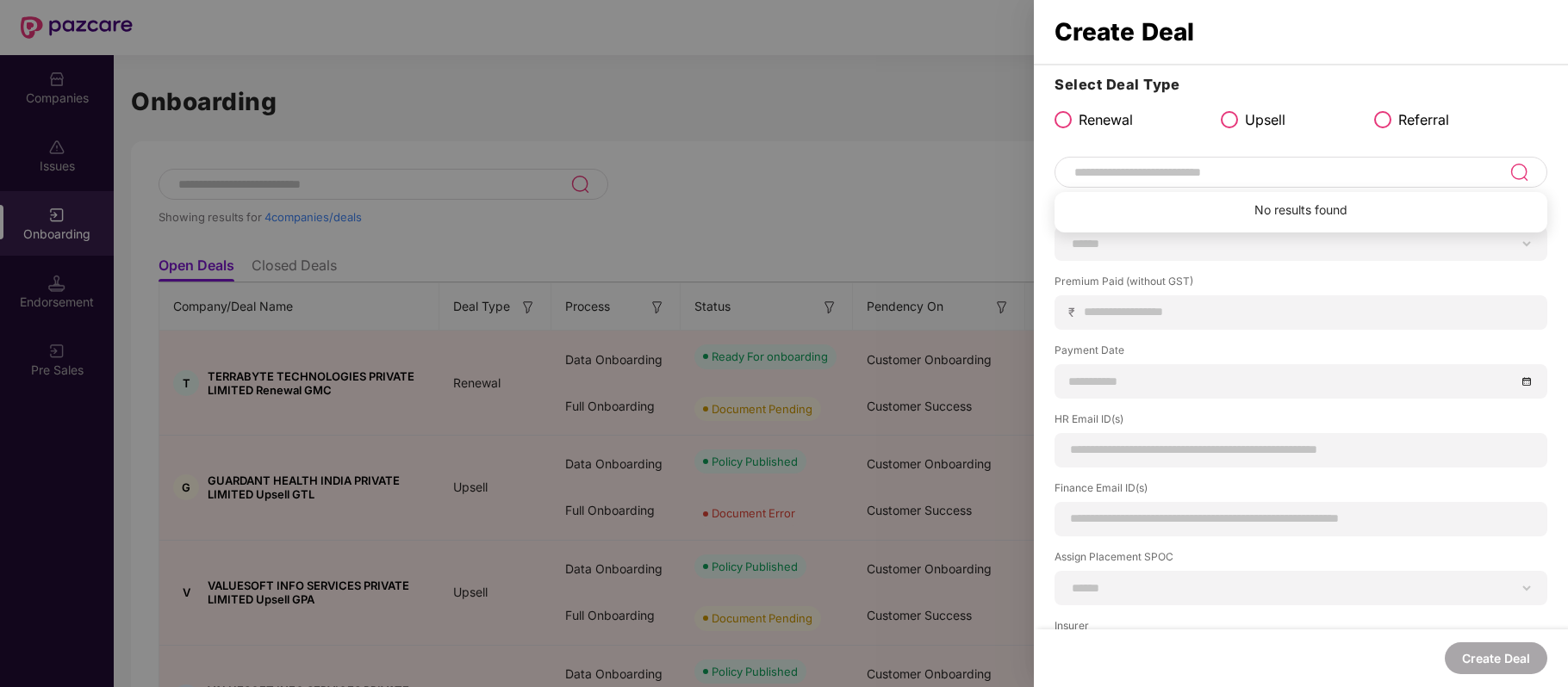
click at [1183, 165] on input at bounding box center [1290, 172] width 437 height 21
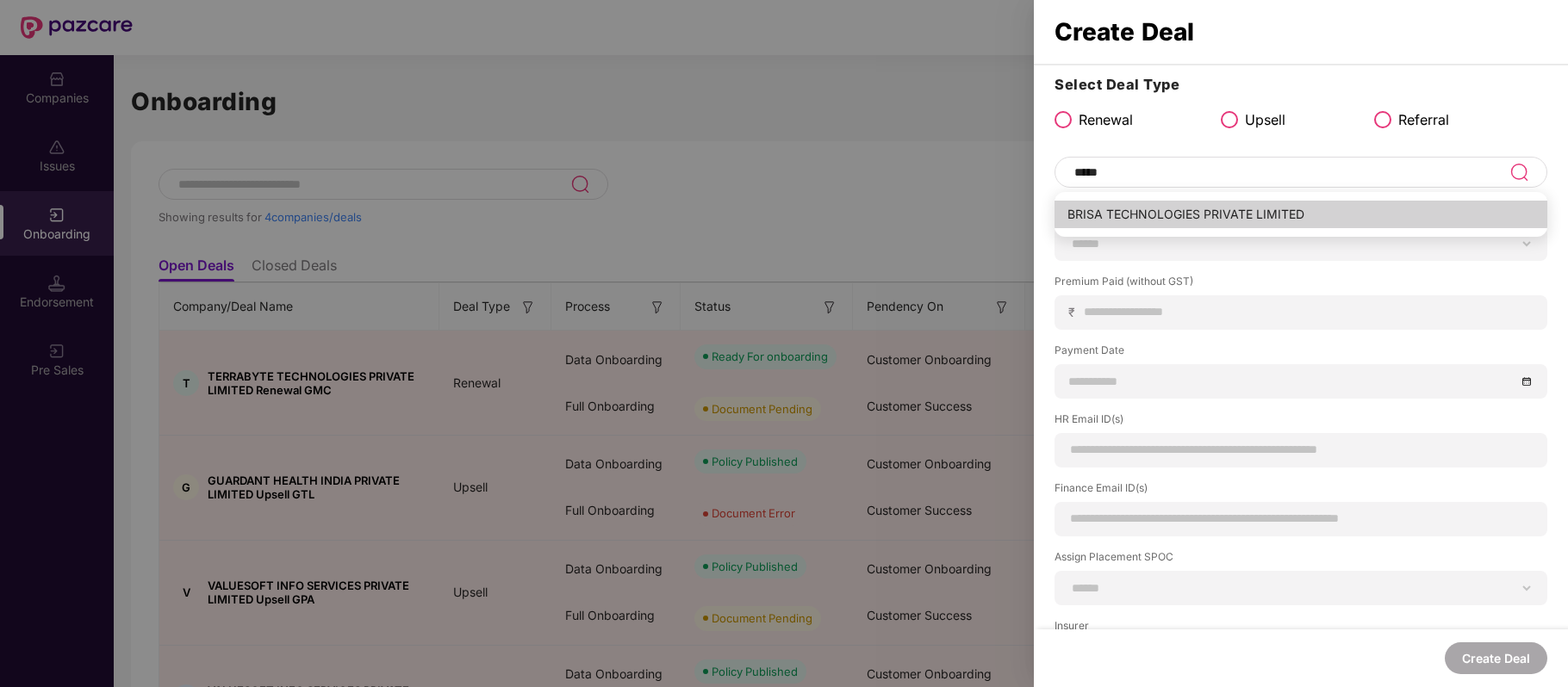
type input "**********"
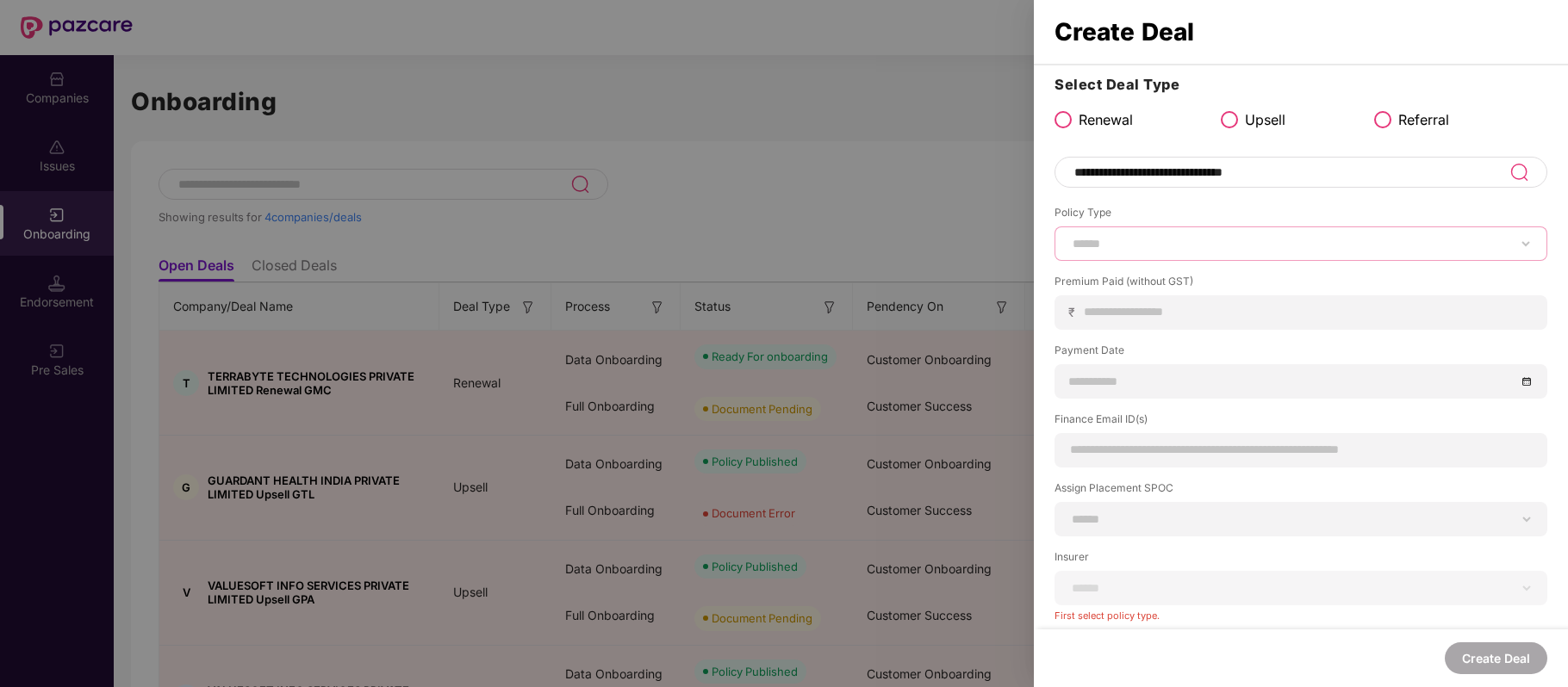
click at [1141, 241] on select "****** *** ********* *** *** *** **** ***" at bounding box center [1302, 243] width 464 height 14
select select "***"
click at [1070, 236] on select "****** *** ********* *** *** *** **** ***" at bounding box center [1302, 243] width 464 height 14
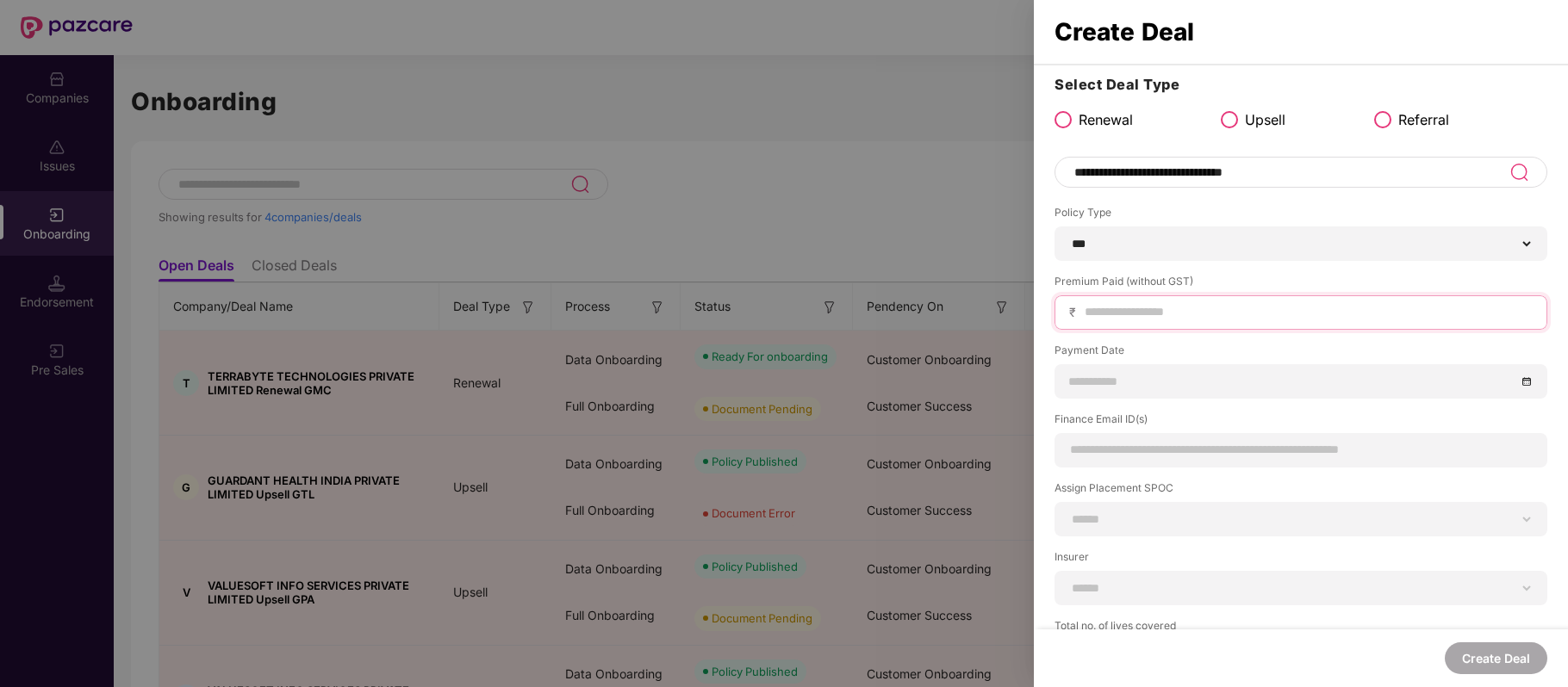
click at [1103, 312] on input at bounding box center [1307, 311] width 450 height 18
paste input "*******"
type input "*******"
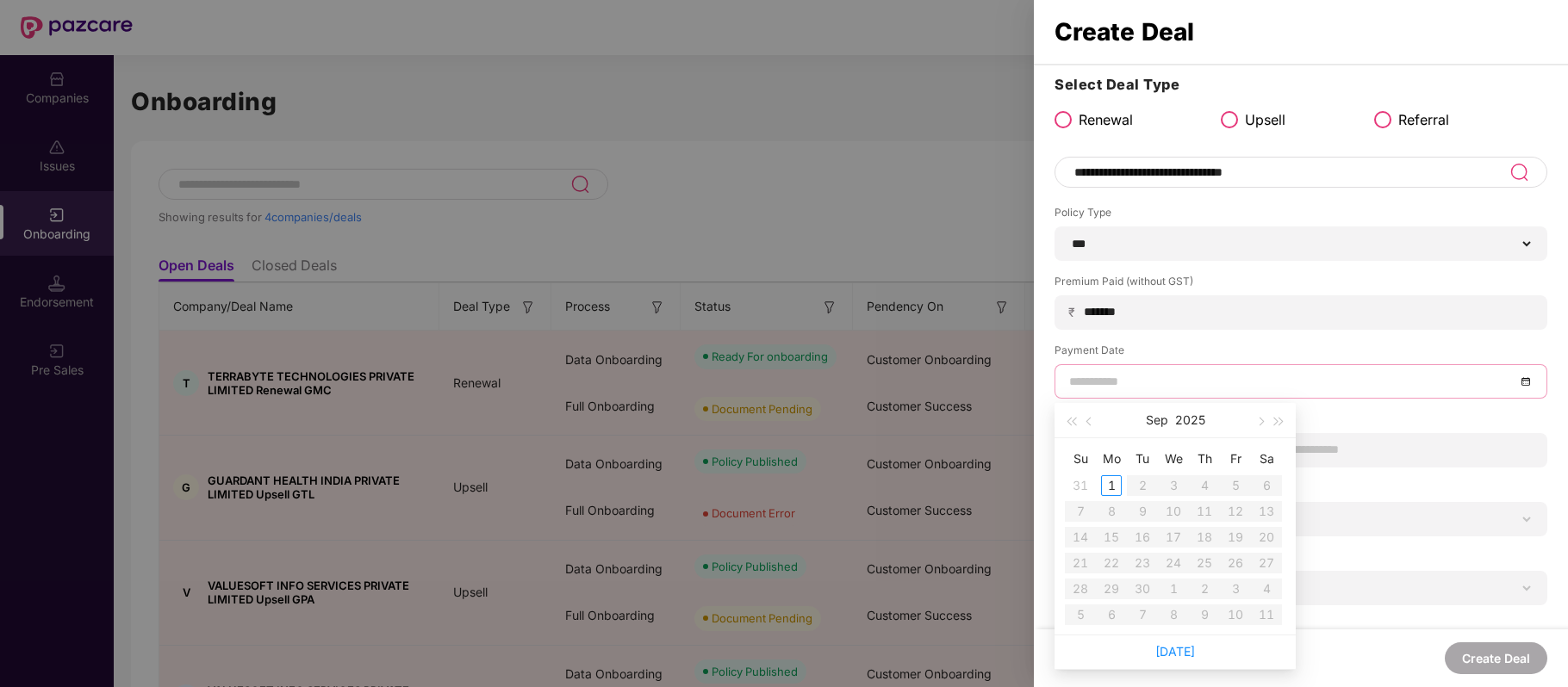
click at [1136, 382] on input at bounding box center [1292, 381] width 446 height 19
type input "**********"
click at [1086, 424] on button "button" at bounding box center [1090, 420] width 19 height 35
type input "**********"
click at [1204, 563] on div "21" at bounding box center [1204, 564] width 21 height 21
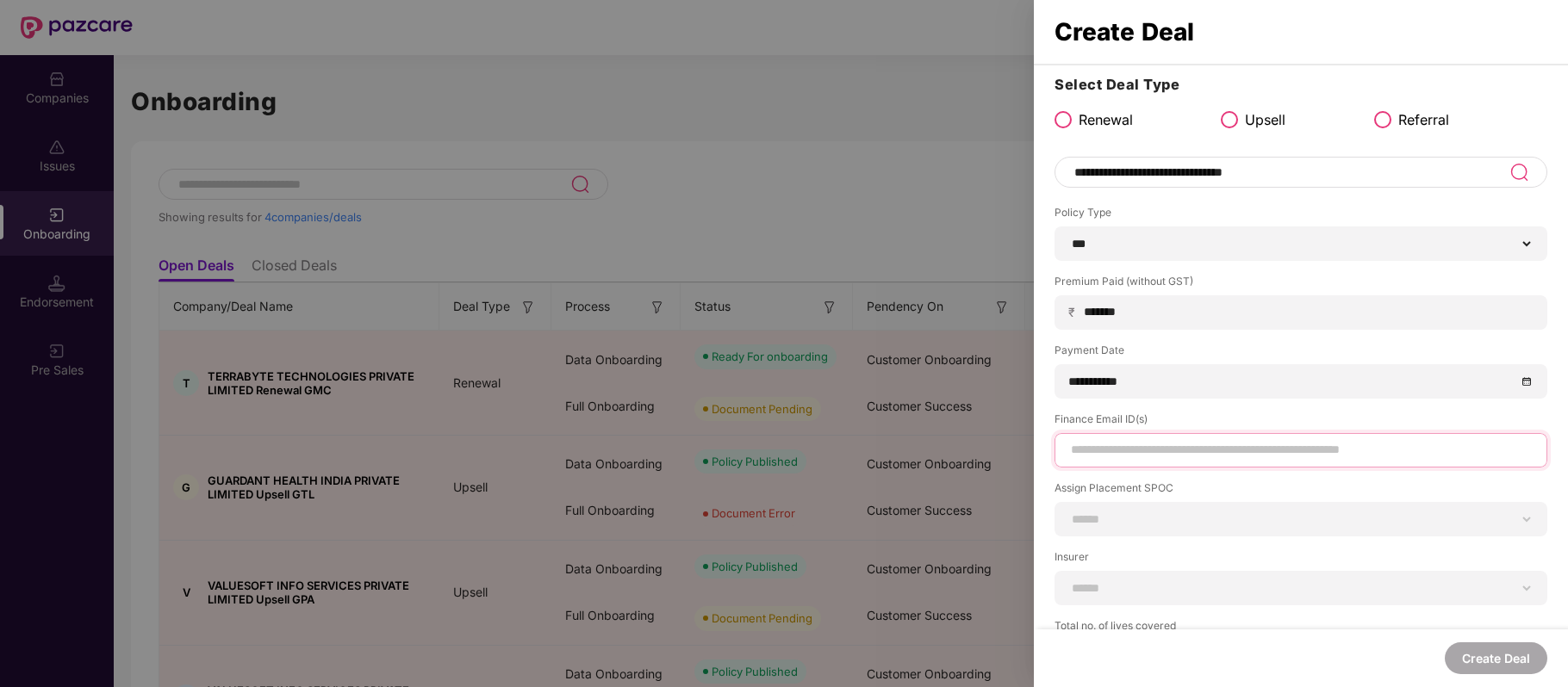
click at [1138, 453] on input at bounding box center [1302, 450] width 464 height 18
type input "*"
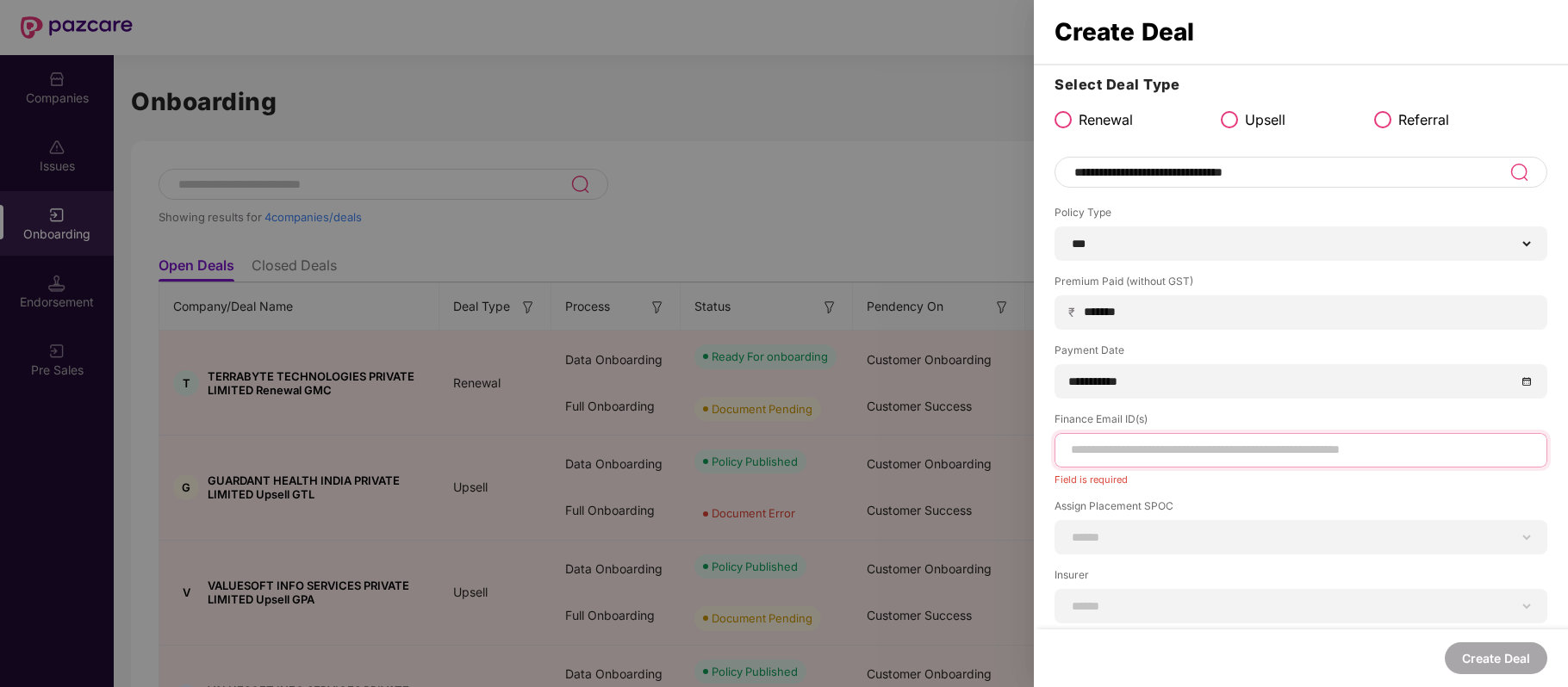
paste input "**********"
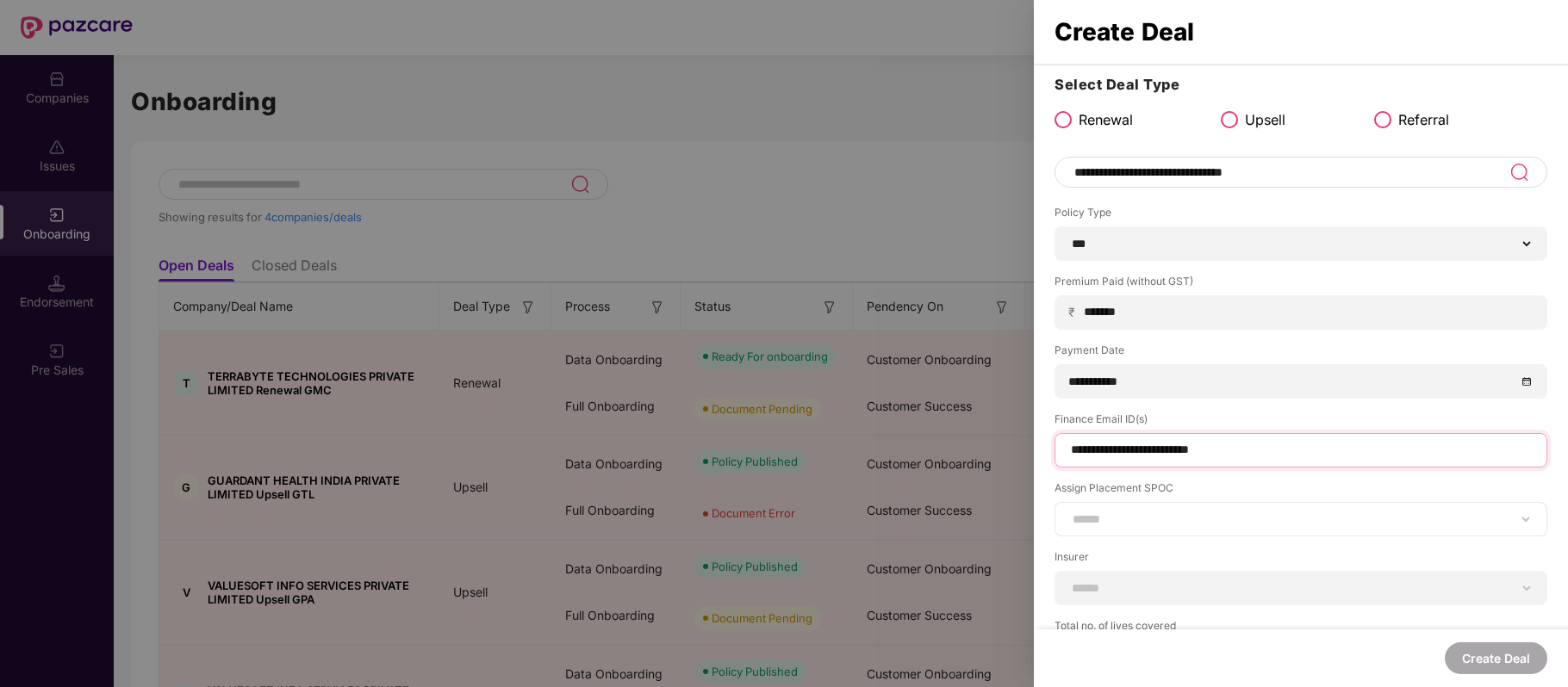
type input "**********"
click at [1097, 528] on div "**********" at bounding box center [1301, 519] width 493 height 35
click at [1093, 519] on select "**********" at bounding box center [1302, 519] width 464 height 14
select select "**********"
click at [1070, 512] on select "**********" at bounding box center [1302, 519] width 464 height 14
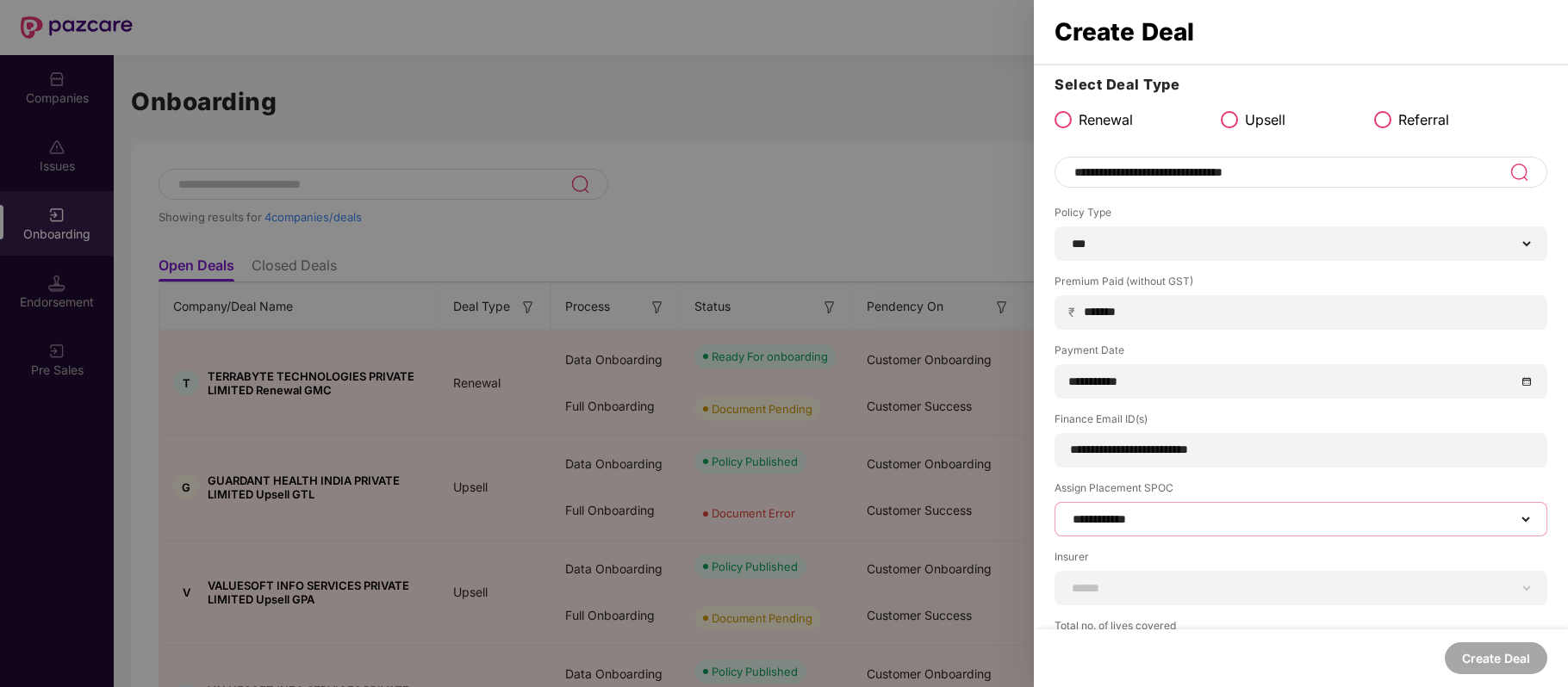
scroll to position [126, 0]
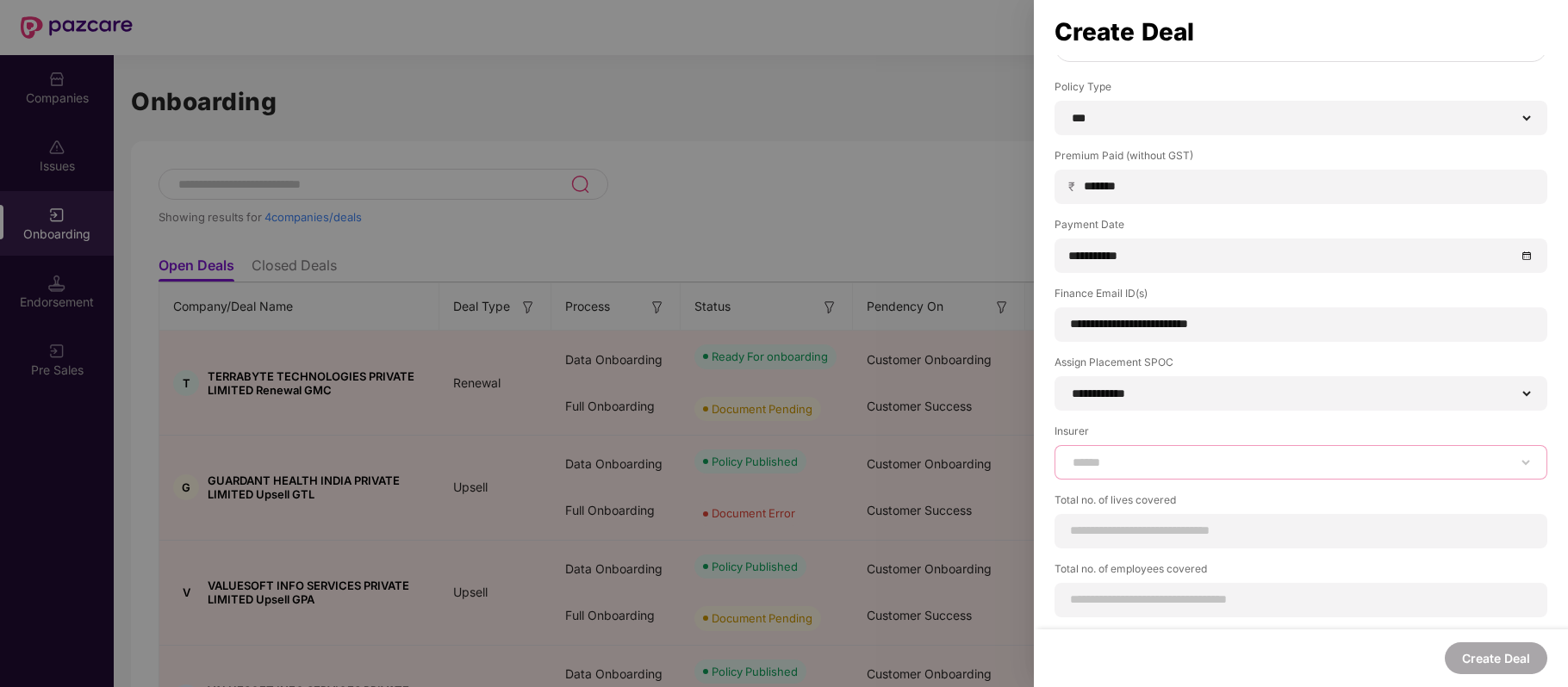
click at [1142, 463] on select "**********" at bounding box center [1302, 462] width 464 height 14
select select "*****"
click at [1070, 455] on select "**********" at bounding box center [1302, 462] width 464 height 14
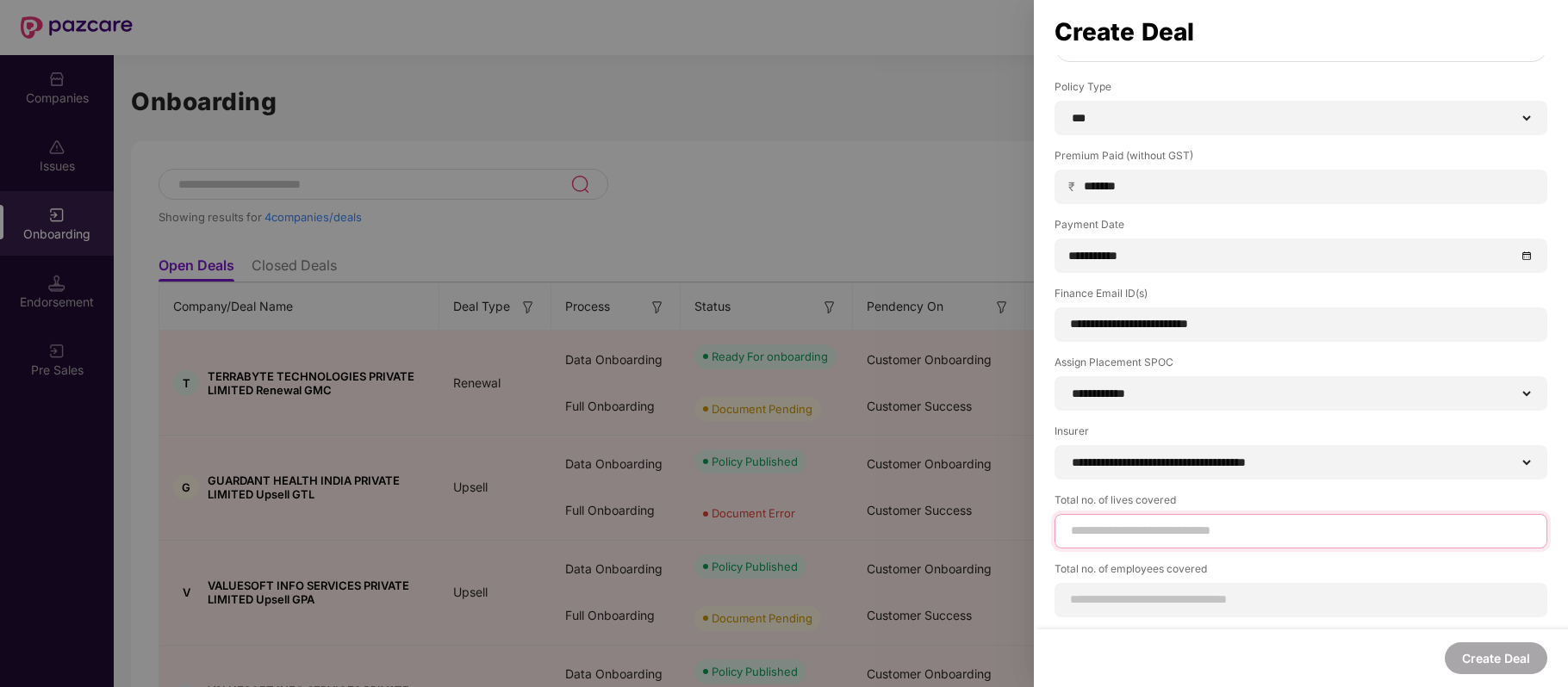
click at [1108, 529] on input at bounding box center [1302, 530] width 464 height 18
type input "***"
click at [1173, 594] on div "Total no. of employees covered" at bounding box center [1301, 608] width 493 height 56
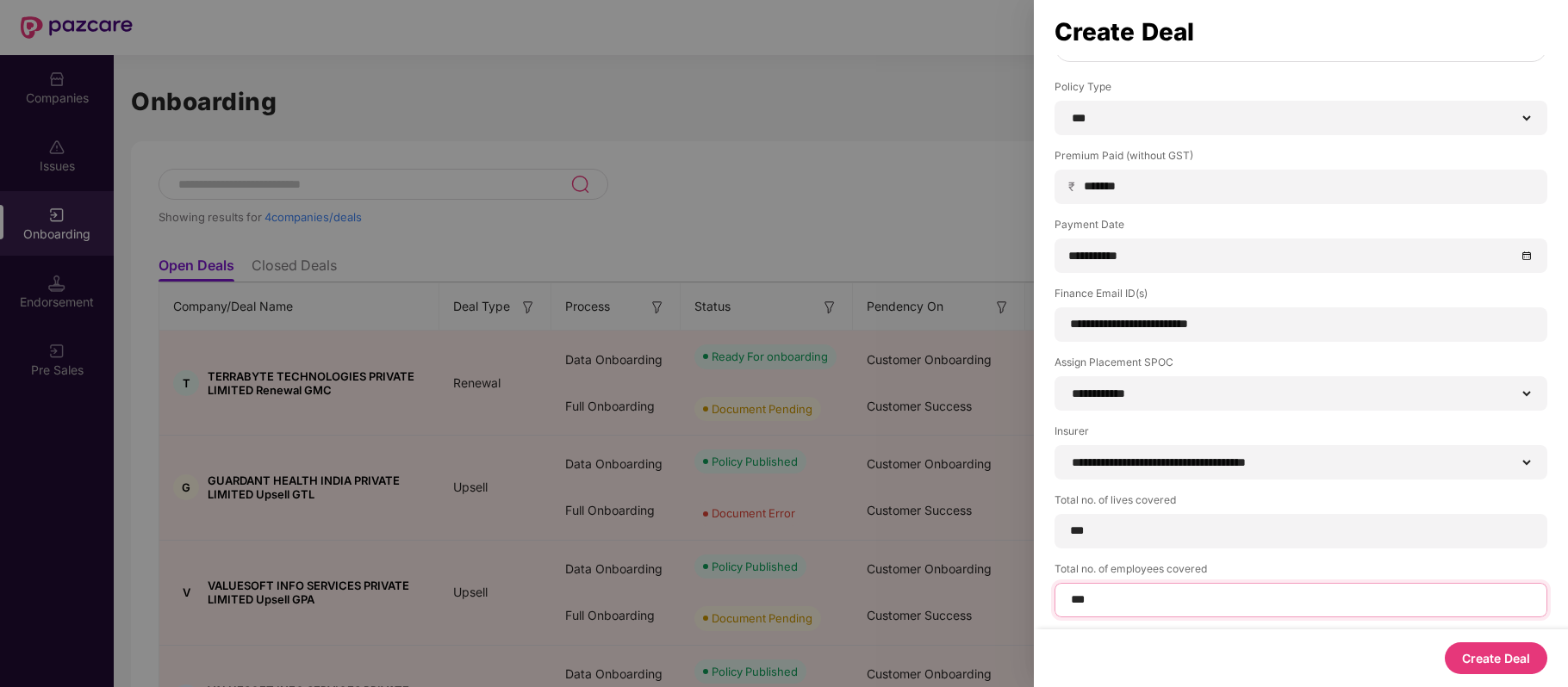
type input "***"
click at [1461, 664] on button "Create Deal" at bounding box center [1496, 658] width 103 height 32
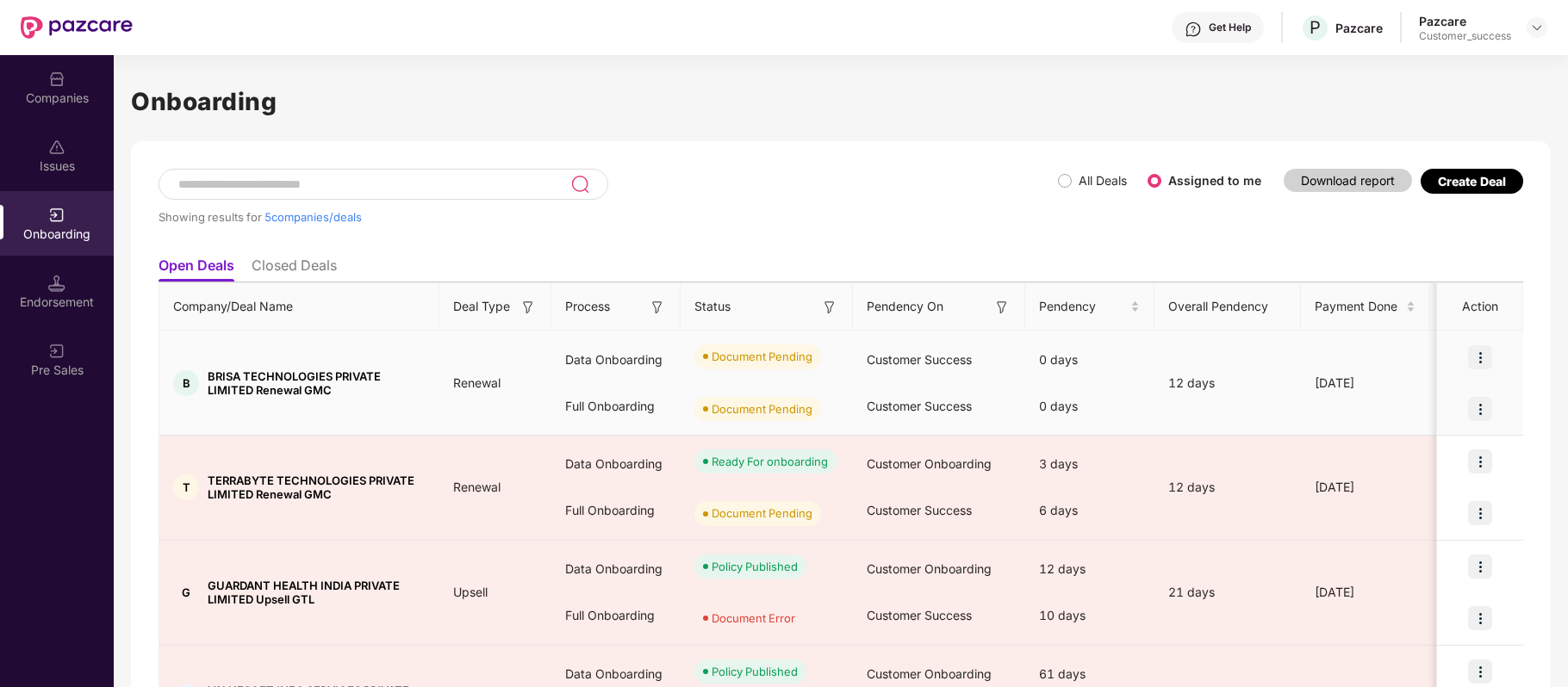
click at [1482, 351] on img at bounding box center [1480, 358] width 24 height 24
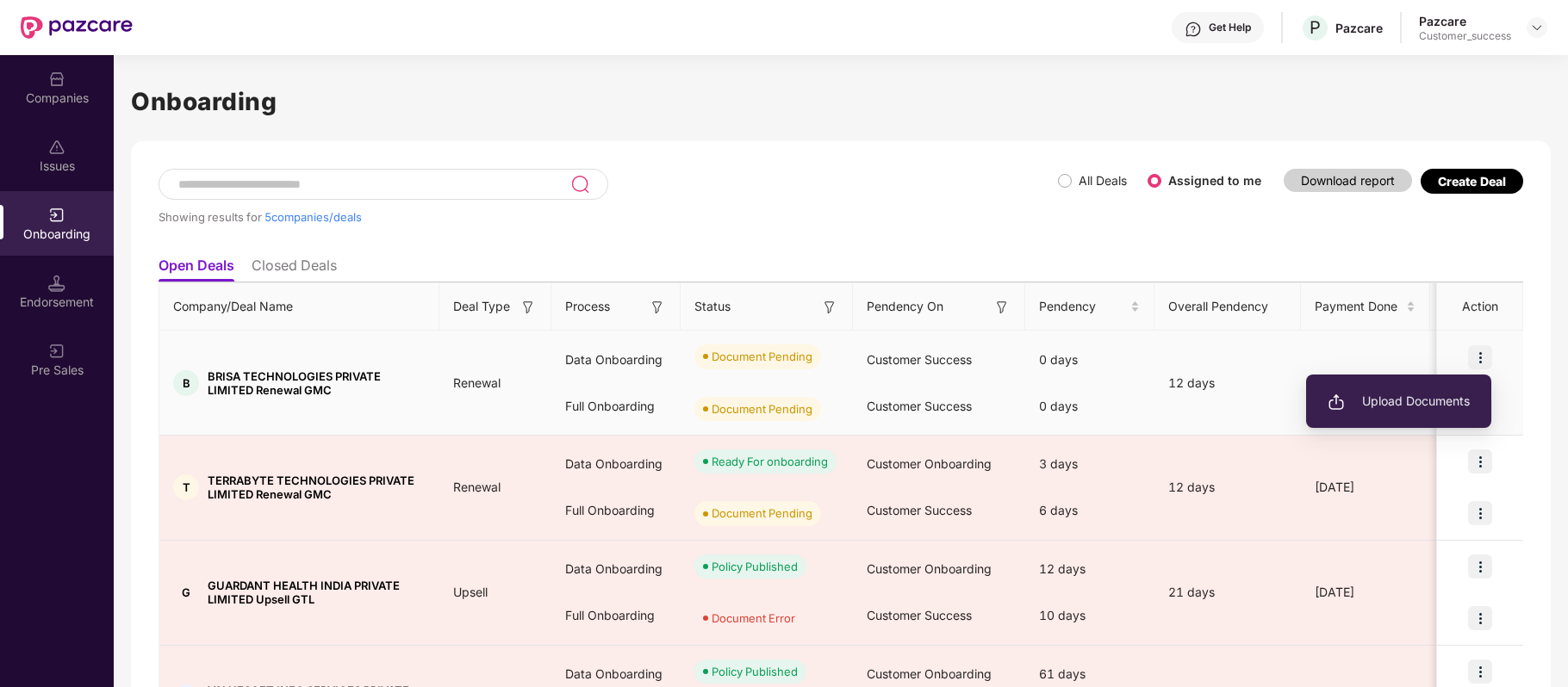
click at [1411, 411] on li "Upload Documents" at bounding box center [1399, 401] width 185 height 36
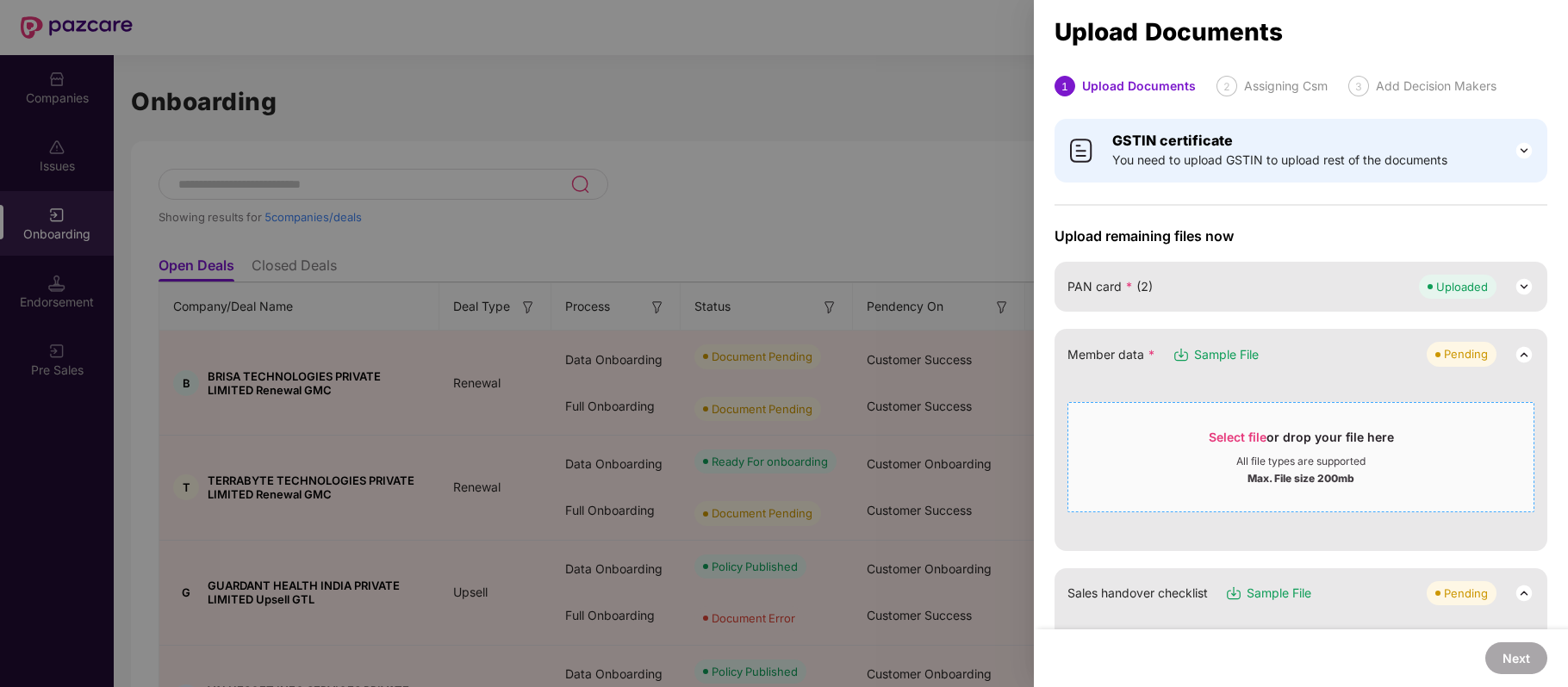
click at [1267, 436] on div "Select file or drop your file here" at bounding box center [1302, 442] width 185 height 26
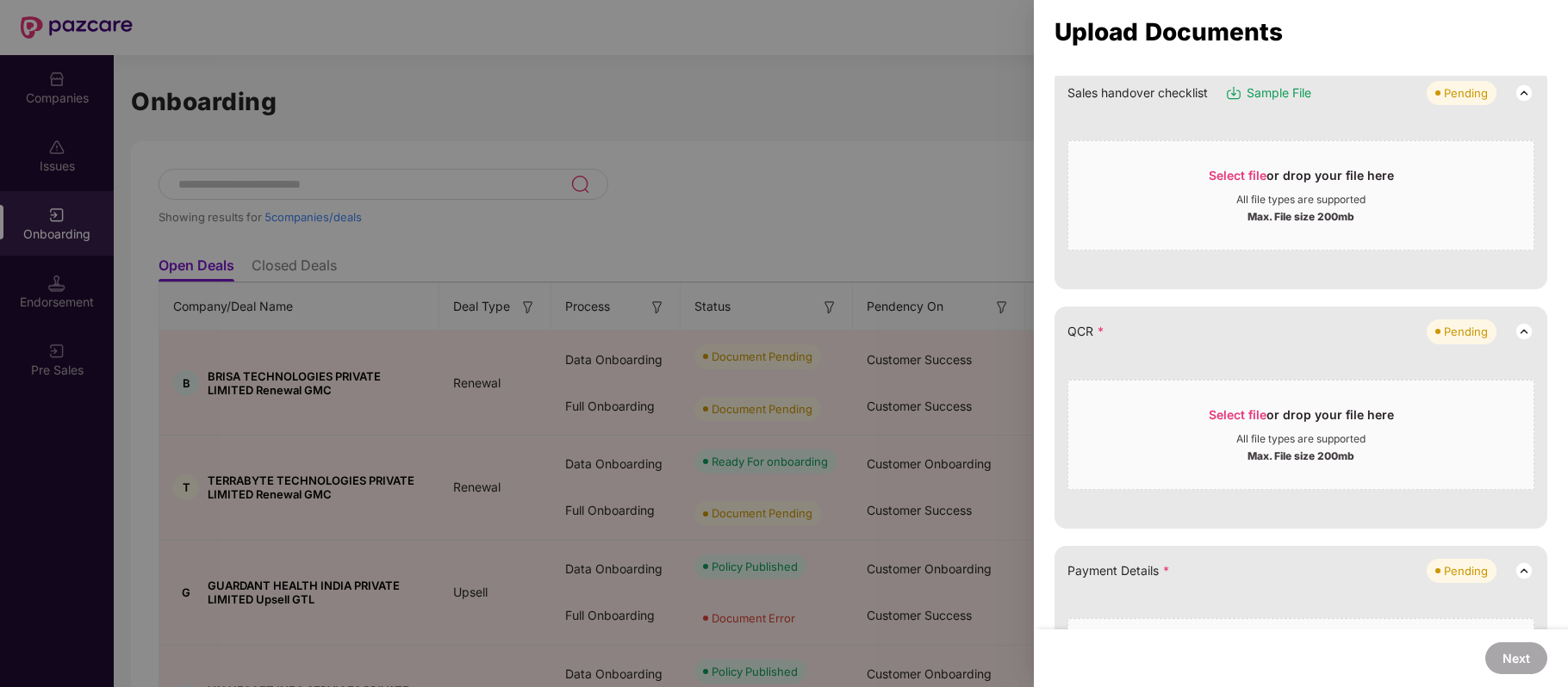
scroll to position [331, 0]
click at [1224, 415] on span "Select file" at bounding box center [1238, 413] width 58 height 15
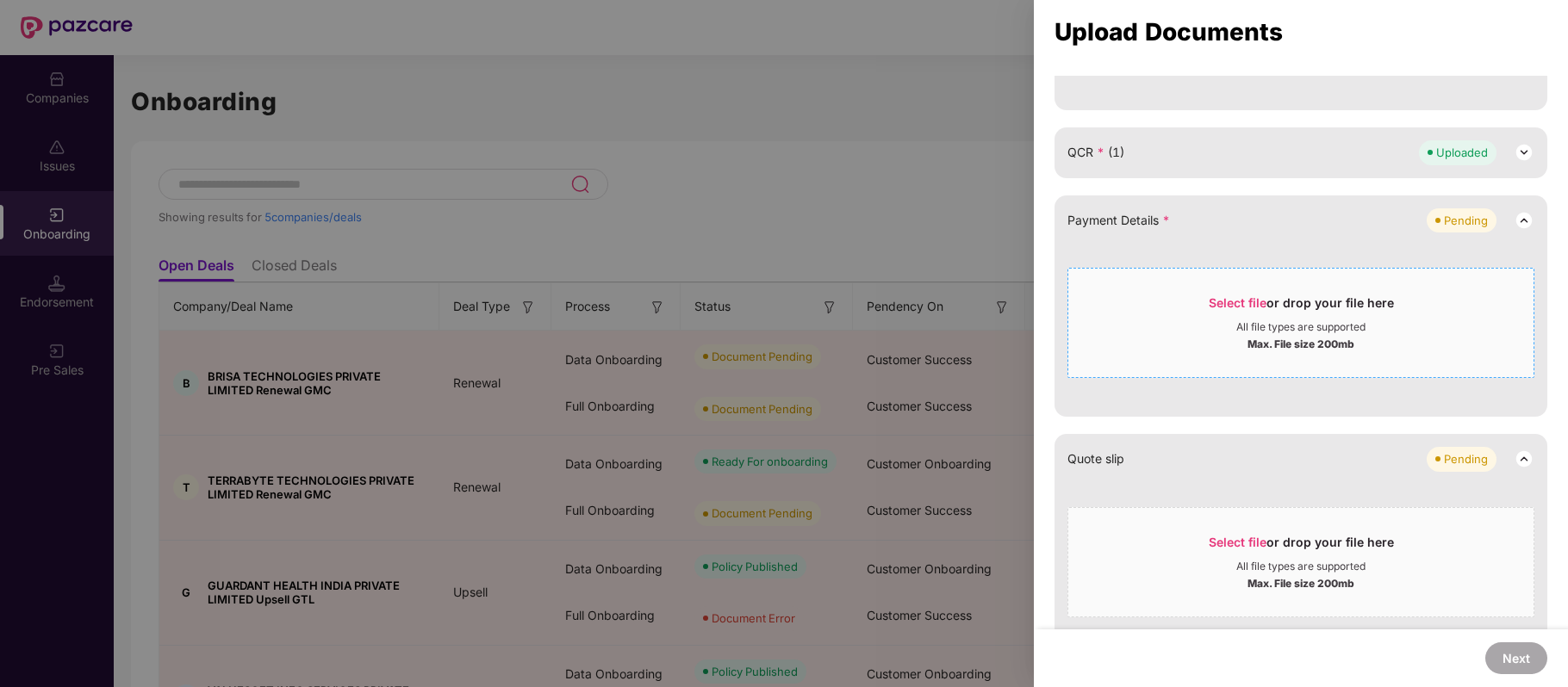
scroll to position [510, 0]
click at [1224, 310] on div "Select file or drop your file here" at bounding box center [1302, 306] width 185 height 26
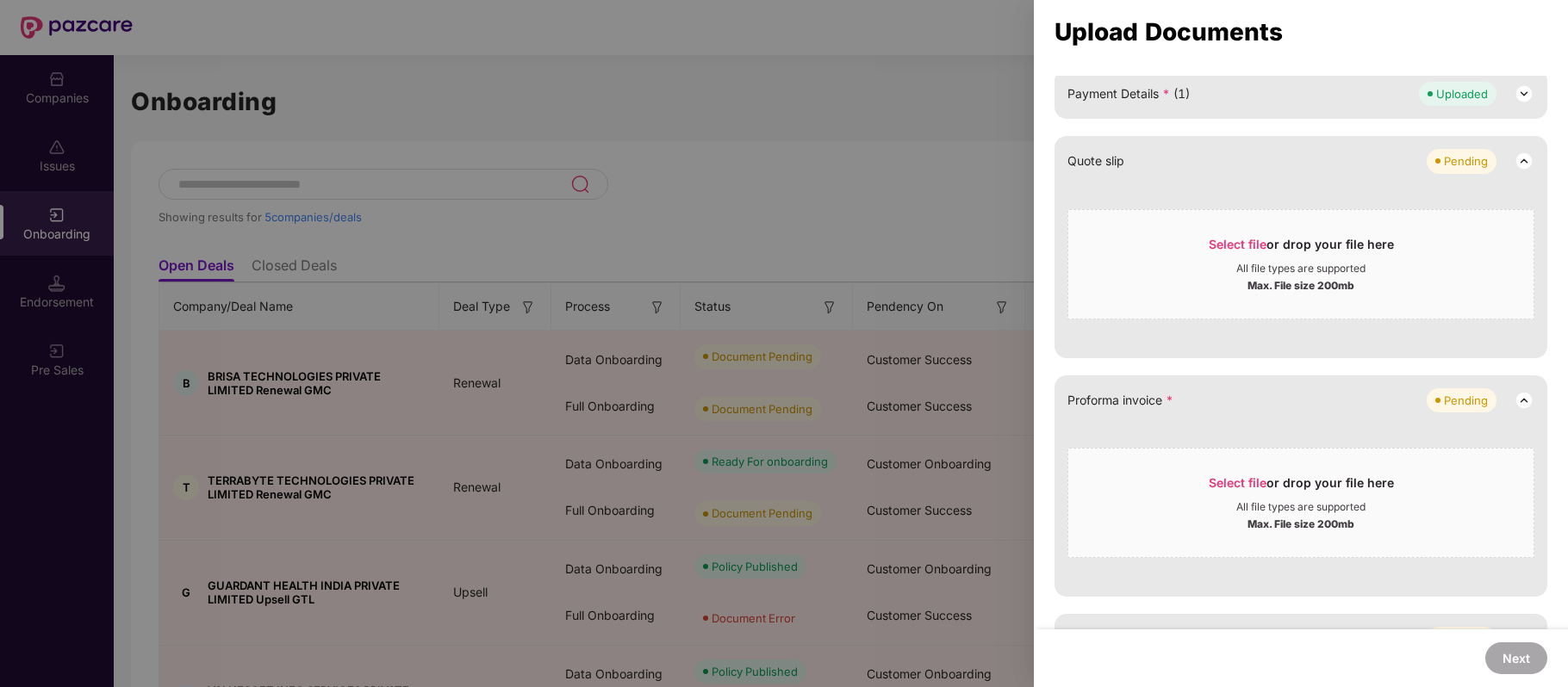
scroll to position [636, 0]
click at [1231, 479] on span "Select file" at bounding box center [1238, 482] width 58 height 15
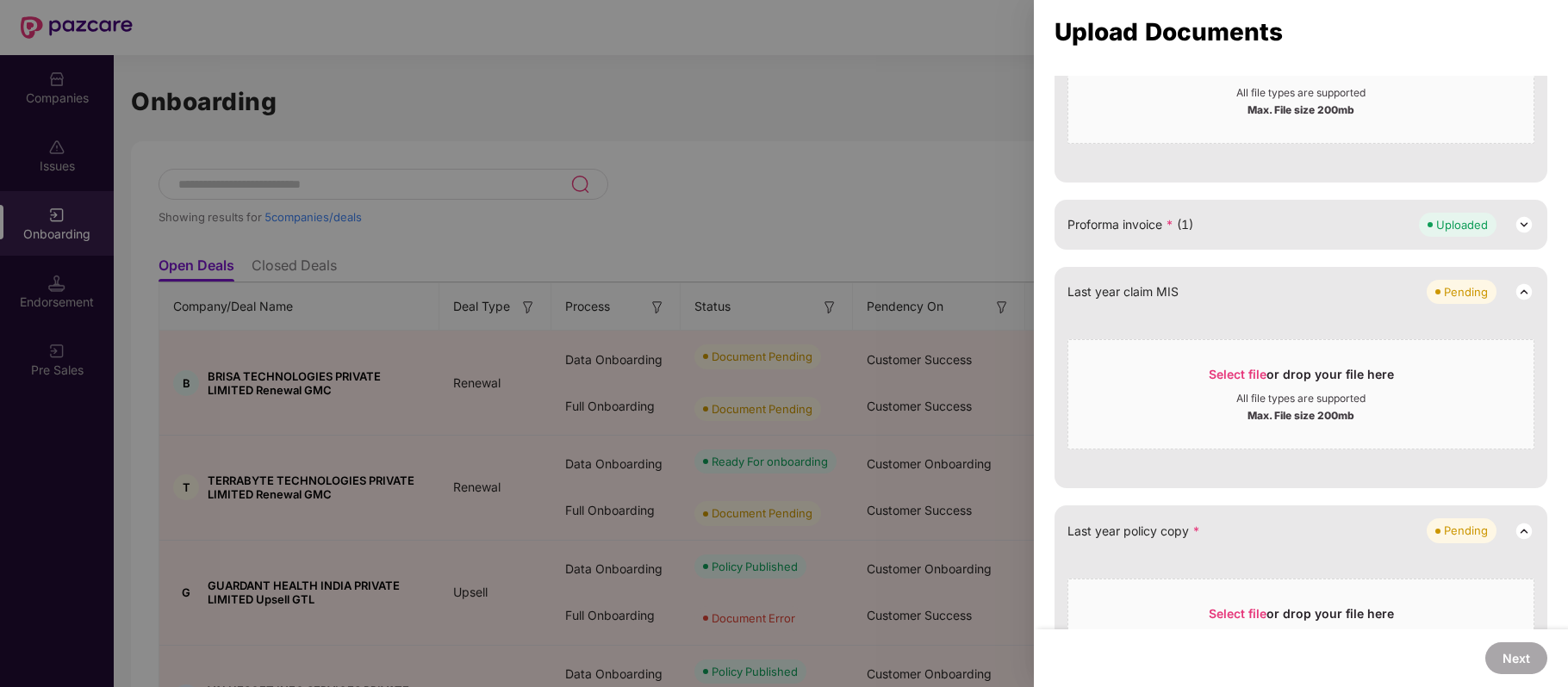
scroll to position [921, 0]
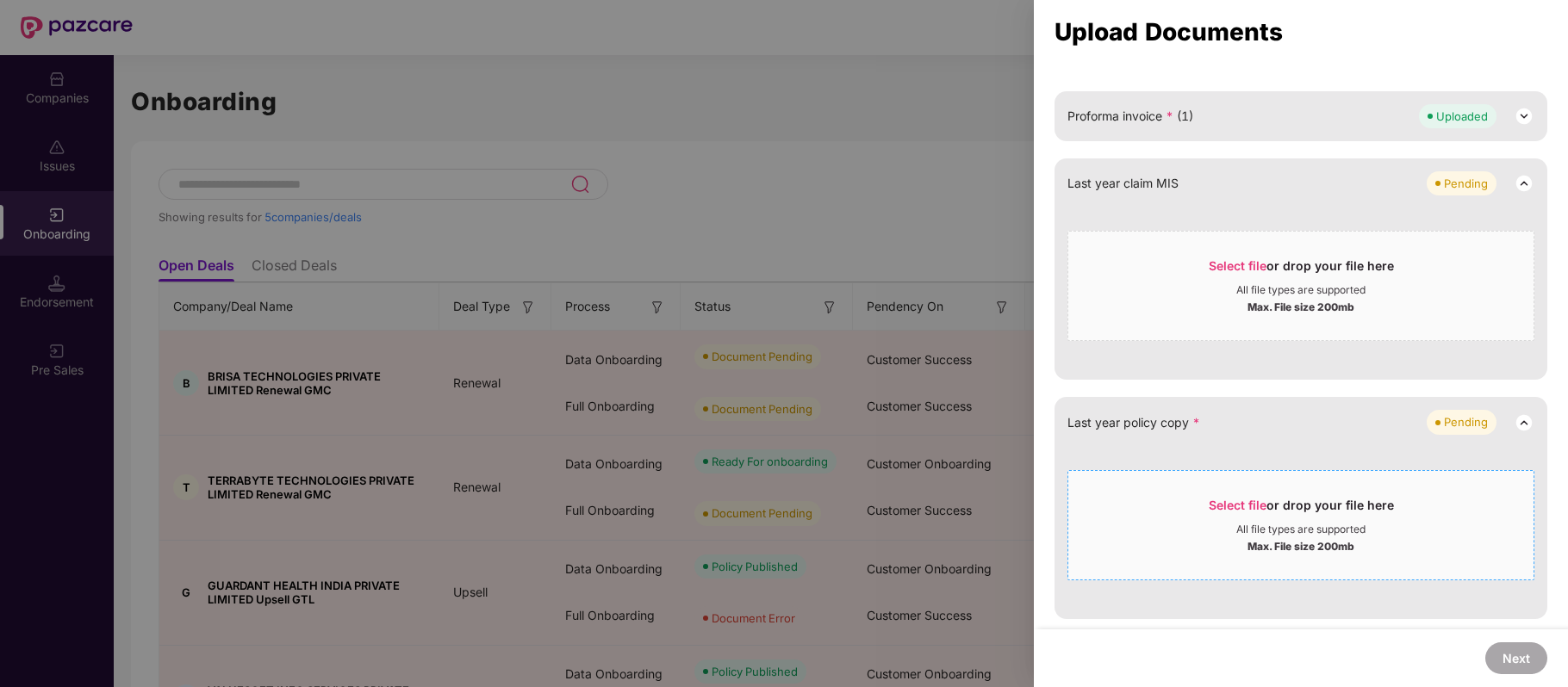
click at [1239, 496] on span "Select file or drop your file here All file types are supported Max. File size …" at bounding box center [1302, 525] width 466 height 82
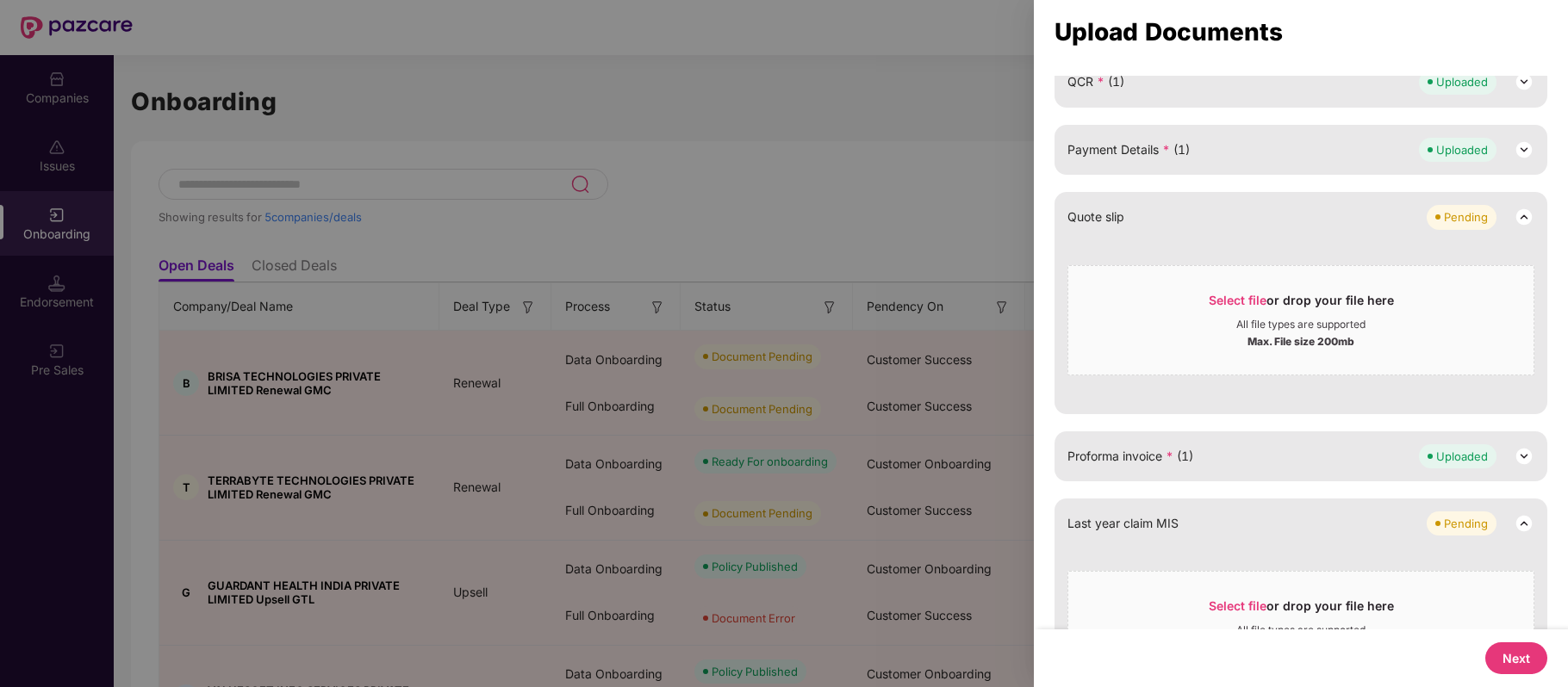
scroll to position [577, 0]
click at [1246, 305] on span "Select file" at bounding box center [1238, 303] width 58 height 15
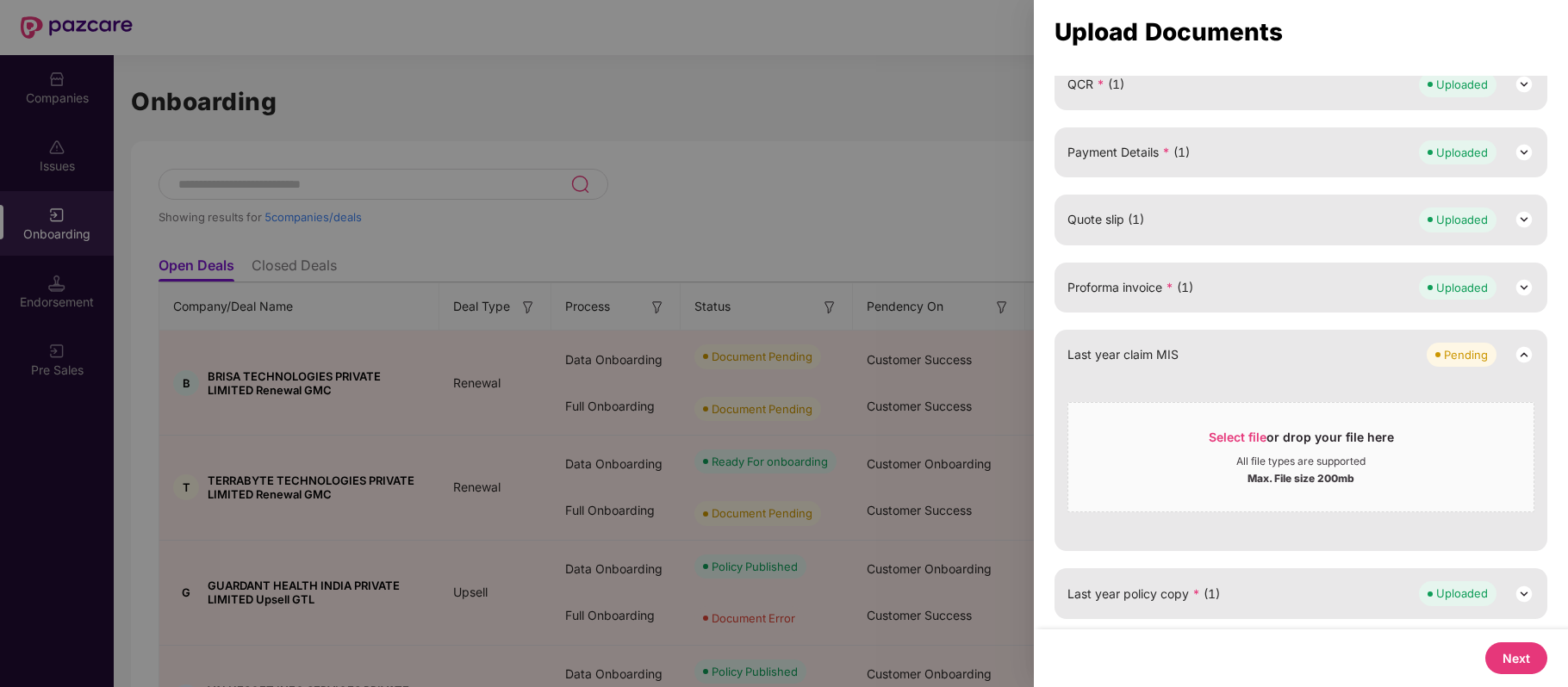
click at [1514, 655] on button "Next" at bounding box center [1517, 658] width 62 height 32
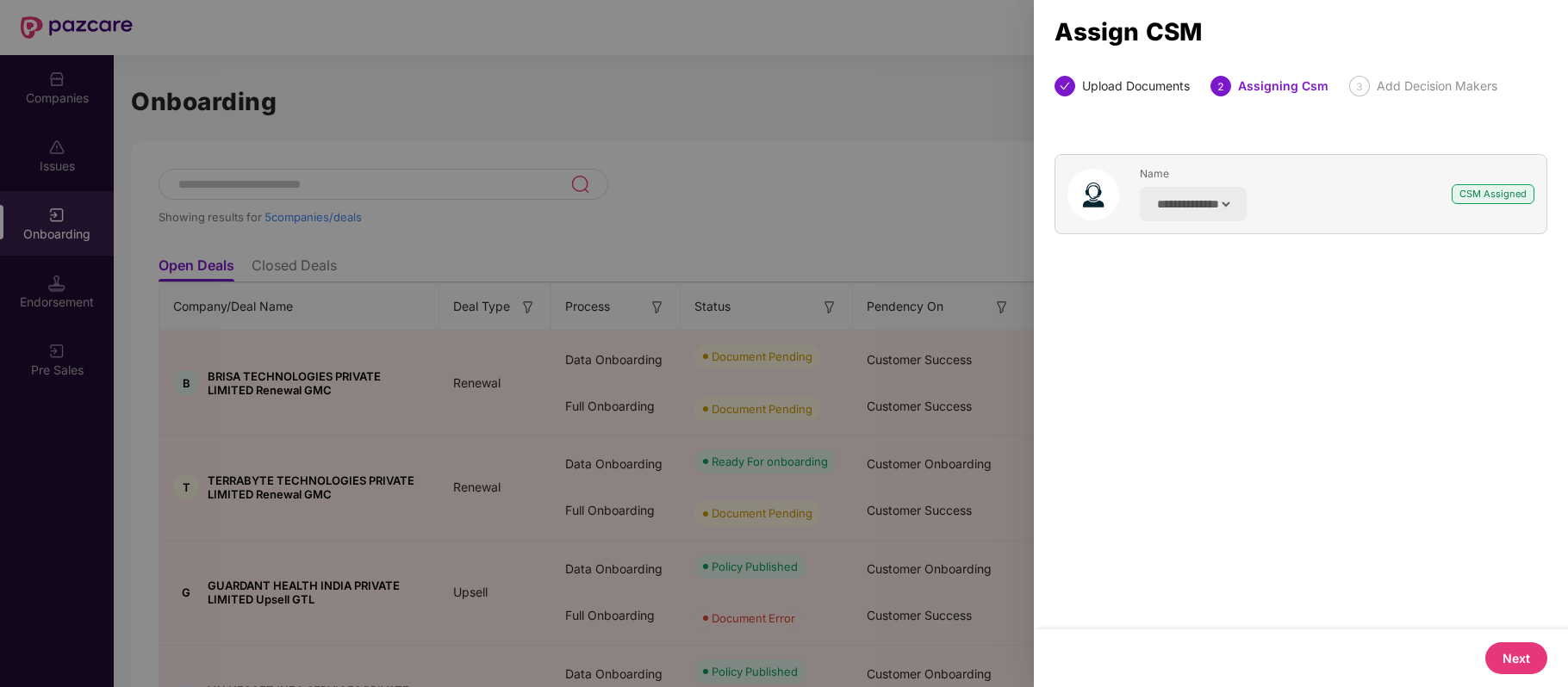
click at [1500, 660] on button "Next" at bounding box center [1517, 658] width 62 height 32
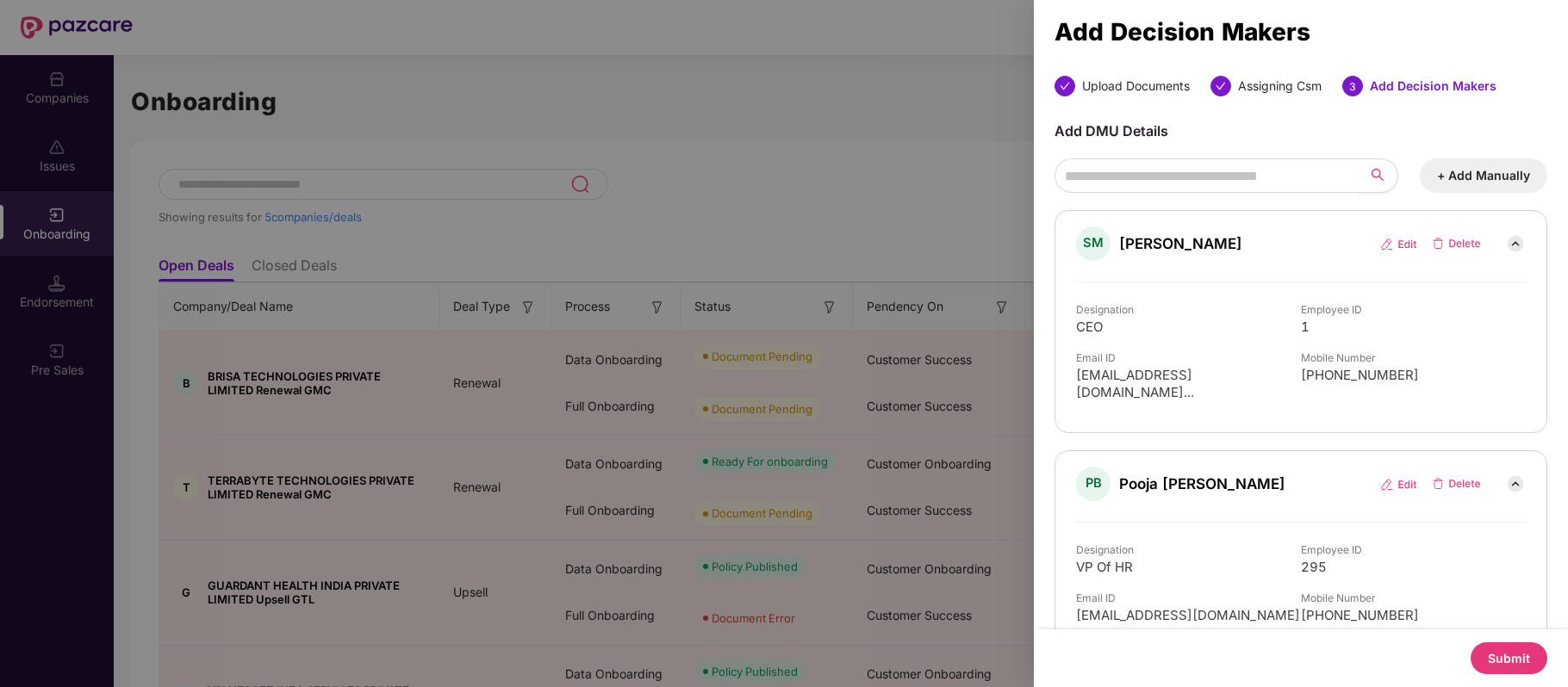
click at [1500, 660] on button "Submit" at bounding box center [1509, 658] width 77 height 32
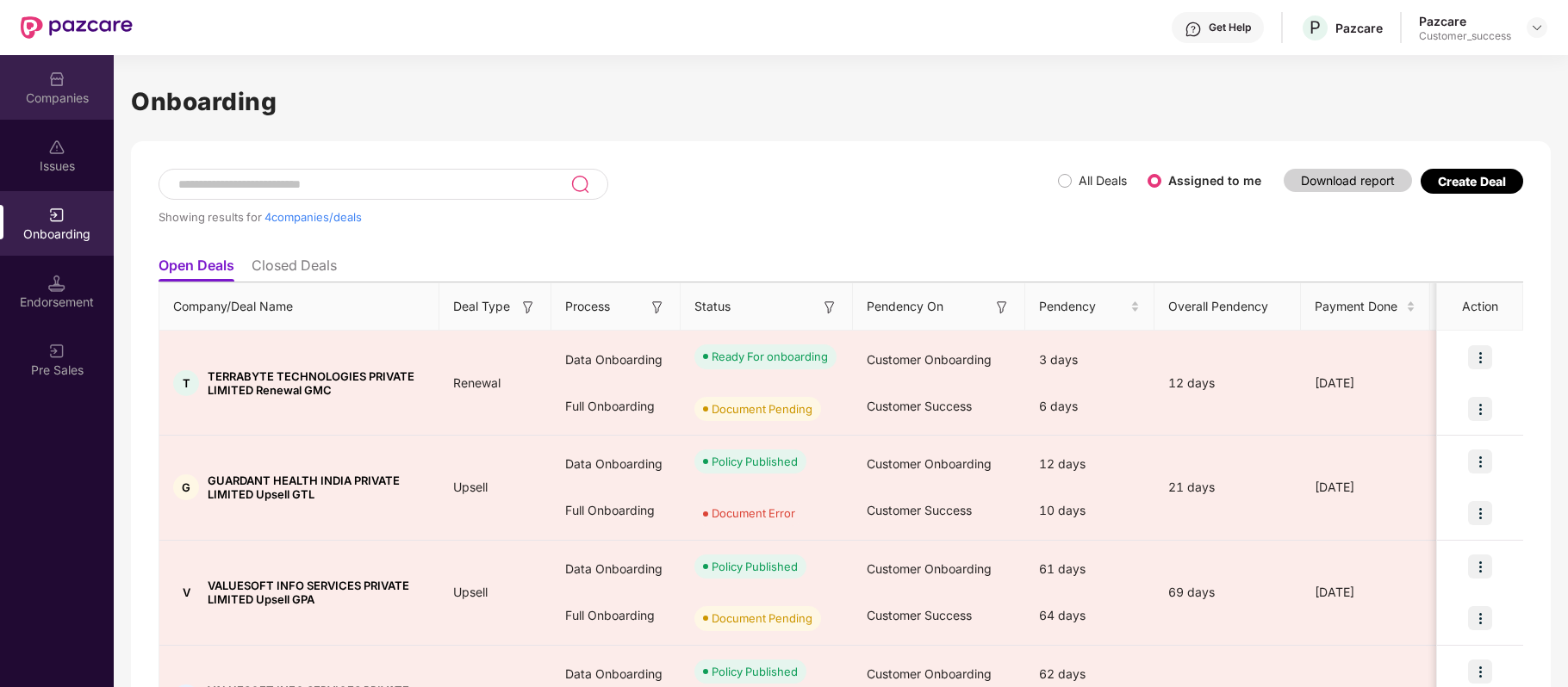
click at [50, 86] on img at bounding box center [57, 79] width 17 height 17
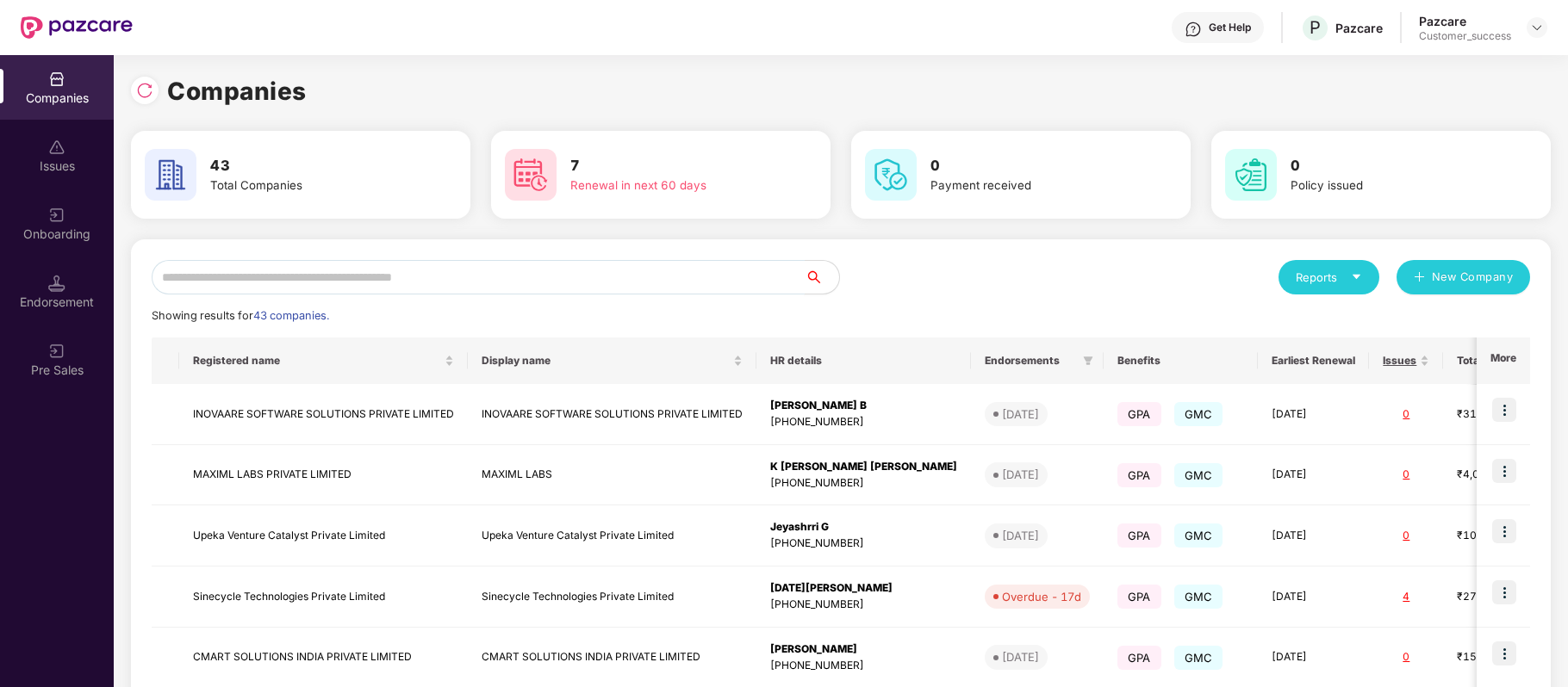
click at [287, 273] on input "text" at bounding box center [478, 277] width 654 height 35
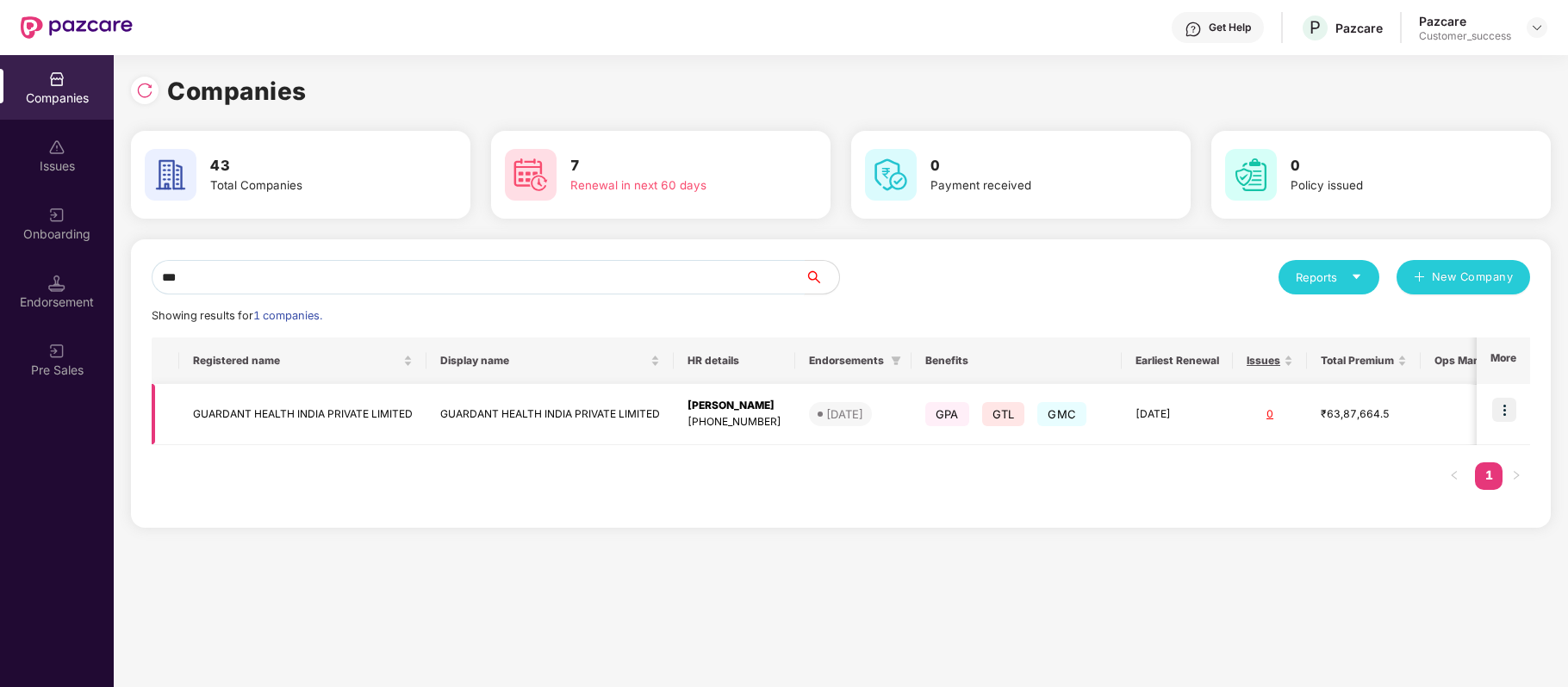
type input "***"
click at [1504, 411] on img at bounding box center [1504, 410] width 24 height 24
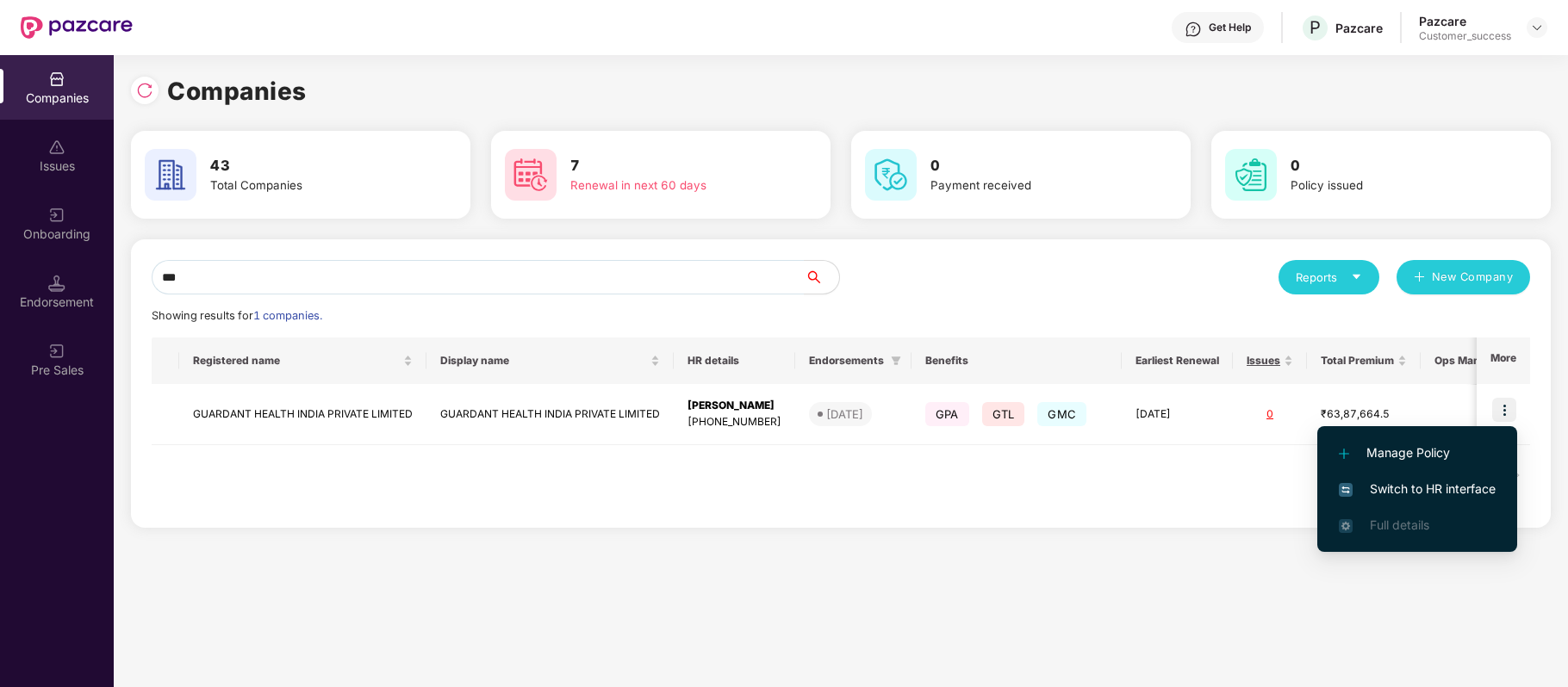
click at [1470, 486] on span "Switch to HR interface" at bounding box center [1417, 489] width 157 height 19
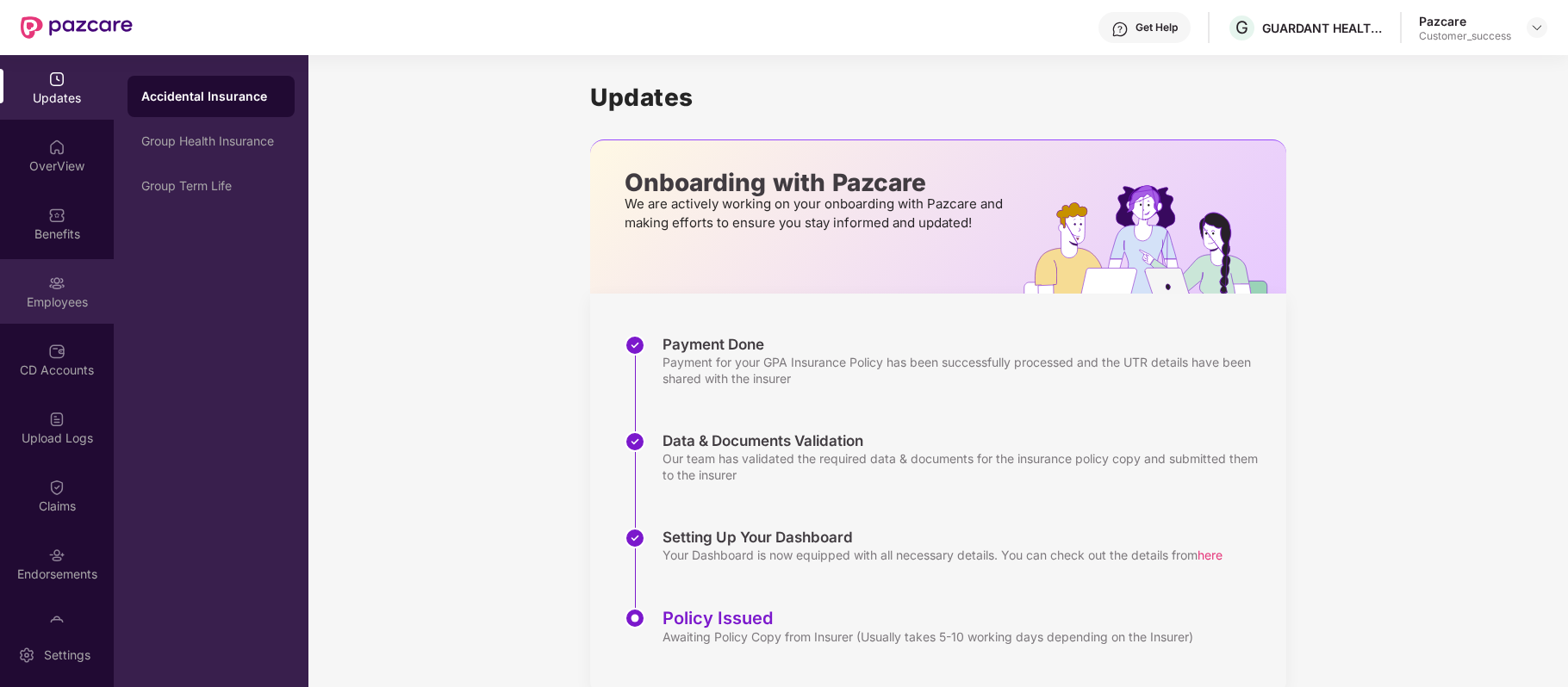
click at [57, 305] on div "Employees" at bounding box center [57, 302] width 114 height 17
